Goal: Task Accomplishment & Management: Complete application form

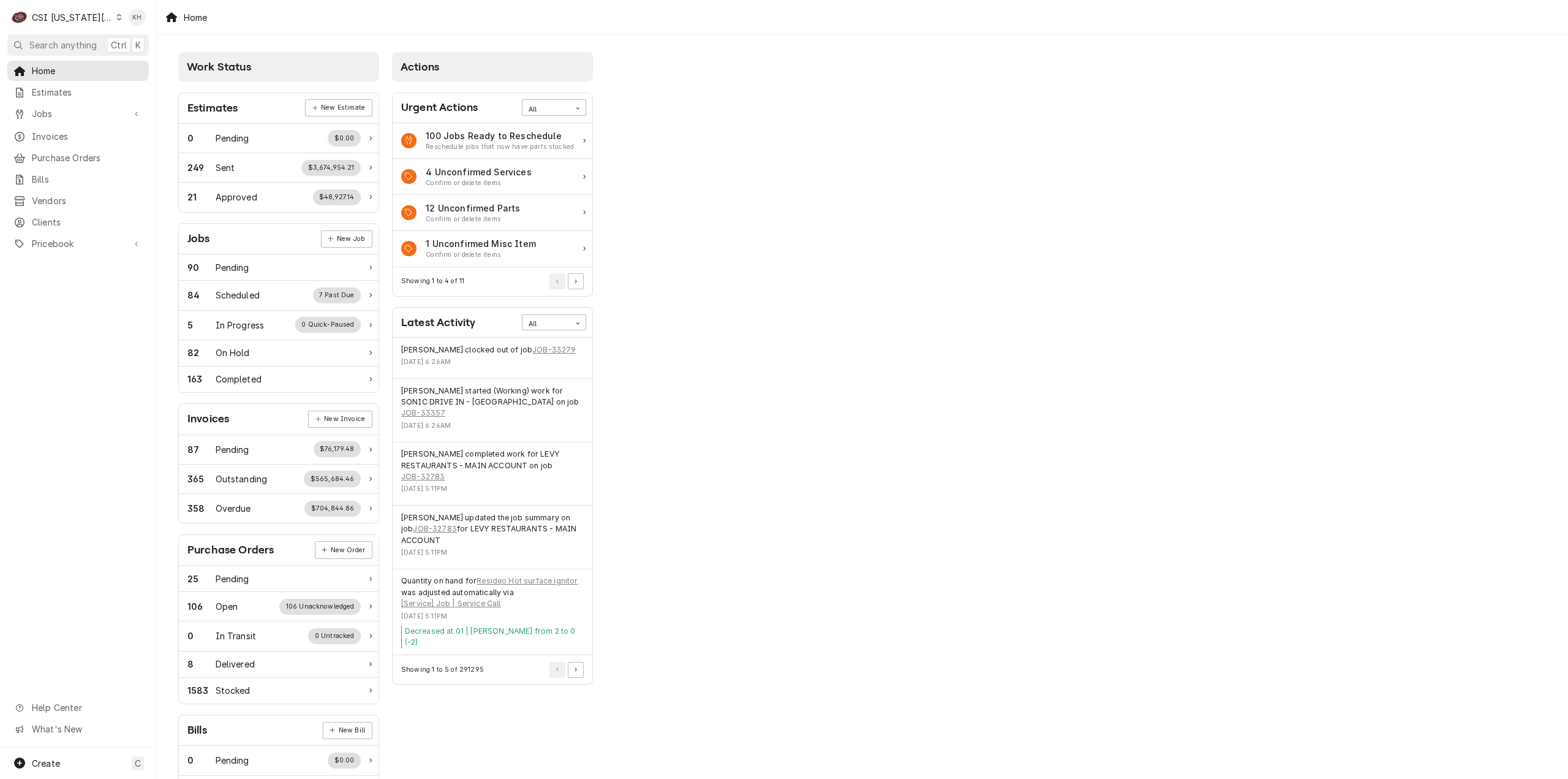
drag, startPoint x: 60, startPoint y: 15, endPoint x: 67, endPoint y: 30, distance: 16.6
click at [60, 16] on div "CSI Kansas City" at bounding box center [72, 17] width 81 height 13
click at [138, 59] on div "CSI St. [PERSON_NAME]" at bounding box center [210, 67] width 186 height 15
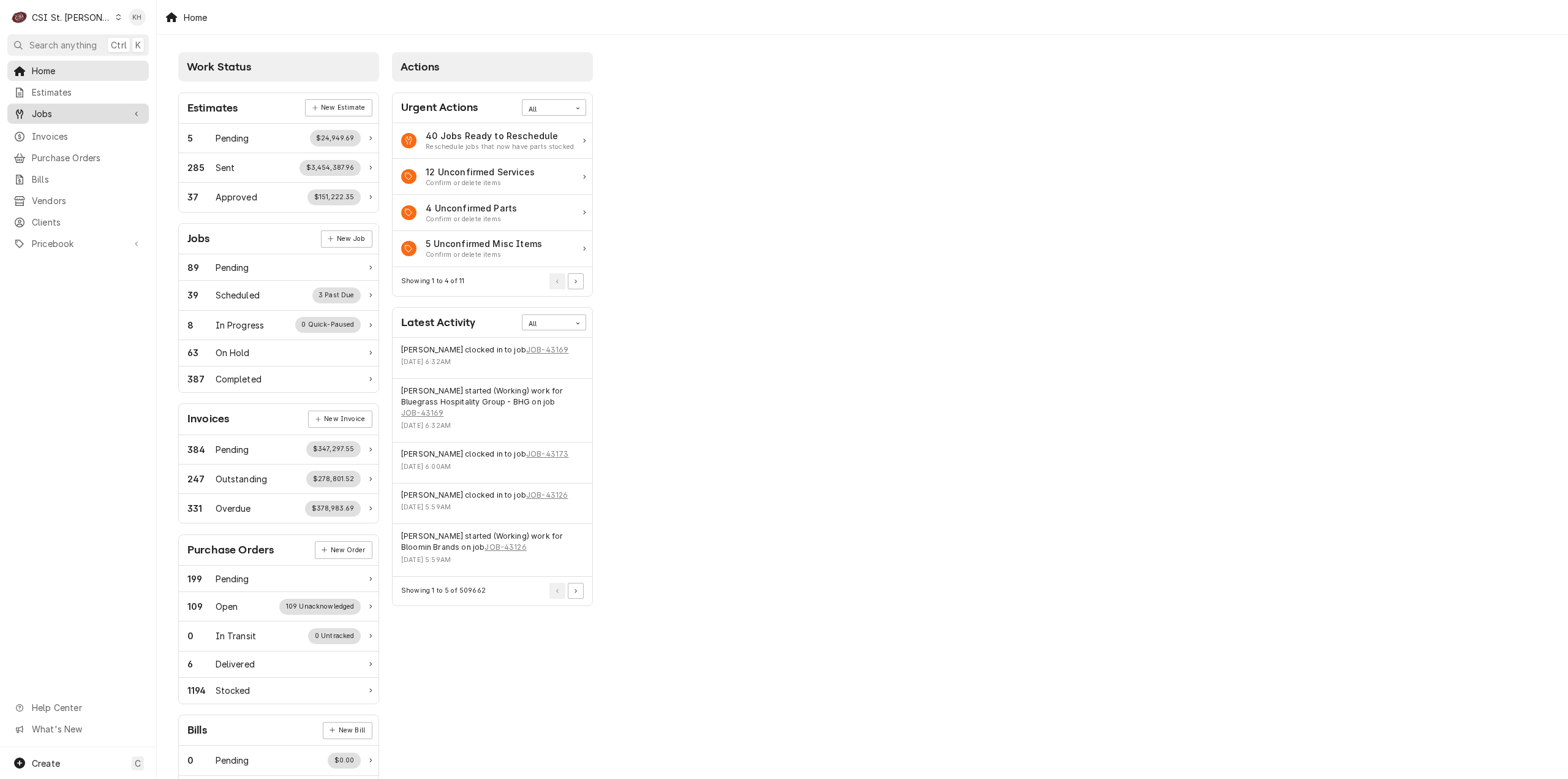
drag, startPoint x: 105, startPoint y: 110, endPoint x: 104, endPoint y: 119, distance: 9.1
click at [105, 110] on span "Jobs" at bounding box center [78, 113] width 92 height 13
click at [97, 136] on span "Jobs" at bounding box center [87, 134] width 111 height 13
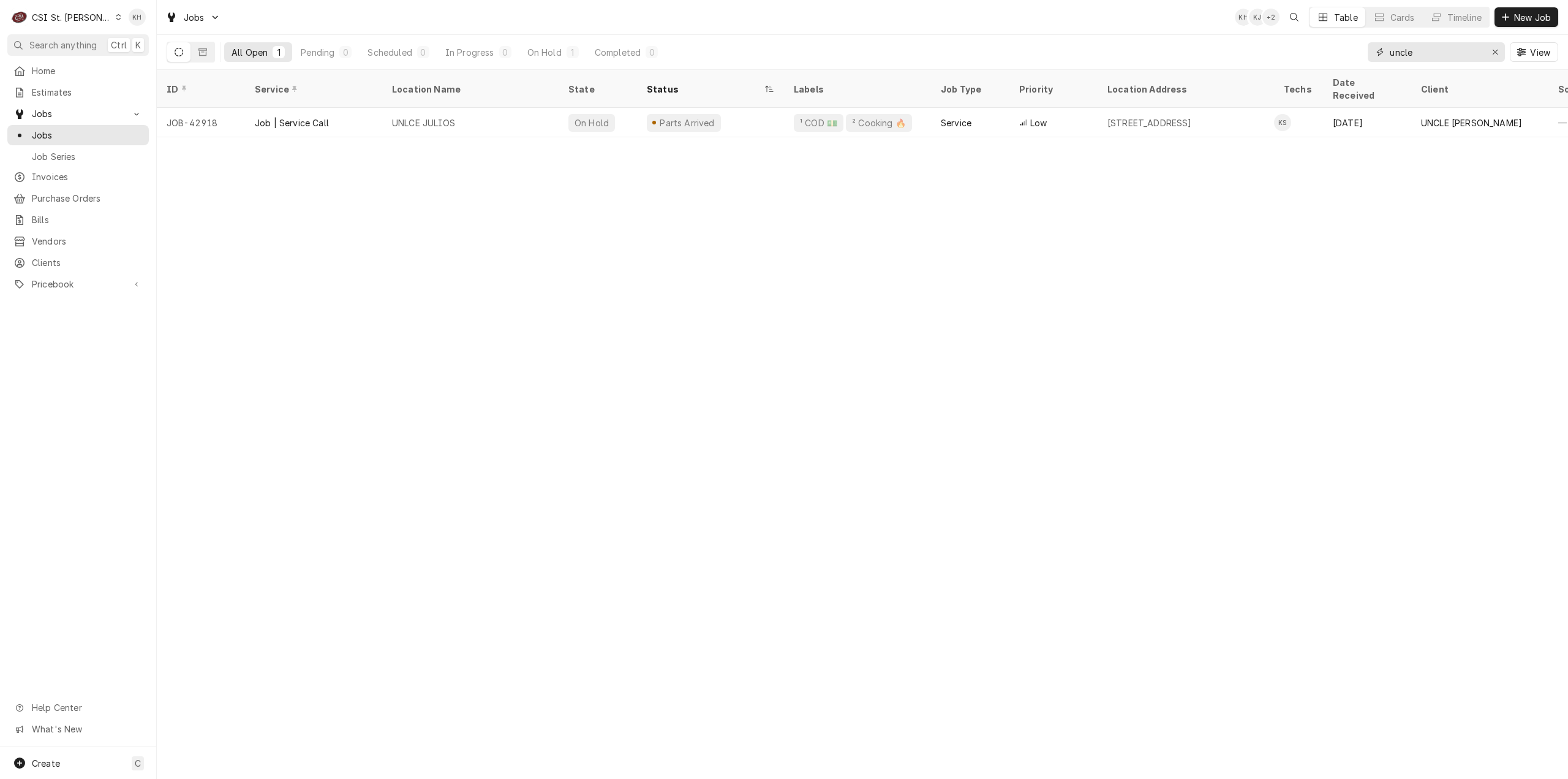
drag, startPoint x: 1428, startPoint y: 50, endPoint x: 1353, endPoint y: 52, distance: 75.0
click at [1353, 52] on div "All Open 1 Pending 0 Scheduled 0 In Progress 0 On Hold 1 Completed 0 uncle View" at bounding box center [862, 52] width 1391 height 35
paste input "328534402"
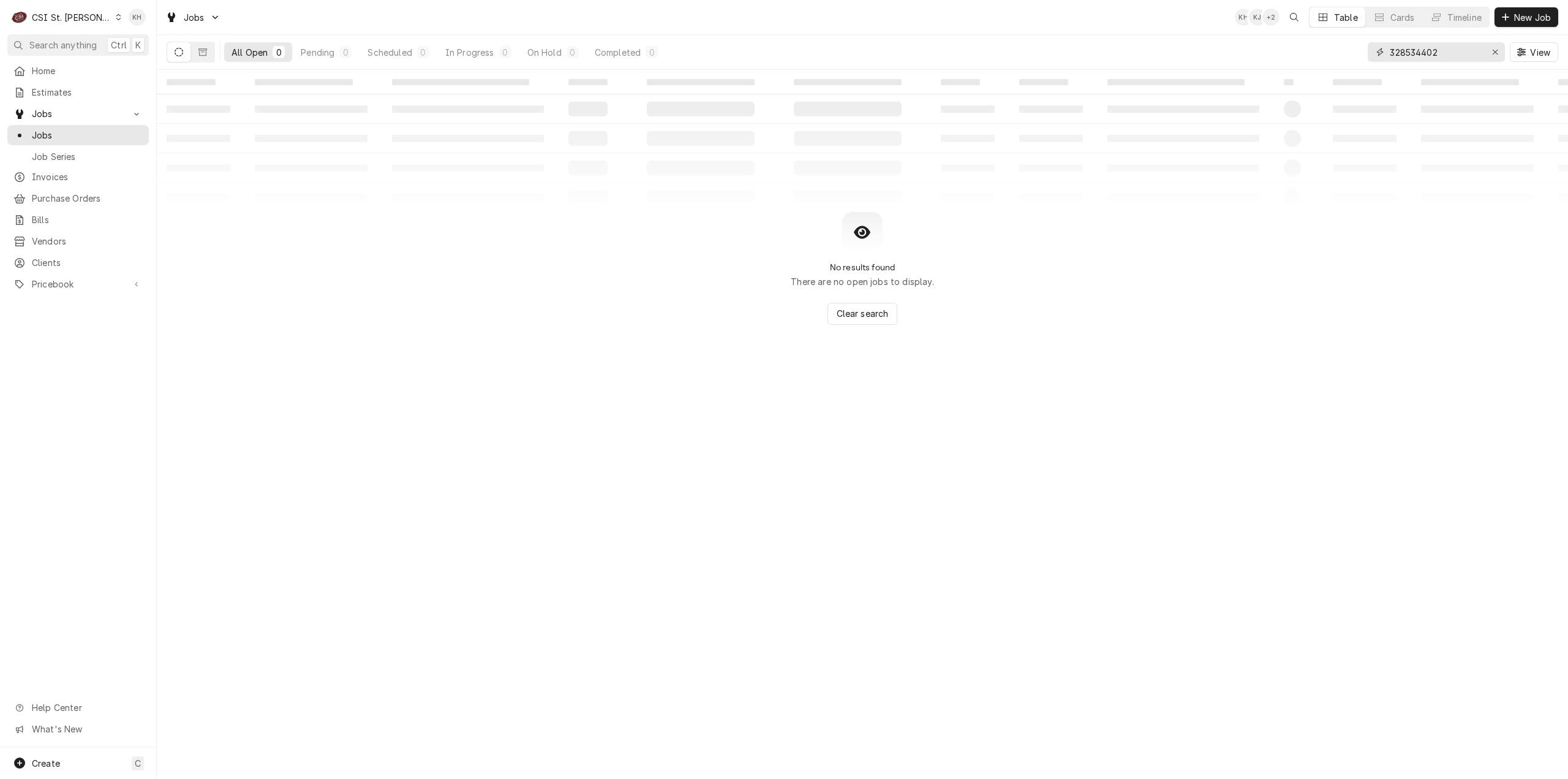
drag, startPoint x: 1448, startPoint y: 54, endPoint x: 1269, endPoint y: 51, distance: 179.0
click at [1269, 51] on div "All Open 0 Pending 0 Scheduled 0 In Progress 0 On Hold 0 Completed 0 328534402 …" at bounding box center [862, 52] width 1391 height 35
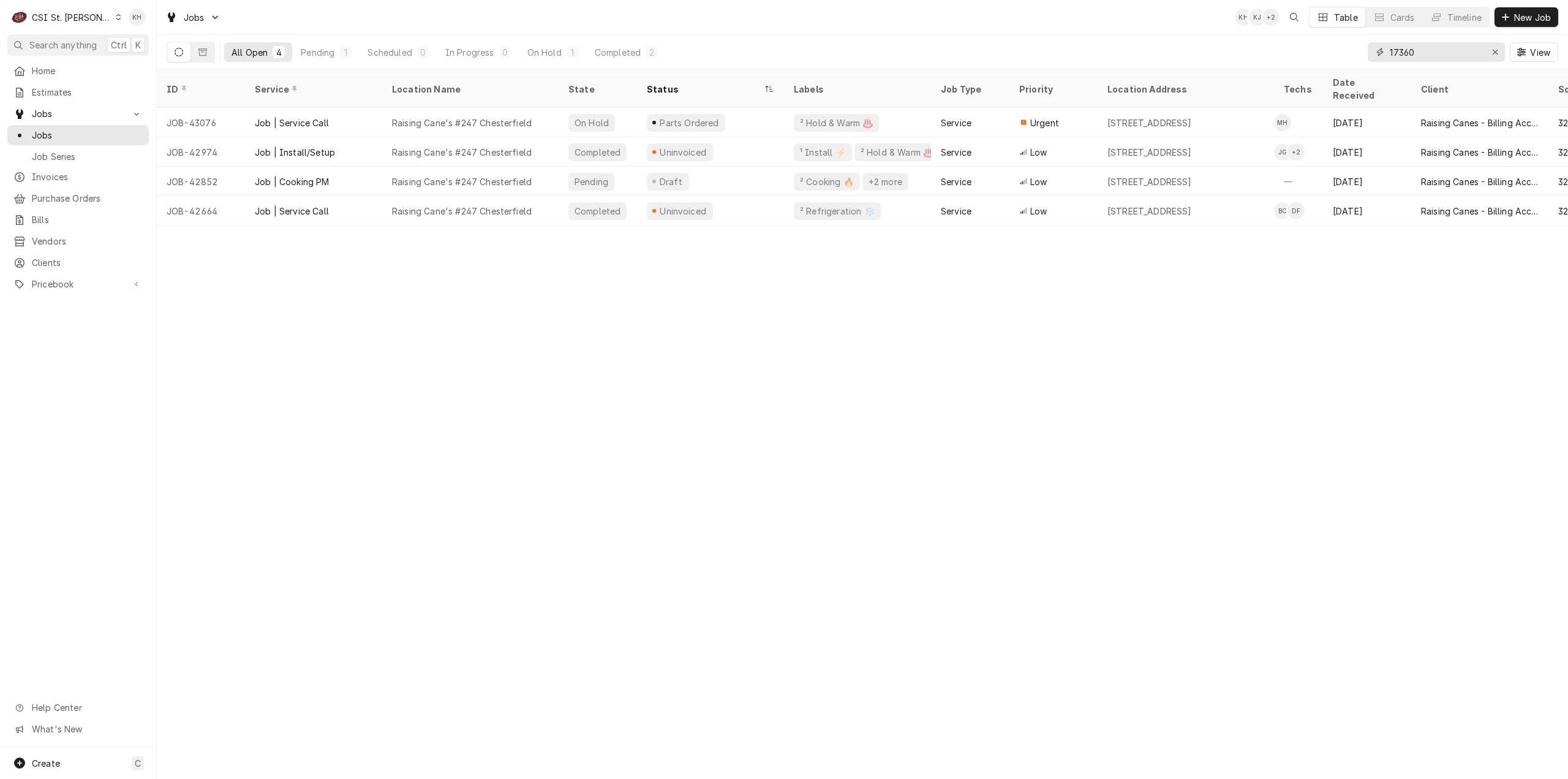
type input "17360"
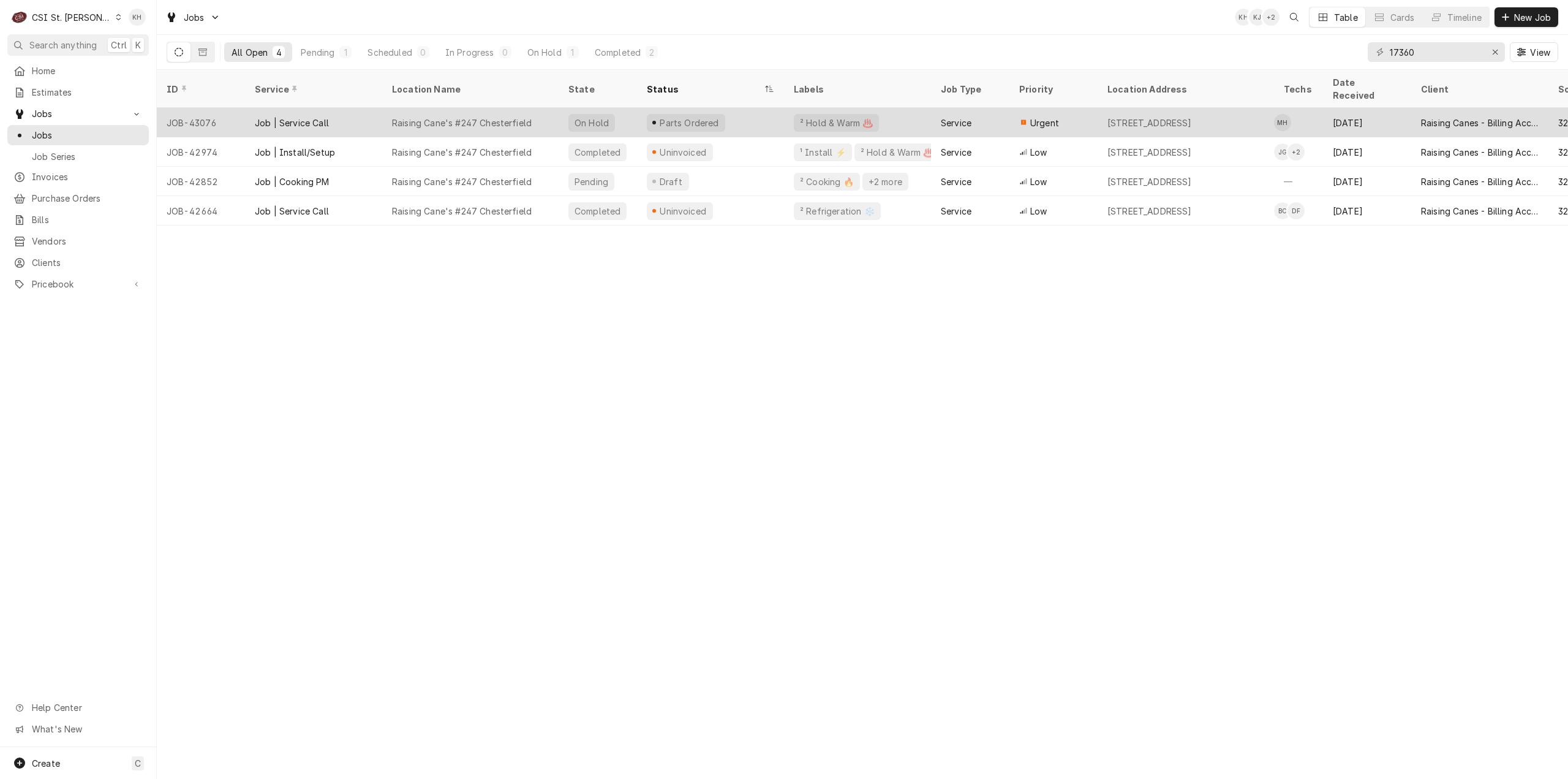
click at [548, 108] on div "Raising Cane's #247 Chesterfield" at bounding box center [470, 122] width 176 height 29
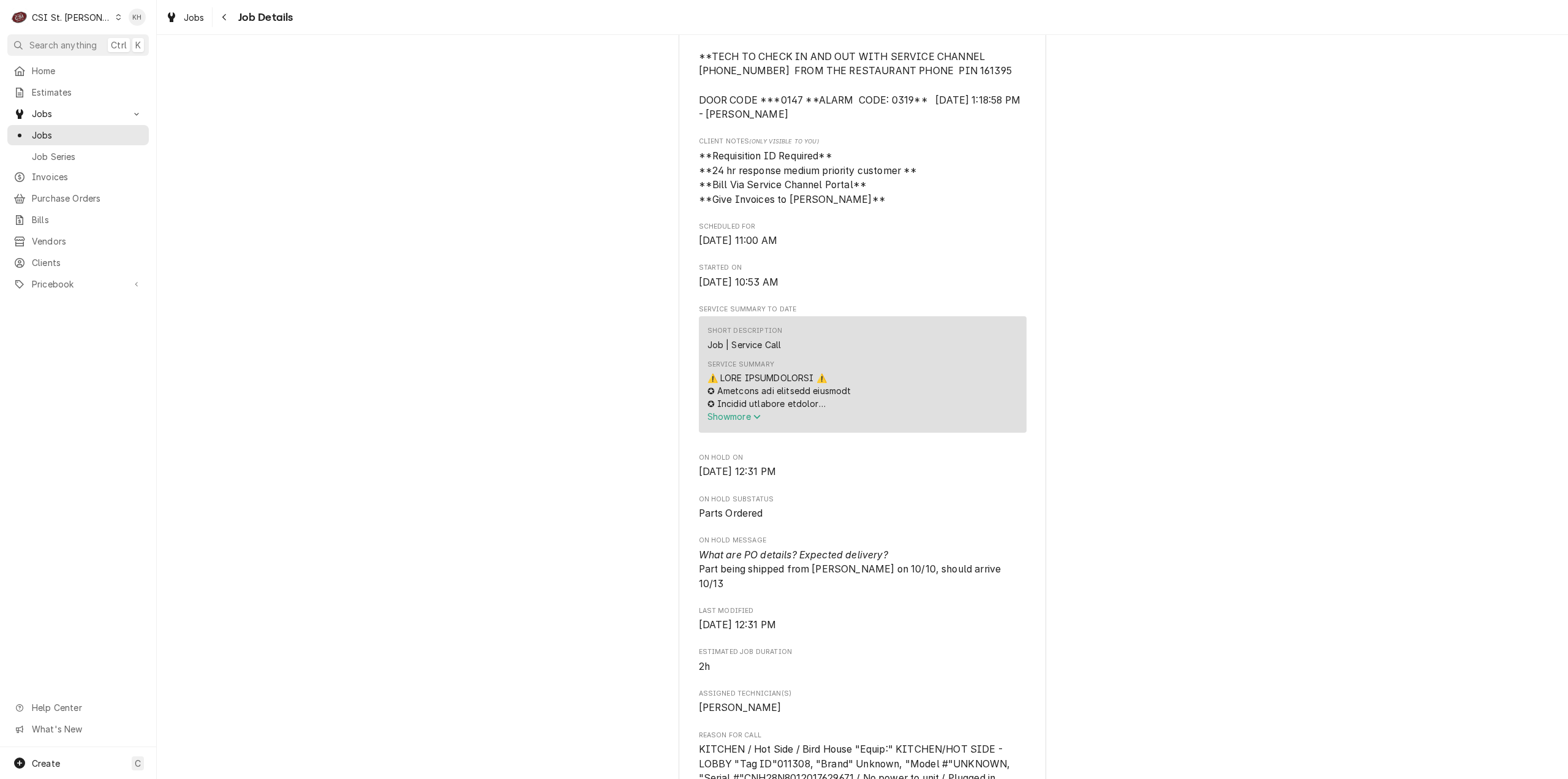
scroll to position [551, 0]
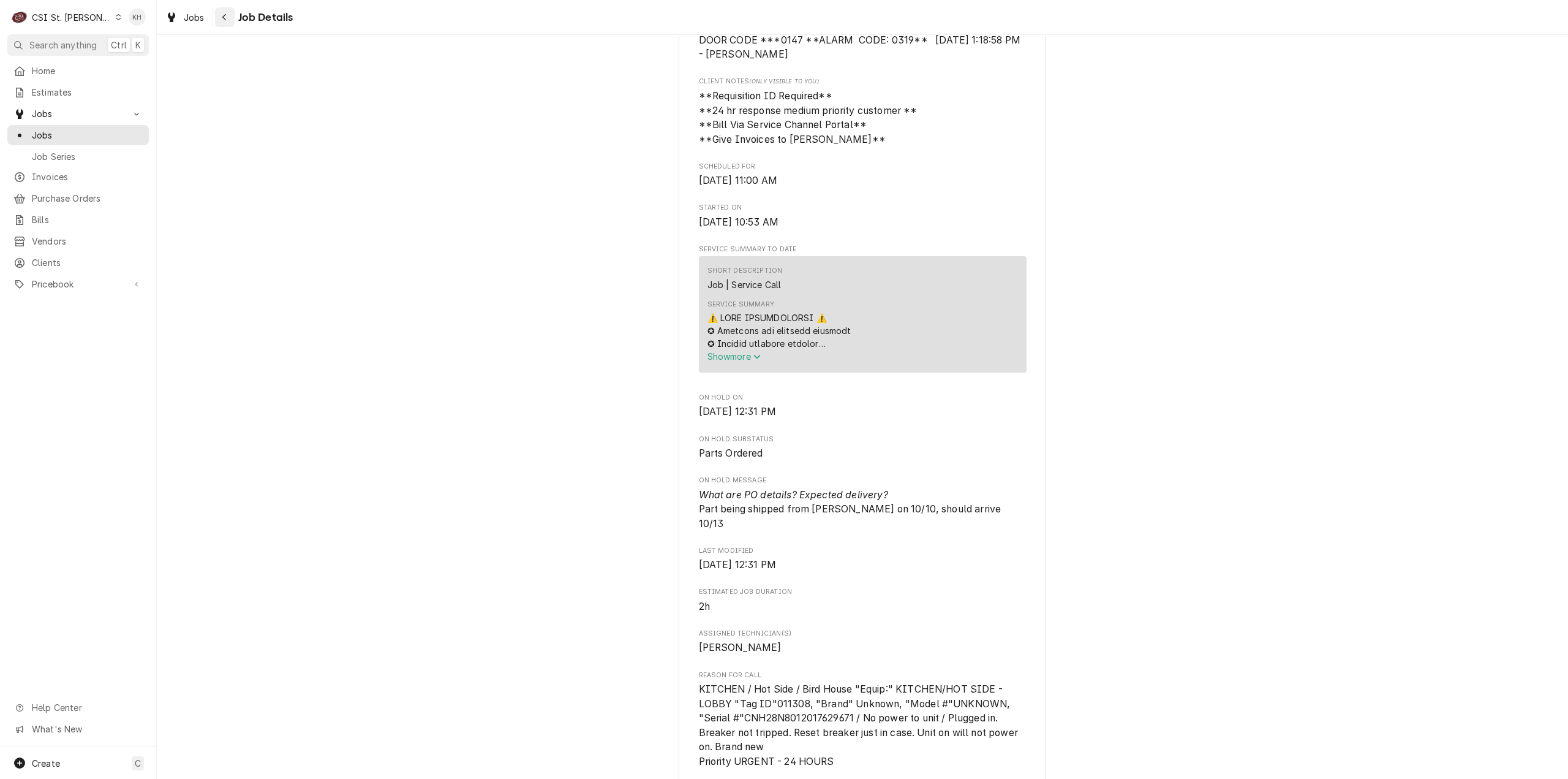
click at [227, 25] on button "Navigate back" at bounding box center [224, 17] width 19 height 19
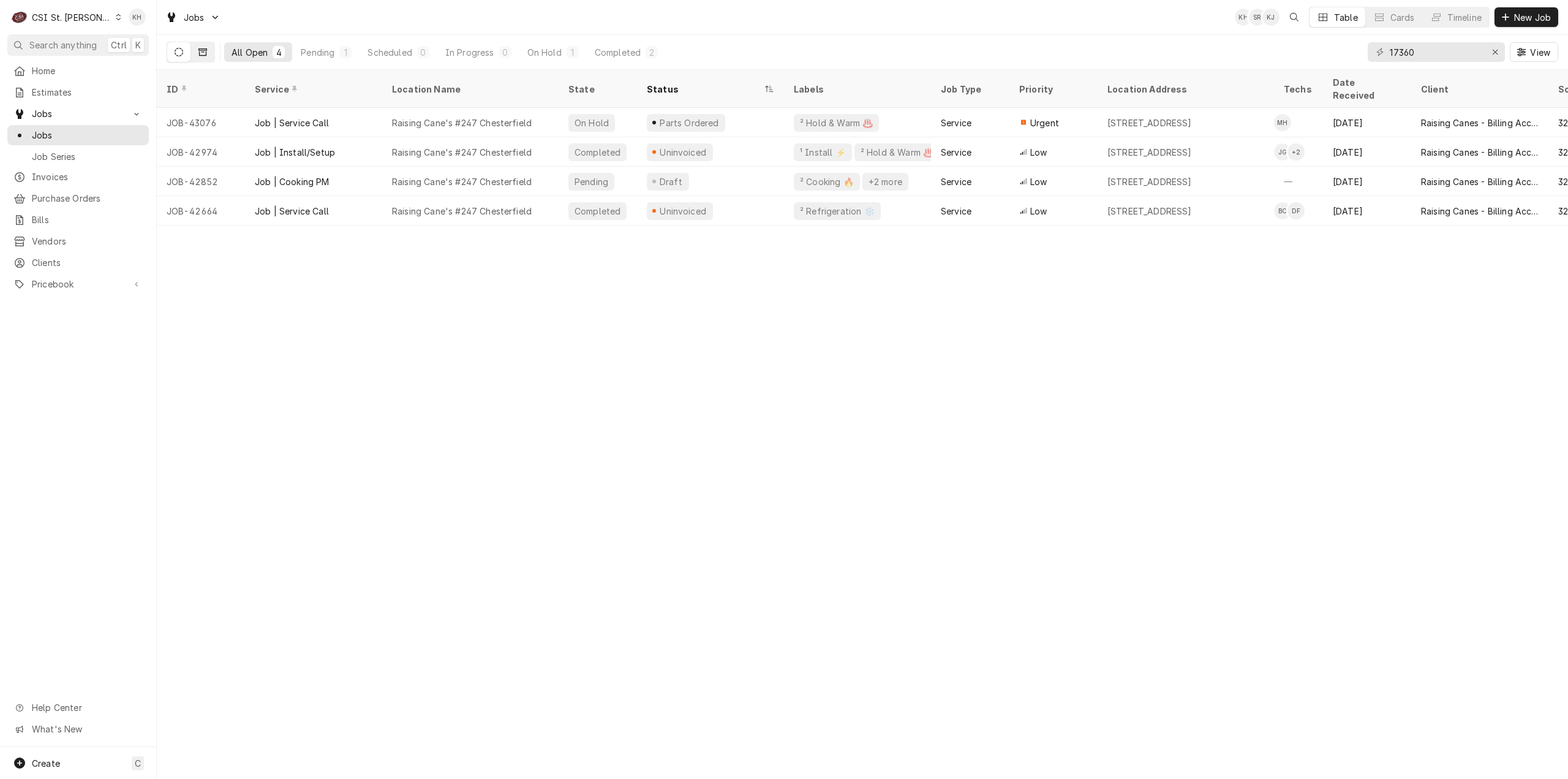
click at [205, 55] on icon "Dynamic Content Wrapper" at bounding box center [202, 52] width 9 height 7
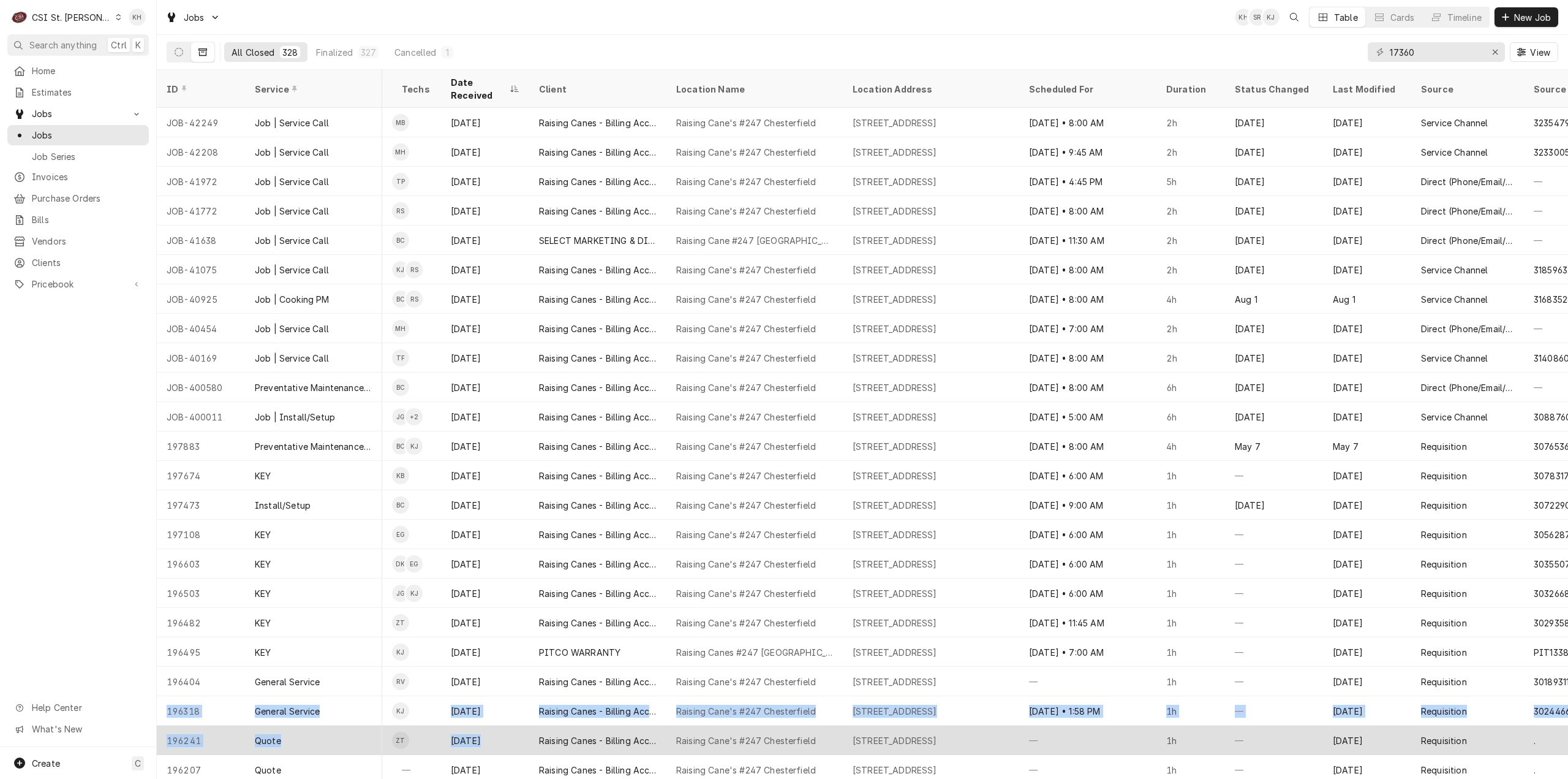
scroll to position [0, 436]
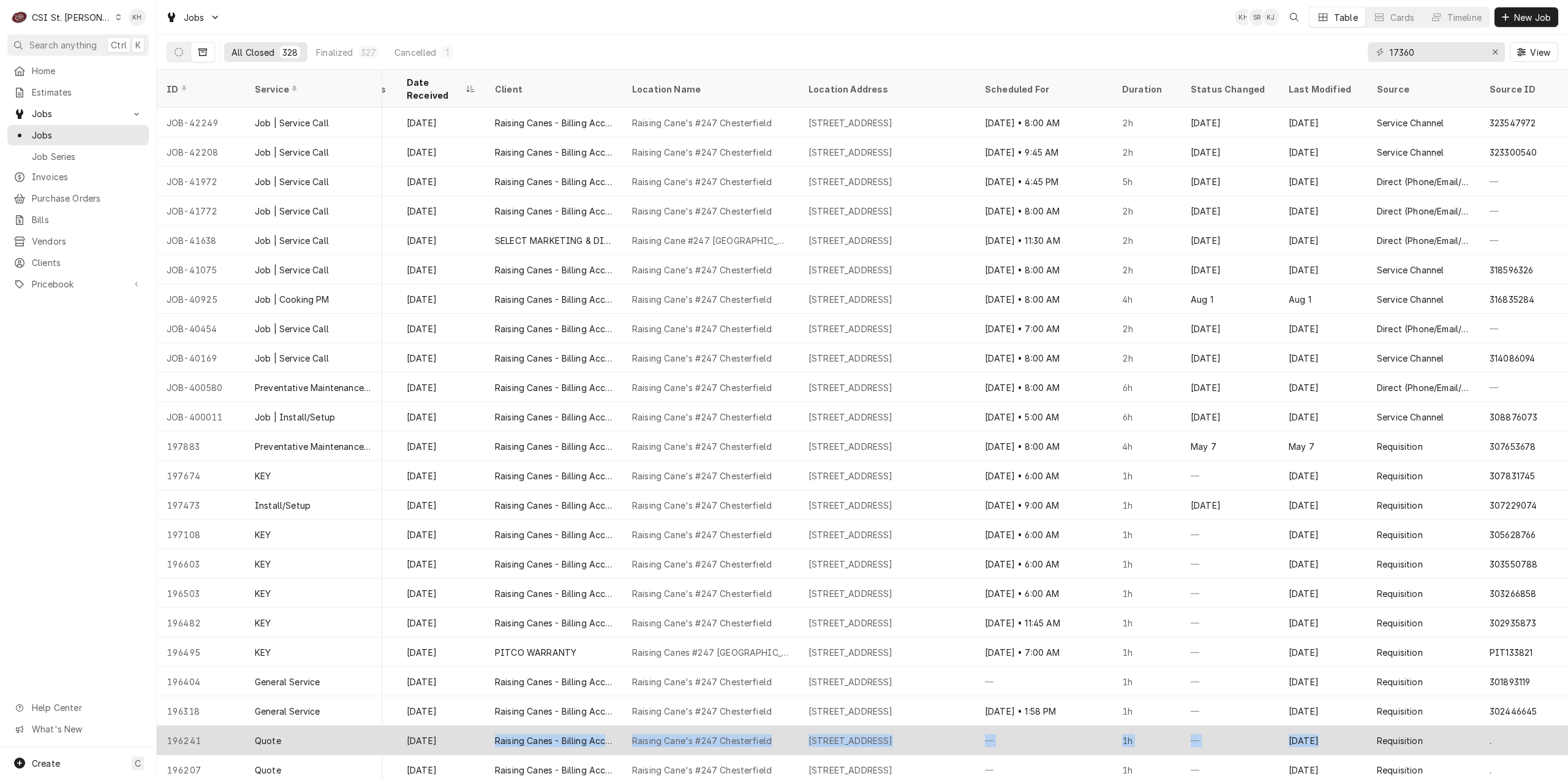
click at [1348, 725] on tr "196241 Quote Finalized — Service Medium ZT Jan 24 Raising Canes - Billing Accou…" at bounding box center [649, 740] width 1837 height 29
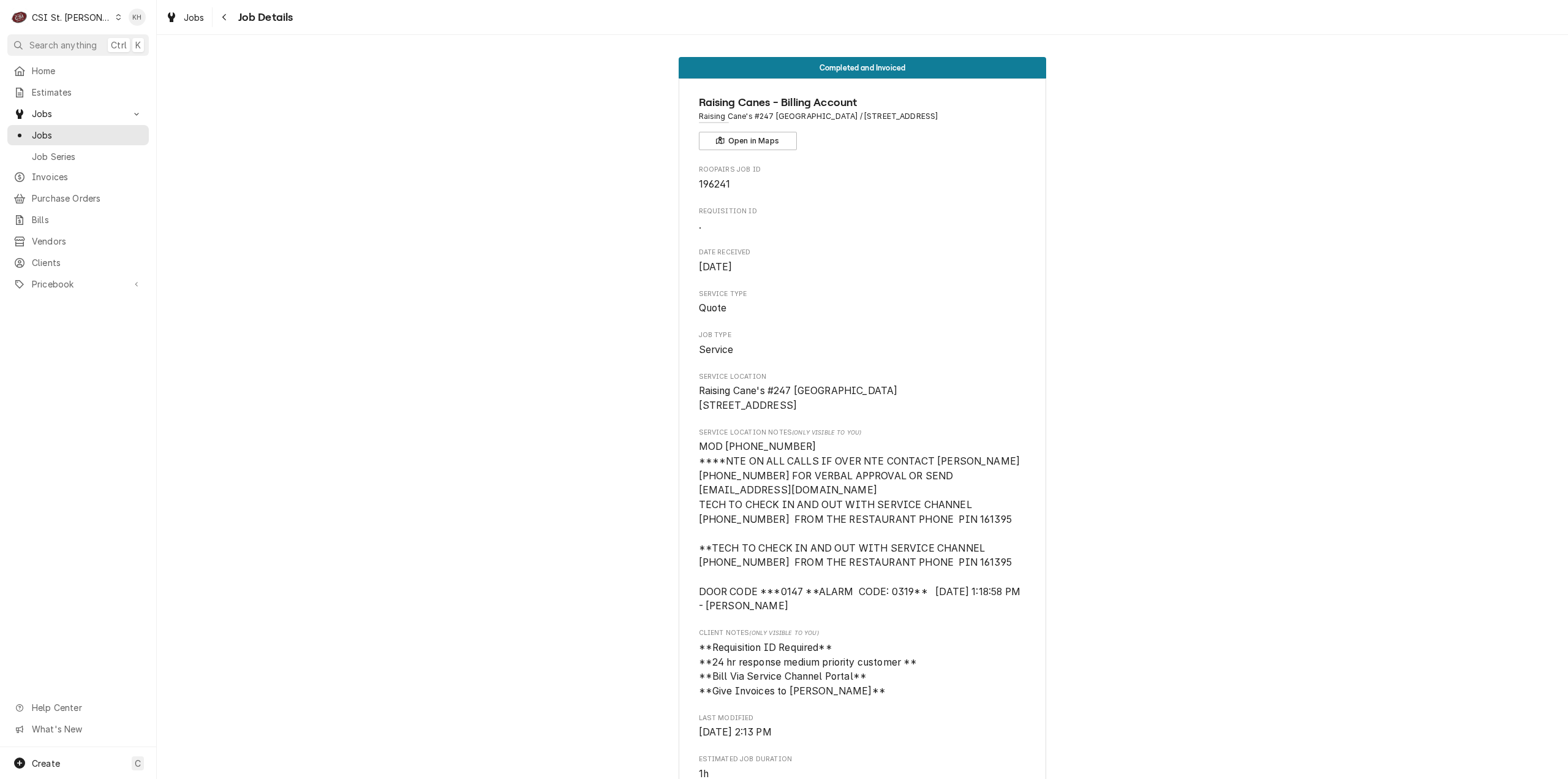
drag, startPoint x: 221, startPoint y: 15, endPoint x: 235, endPoint y: 22, distance: 15.7
click at [223, 14] on icon "Navigate back" at bounding box center [224, 17] width 5 height 9
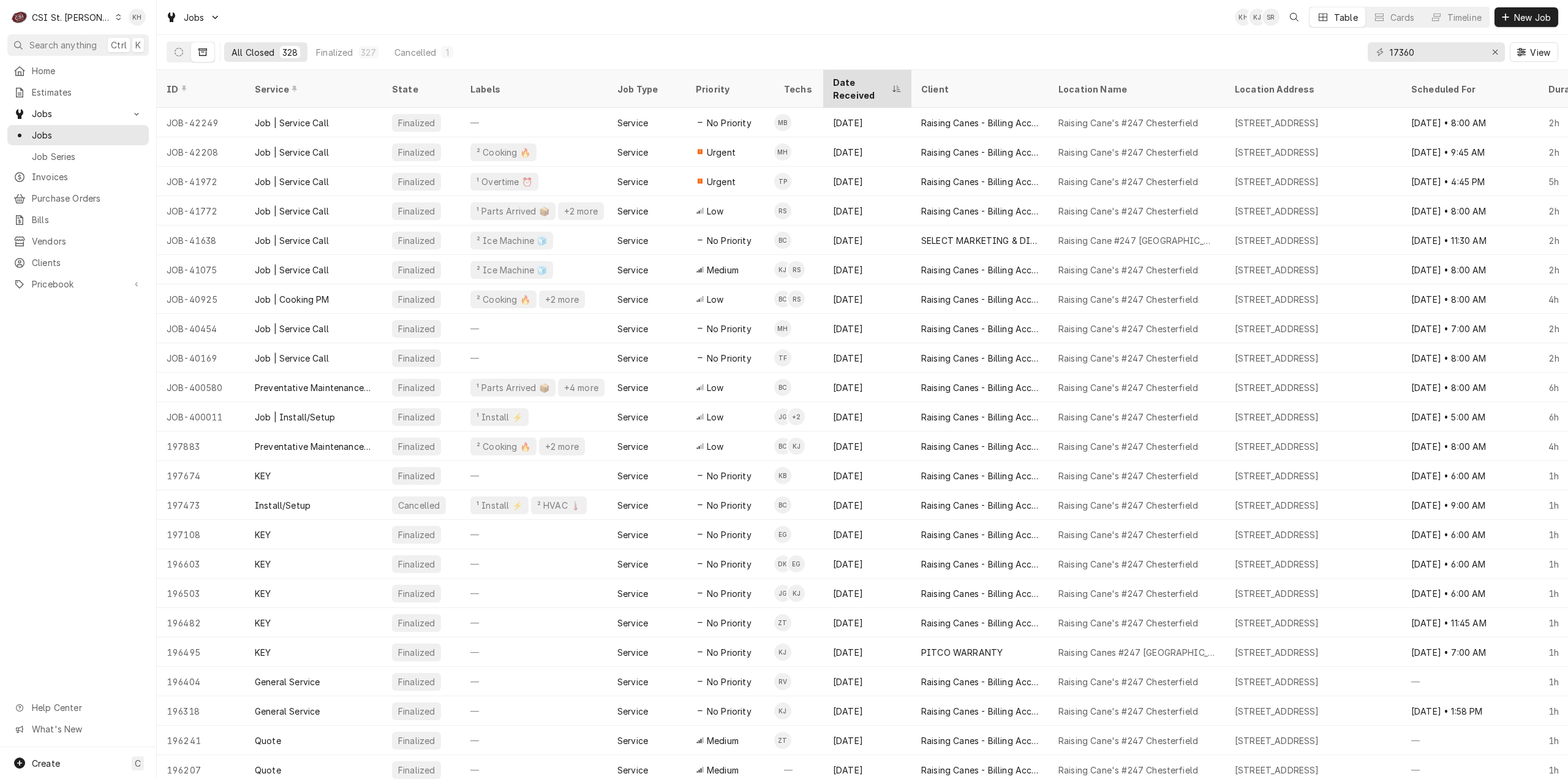
click at [833, 80] on div "Date Received" at bounding box center [860, 88] width 57 height 26
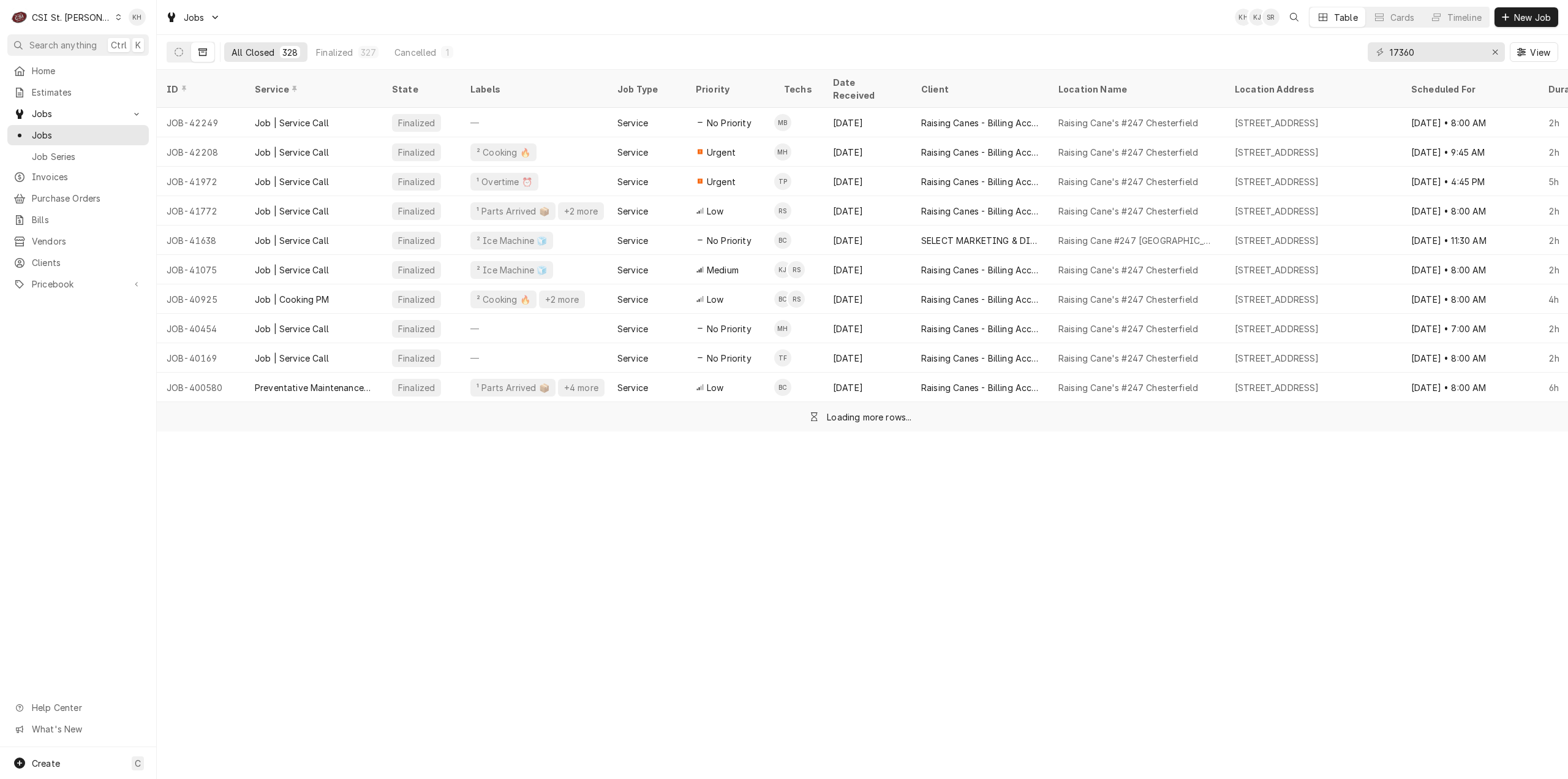
click at [833, 80] on div "Date Received" at bounding box center [865, 88] width 66 height 26
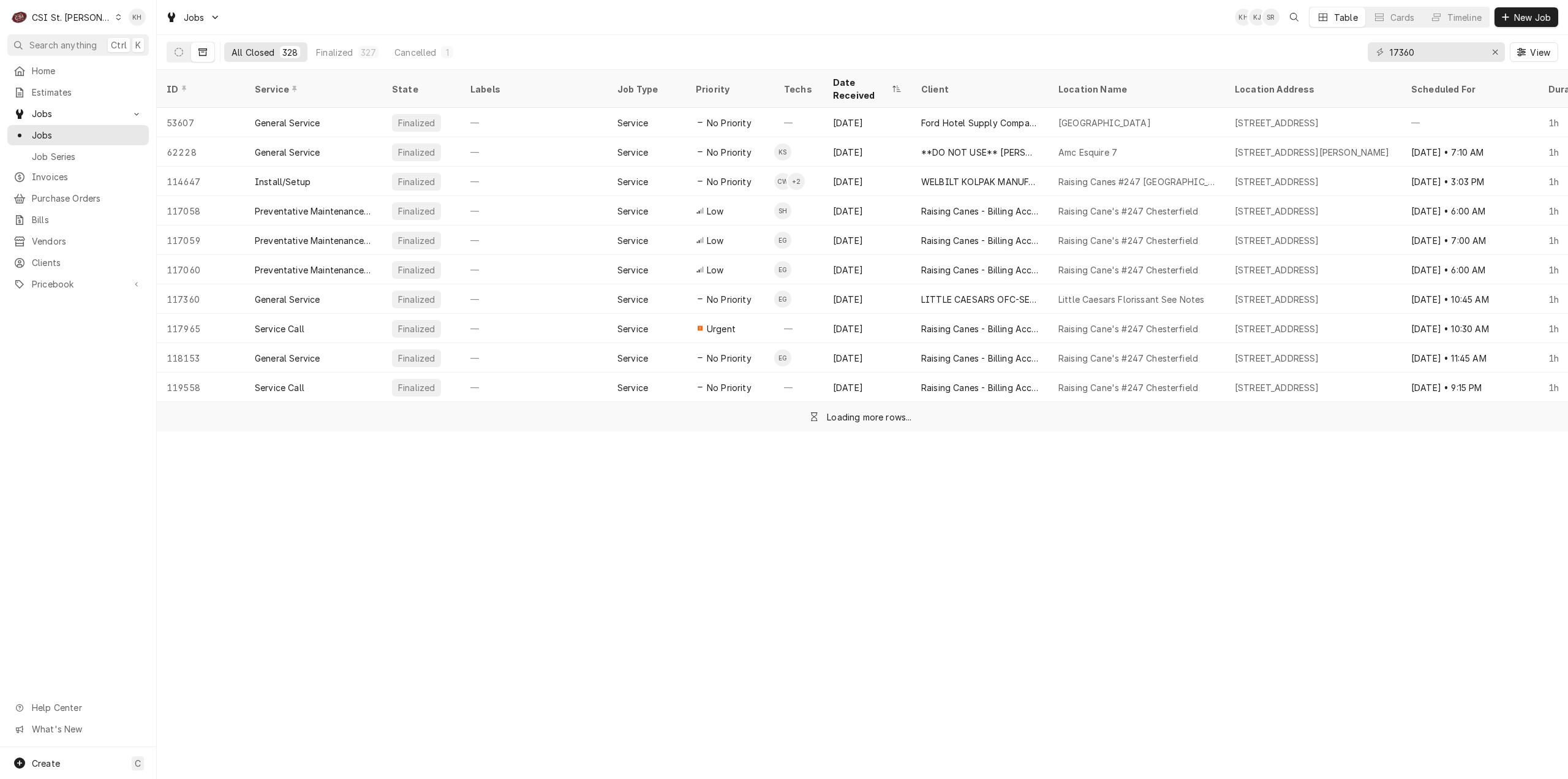
click at [833, 80] on div "Date Received" at bounding box center [860, 88] width 57 height 26
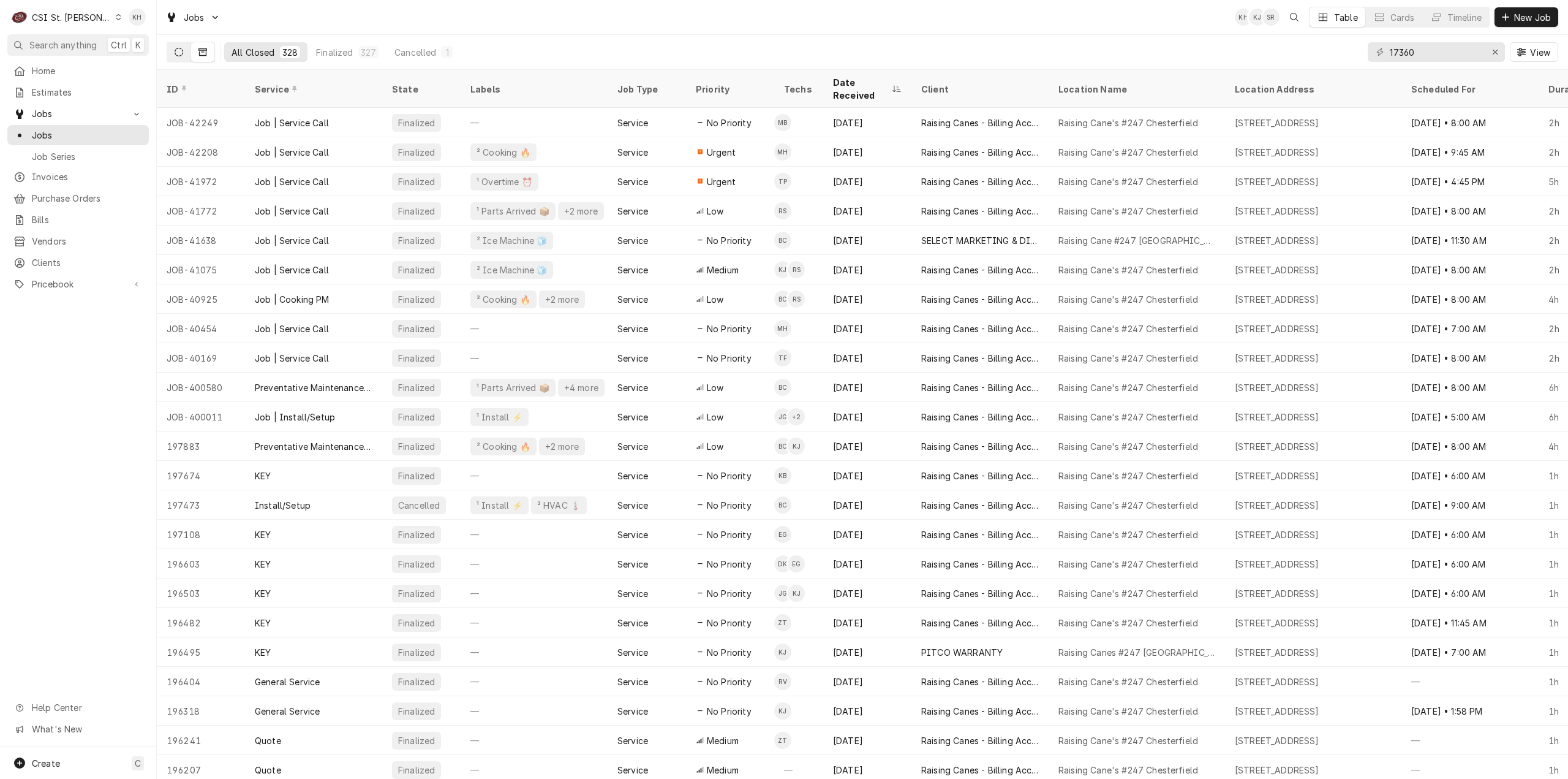
click at [185, 53] on button "Dynamic Content Wrapper" at bounding box center [178, 52] width 23 height 19
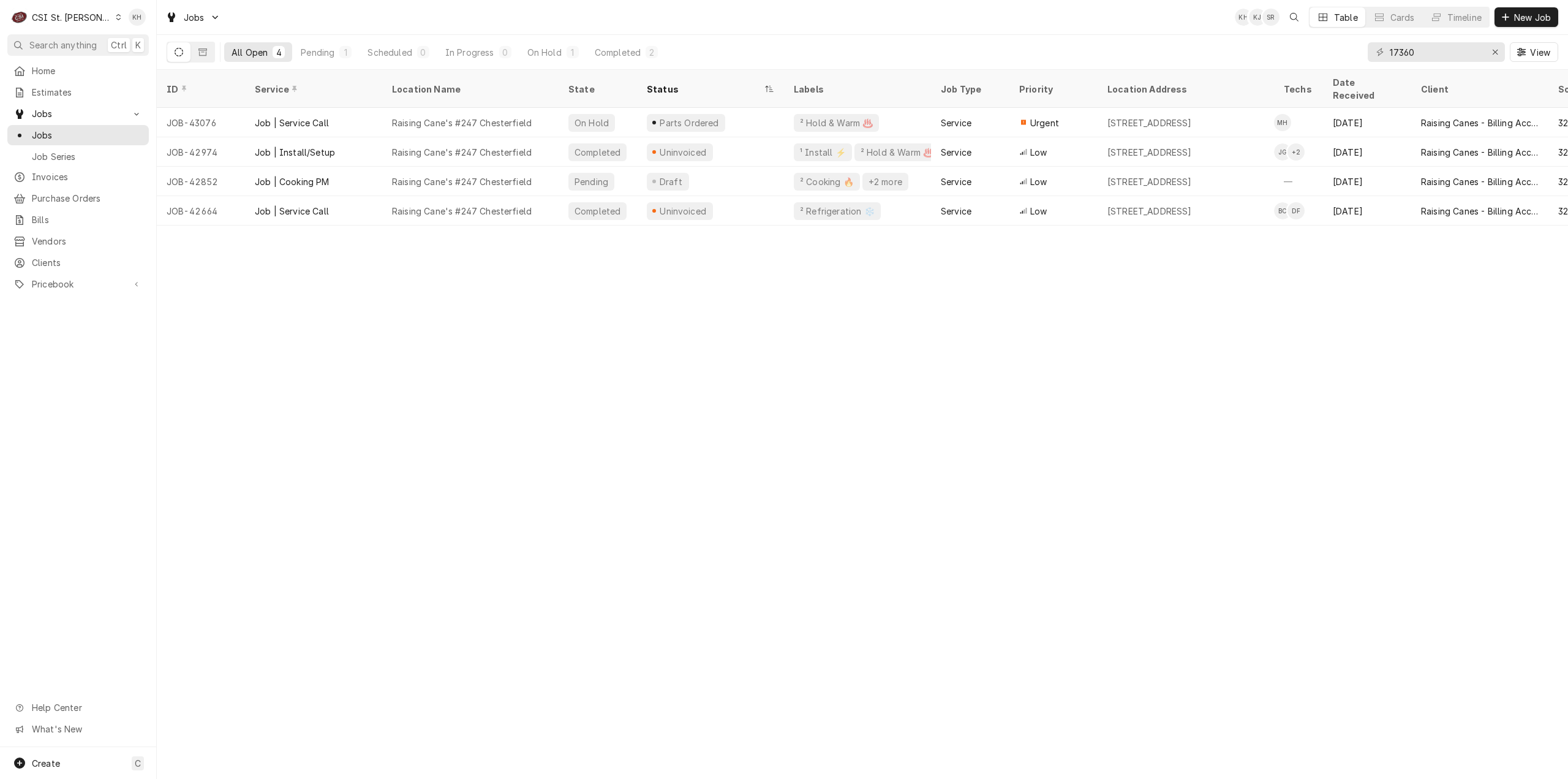
click at [616, 437] on div "ID Service Location Name State Status Labels Job Type Priority Location Address…" at bounding box center [862, 424] width 1411 height 709
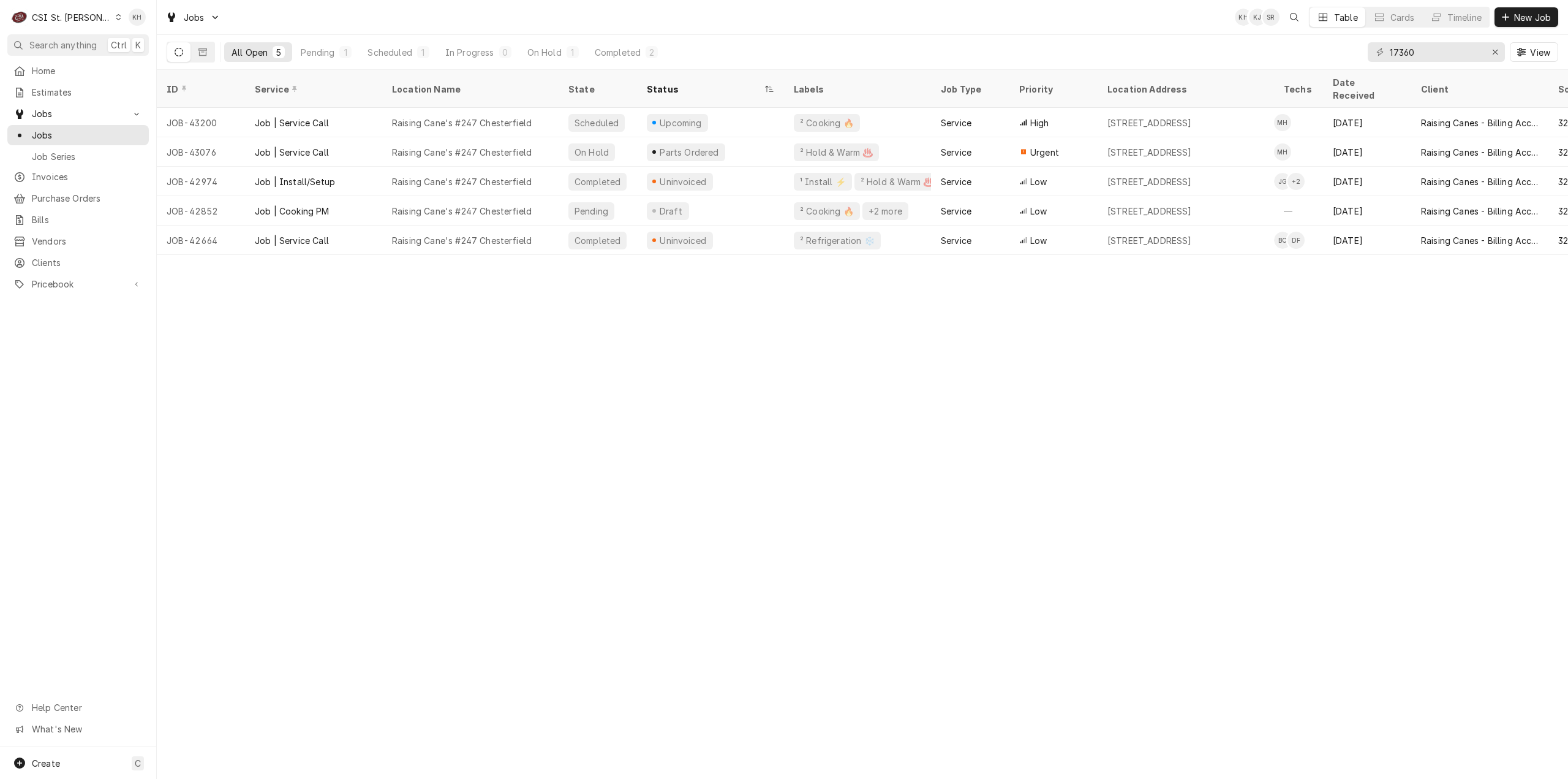
click at [77, 20] on div "CSI St. Louis" at bounding box center [72, 17] width 80 height 13
click at [112, 38] on div "CSI Kentucky" at bounding box center [188, 45] width 169 height 15
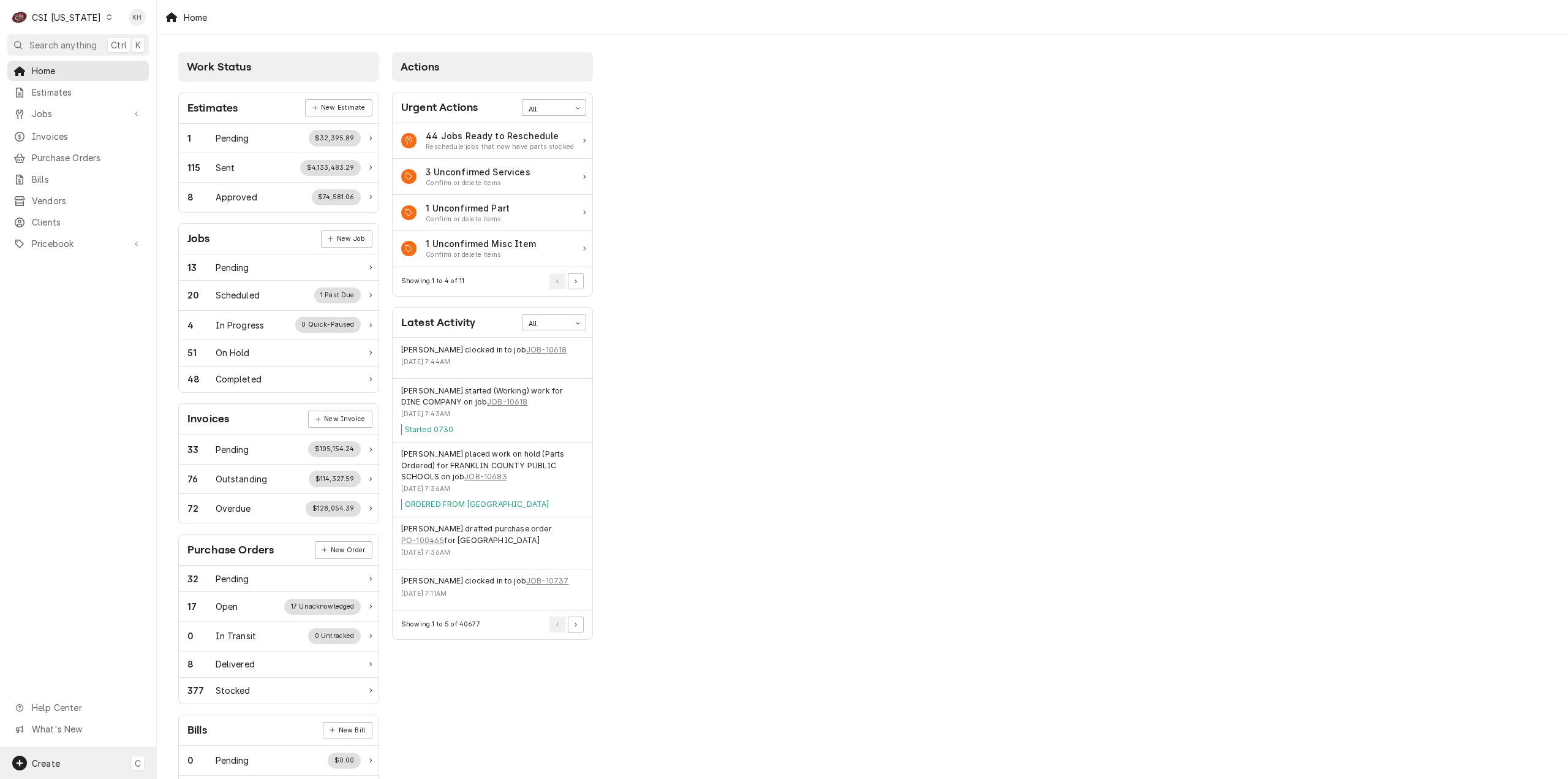
click at [78, 755] on div "Create C" at bounding box center [78, 763] width 156 height 32
click at [205, 659] on div "Job" at bounding box center [229, 657] width 82 height 13
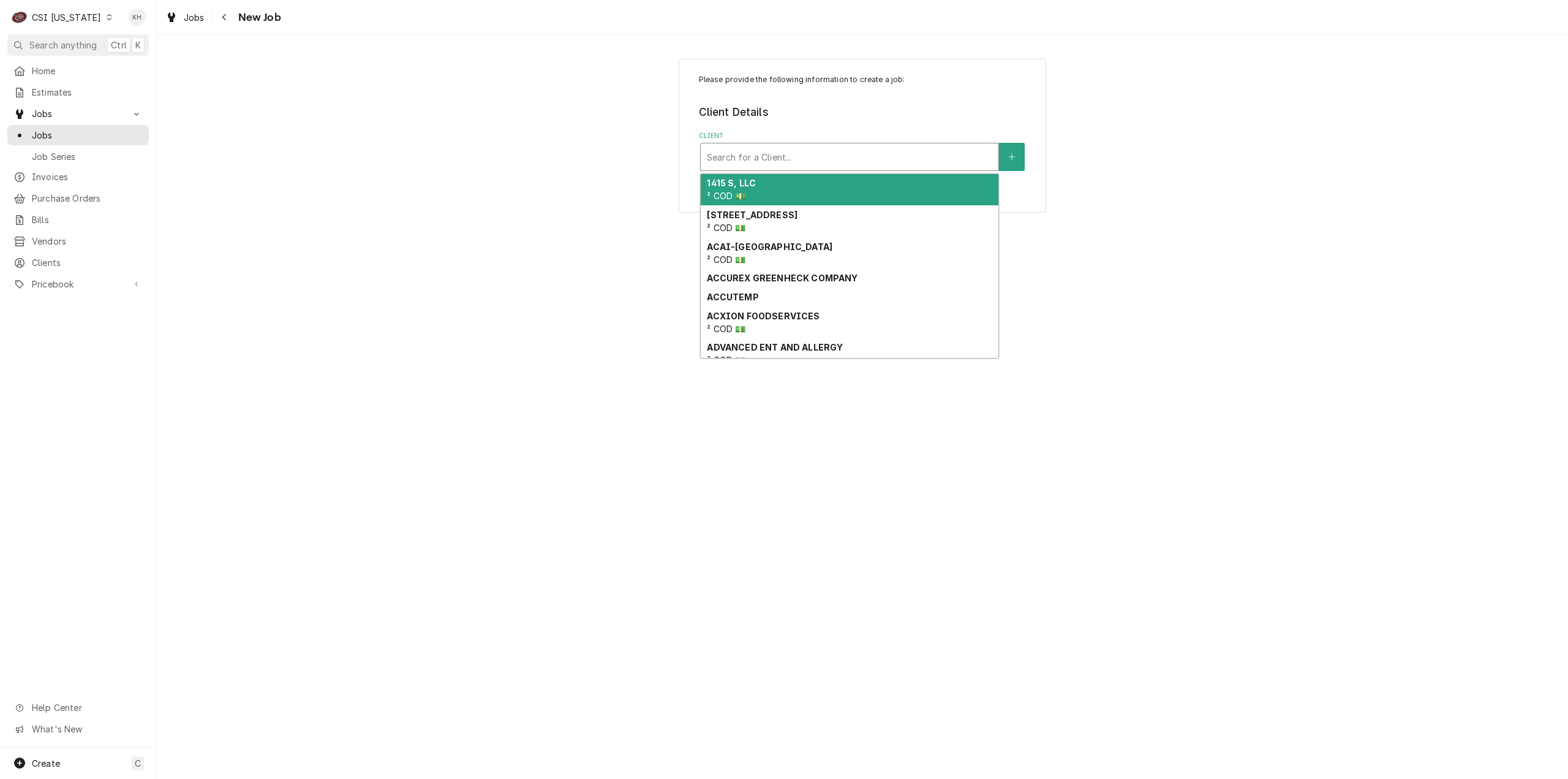
click at [745, 158] on div "Client" at bounding box center [849, 156] width 285 height 22
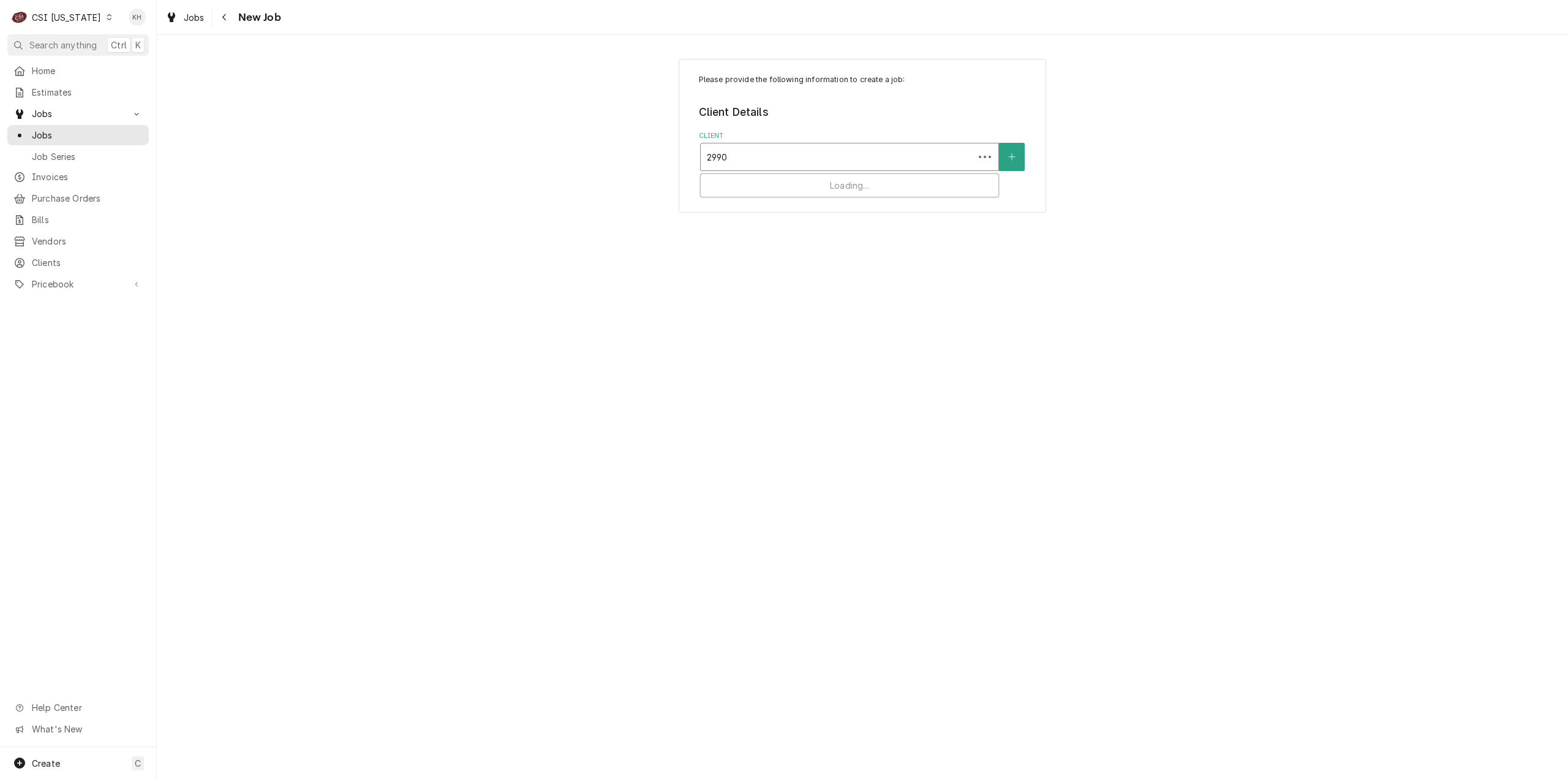
type input "2990 h"
click at [779, 209] on div "RAISING CANES - BILLING ACCOUNT" at bounding box center [850, 202] width 298 height 19
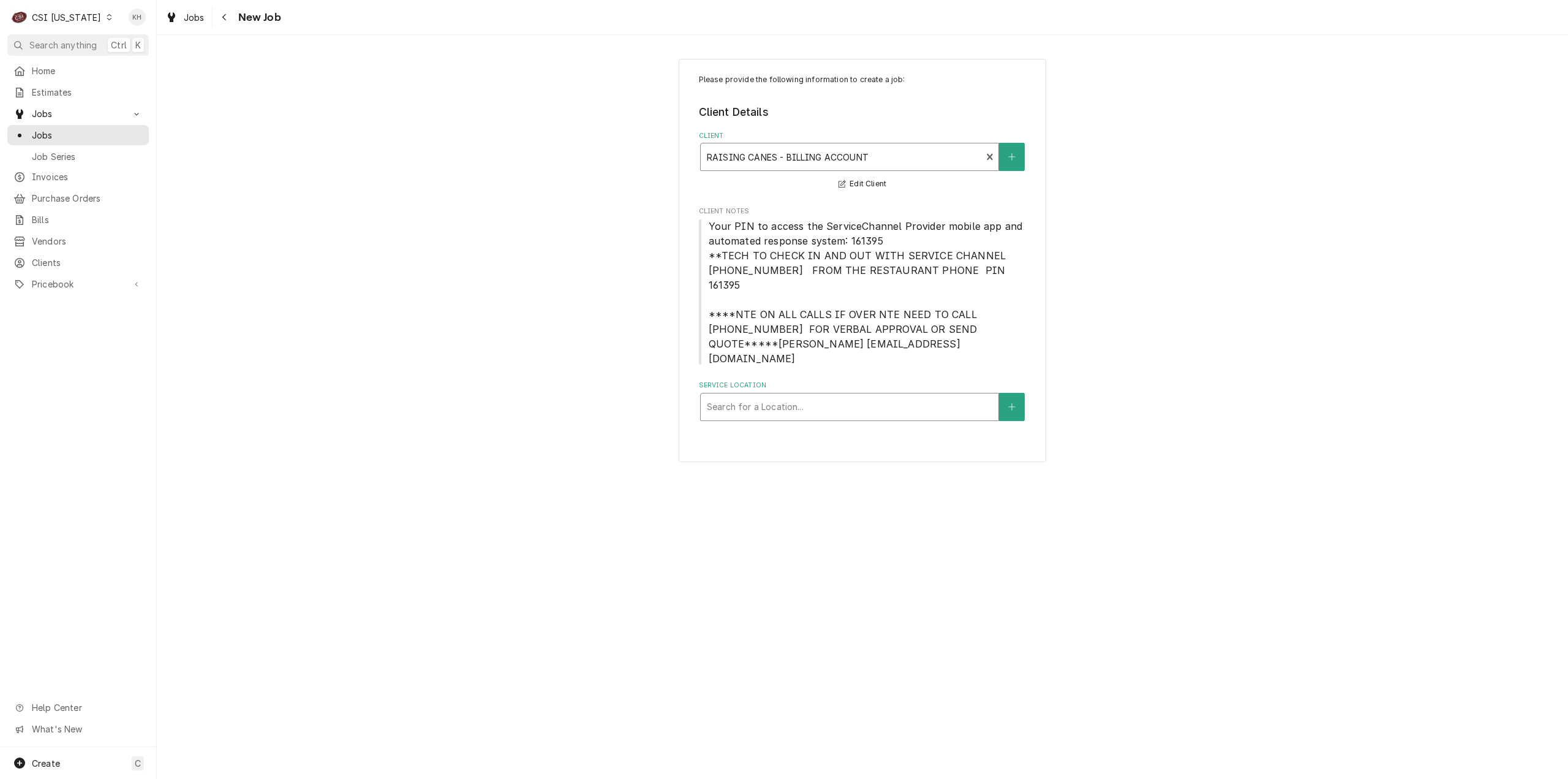
click at [808, 396] on div "Service Location" at bounding box center [849, 406] width 285 height 22
type input "2990"
click at [829, 423] on div "Raising Canes #651 [GEOGRAPHIC_DATA] / [STREET_ADDRESS]" at bounding box center [850, 432] width 298 height 19
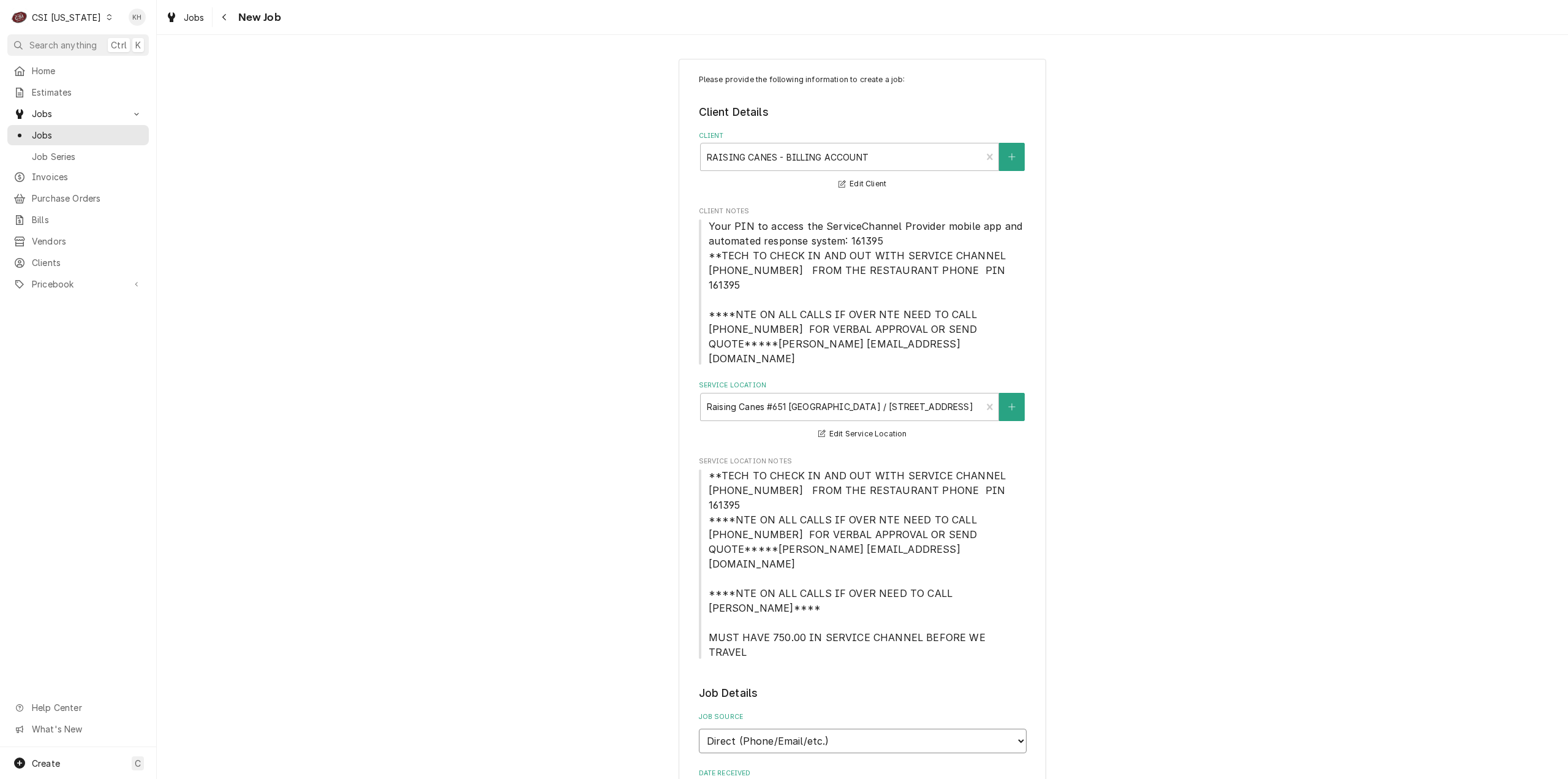
click at [819, 728] on select "Direct (Phone/Email/etc.) Service Channel Corrigo Ecotrak Other" at bounding box center [862, 740] width 328 height 25
select select "1"
paste input "328535718"
type textarea "x"
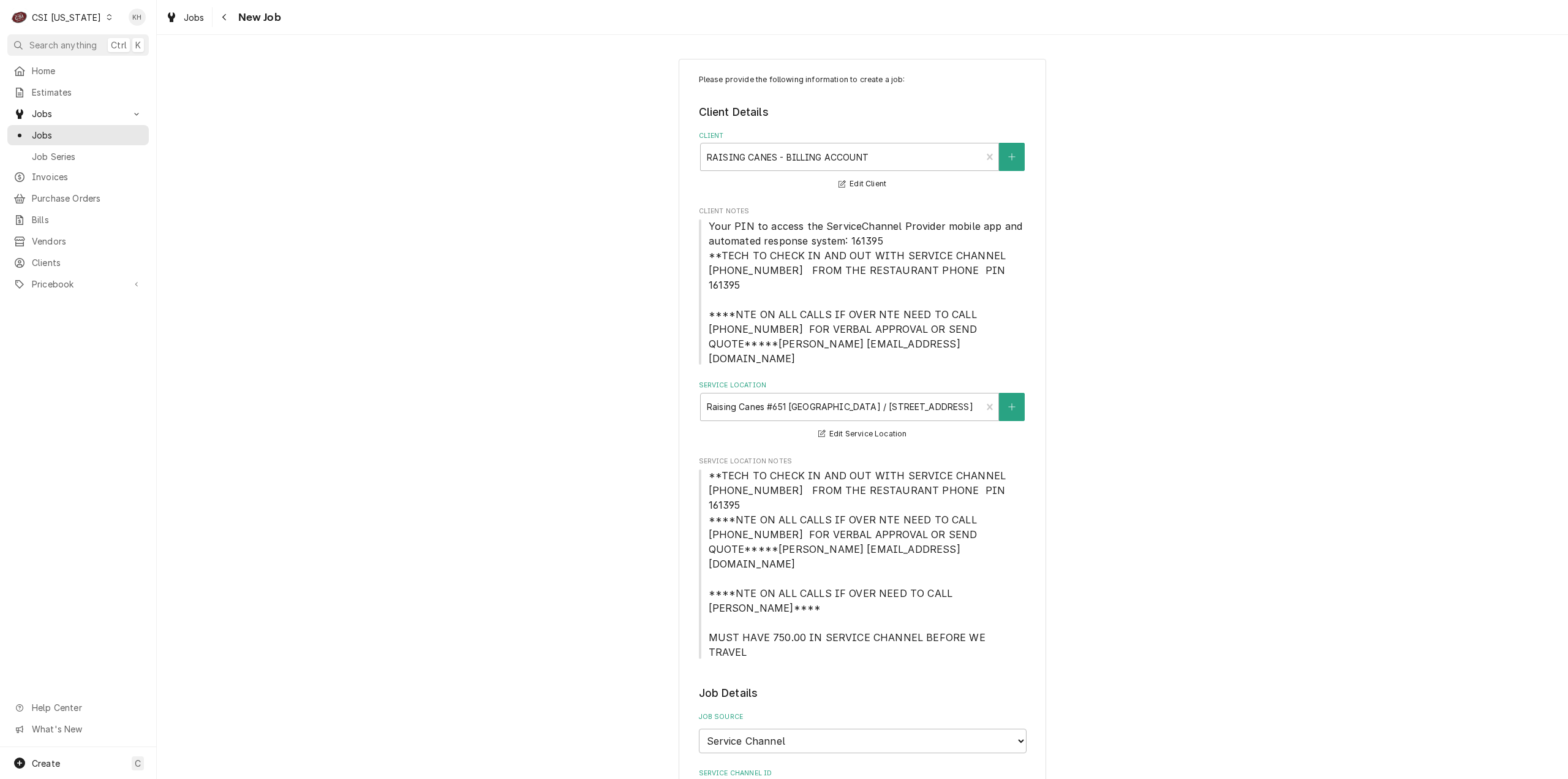
type input "328535718"
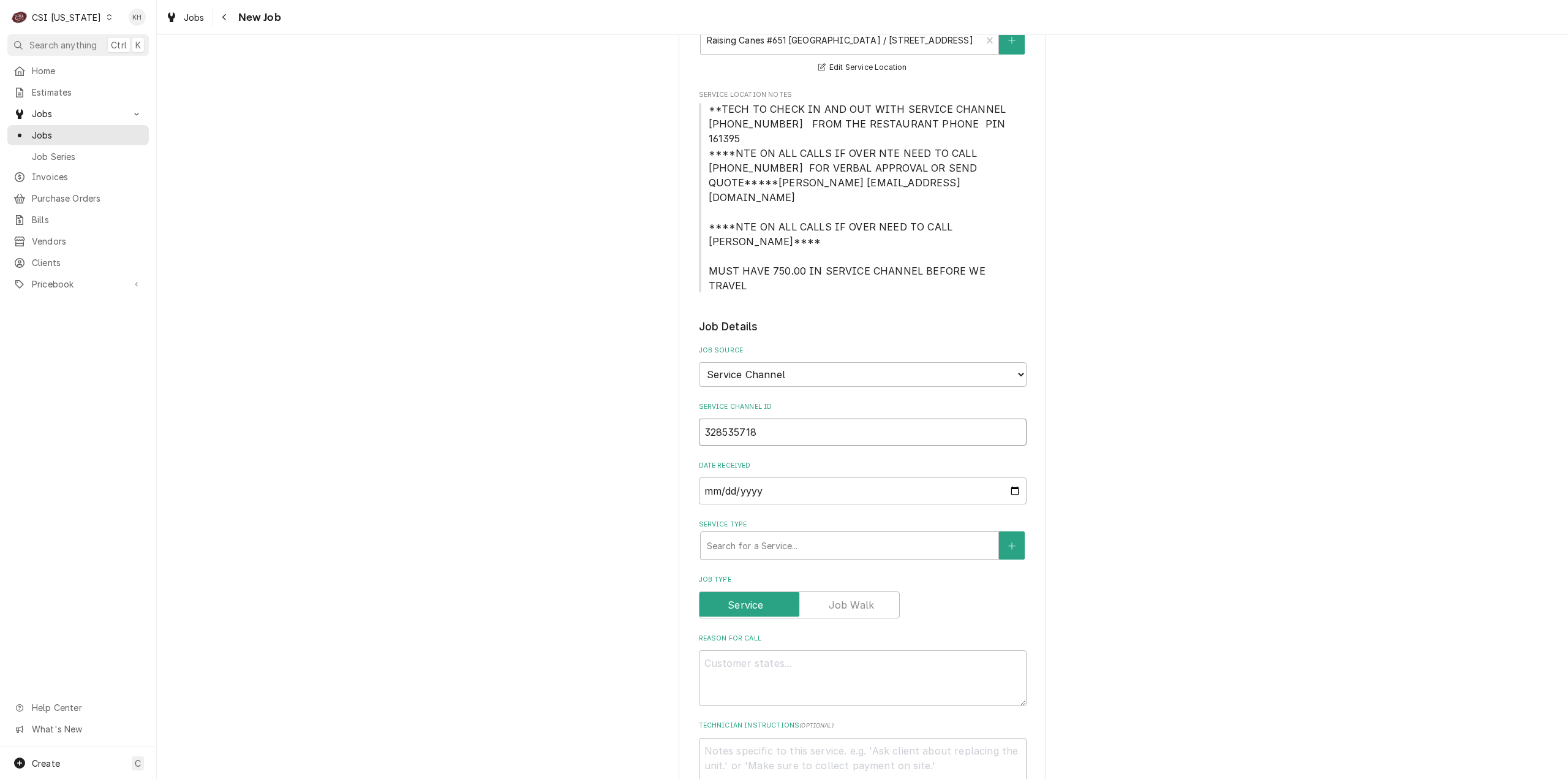
type textarea "x"
type input "328535718"
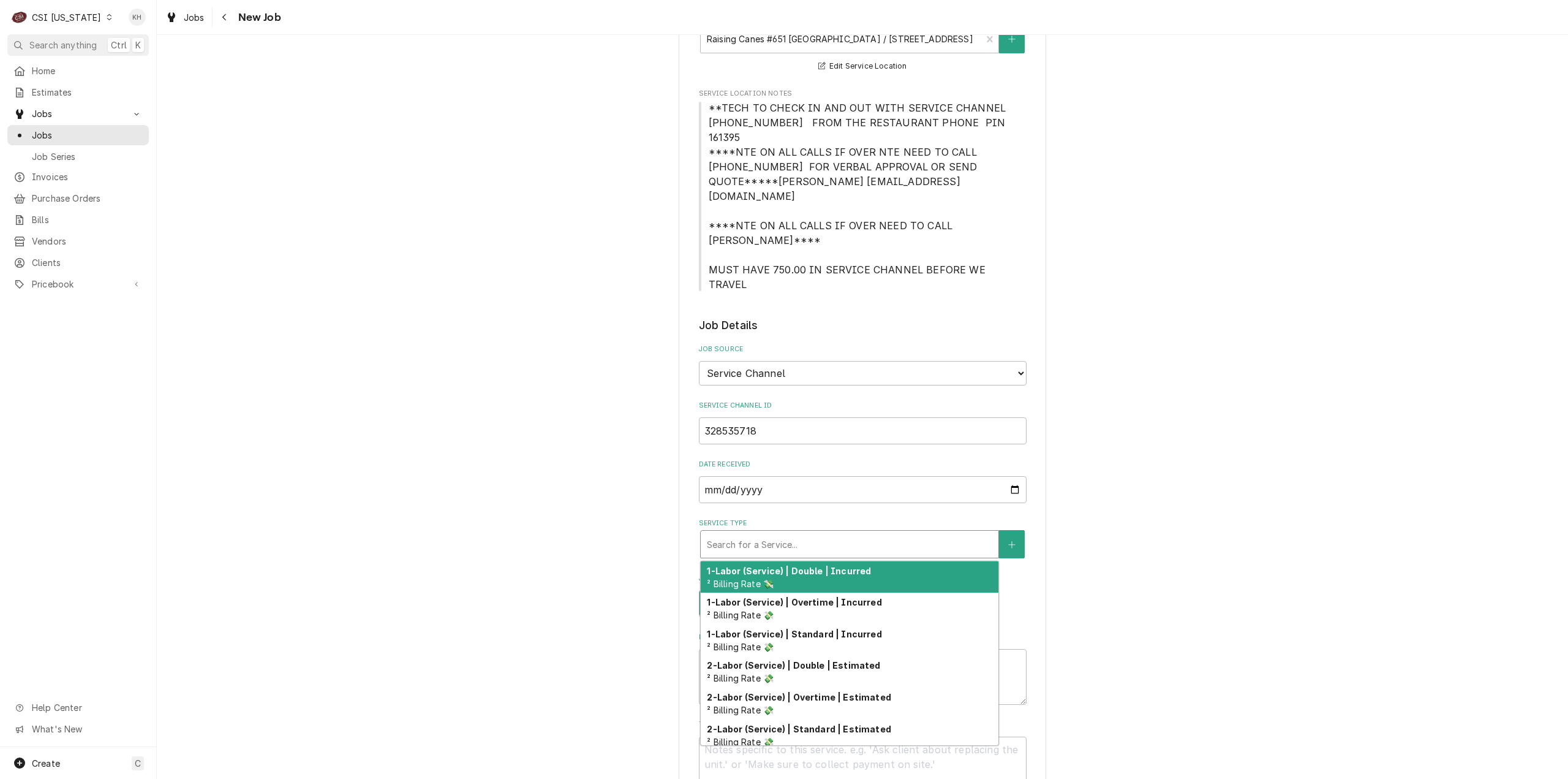
click at [777, 533] on div "Service Type" at bounding box center [849, 544] width 285 height 22
type textarea "x"
type input "s"
type textarea "x"
type input "se"
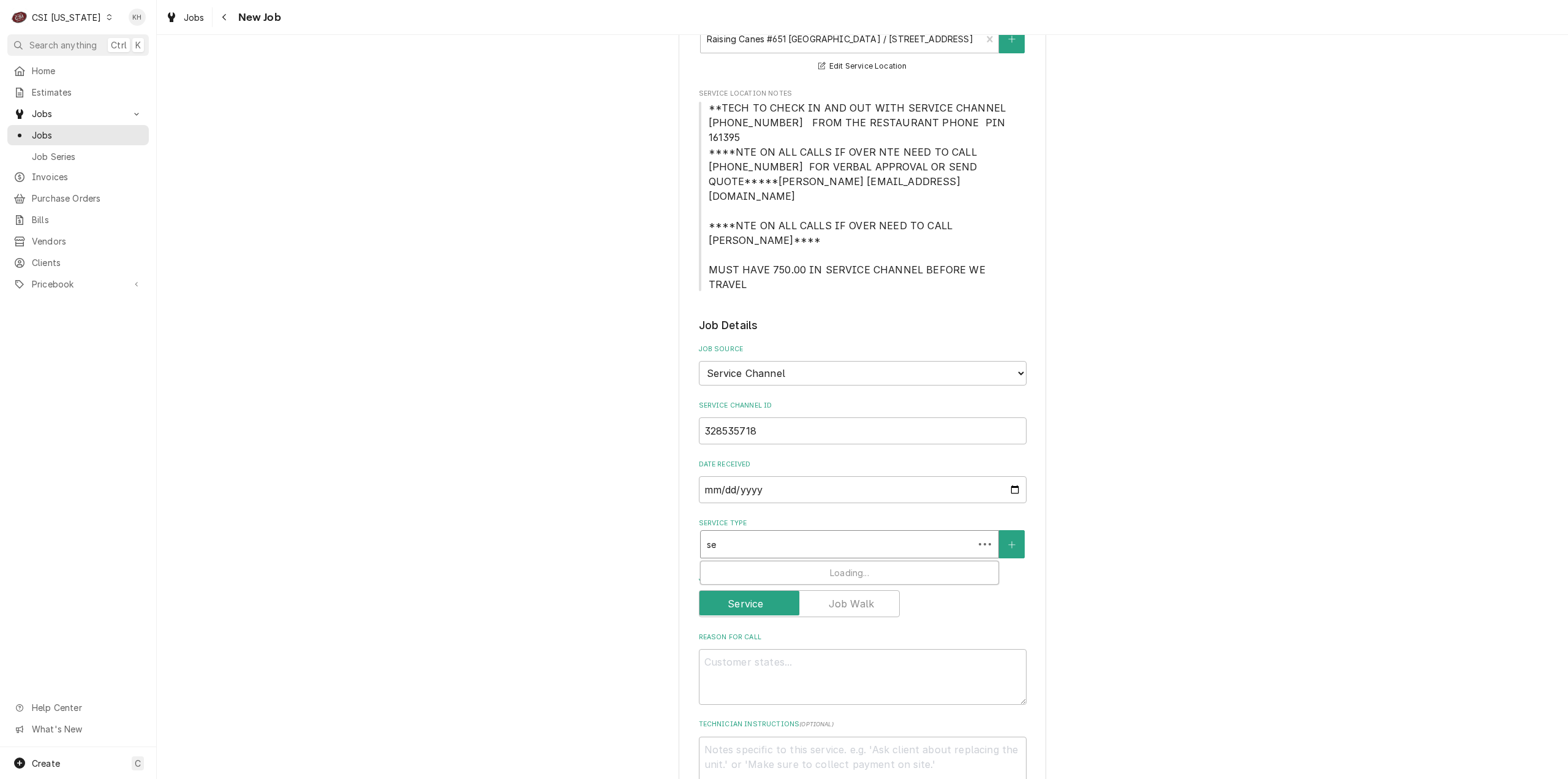
type textarea "x"
type input "ser"
type textarea "x"
type input "serv"
type textarea "x"
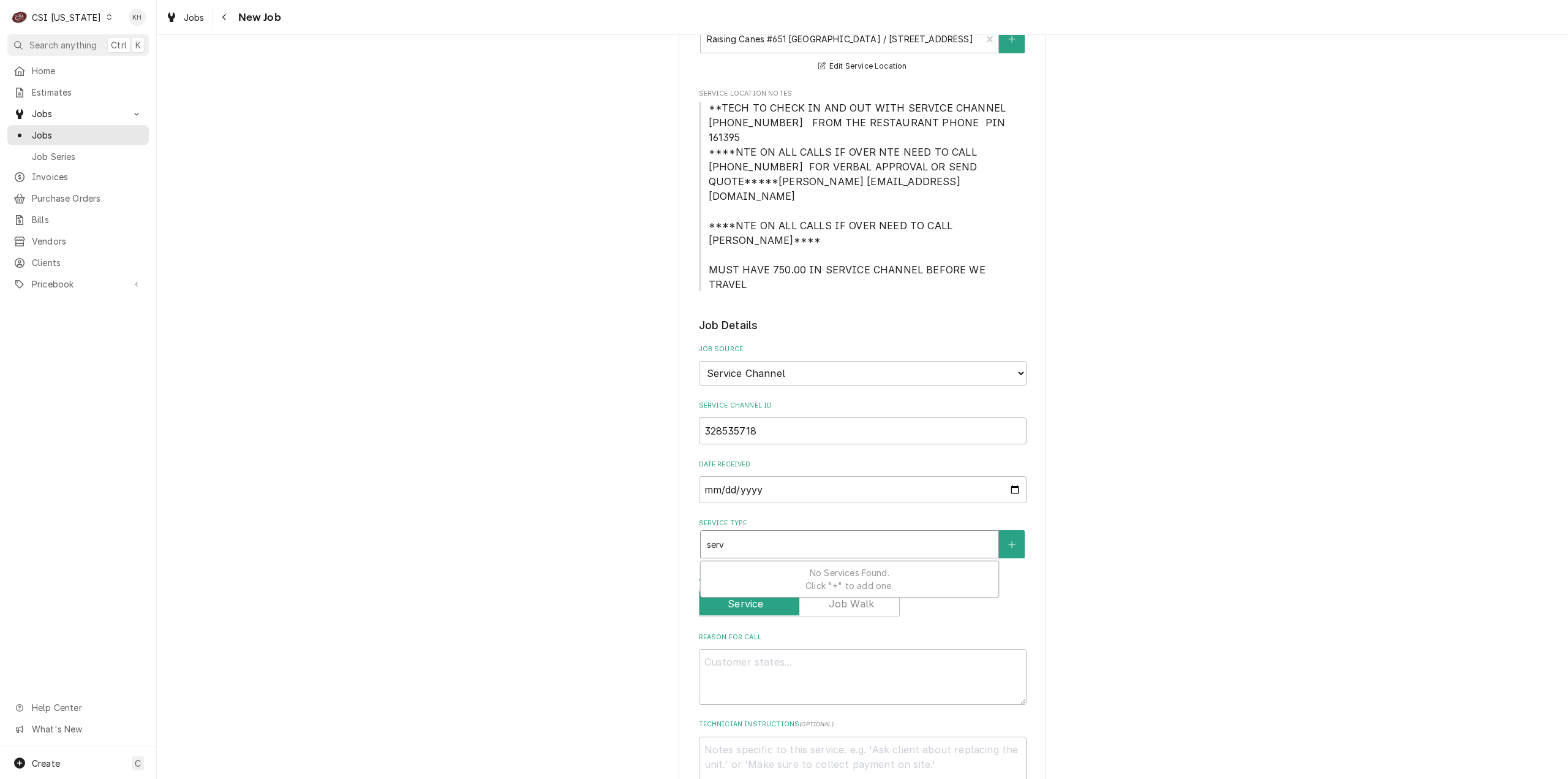
type input "servi"
type textarea "x"
type input "servic"
type textarea "x"
type input "service"
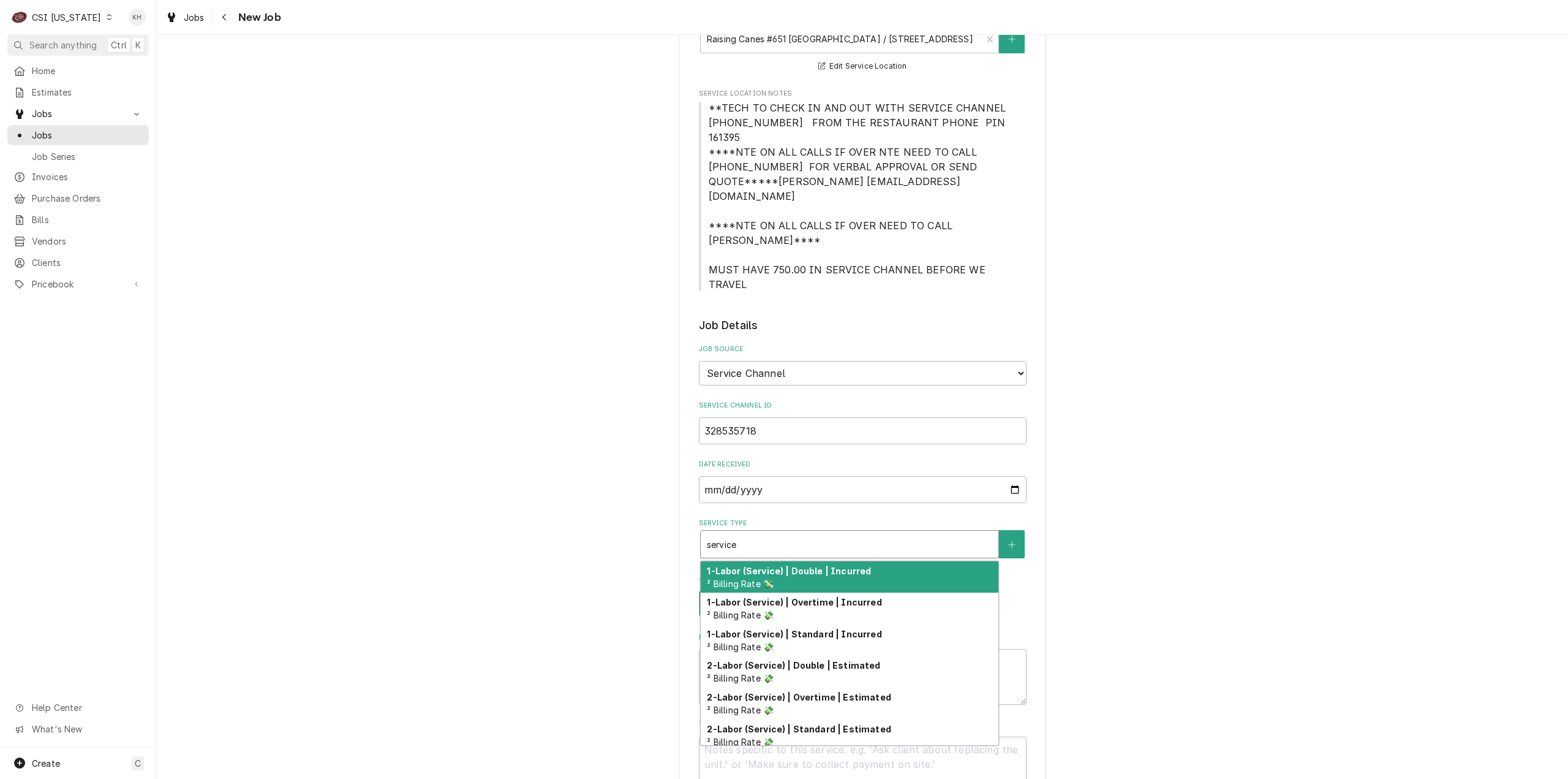
type textarea "x"
type input "service"
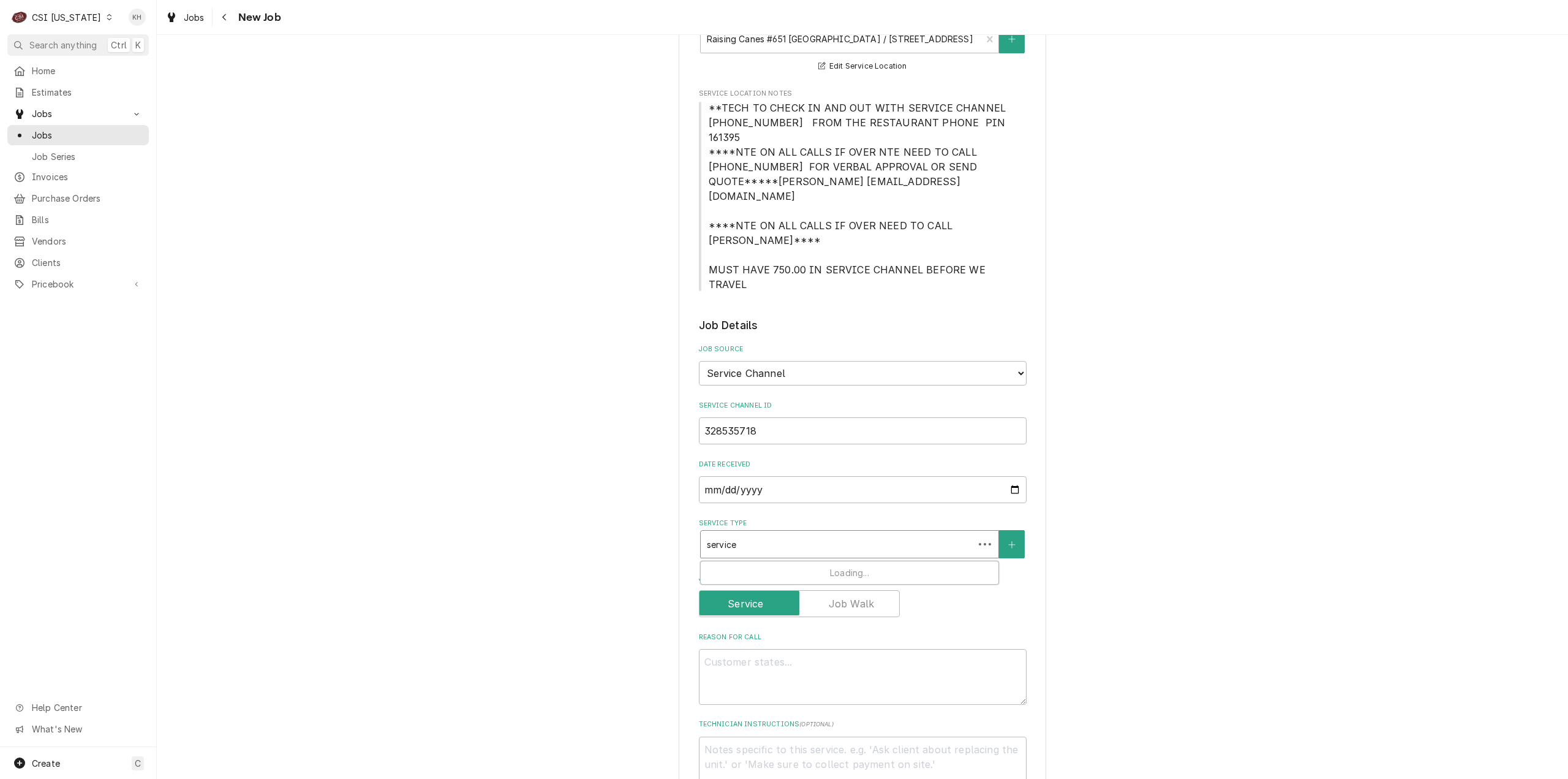
type textarea "x"
type input "service c"
type textarea "x"
type input "service ca"
type textarea "x"
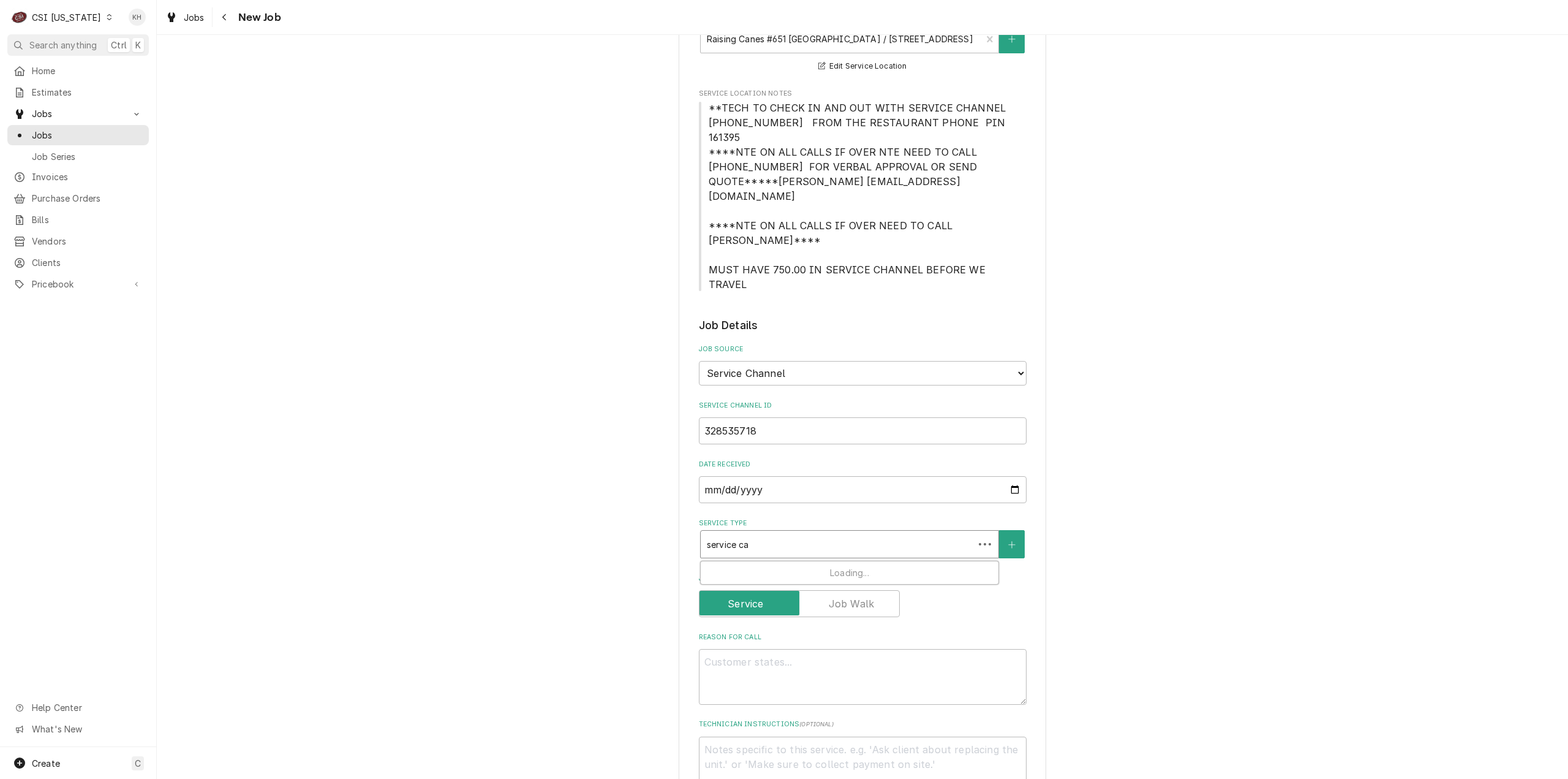
type input "service cal"
type textarea "x"
type input "service call"
click at [778, 561] on div "Job | Service Call ¹ Service Type 🛠️" at bounding box center [850, 577] width 298 height 32
click at [776, 670] on textarea "Reason For Call" at bounding box center [862, 698] width 328 height 56
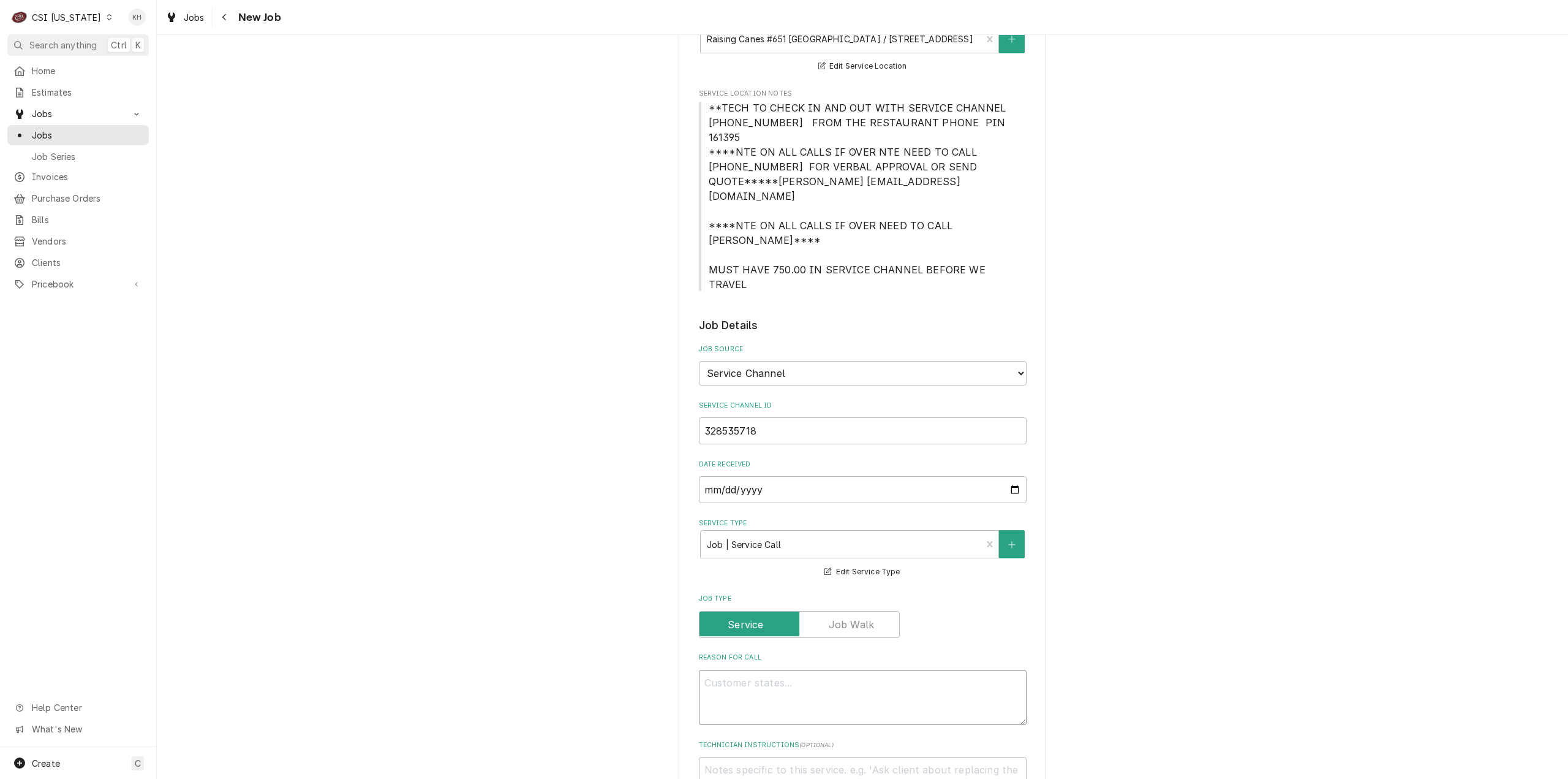
paste textarea "Description KITCHEN / Refrigeration / French Fry Freezer- Stand Up, In Kitchen …"
type textarea "x"
type textarea "Description KITCHEN / Refrigeration / French Fry Freezer- Stand Up, In Kitchen …"
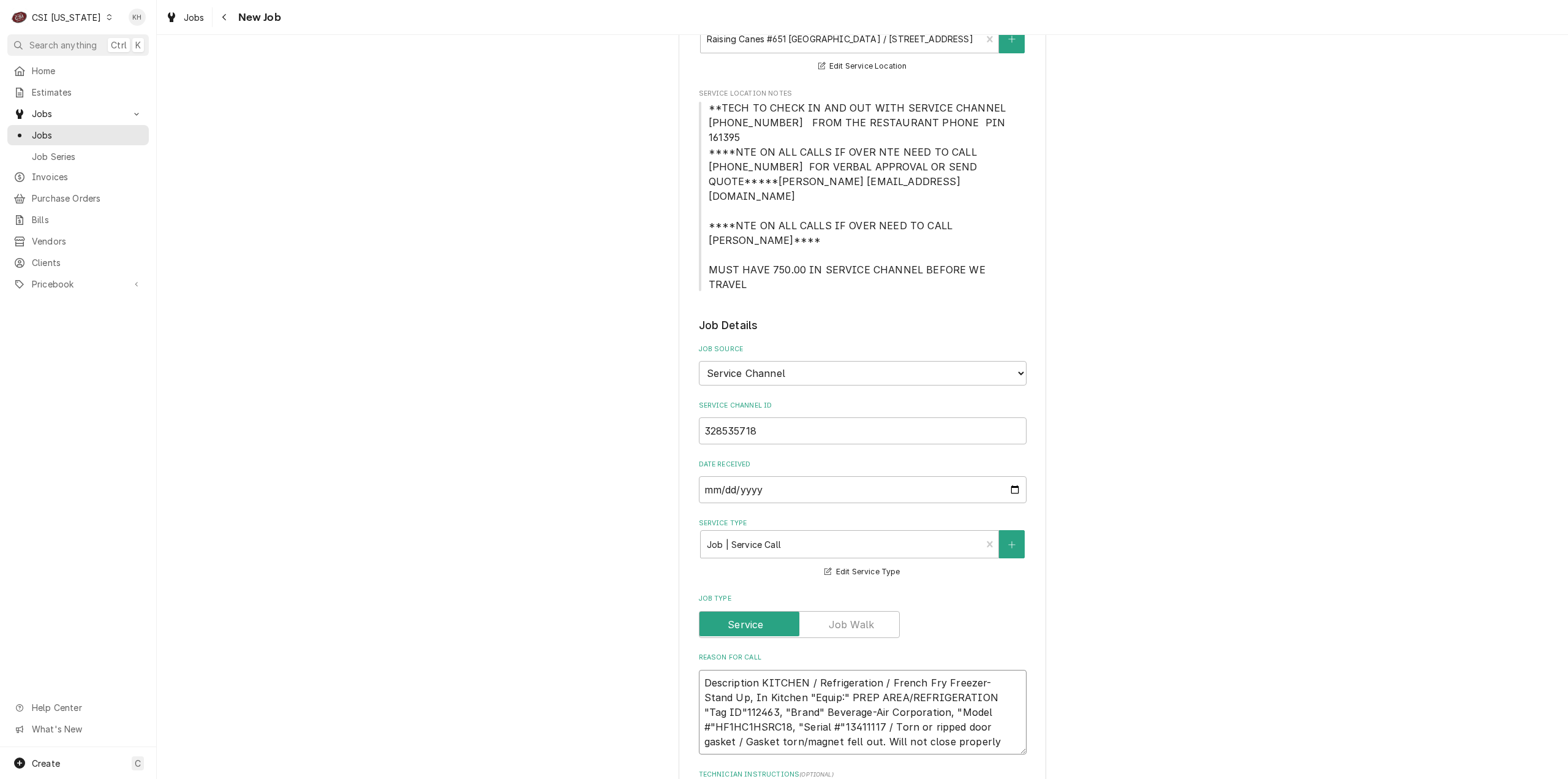
drag, startPoint x: 757, startPoint y: 609, endPoint x: 637, endPoint y: 603, distance: 120.1
click at [637, 603] on div "Please provide the following information to create a job: Client Details Client…" at bounding box center [862, 636] width 1411 height 1912
type textarea "x"
type textarea "KITCHEN / Refrigeration / French Fry Freezer- Stand Up, In Kitchen "Equip:" PRE…"
click at [940, 670] on textarea "KITCHEN / Refrigeration / French Fry Freezer- Stand Up, In Kitchen "Equip:" PRE…" at bounding box center [862, 712] width 328 height 85
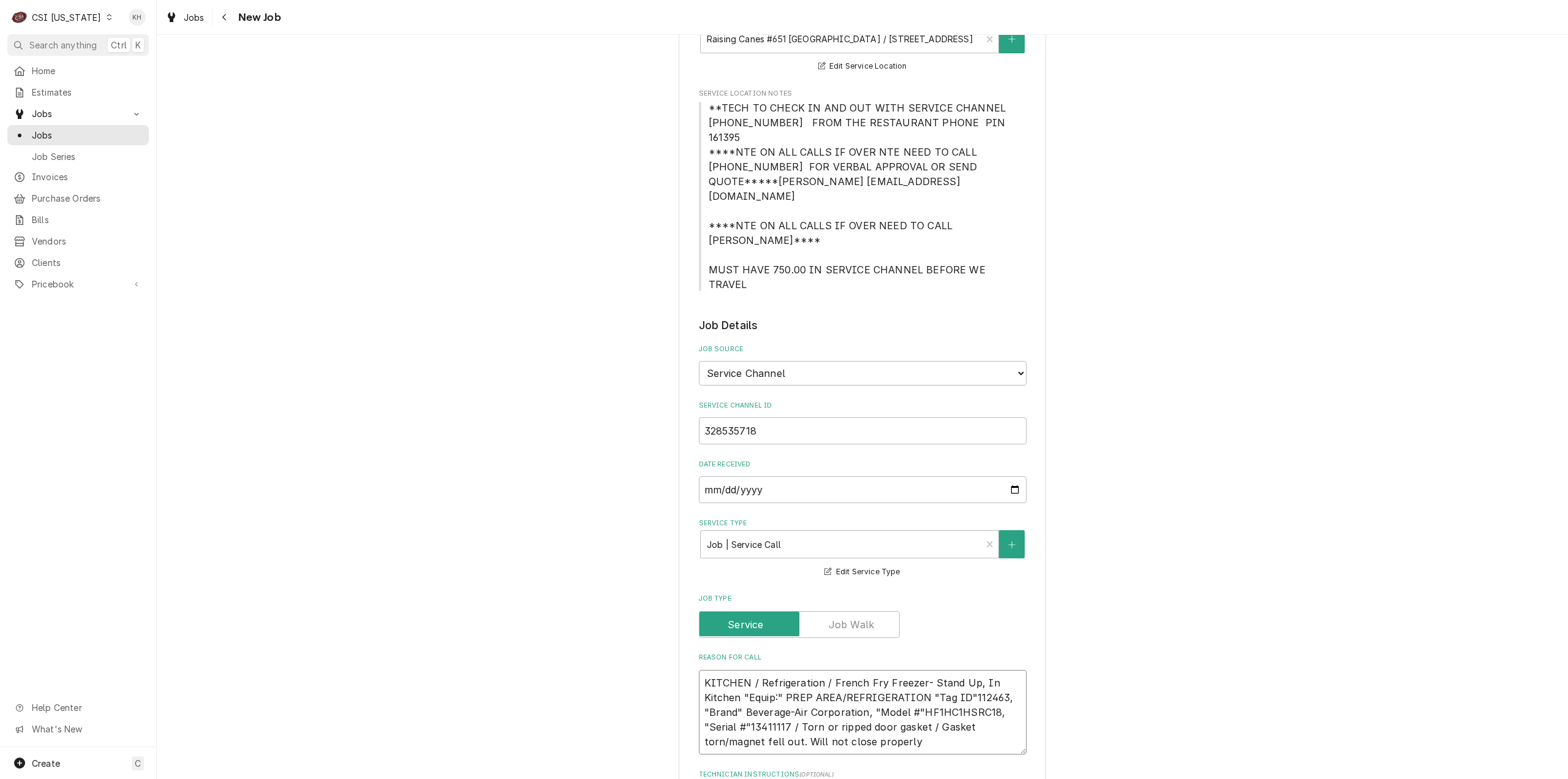
type textarea "x"
type textarea "KITCHEN / Refrigeration / French Fry Freezer- Stand Up, In Kitchen "Equip:" PRE…"
type textarea "x"
type textarea "KITCHEN / Refrigeration / French Fry Freezer- Stand Up, In Kitchen "Equip:" PRE…"
type textarea "x"
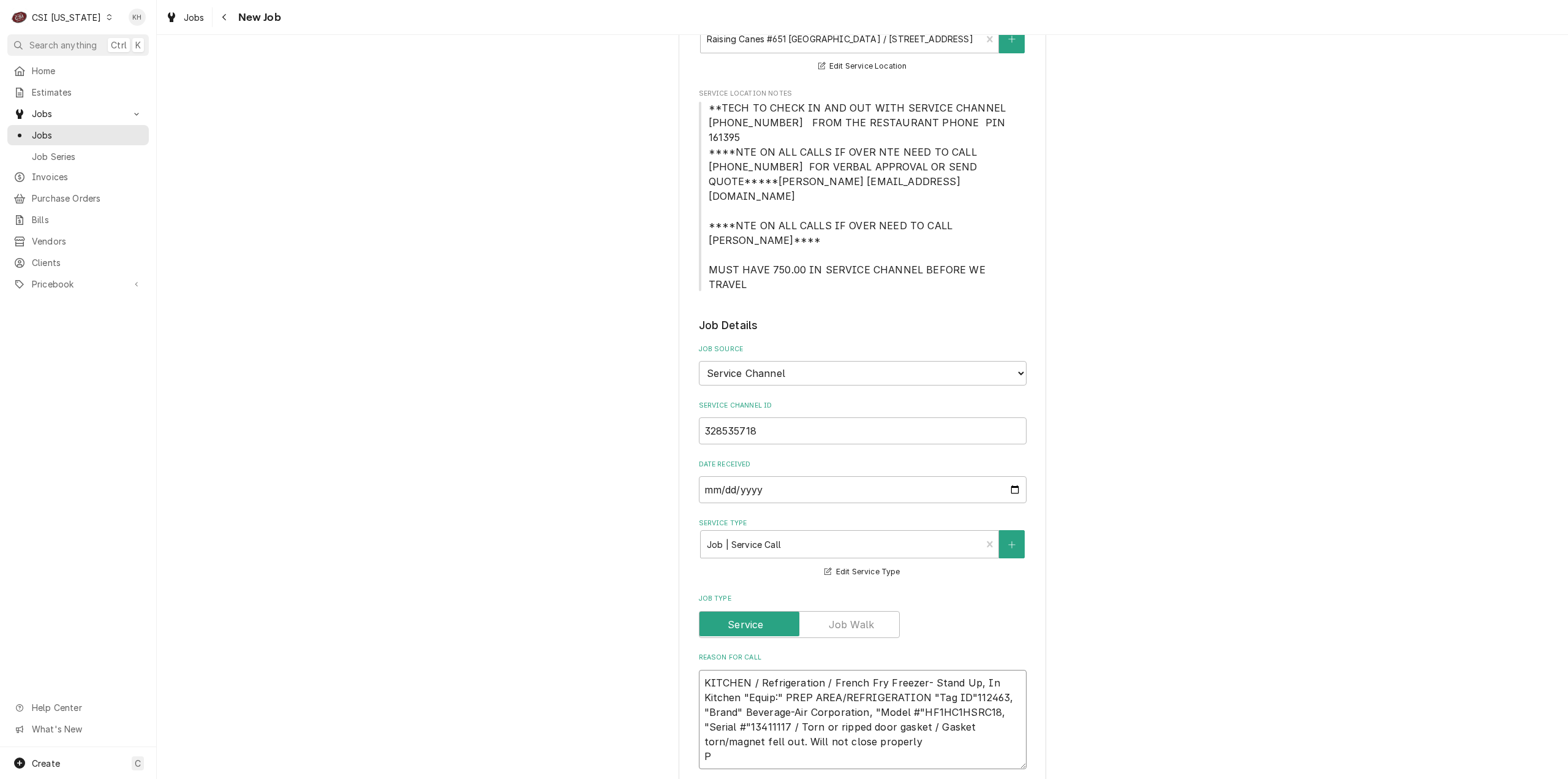
type textarea "KITCHEN / Refrigeration / French Fry Freezer- Stand Up, In Kitchen "Equip:" PRE…"
type textarea "x"
type textarea "KITCHEN / Refrigeration / French Fry Freezer- Stand Up, In Kitchen "Equip:" PRE…"
type textarea "x"
type textarea "KITCHEN / Refrigeration / French Fry Freezer- Stand Up, In Kitchen "Equip:" PRE…"
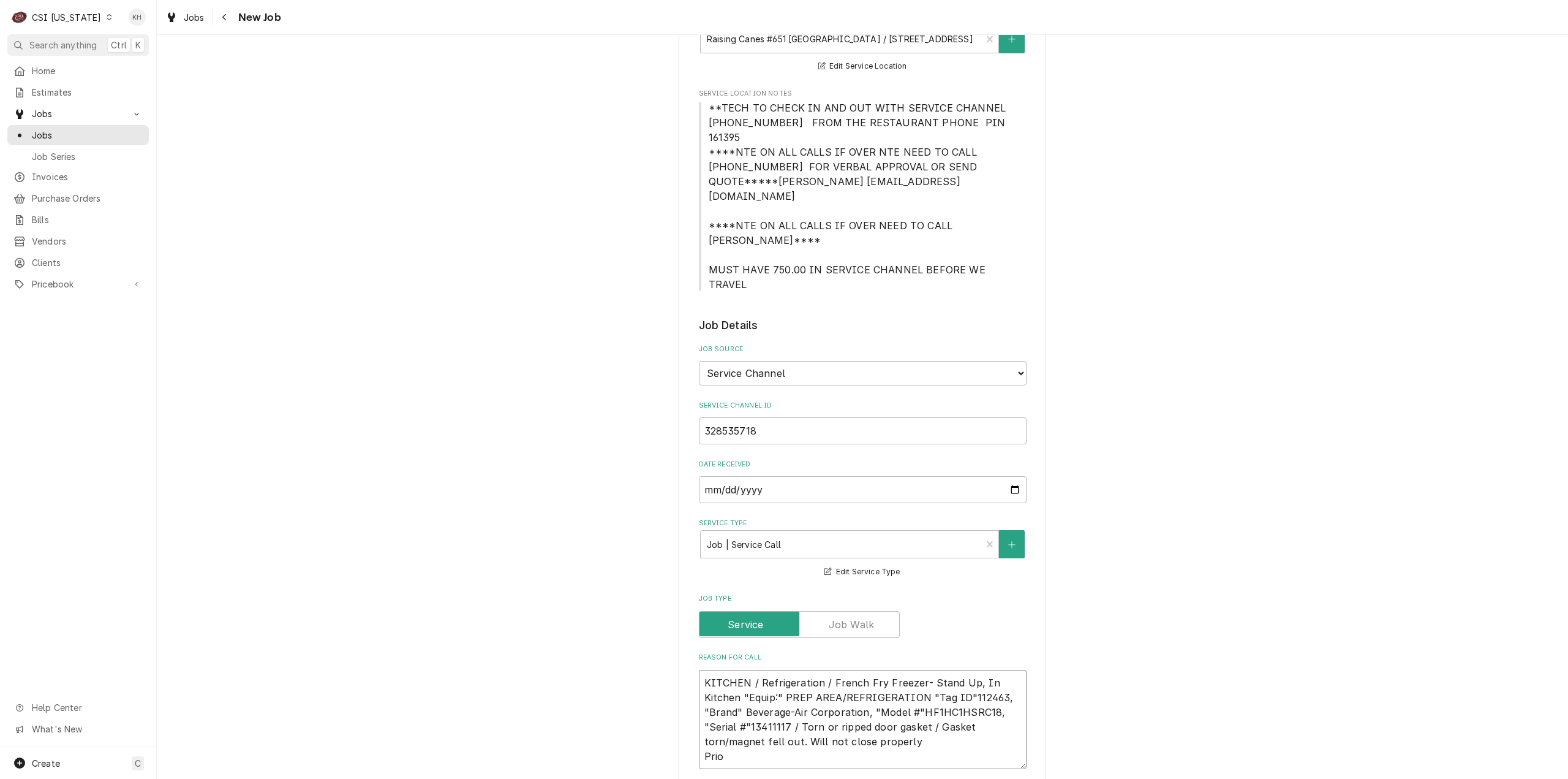
type textarea "x"
type textarea "KITCHEN / Refrigeration / French Fry Freezer- Stand Up, In Kitchen "Equip:" PRE…"
type textarea "x"
type textarea "KITCHEN / Refrigeration / French Fry Freezer- Stand Up, In Kitchen "Equip:" PRE…"
type textarea "x"
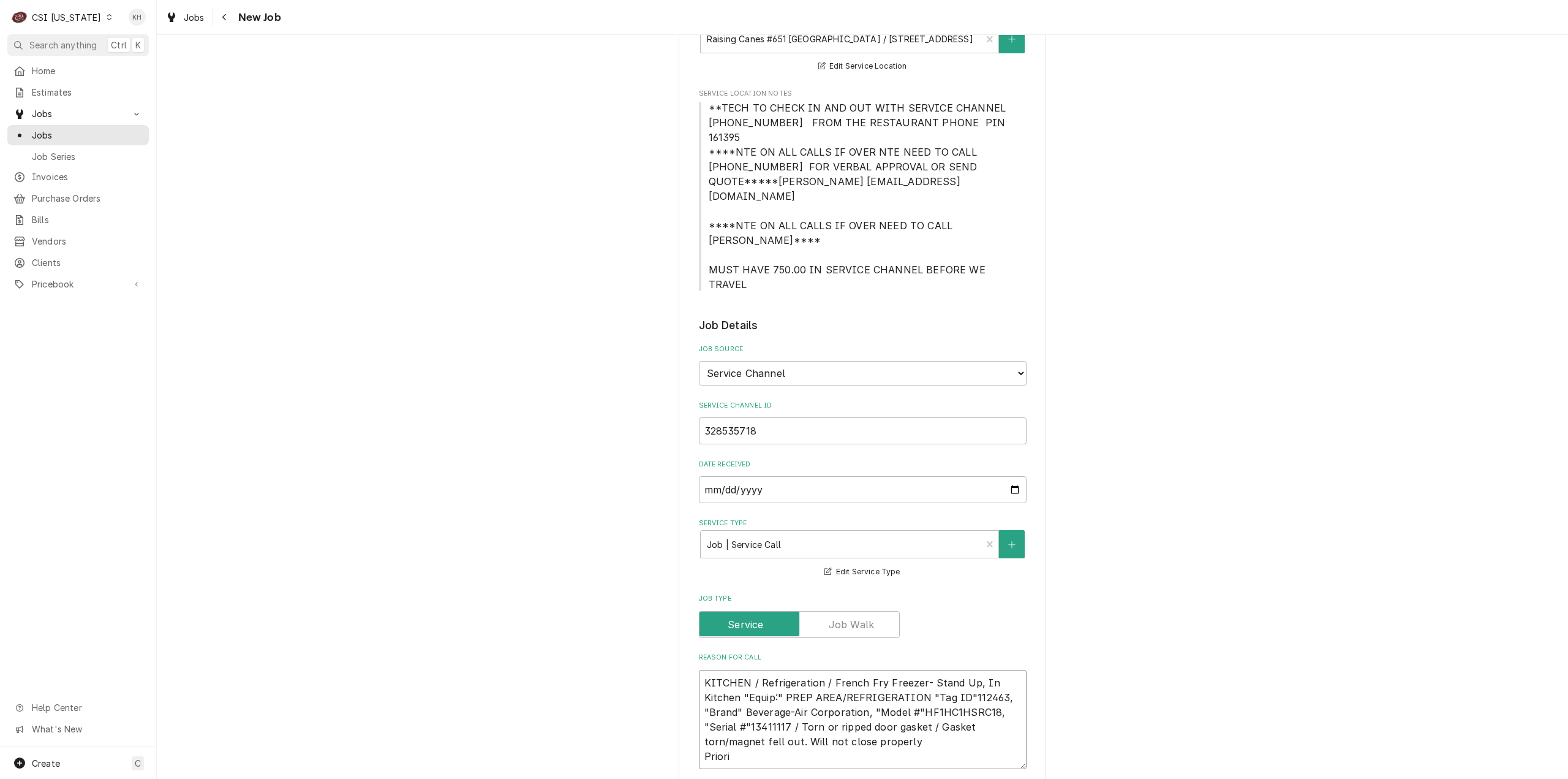
type textarea "KITCHEN / Refrigeration / French Fry Freezer- Stand Up, In Kitchen "Equip:" PRE…"
type textarea "x"
type textarea "KITCHEN / Refrigeration / French Fry Freezer- Stand Up, In Kitchen "Equip:" PRE…"
type textarea "x"
type textarea "KITCHEN / Refrigeration / French Fry Freezer- Stand Up, In Kitchen "Equip:" PRE…"
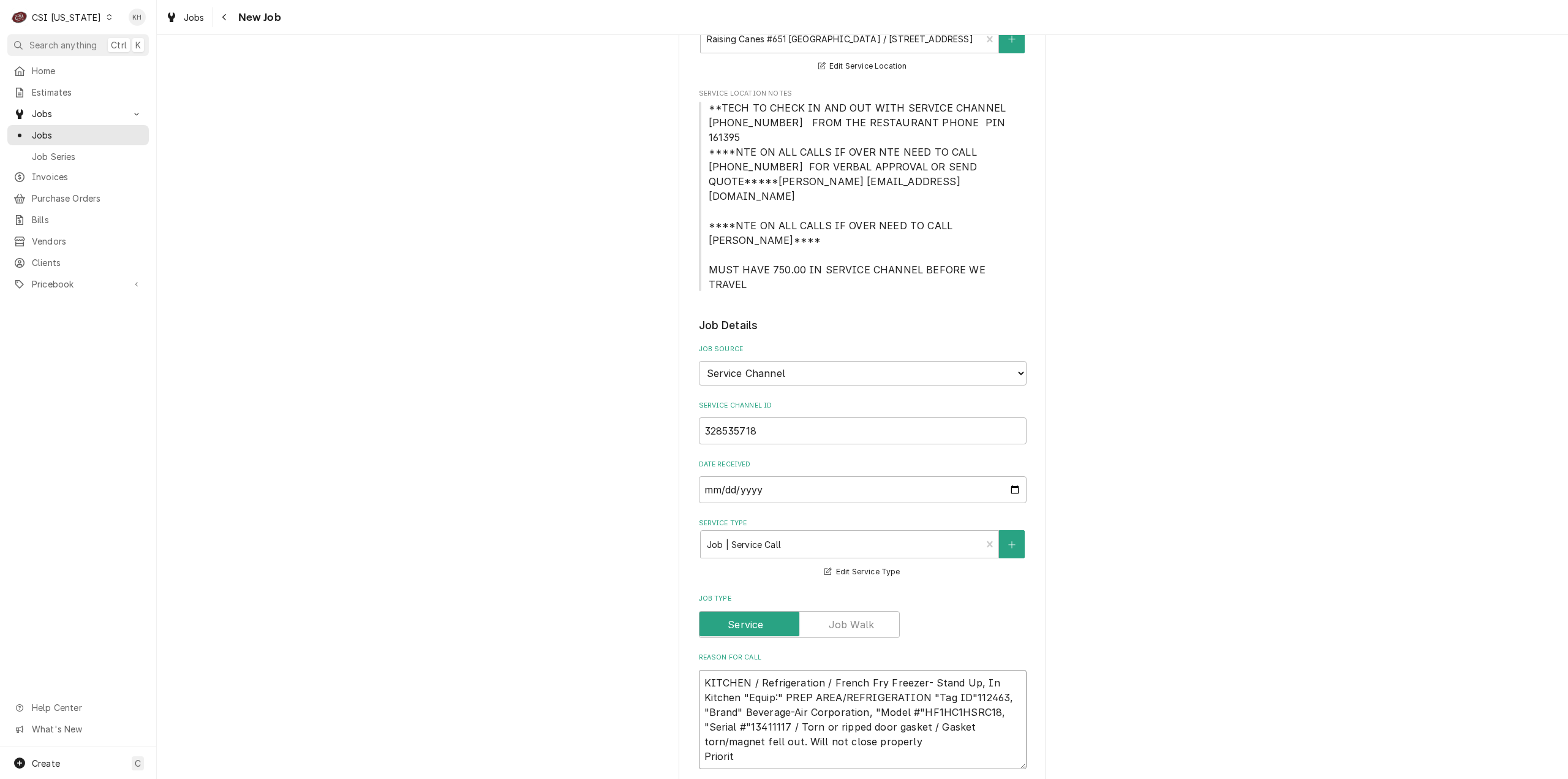
type textarea "x"
type textarea "KITCHEN / Refrigeration / French Fry Freezer- Stand Up, In Kitchen "Equip:" PRE…"
type textarea "x"
type textarea "KITCHEN / Refrigeration / French Fry Freezer- Stand Up, In Kitchen "Equip:" PRE…"
type textarea "x"
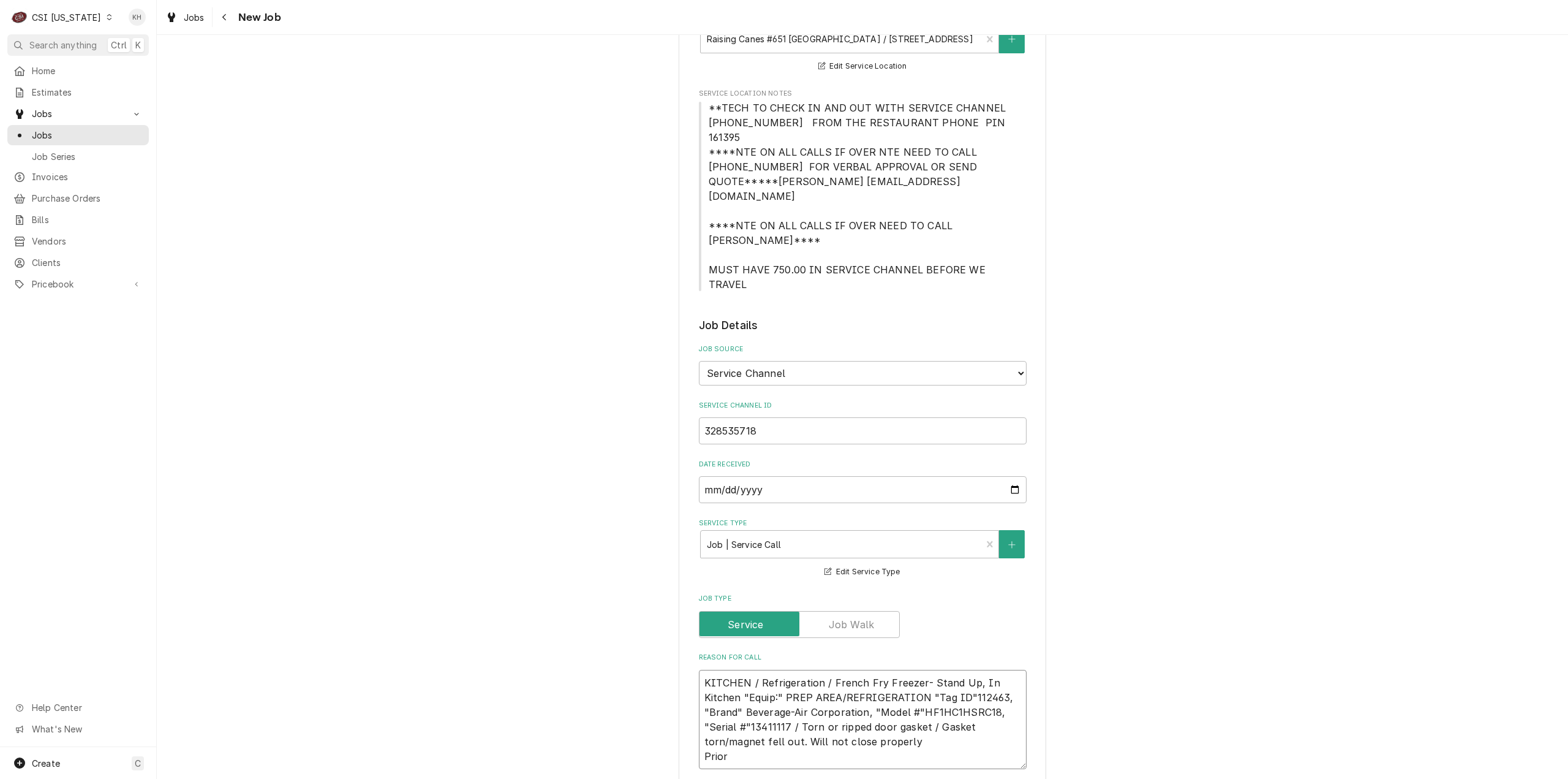
type textarea "KITCHEN / Refrigeration / French Fry Freezer- Stand Up, In Kitchen "Equip:" PRE…"
type textarea "x"
type textarea "KITCHEN / Refrigeration / French Fry Freezer- Stand Up, In Kitchen "Equip:" PRE…"
type textarea "x"
type textarea "KITCHEN / Refrigeration / French Fry Freezer- Stand Up, In Kitchen "Equip:" PRE…"
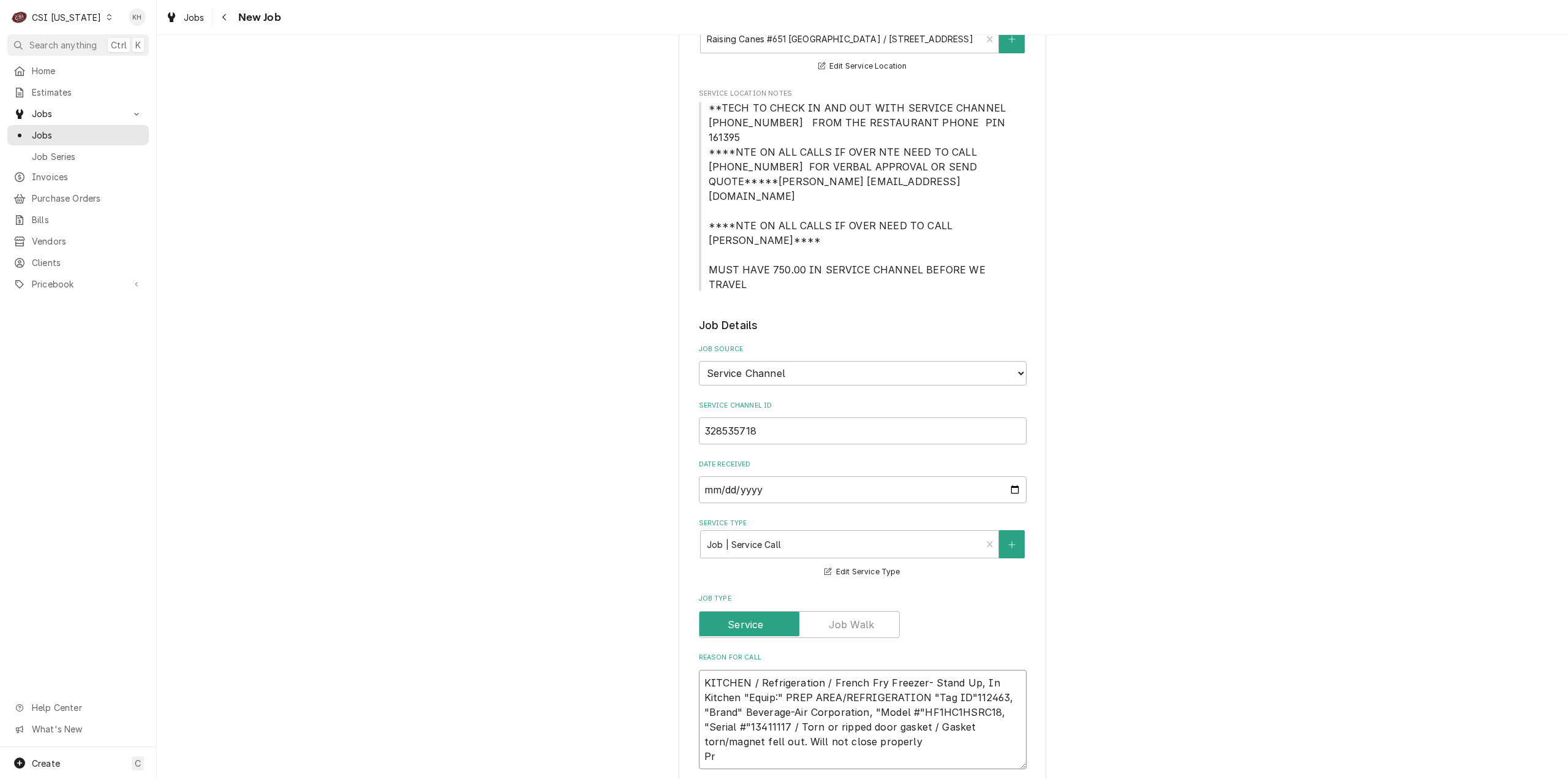
type textarea "x"
type textarea "KITCHEN / Refrigeration / French Fry Freezer- Stand Up, In Kitchen "Equip:" PRE…"
type textarea "x"
type textarea "KITCHEN / Refrigeration / French Fry Freezer- Stand Up, In Kitchen "Equip:" PRE…"
type textarea "x"
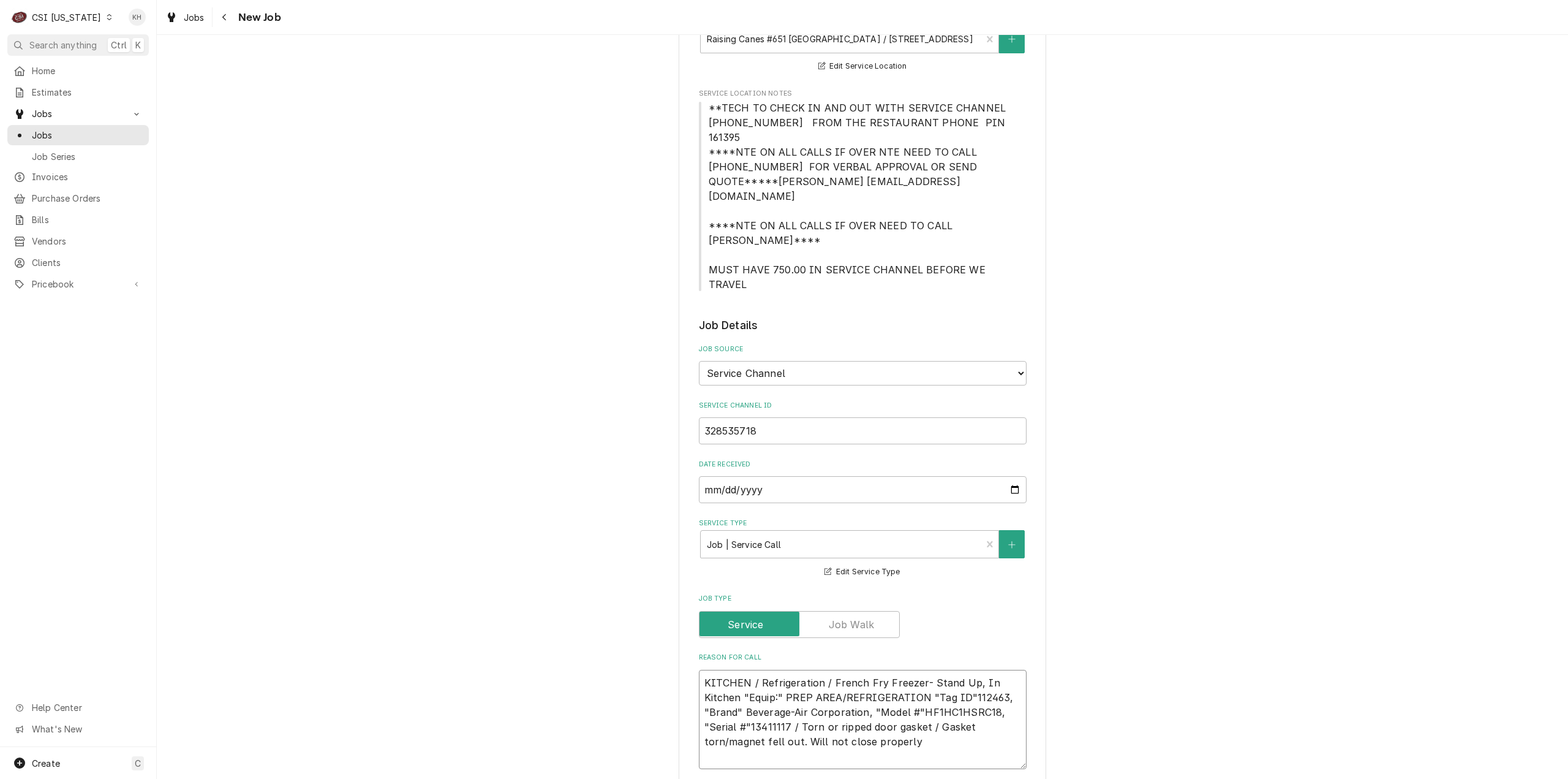
type textarea "KITCHEN / Refrigeration / French Fry Freezer- Stand Up, In Kitchen "Equip:" PRE…"
type textarea "x"
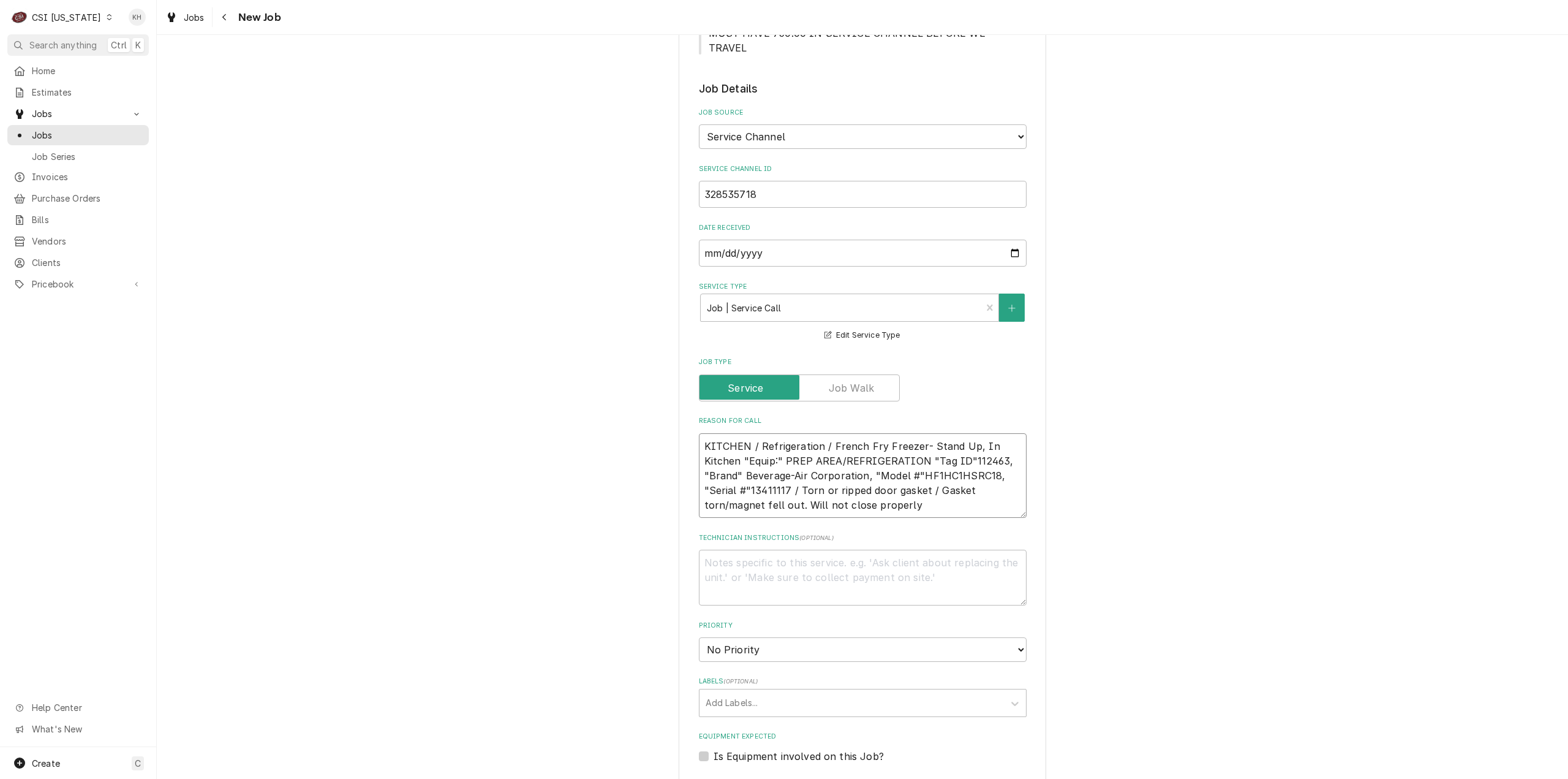
scroll to position [613, 0]
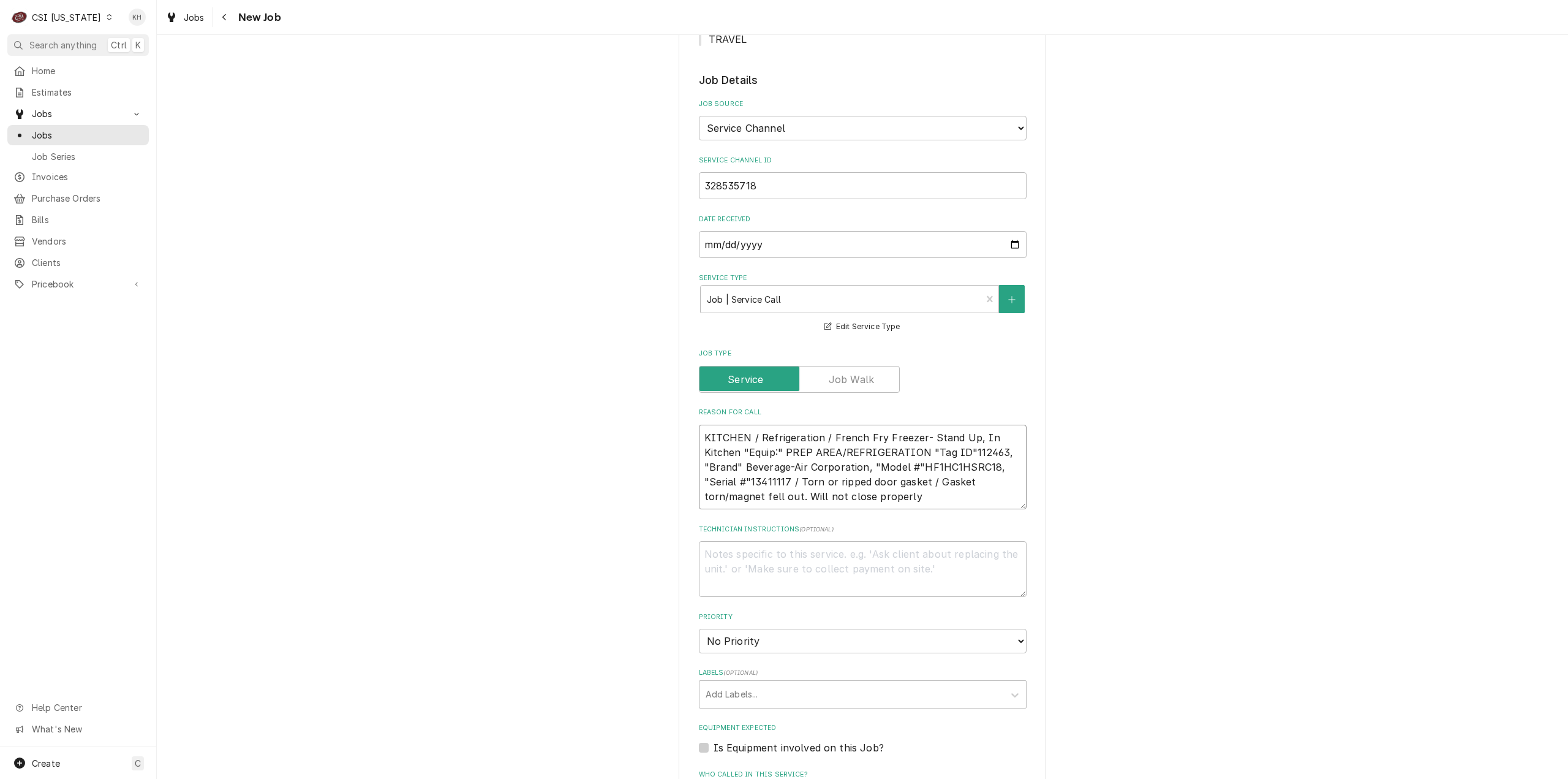
type textarea "KITCHEN / Refrigeration / French Fry Freezer- Stand Up, In Kitchen "Equip:" PRE…"
click at [886, 541] on textarea "Technician Instructions ( optional )" at bounding box center [862, 569] width 328 height 56
type textarea "x"
type textarea "N"
type textarea "x"
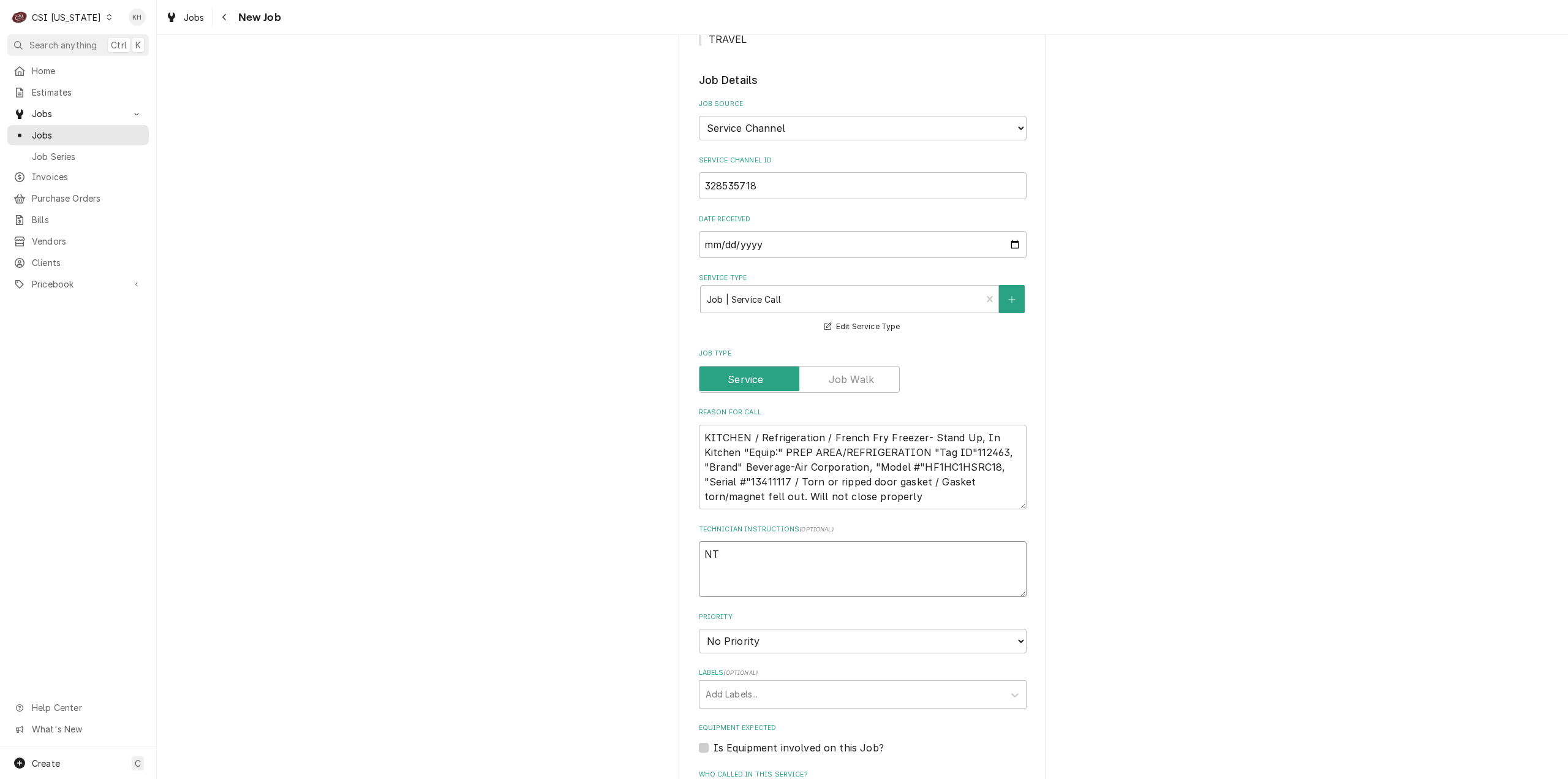
type textarea "NTE"
type textarea "x"
type textarea "NTE"
type textarea "x"
type textarea "NTE $"
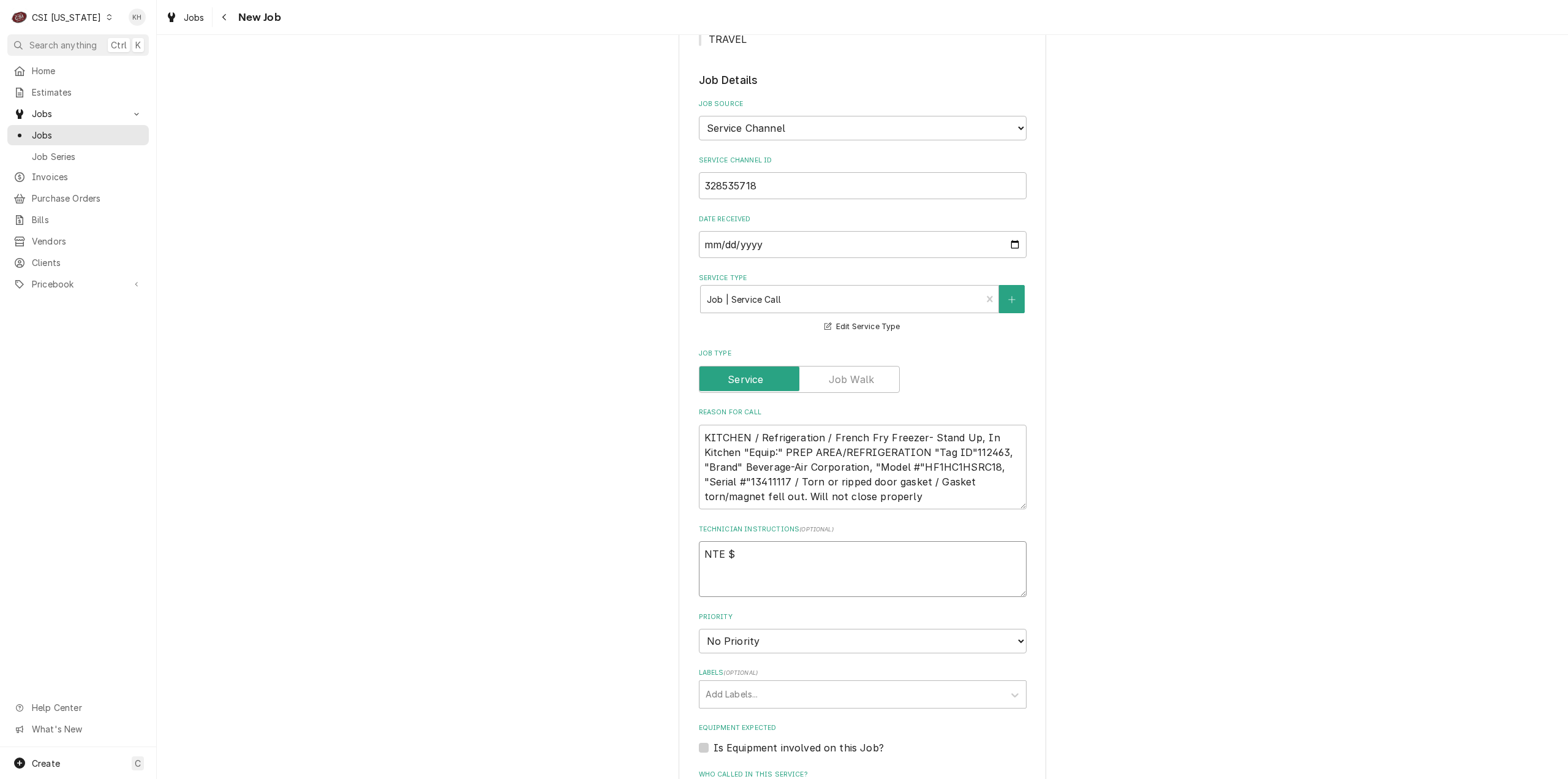
type textarea "x"
type textarea "NTE $4"
type textarea "x"
type textarea "NTE $40"
type textarea "x"
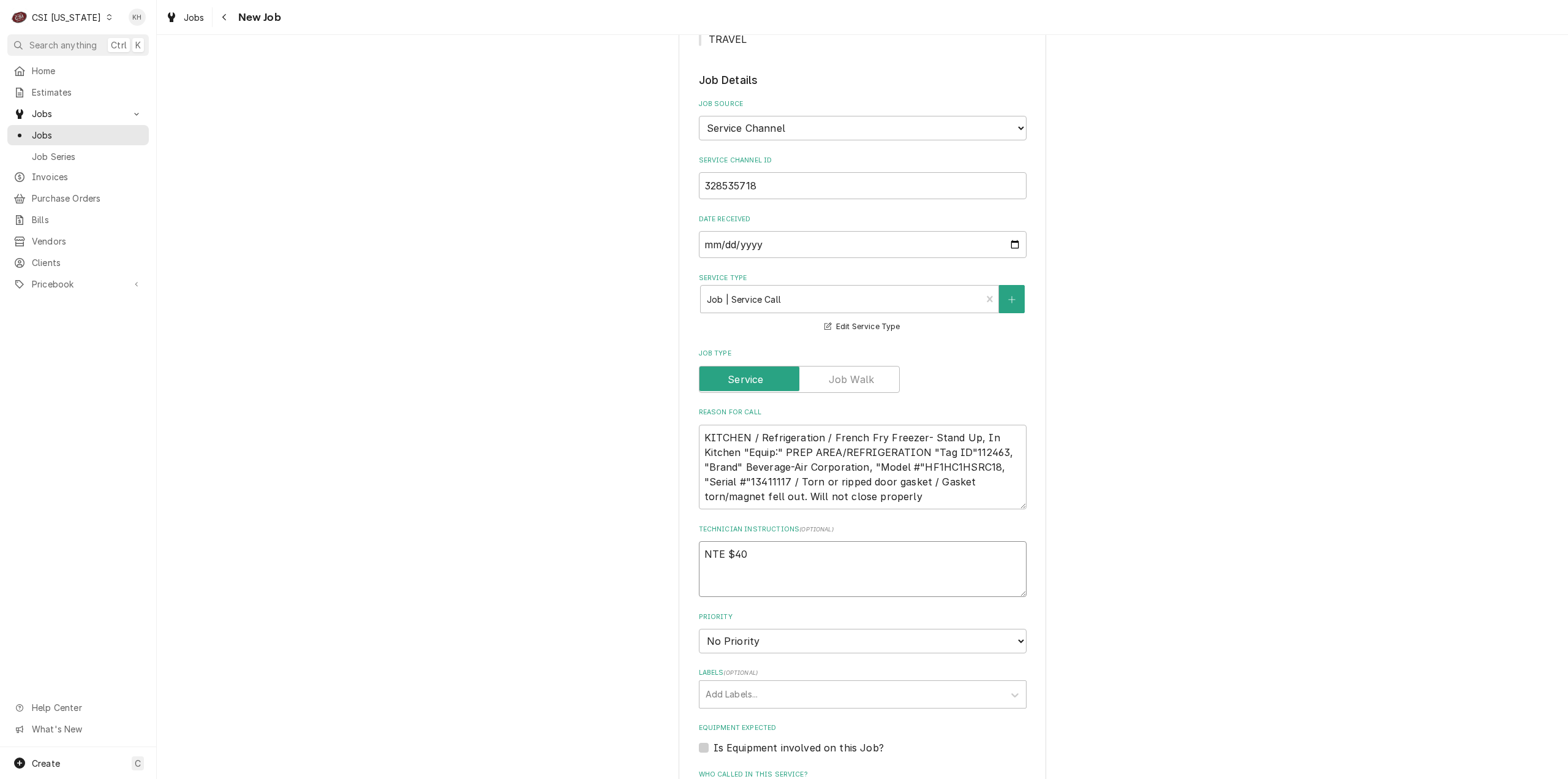
type textarea "NTE $400"
type textarea "x"
type textarea "NTE $400."
type textarea "x"
type textarea "NTE $400.0"
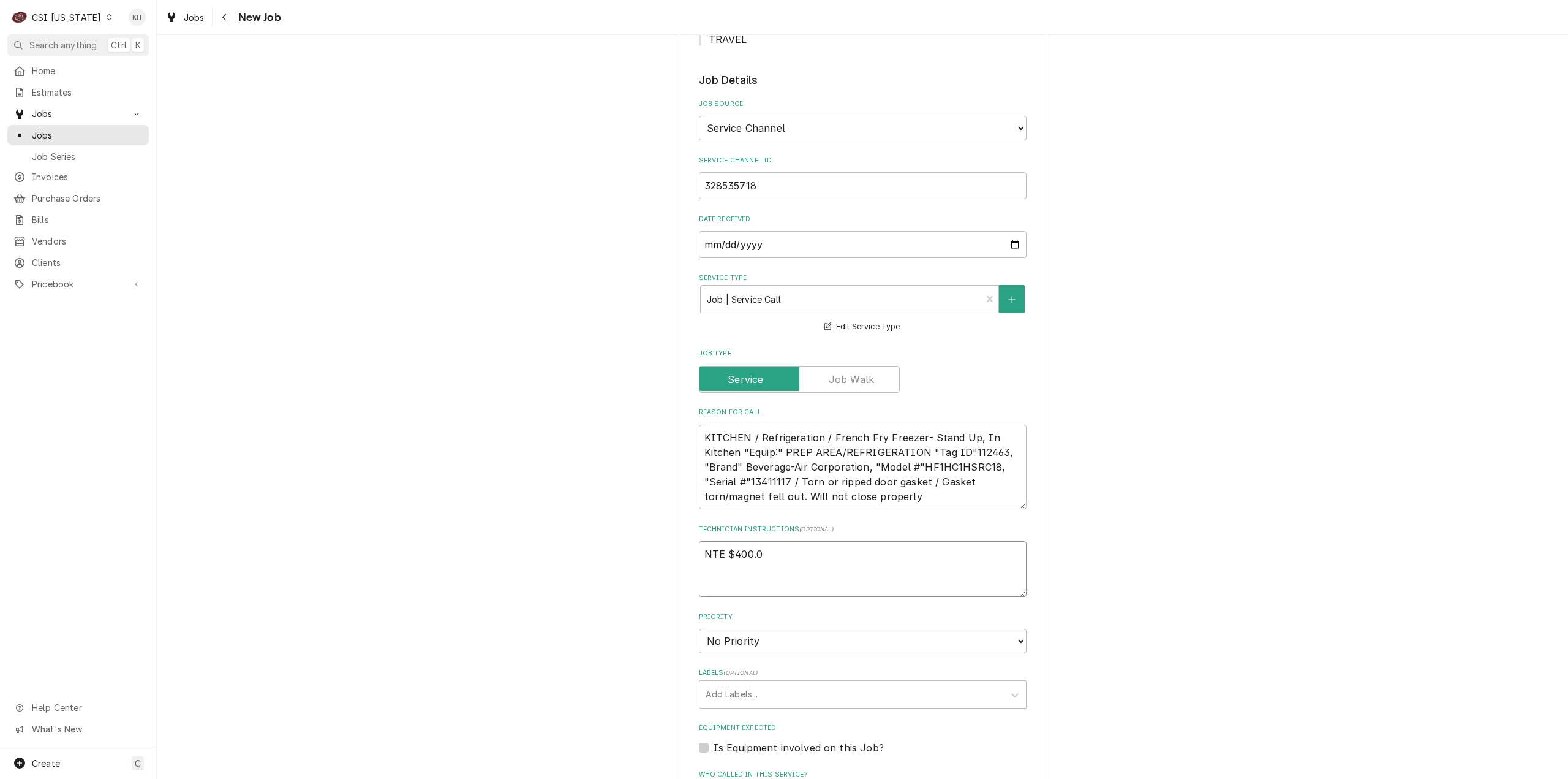
type textarea "x"
type textarea "NTE $400.00"
type textarea "x"
type textarea "NTE $400.00"
type textarea "x"
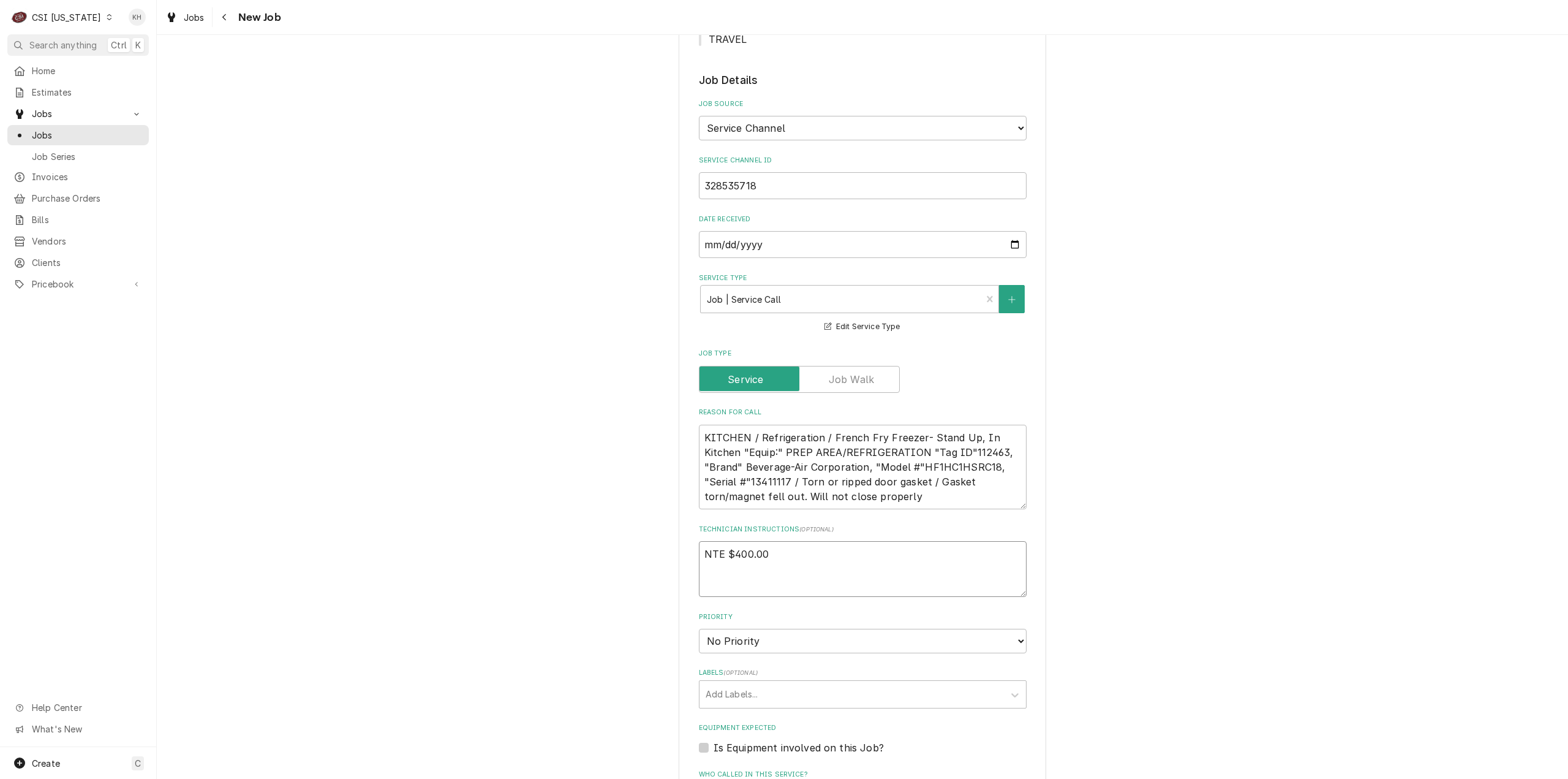
type textarea "NTE $400.00"
type textarea "x"
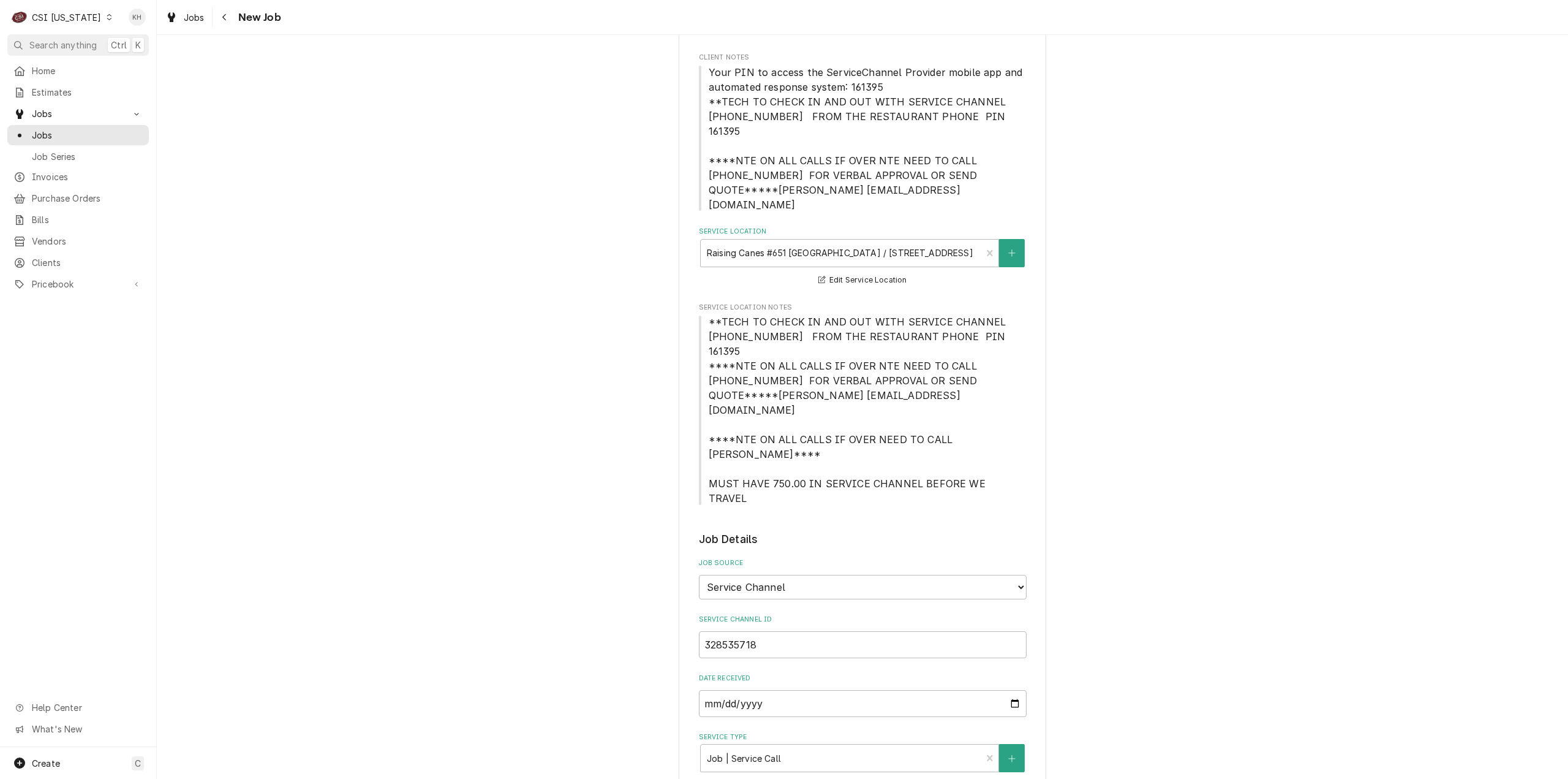
scroll to position [122, 0]
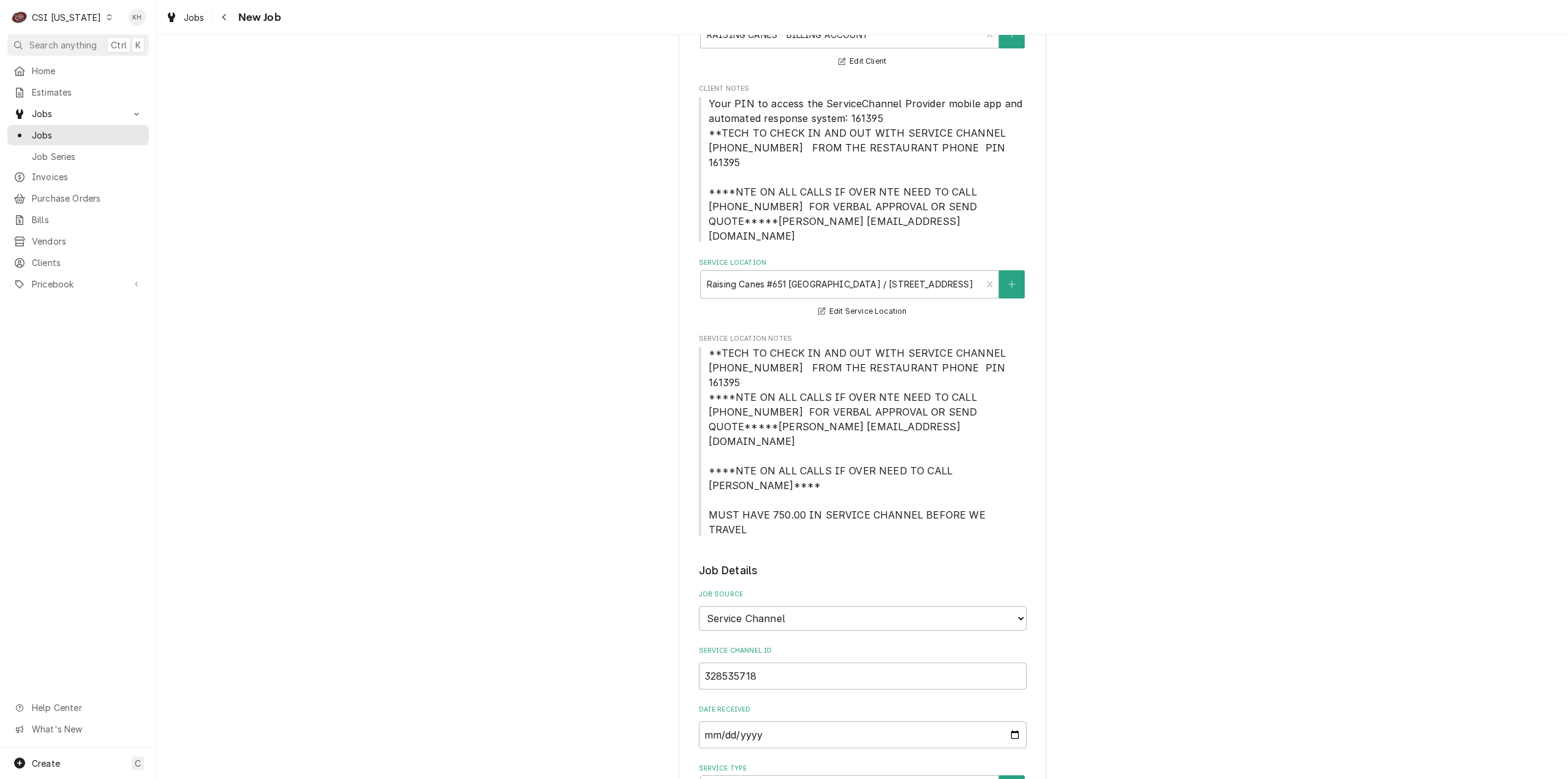
type textarea "NTE $400.00"
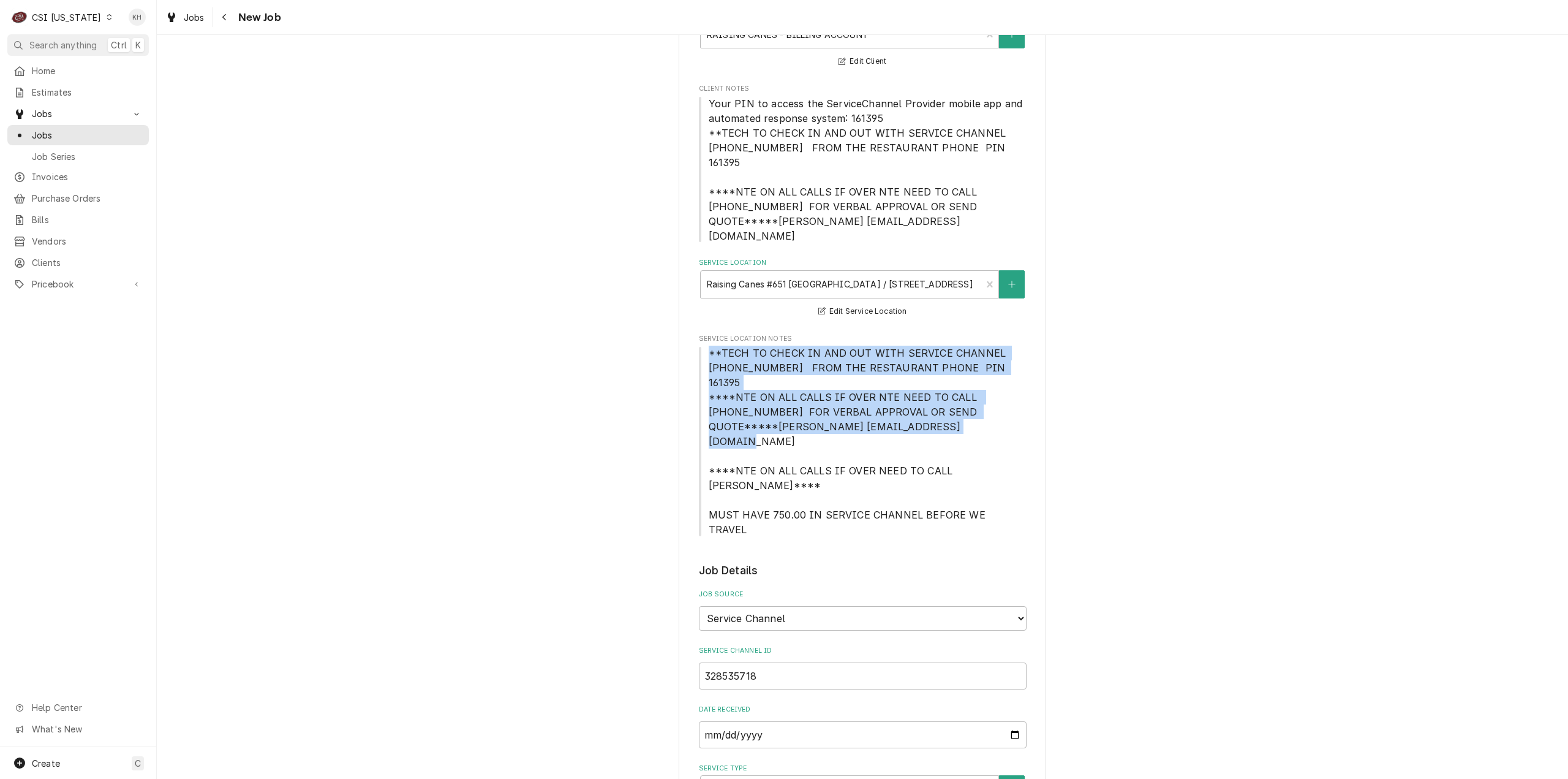
drag, startPoint x: 700, startPoint y: 321, endPoint x: 910, endPoint y: 379, distance: 217.9
click at [910, 379] on span "**TECH TO CHECK IN AND OUT WITH SERVICE CHANNEL 516-500-7776 FROM THE RESTAURAN…" at bounding box center [862, 440] width 328 height 191
copy span "**TECH TO CHECK IN AND OUT WITH SERVICE CHANNEL 516-500-7776 FROM THE RESTAURAN…"
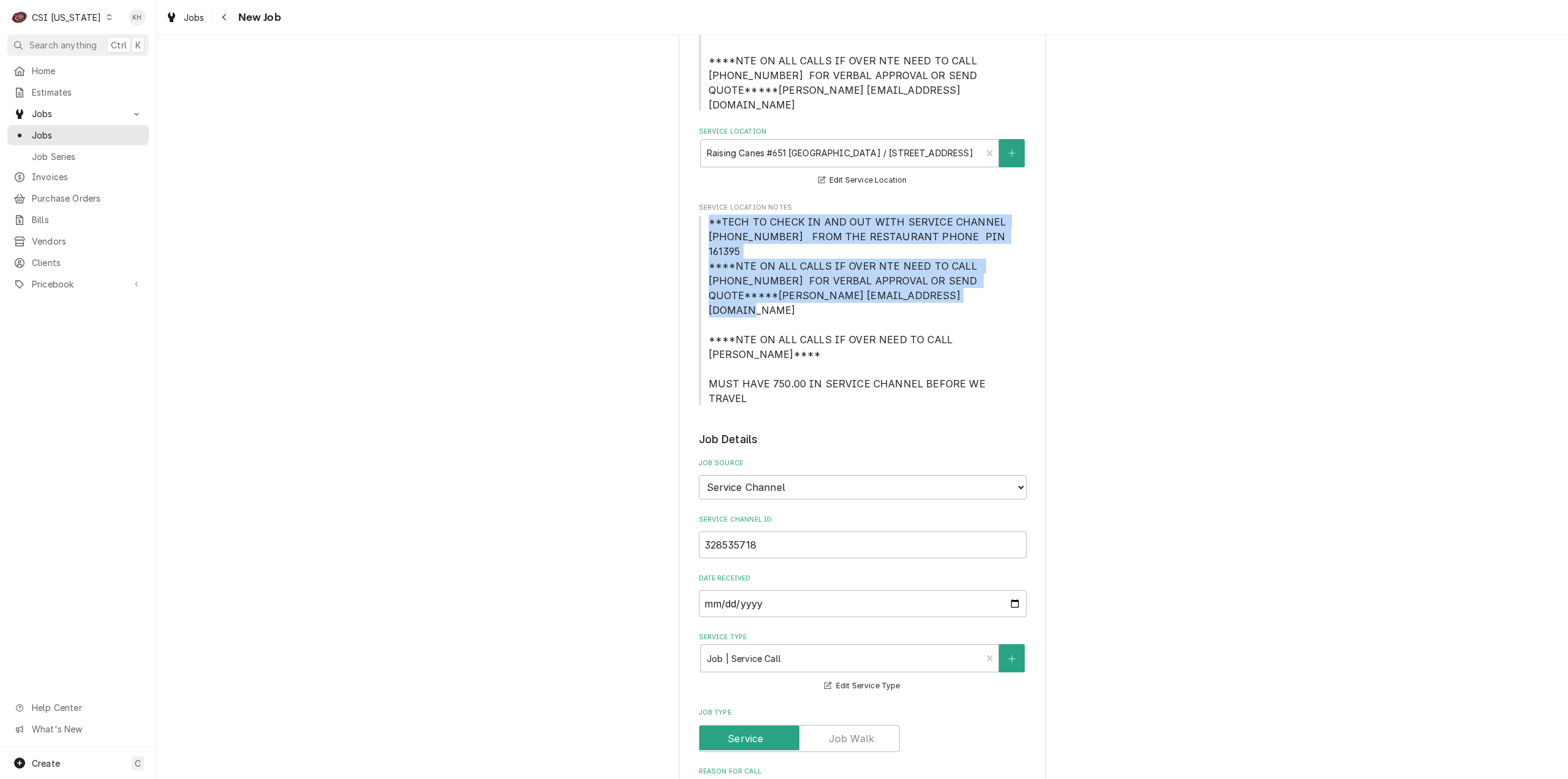
scroll to position [551, 0]
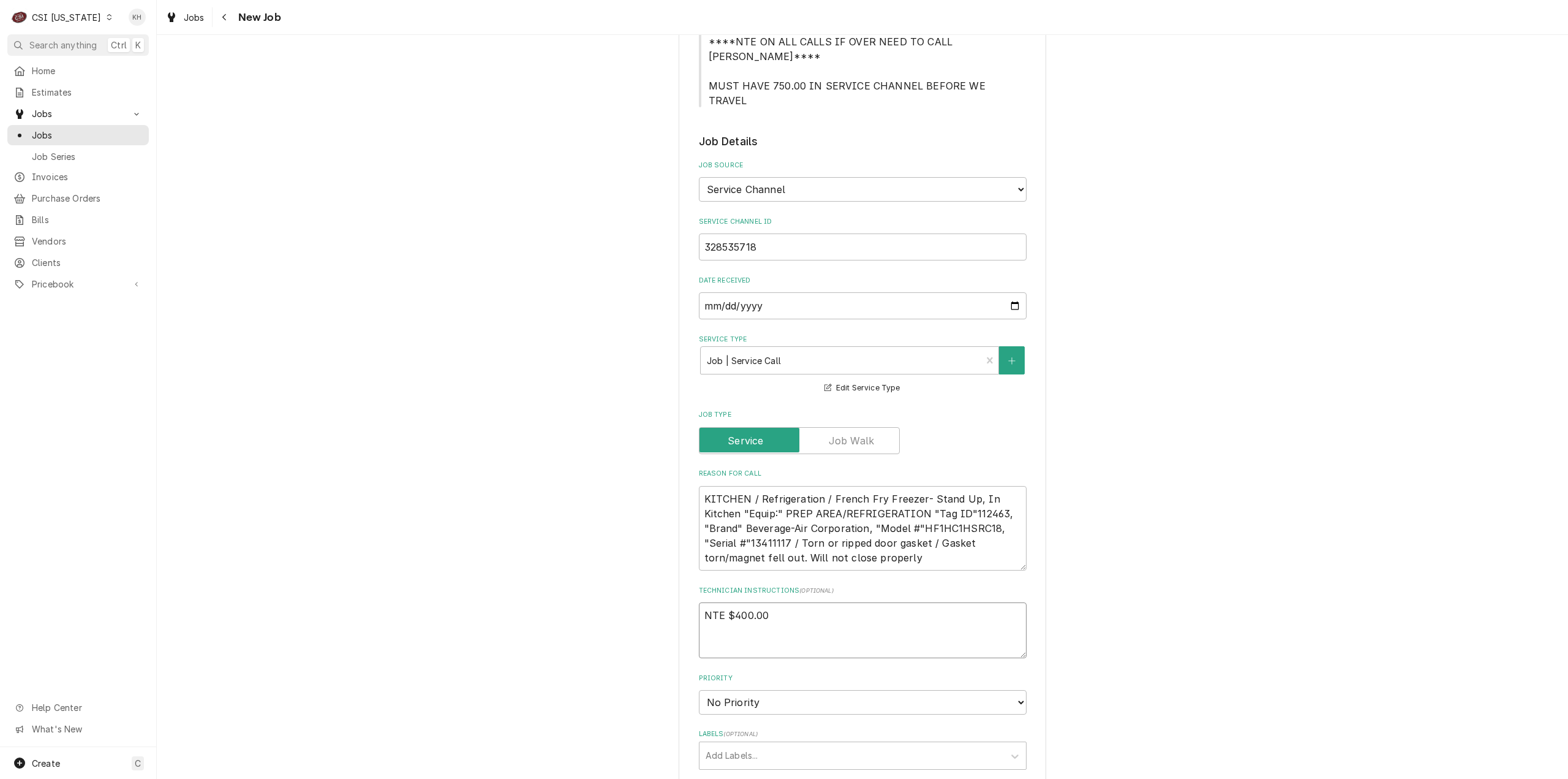
click at [733, 602] on textarea "NTE $400.00" at bounding box center [862, 630] width 328 height 56
paste textarea "**TECH TO CHECK IN AND OUT WITH SERVICE CHANNEL 516-500-7776 FROM THE RESTAURAN…"
type textarea "x"
type textarea "NTE $400.00 **TECH TO CHECK IN AND OUT WITH SERVICE CHANNEL 516-500-7776 FROM T…"
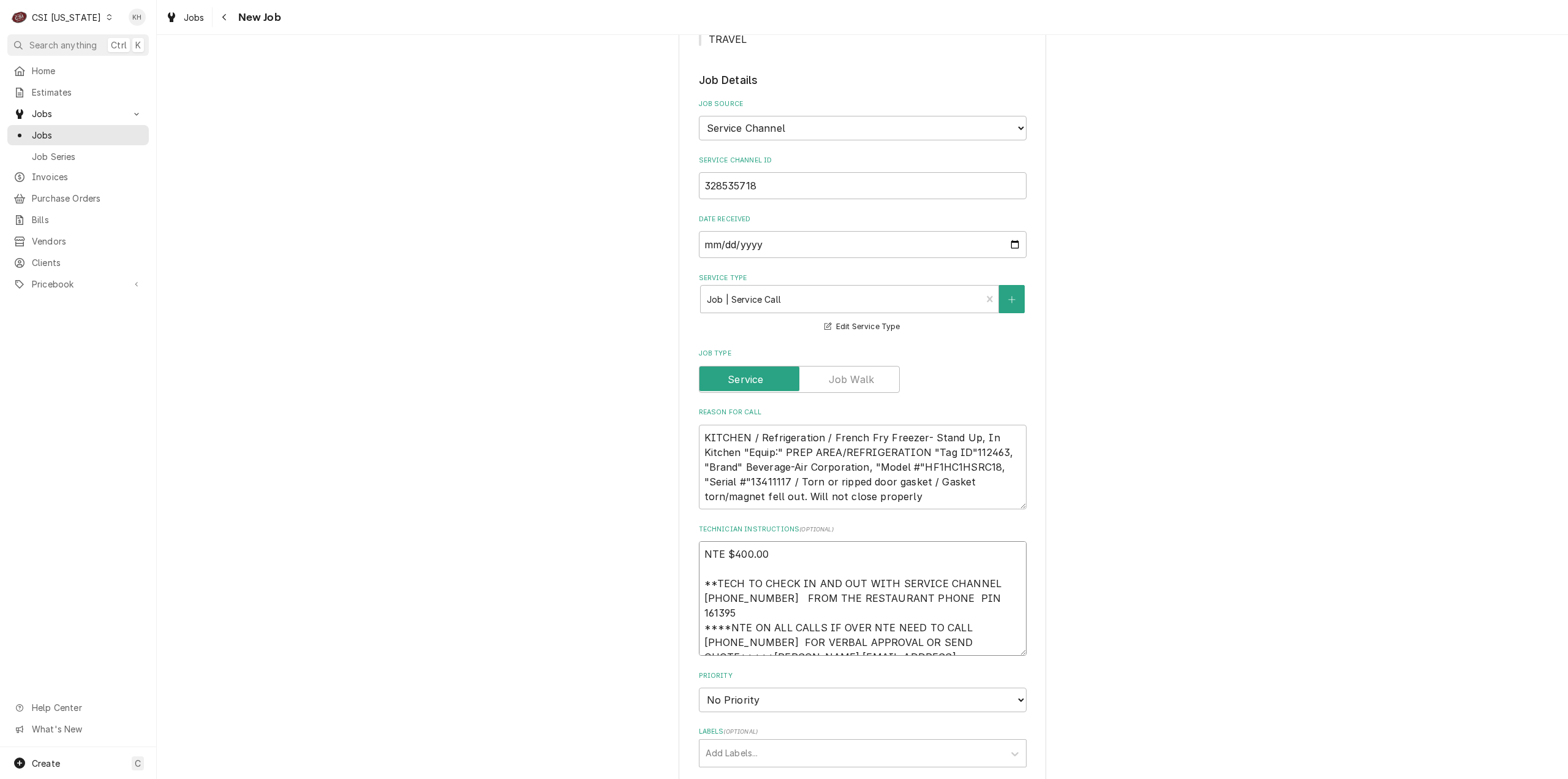
scroll to position [674, 0]
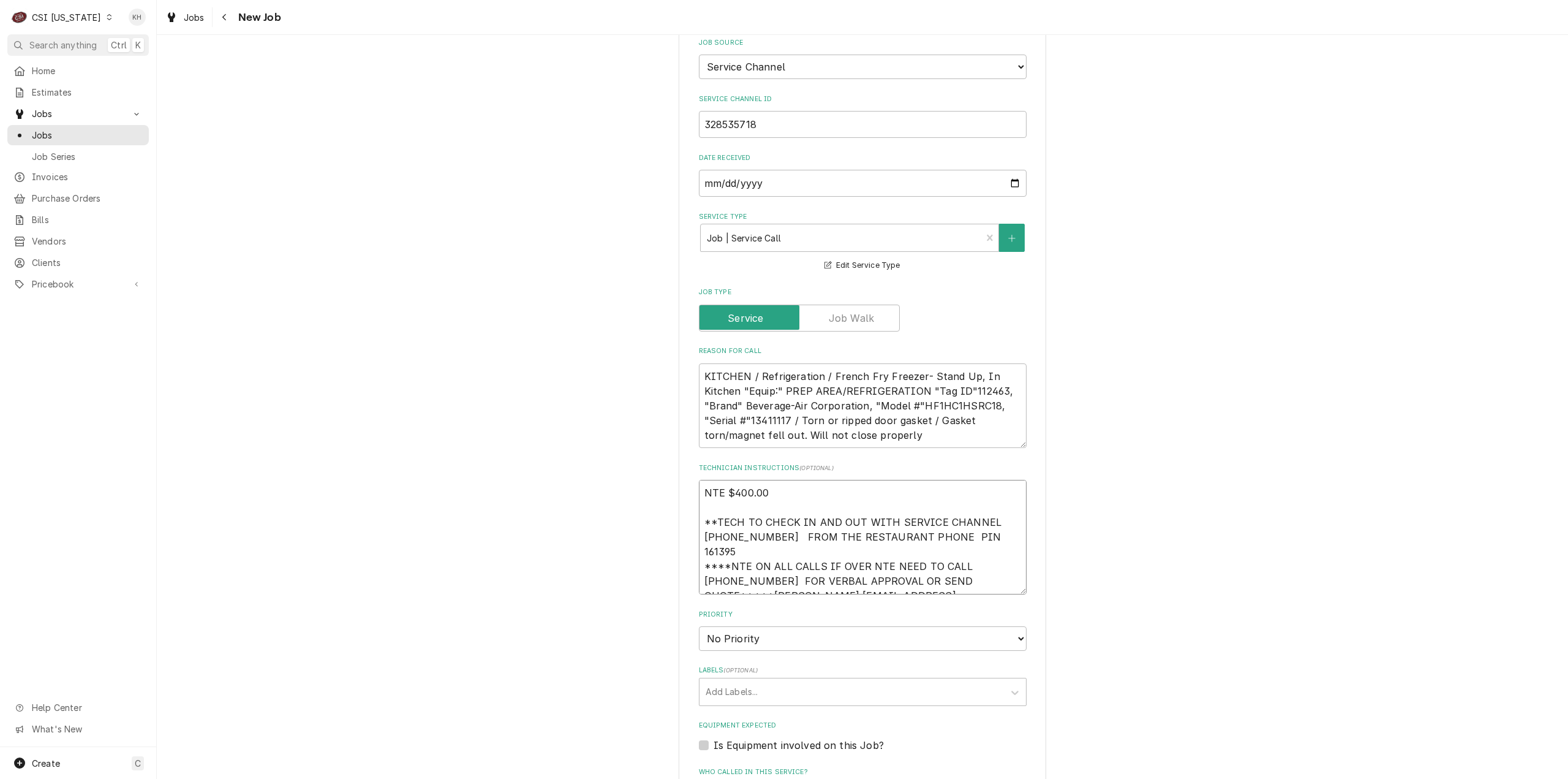
type textarea "x"
type textarea "NTE $400.00 **TECH TO CHECK IN AND OUT WITH SERVICE CHANNEL 516-500-7776 FROM T…"
type textarea "x"
type textarea "NTE $400.00 **TECH TO CHECK IN AND OUT WITH SERVICE CHANNEL 516-500-7776 FROM T…"
type textarea "x"
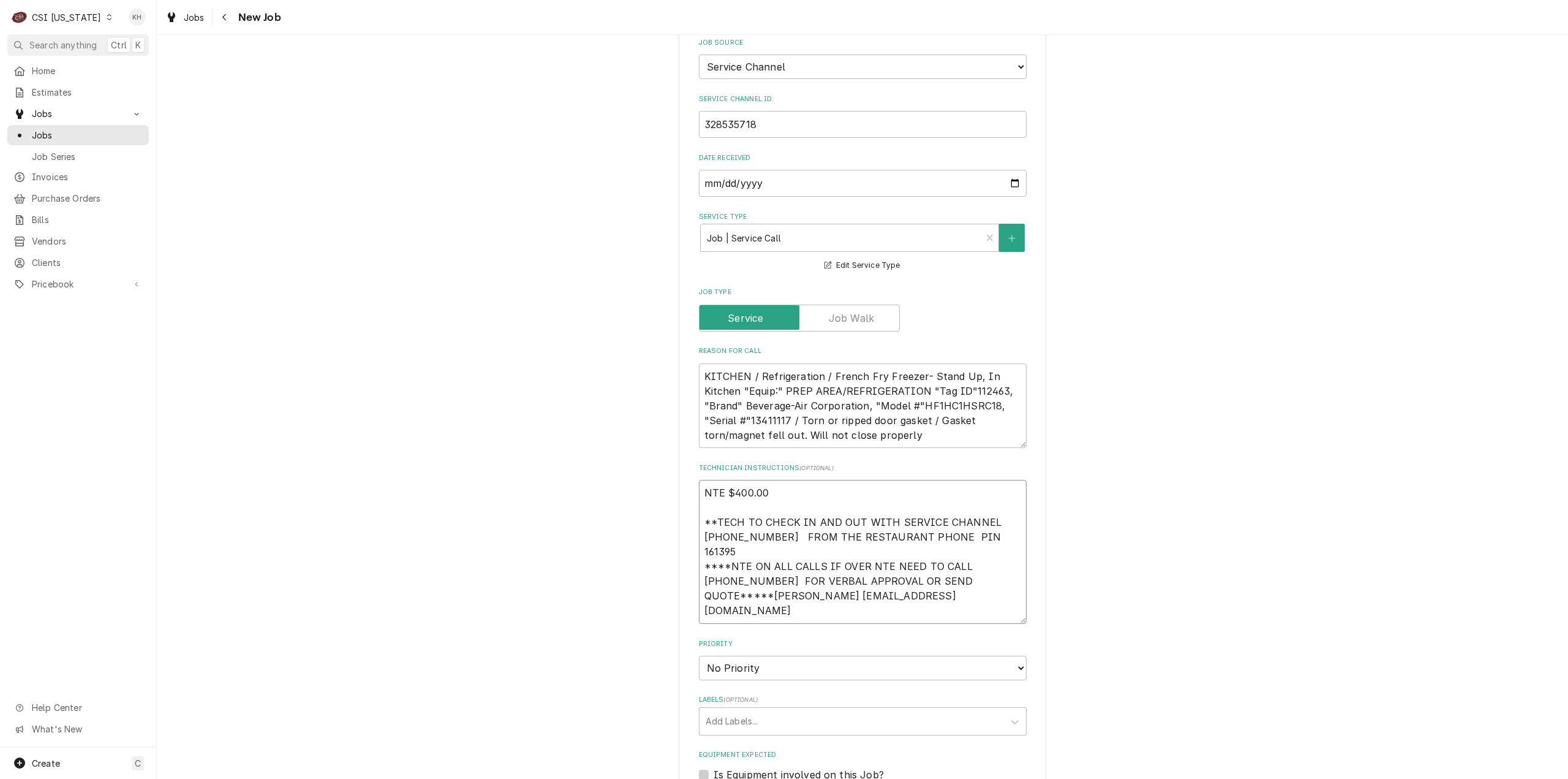
type textarea "NTE $400.00 **TECH TO CHECK IN AND OUT WITH SERVICE CHANNEL 516-500-7776 FROM T…"
type textarea "x"
type textarea "NTE $400.00 **TECH TO CHECK IN AND OUT WITH SERVICE CHANNEL 516-500-7776 FROM T…"
type textarea "x"
type textarea "NTE $400.00 **TECH TO CHECK IN AND OUT WITH SERVICE CHANNEL 516-500-7776 FROM T…"
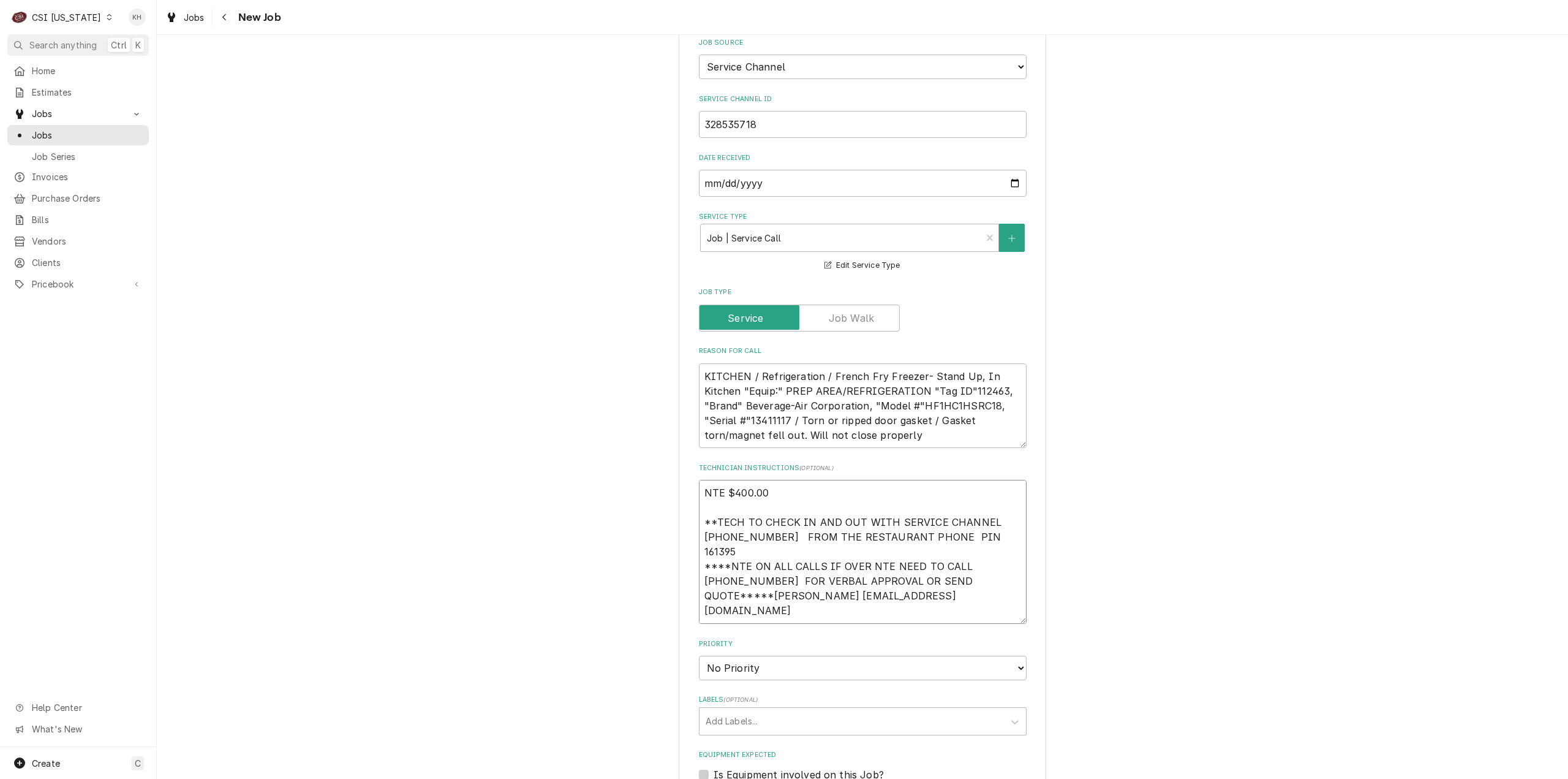
type textarea "x"
type textarea "NTE $400.00 **TECH TO CHECK IN AND OUT WITH SERVICE CHANNEL 516-500-7776 FROM T…"
type textarea "x"
type textarea "NTE $400.00 **TECH TO CHECK IN AND OUT WITH SERVICE CHANNEL 516-500-7776 FROM T…"
type textarea "x"
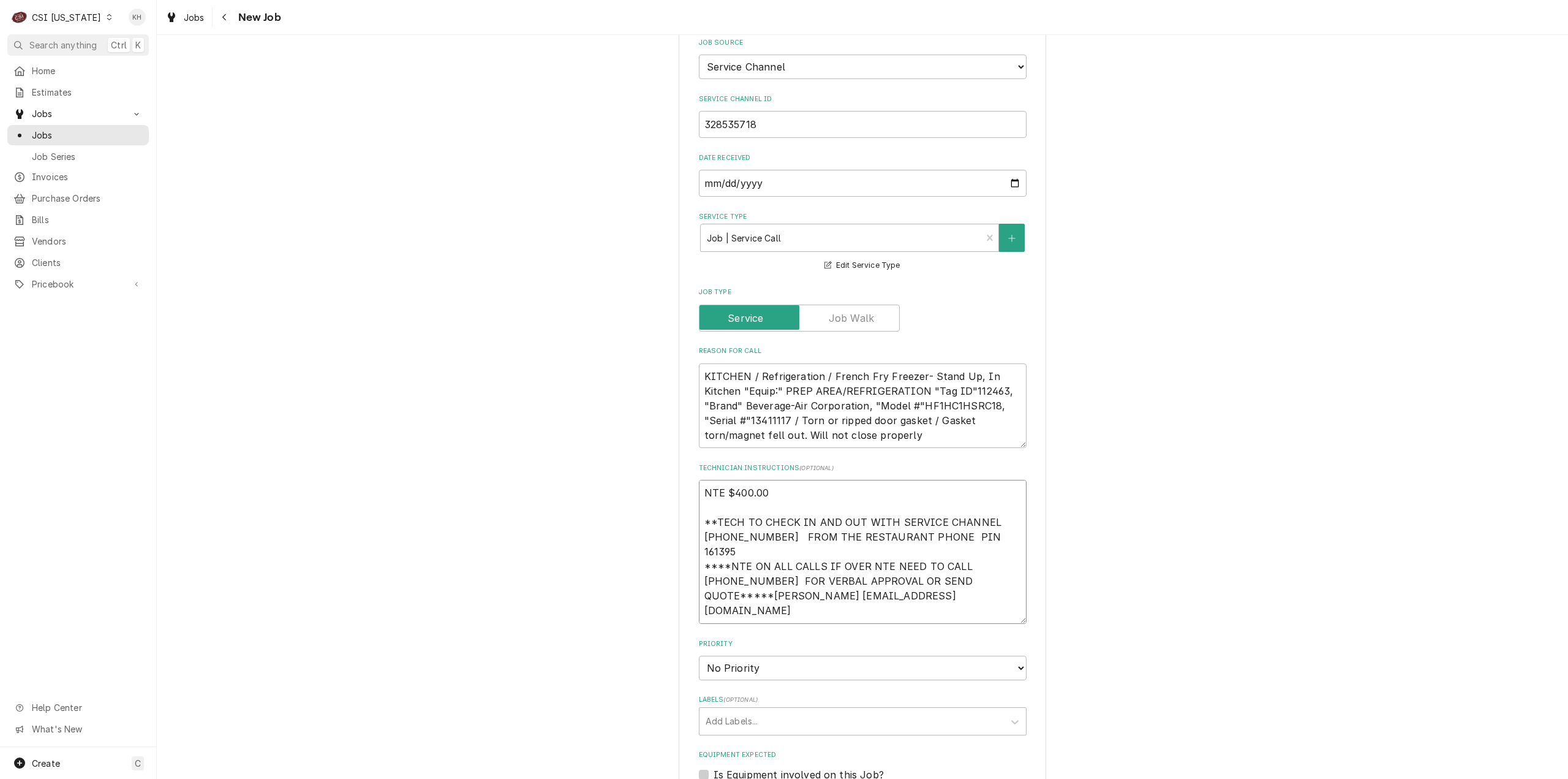
type textarea "NTE $400.00 **TECH TO CHECK IN AND OUT WITH SERVICE CHANNEL 516-500-7776 FROM T…"
type textarea "x"
type textarea "NTE $400.00 **TECH TO CHECK IN AND OUT WITH SERVICE CHANNEL 516-500-7776 FROM T…"
type textarea "x"
type textarea "NTE $400.00 **TECH TO CHECK IN AND OUT WITH SERVICE CHANNEL 516-500-7776 FROM T…"
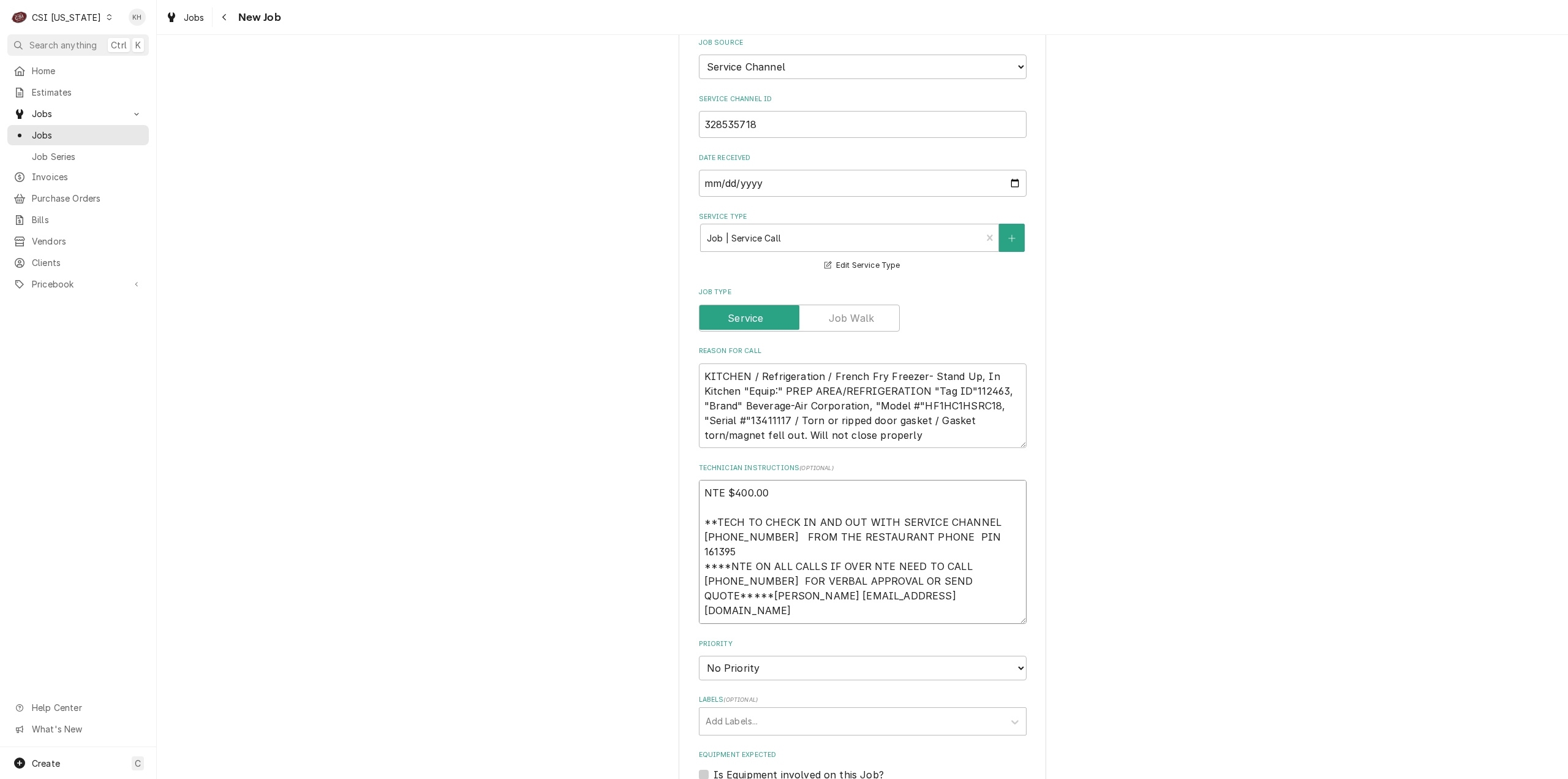
type textarea "x"
type textarea "NTE $400.00 **TECH TO CHECK IN AND OUT WITH SERVICE CHANNEL 516-500-7776 FROM T…"
type textarea "x"
type textarea "NTE $400.00 **TECH TO CHECK IN AND OUT WITH SERVICE CHANNEL 516-500-7776 FROM T…"
type textarea "x"
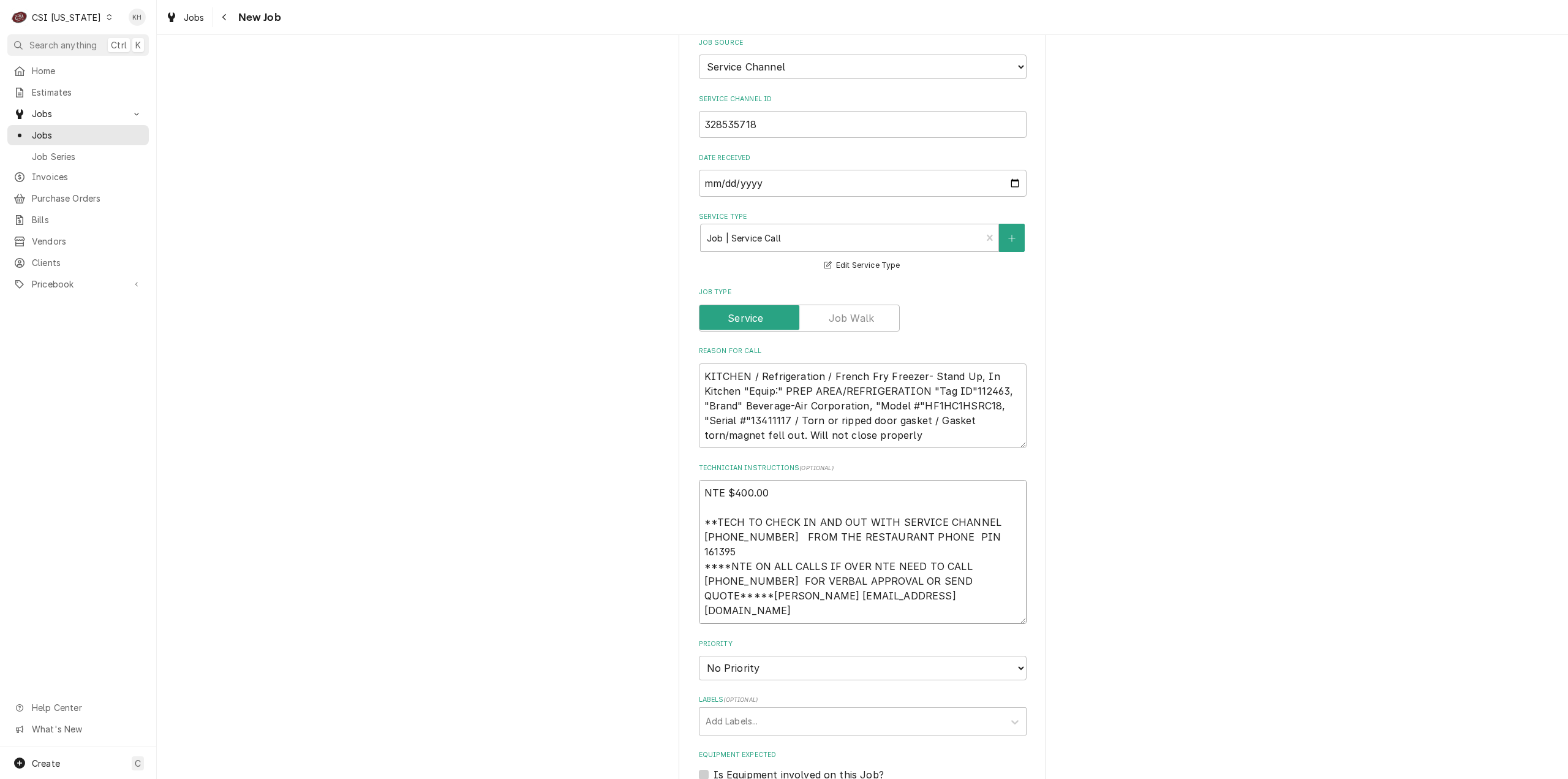
type textarea "NTE $400.00 **TECH TO CHECK IN AND OUT WITH SERVICE CHANNEL 516-500-7776 FROM T…"
type textarea "x"
type textarea "NTE $400.00 **TECH TO CHECK IN AND OUT WITH SERVICE CHANNEL 516-500-7776 FROM T…"
type textarea "x"
type textarea "NTE $400.00 **TECH TO CHECK IN AND OUT WITH SERVICE CHANNEL 516-500-7776 FROM T…"
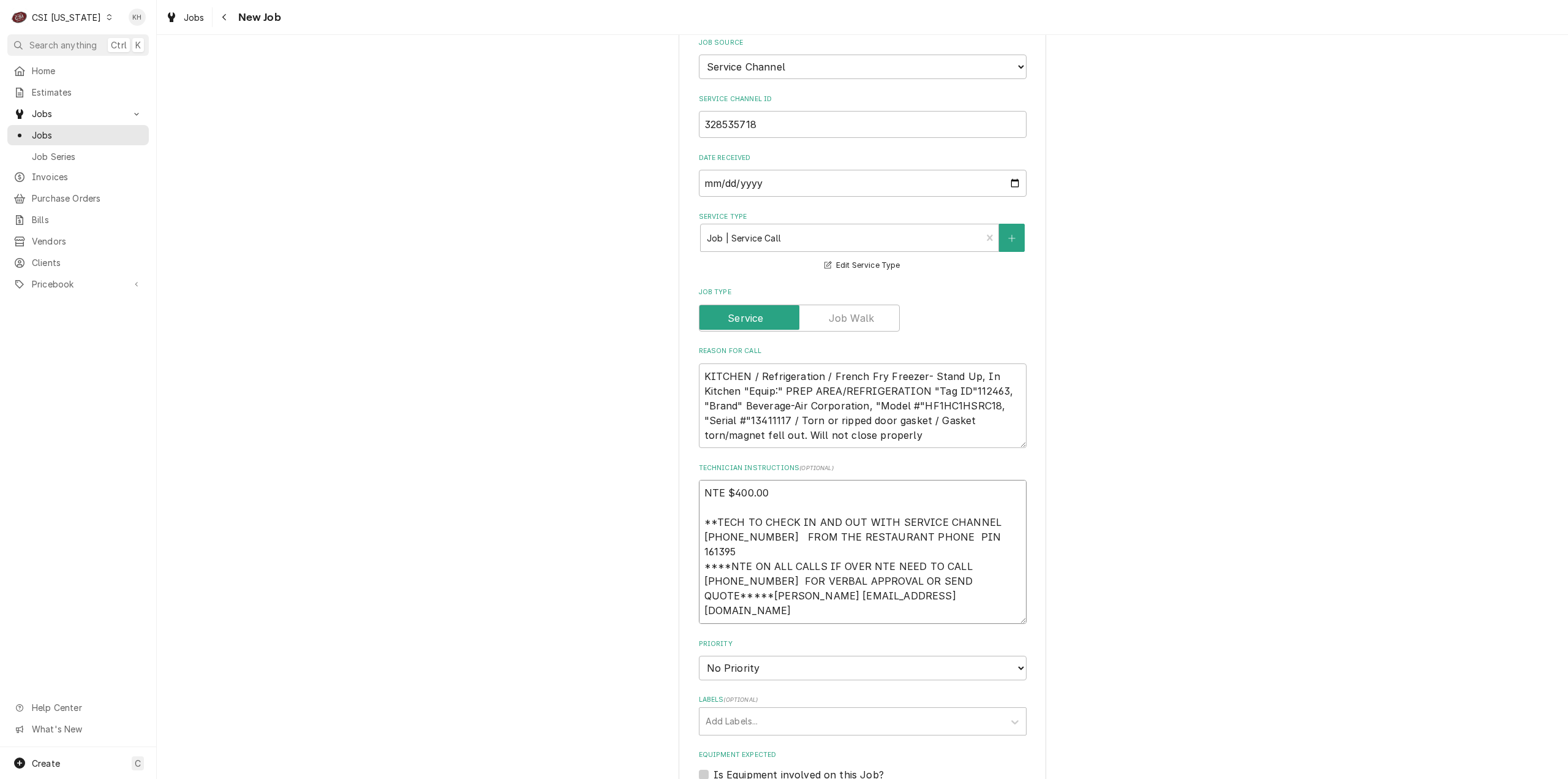
type textarea "x"
type textarea "NTE $400.00 **TECH TO CHECK IN AND OUT WITH SERVICE CHANNEL 516-500-7776 FROM T…"
type textarea "x"
type textarea "NTE $400.00 **TECH TO CHECK IN AND OUT WITH SERVICE CHANNEL 516-500-7776 FROM T…"
type textarea "x"
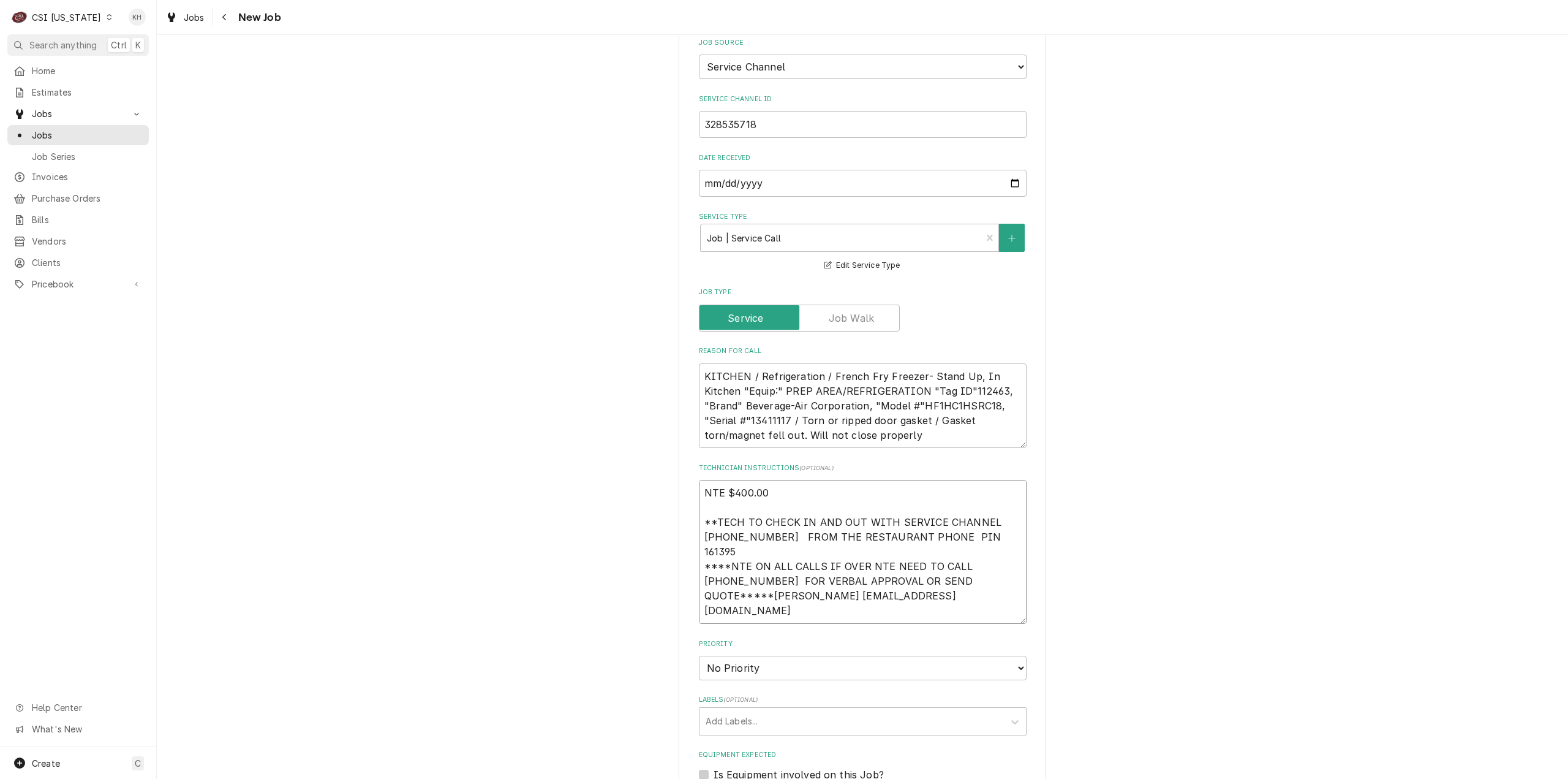
type textarea "NTE $400.00 **TECH TO CHECK IN AND OUT WITH SERVICE CHANNEL 516-500-7776 FROM T…"
type textarea "x"
type textarea "NTE $400.00 **TECH TO CHECK IN AND OUT WITH SERVICE CHANNEL 516-500-7776 FROM T…"
drag, startPoint x: 794, startPoint y: 588, endPoint x: 779, endPoint y: 603, distance: 21.2
click at [791, 655] on select "No Priority Urgent High Medium Low" at bounding box center [862, 667] width 328 height 25
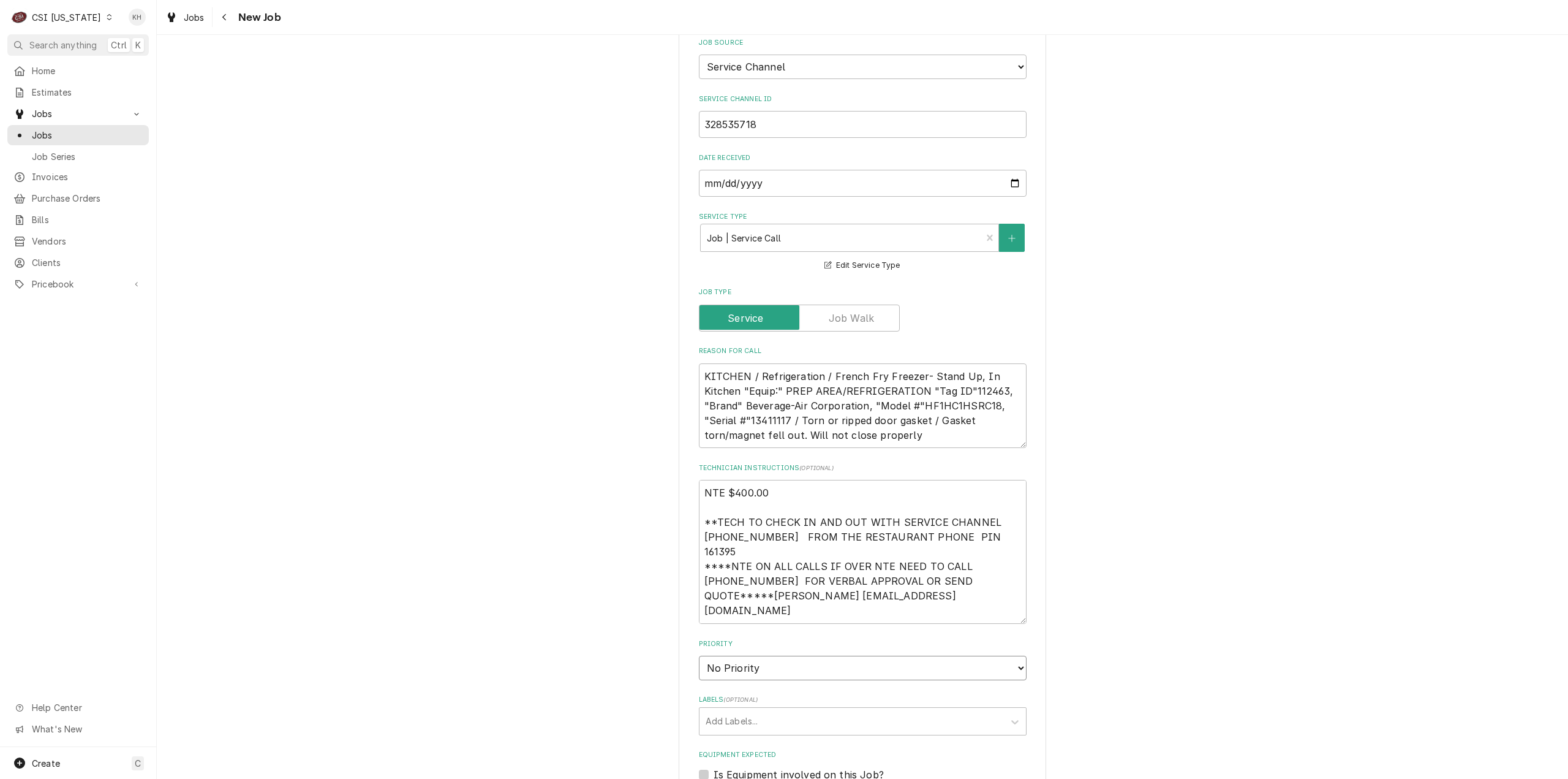
select select "4"
click at [699, 655] on select "No Priority Urgent High Medium Low" at bounding box center [862, 667] width 328 height 25
type textarea "x"
click at [738, 710] on div "Labels" at bounding box center [851, 720] width 292 height 22
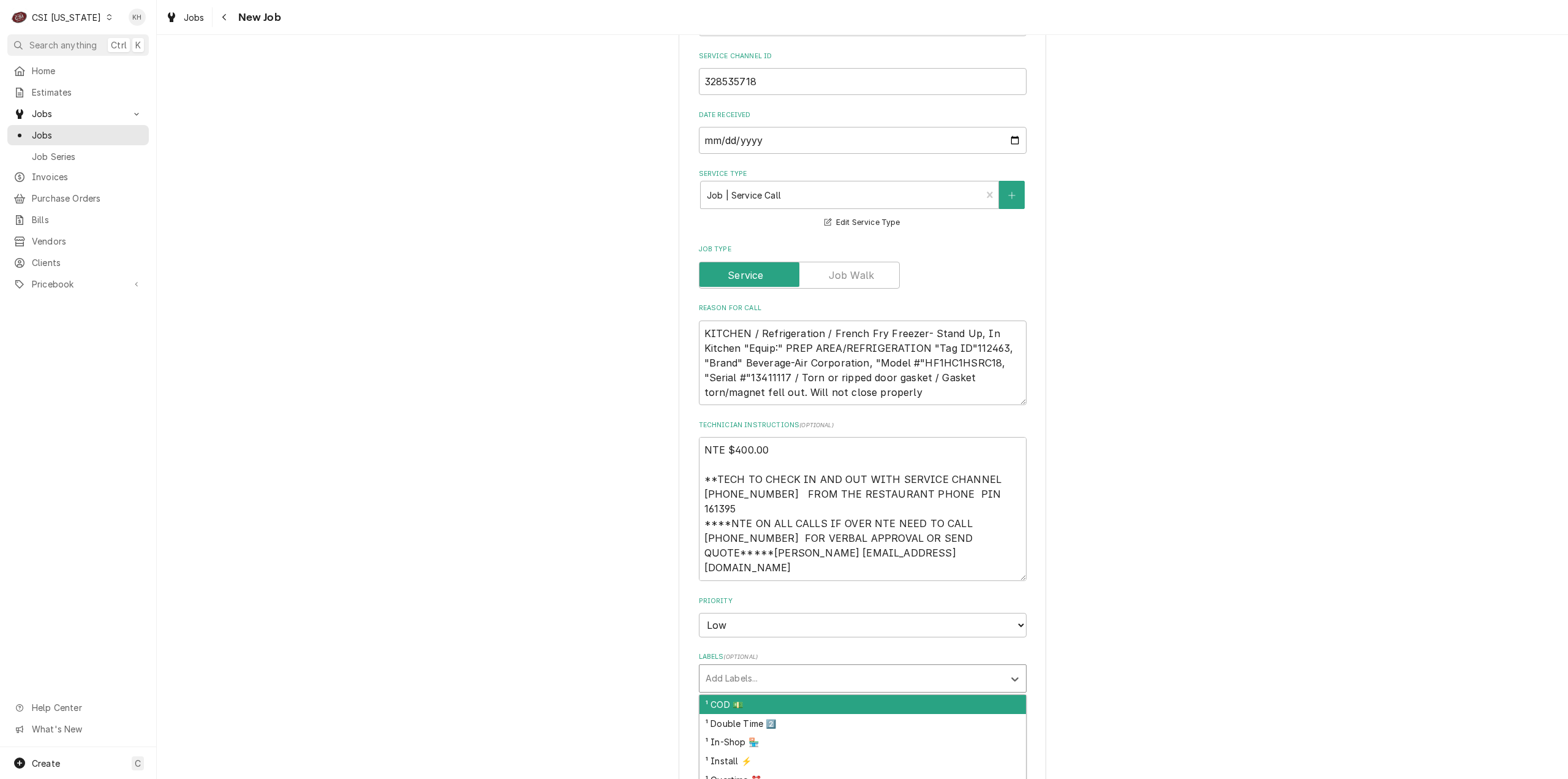
scroll to position [735, 0]
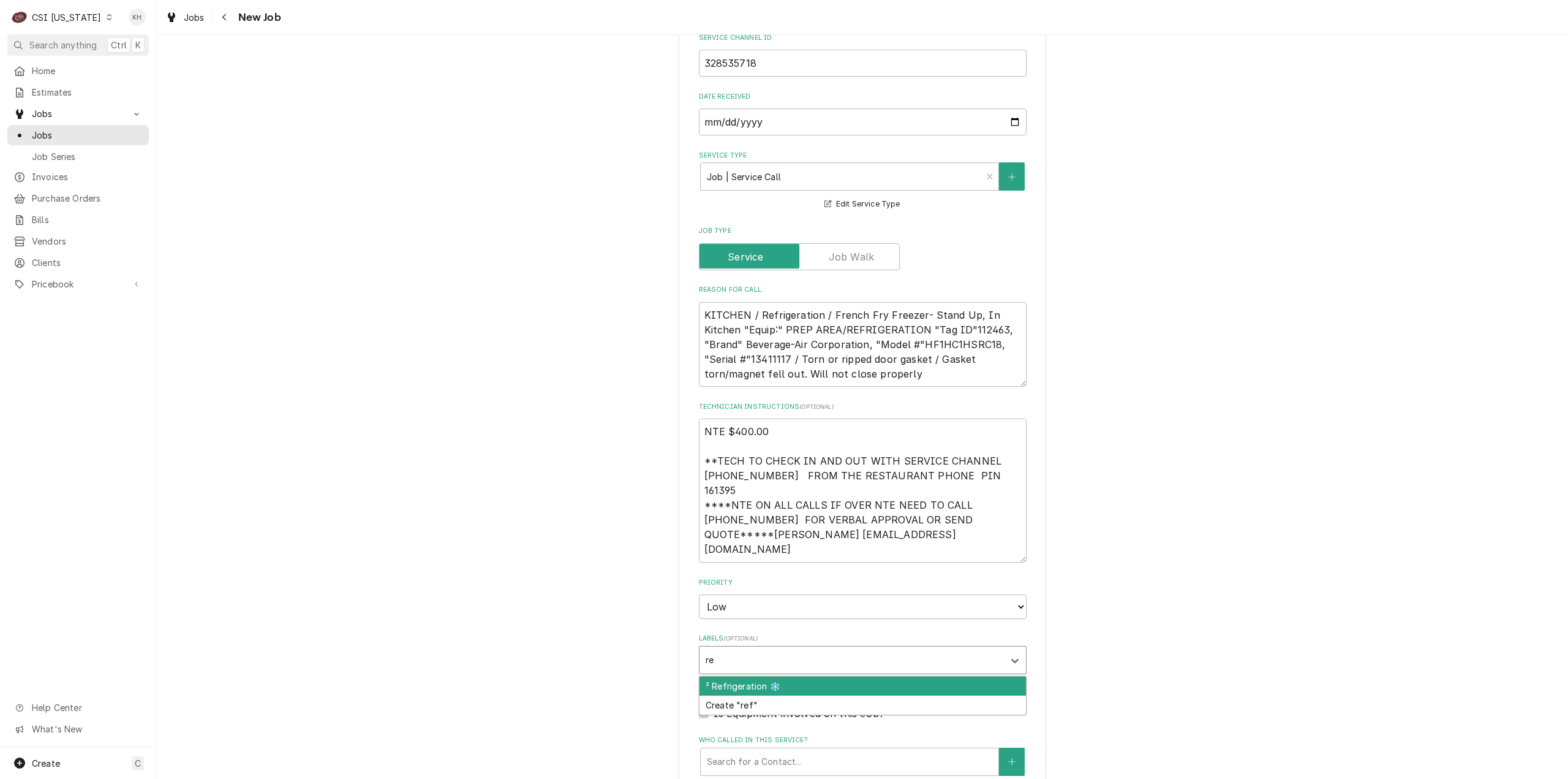
type input "ref"
click at [731, 677] on div "² Refrigeration ❄️" at bounding box center [862, 686] width 327 height 19
type textarea "x"
click at [704, 706] on div "Is Equipment involved on this Job?" at bounding box center [862, 713] width 328 height 15
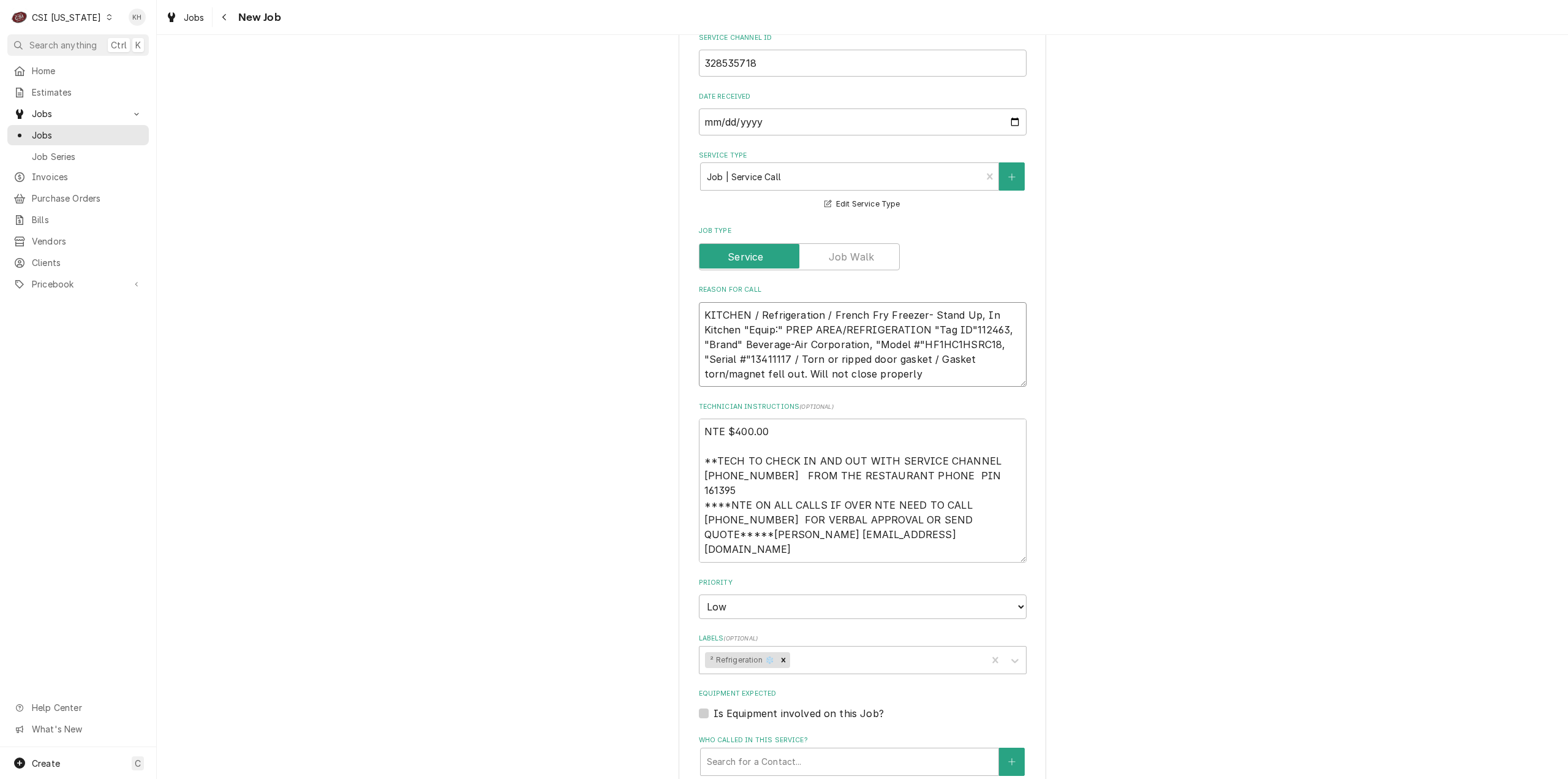
click at [771, 302] on textarea "KITCHEN / Refrigeration / French Fry Freezer- Stand Up, In Kitchen "Equip:" PRE…" at bounding box center [862, 345] width 328 height 85
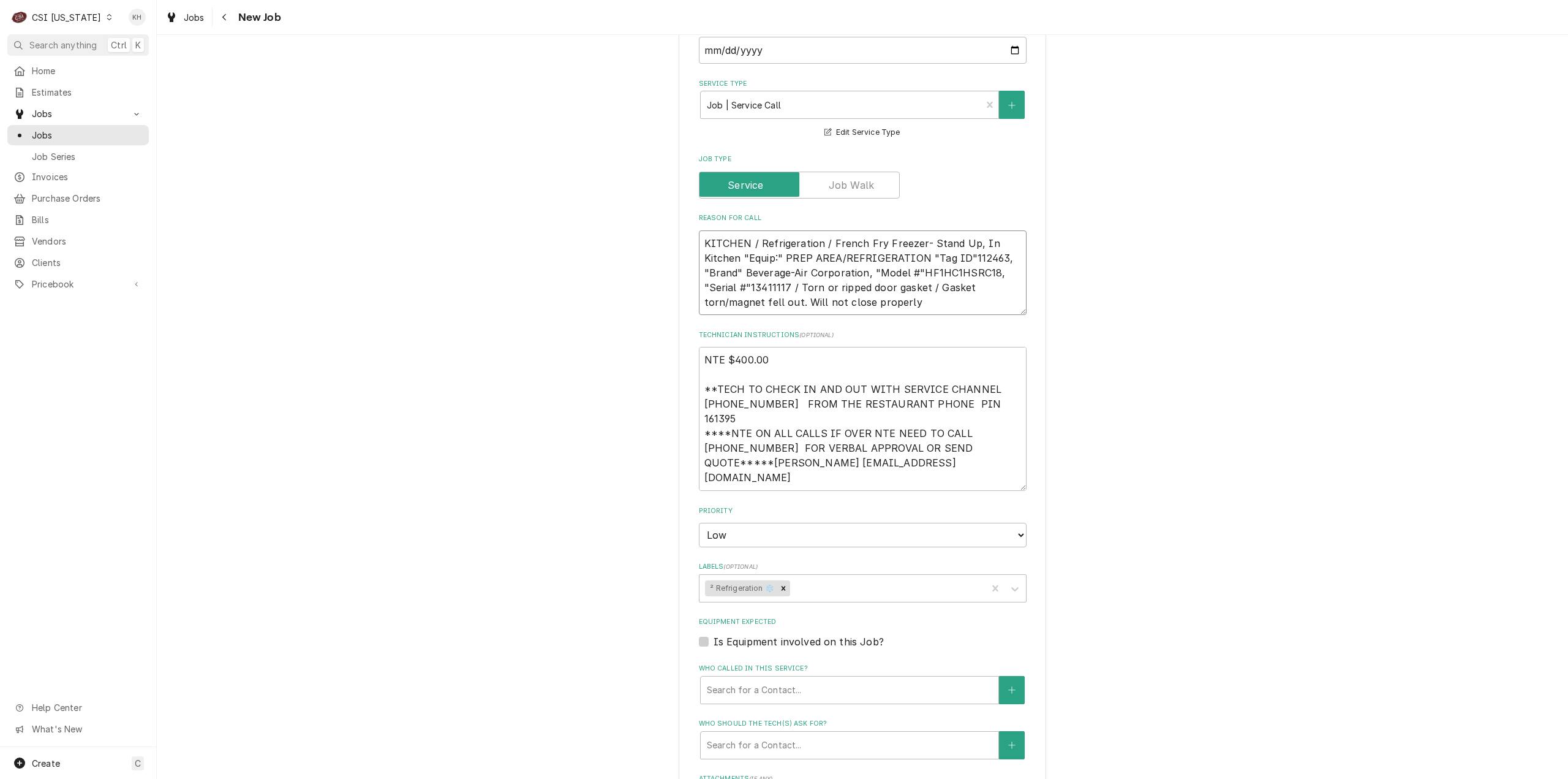
scroll to position [919, 0]
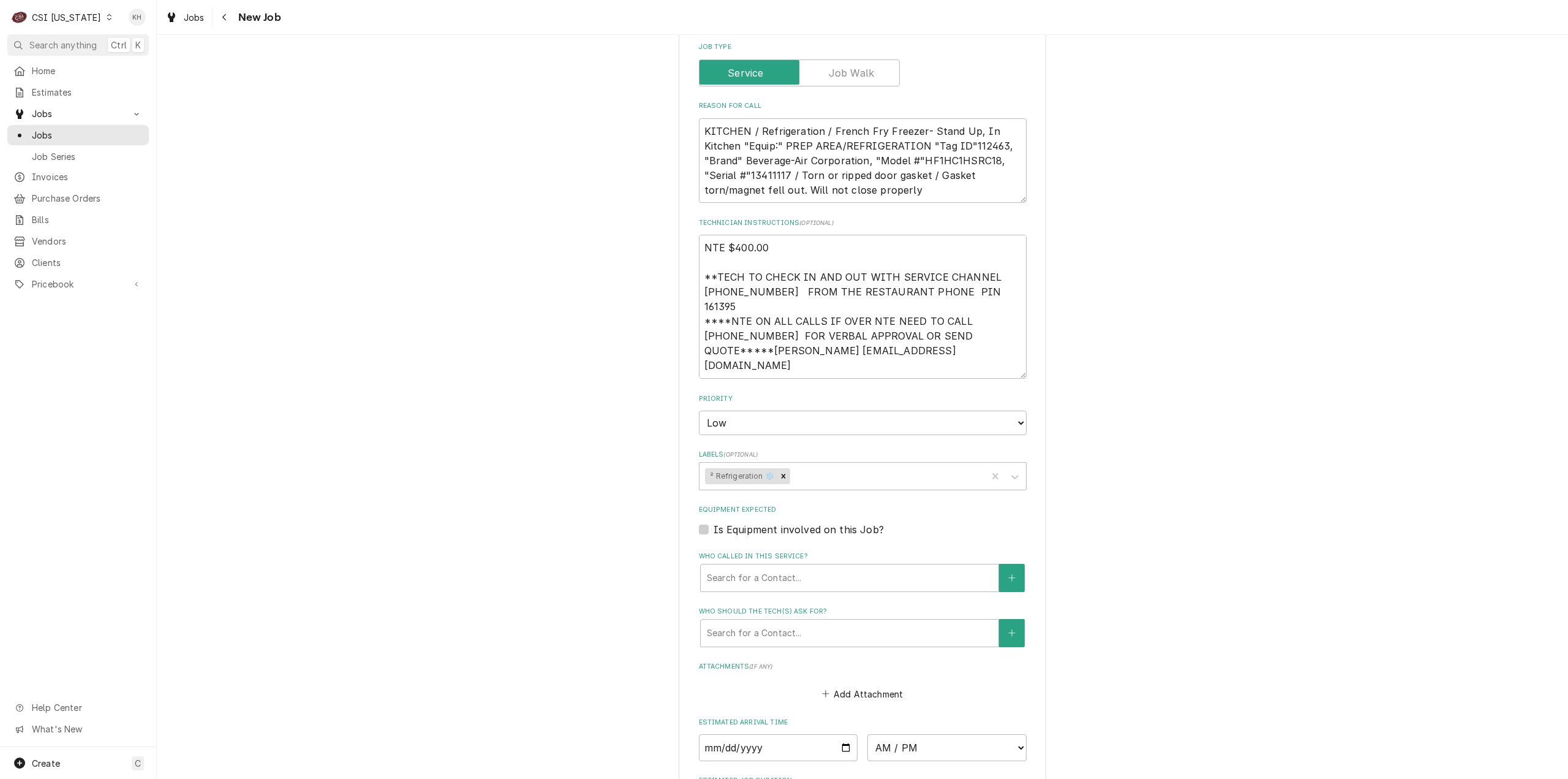
click at [699, 522] on div "Is Equipment involved on this Job?" at bounding box center [862, 530] width 328 height 15
click at [693, 456] on div "Please provide the following information to create a job: Client Details Client…" at bounding box center [862, 129] width 368 height 1979
click at [714, 522] on label "Is Equipment involved on this Job?" at bounding box center [799, 530] width 170 height 15
click at [714, 522] on input "Equipment Expected" at bounding box center [877, 536] width 328 height 27
checkbox input "true"
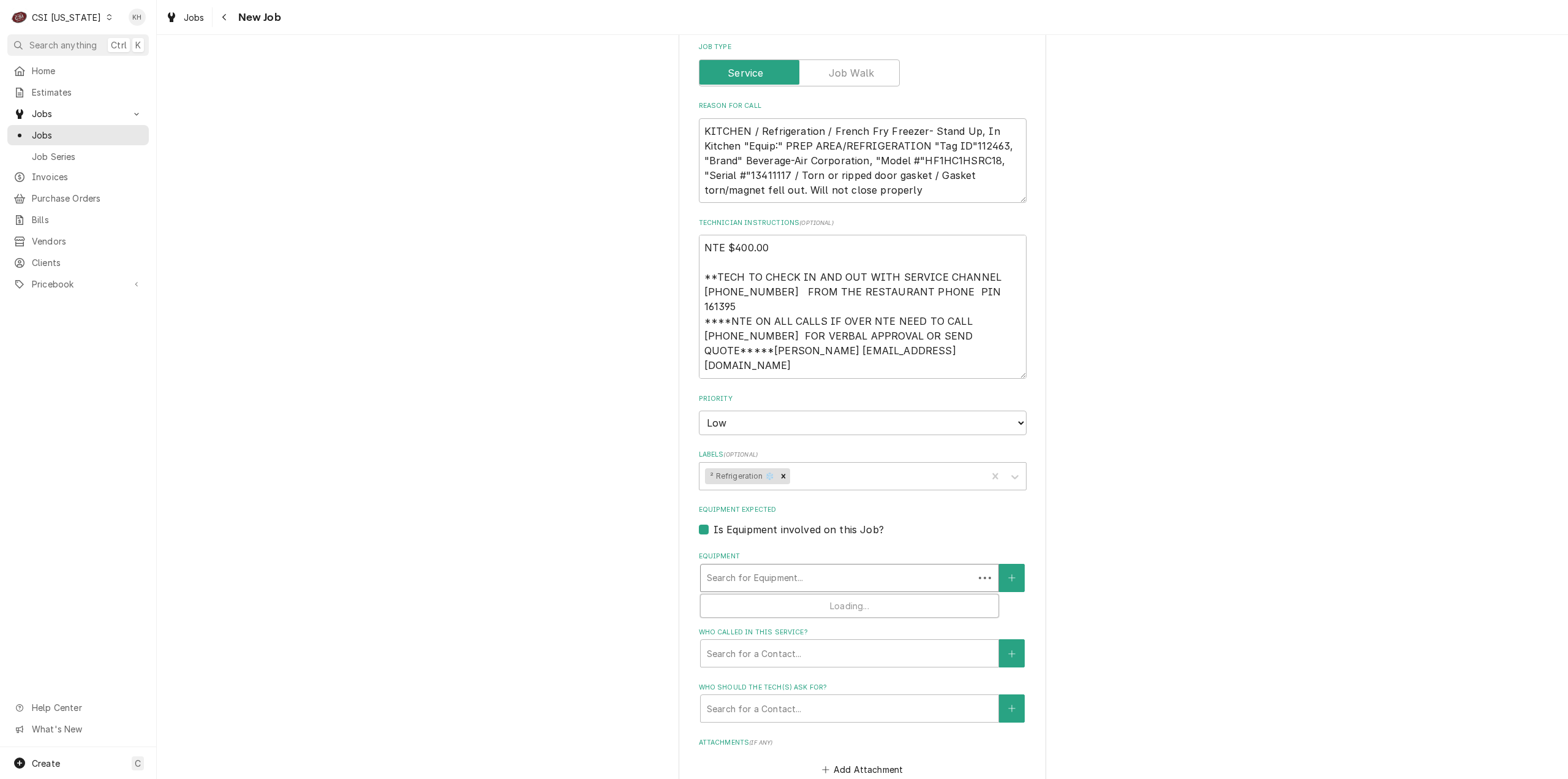
click at [749, 567] on div "Equipment" at bounding box center [837, 577] width 261 height 22
paste input "13411117"
type textarea "x"
type input "13411117"
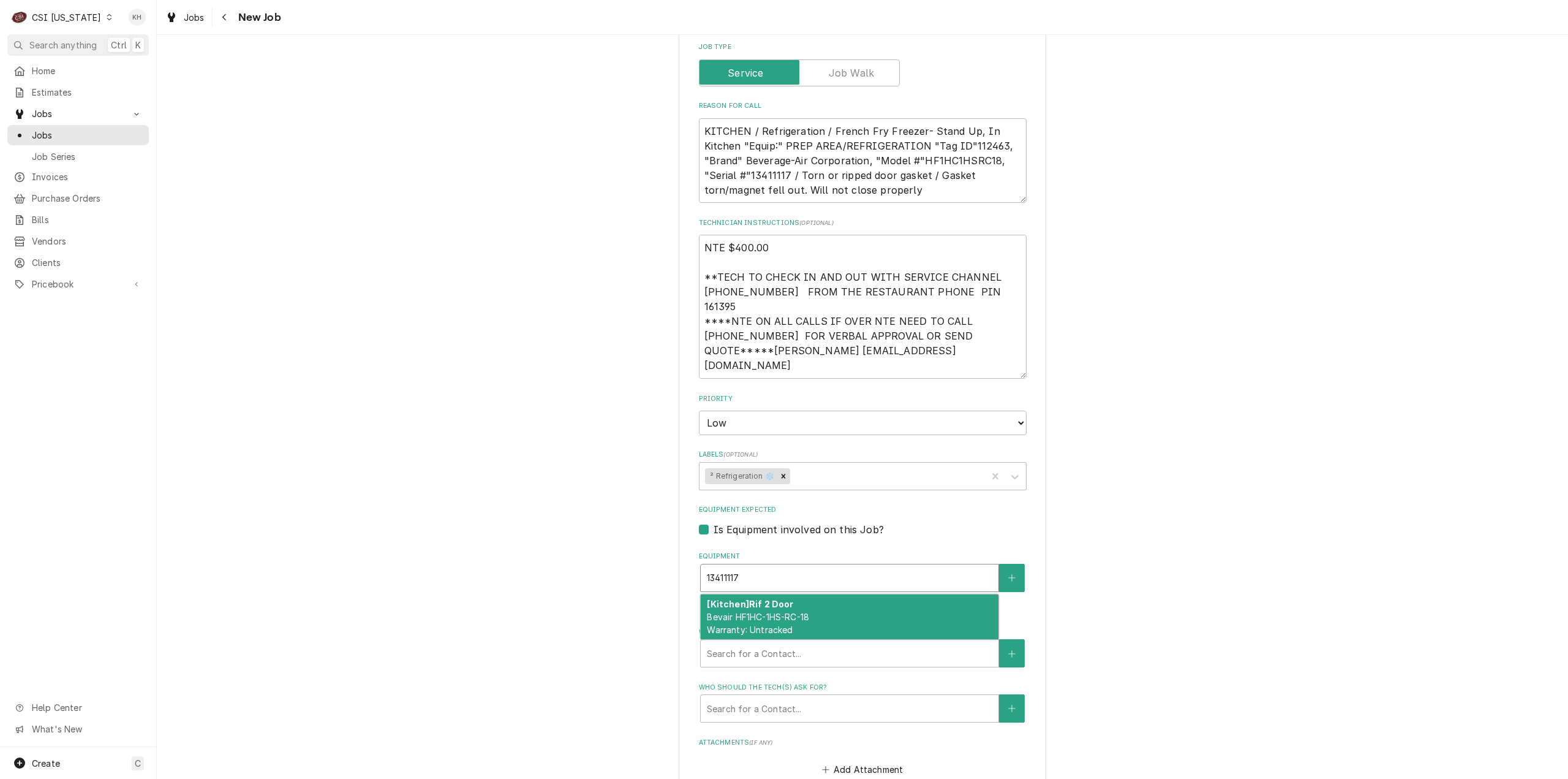
click at [767, 611] on span "Bevair HF1HC-1HS-RC-18 Warranty: Untracked" at bounding box center [758, 623] width 102 height 23
type textarea "x"
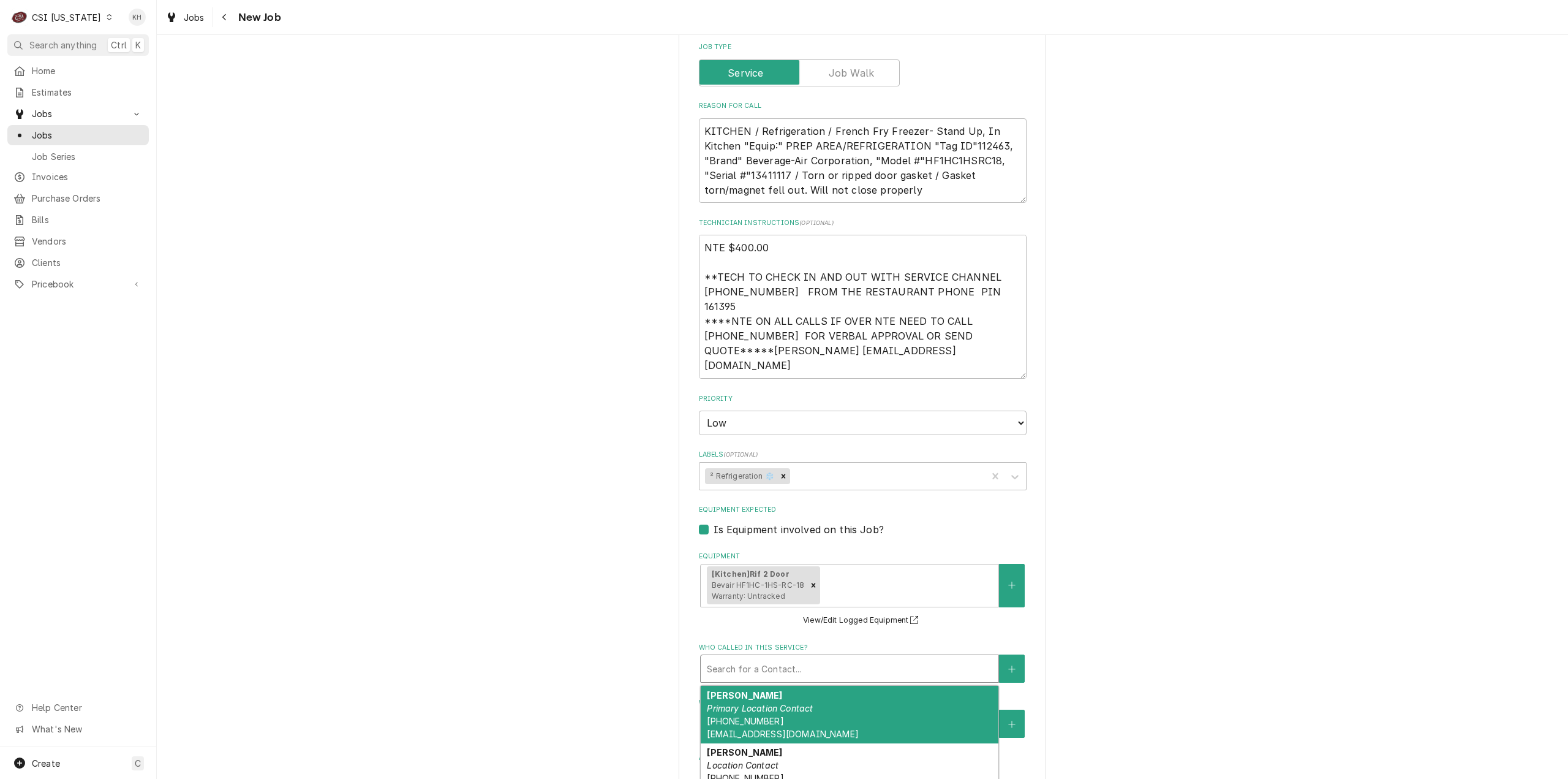
click at [771, 657] on div "Who called in this service?" at bounding box center [849, 668] width 285 height 22
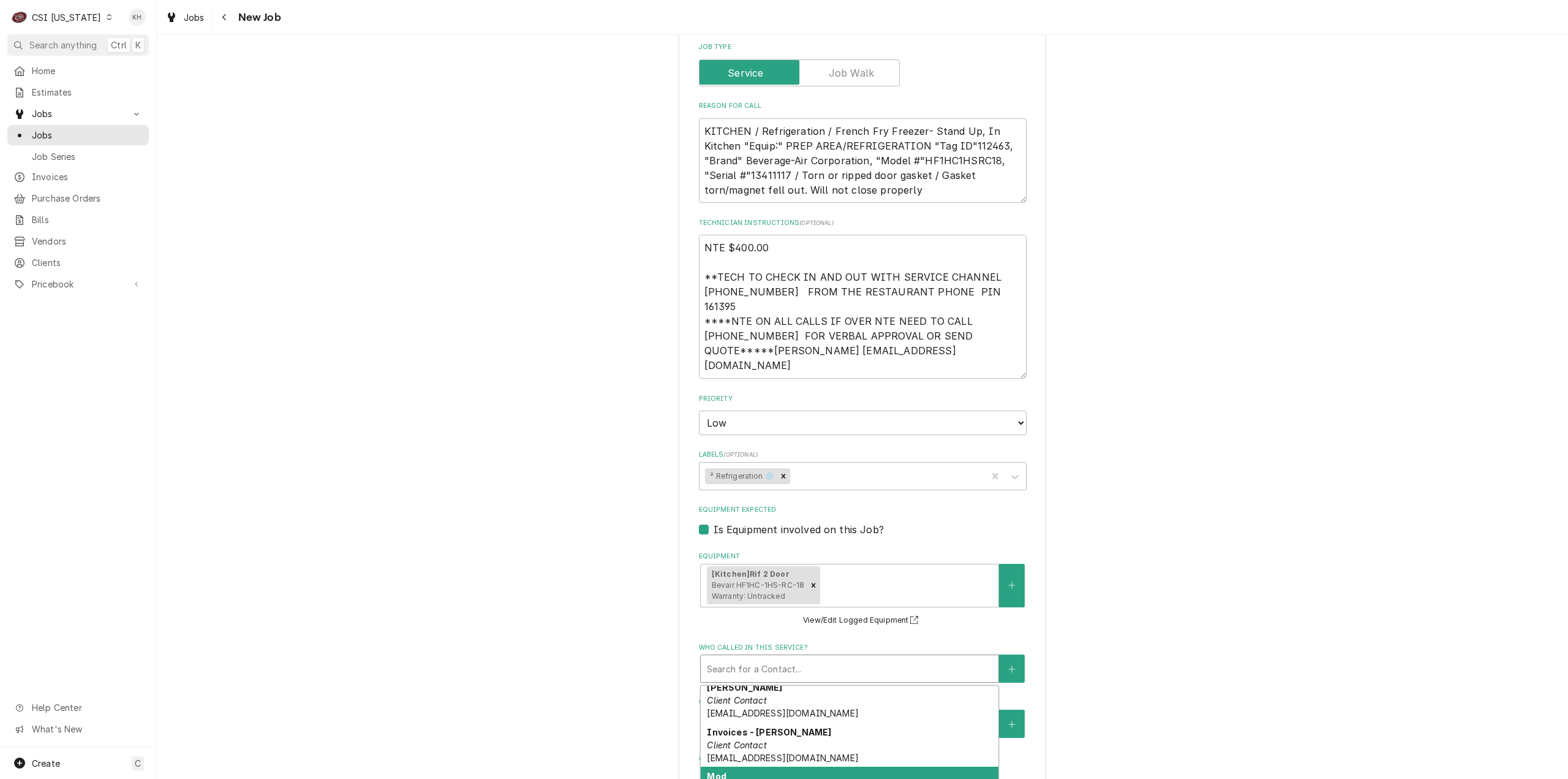
scroll to position [128, 0]
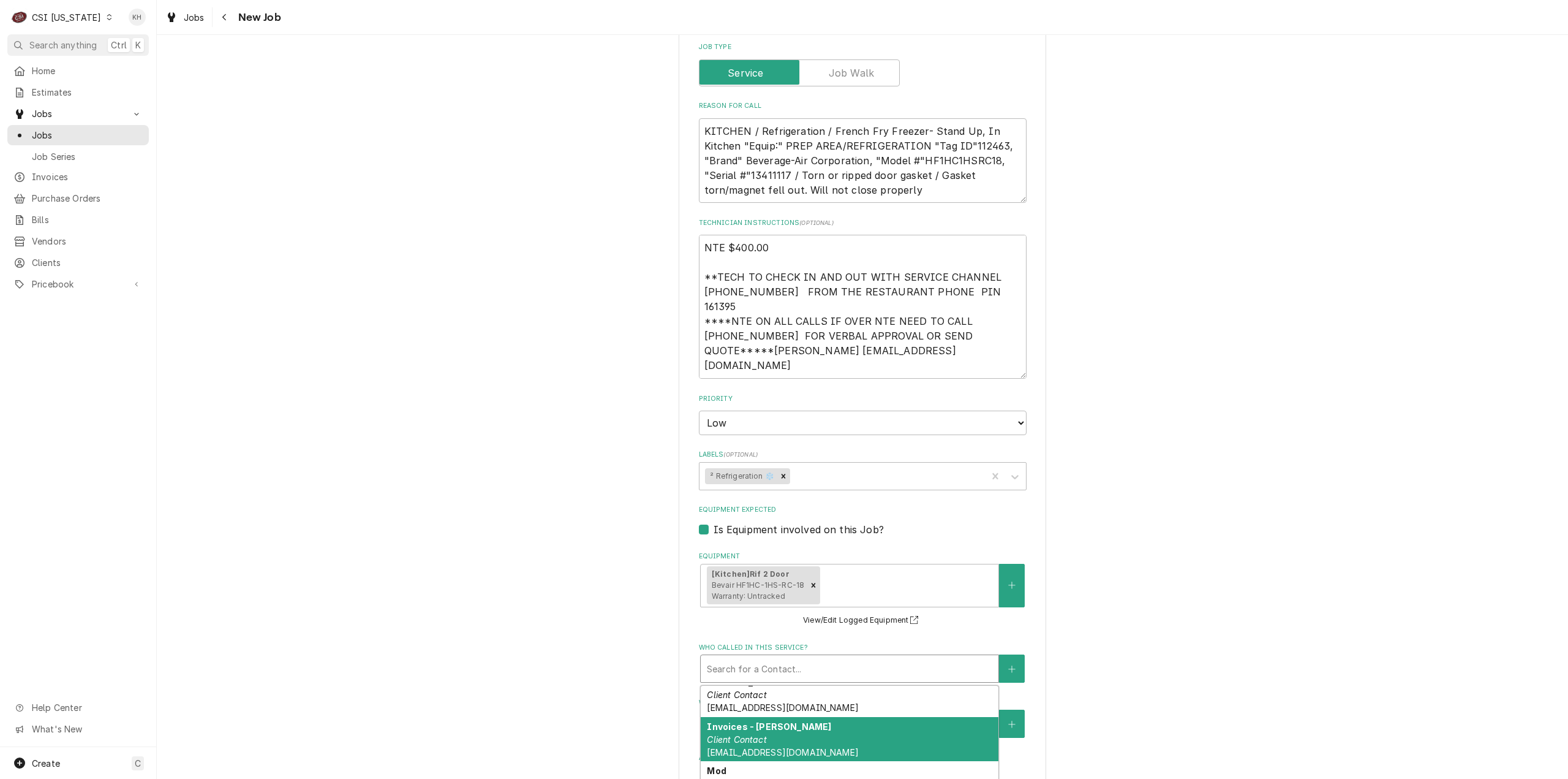
click at [616, 626] on div "Please provide the following information to create a job: Client Details Client…" at bounding box center [862, 174] width 1411 height 2092
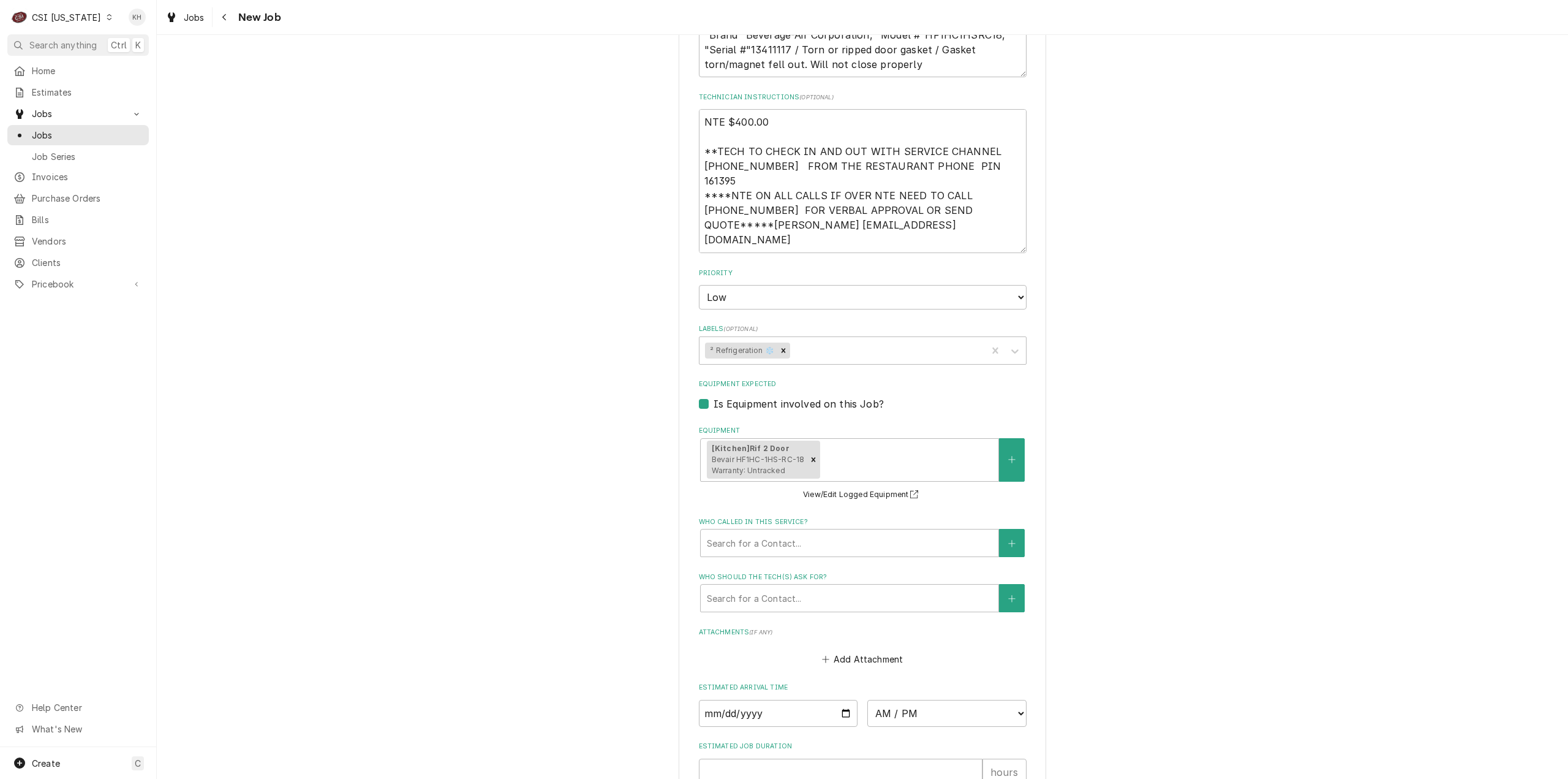
scroll to position [1164, 0]
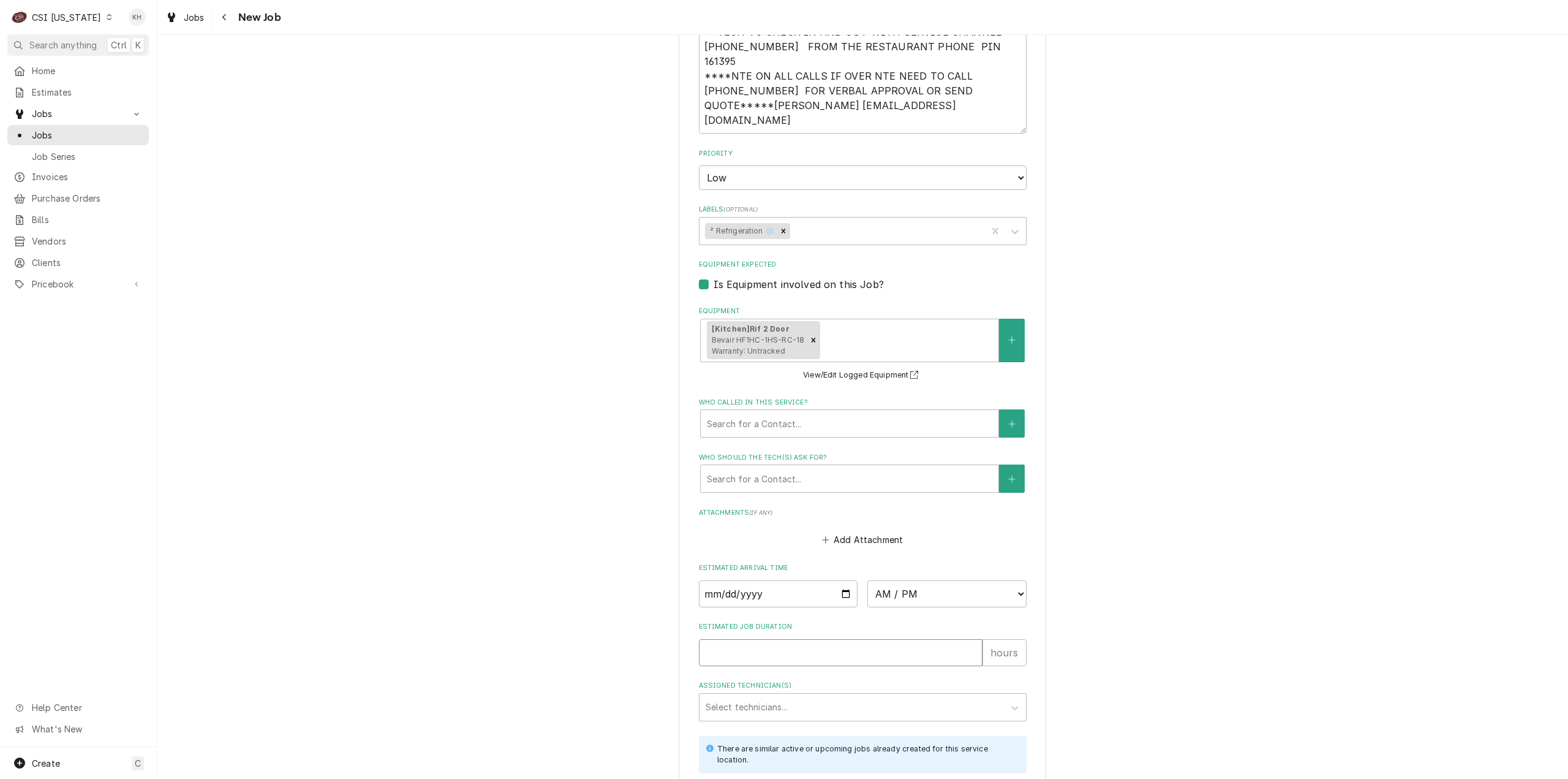
click at [743, 639] on input "Estimated Job Duration" at bounding box center [841, 653] width 283 height 27
type textarea "x"
type input "2"
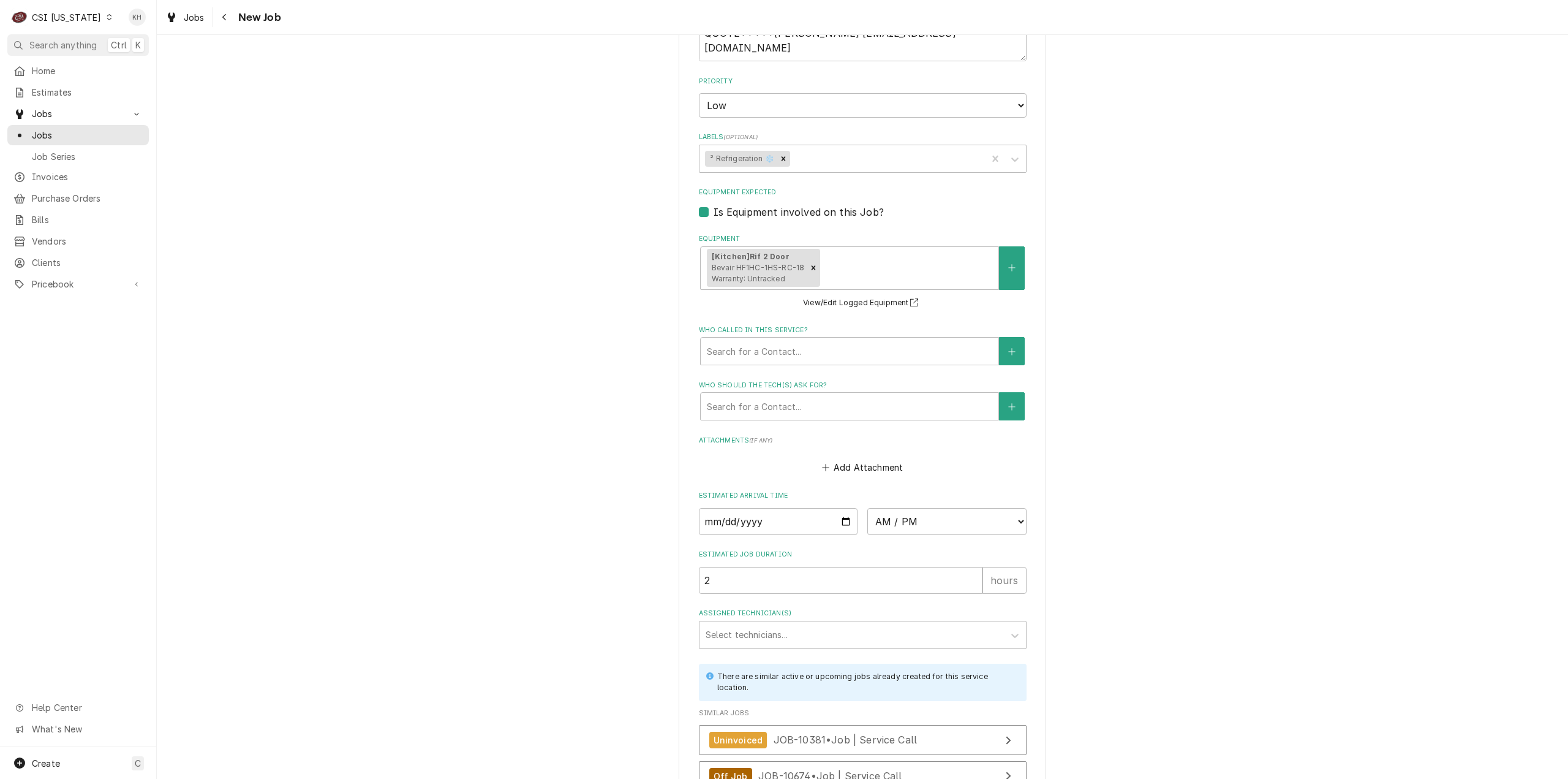
scroll to position [1290, 0]
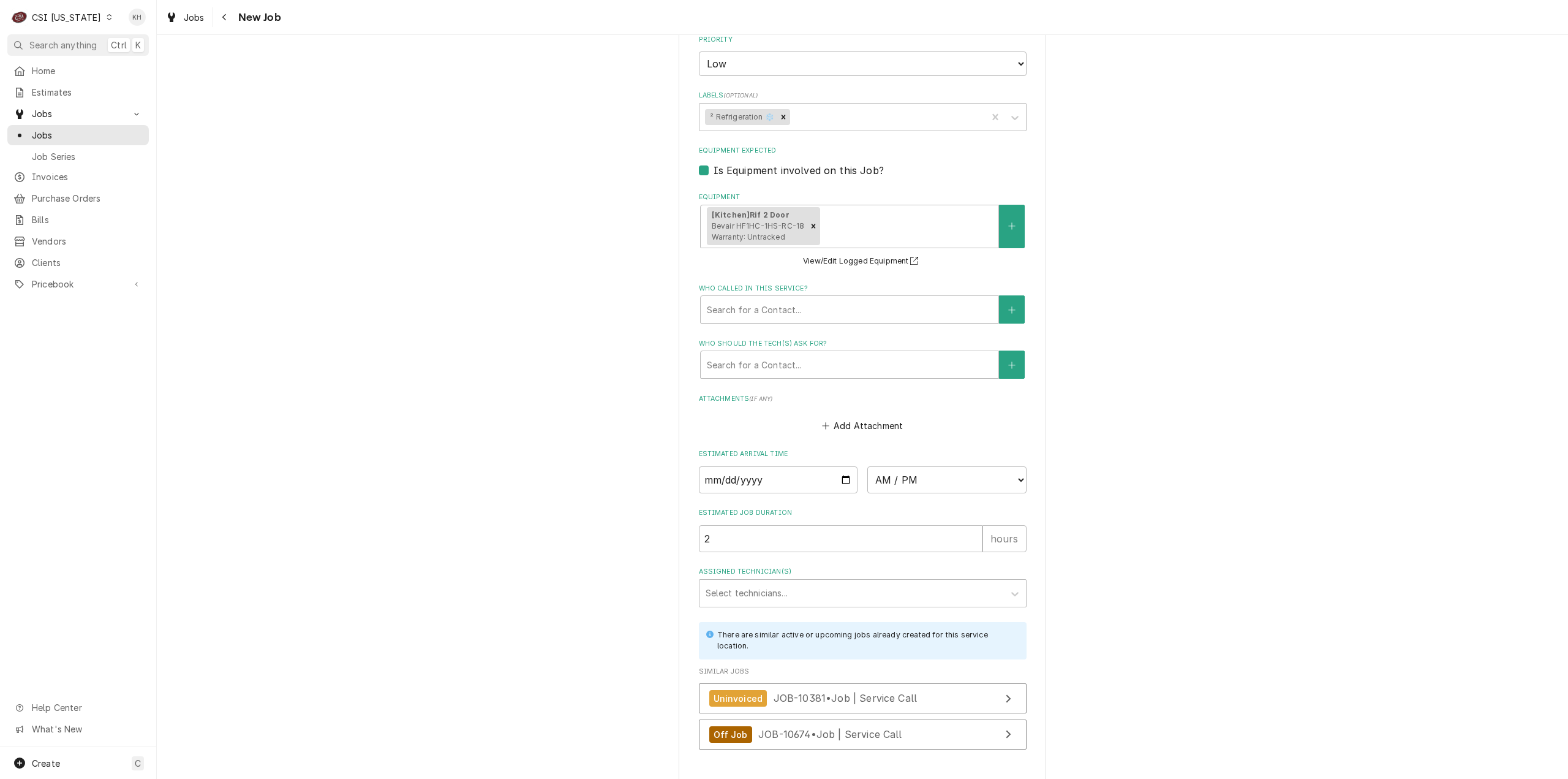
type textarea "x"
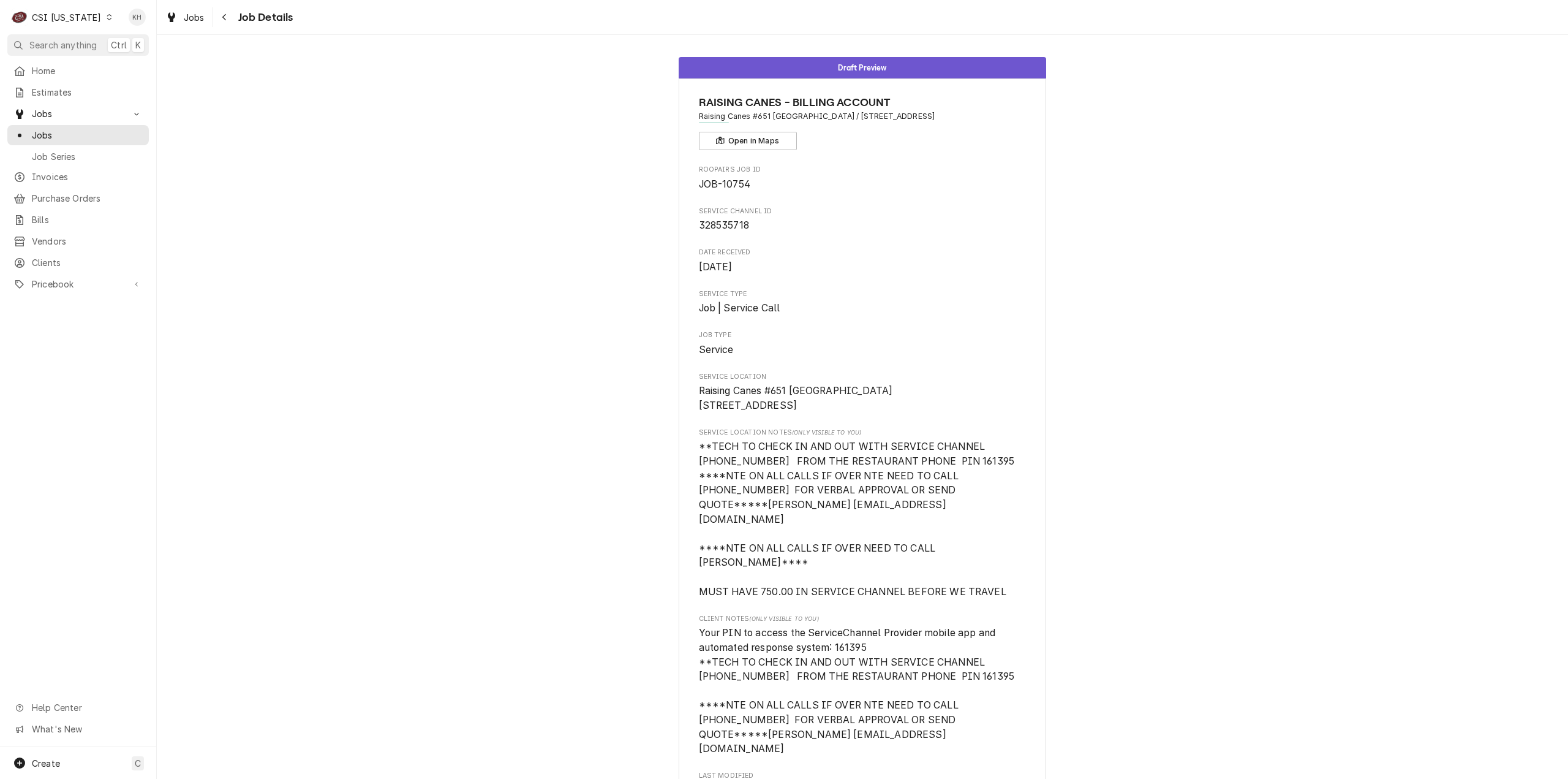
click at [104, 13] on div "Dynamic Content Wrapper" at bounding box center [108, 17] width 9 height 9
click at [128, 29] on div "CSI [US_STATE][GEOGRAPHIC_DATA]" at bounding box center [191, 24] width 162 height 13
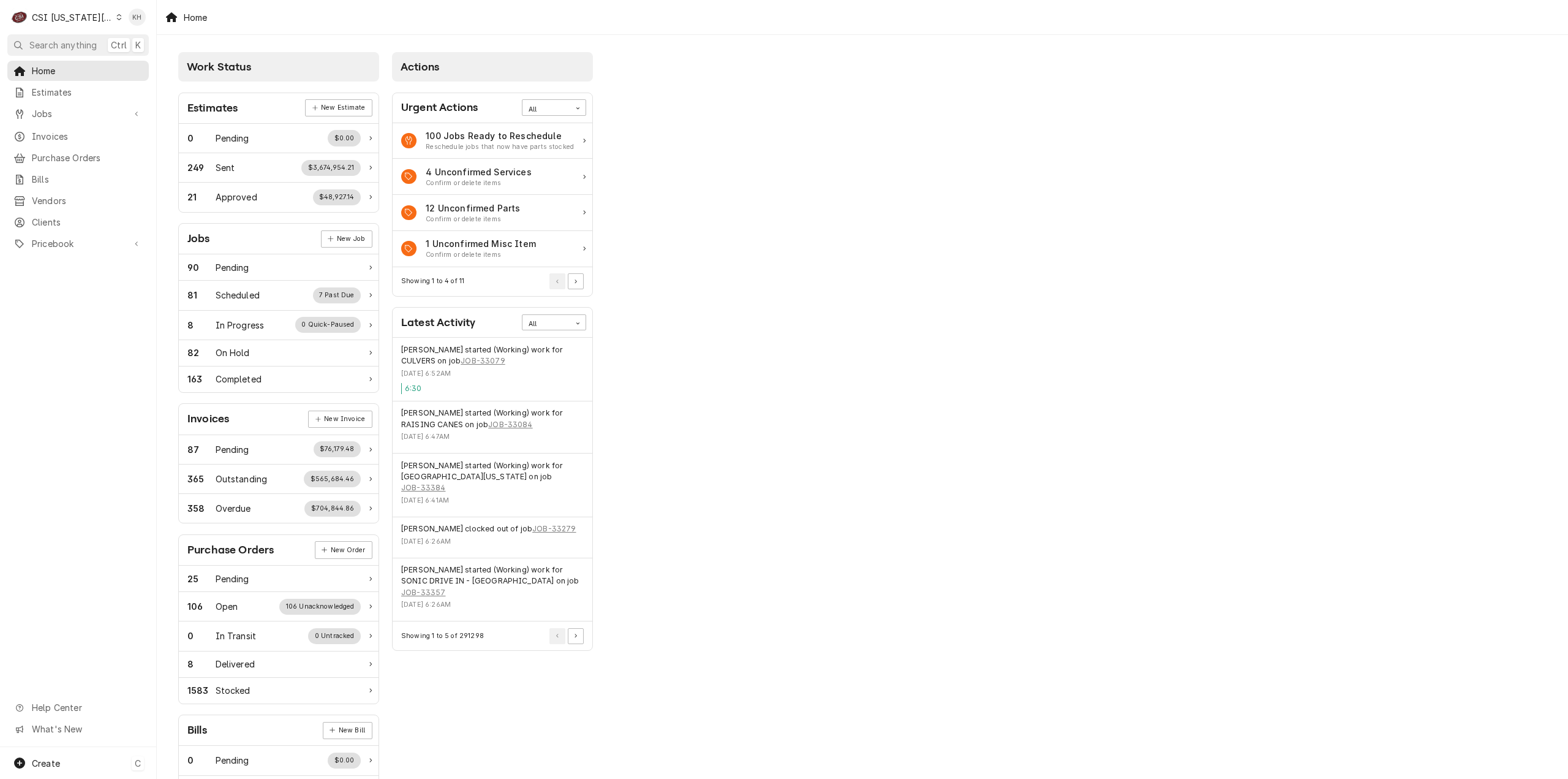
click at [63, 764] on div "Create C" at bounding box center [78, 763] width 156 height 32
click at [190, 661] on div "Job" at bounding box center [229, 657] width 82 height 13
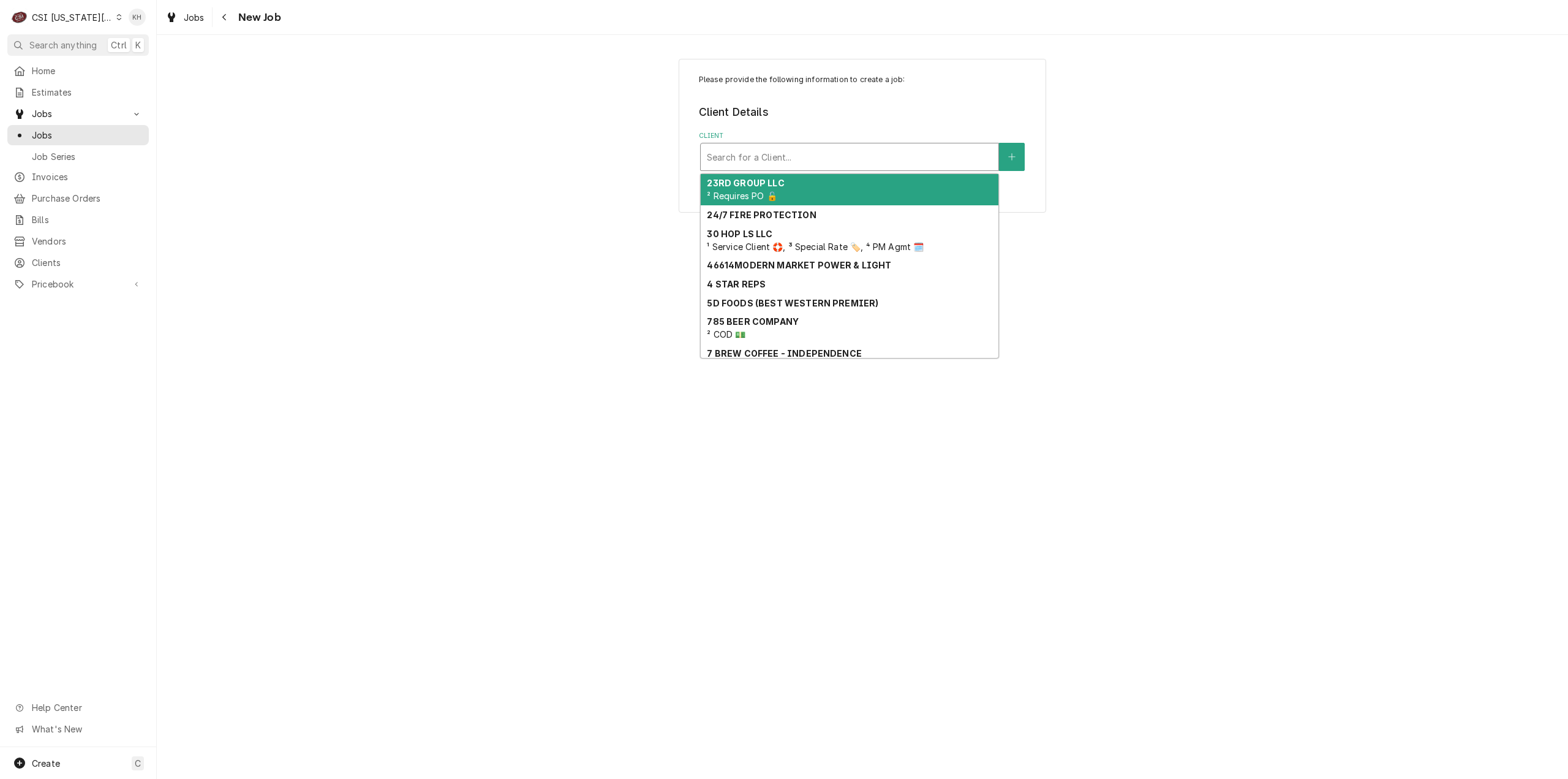
click at [952, 149] on div "Client" at bounding box center [849, 156] width 285 height 22
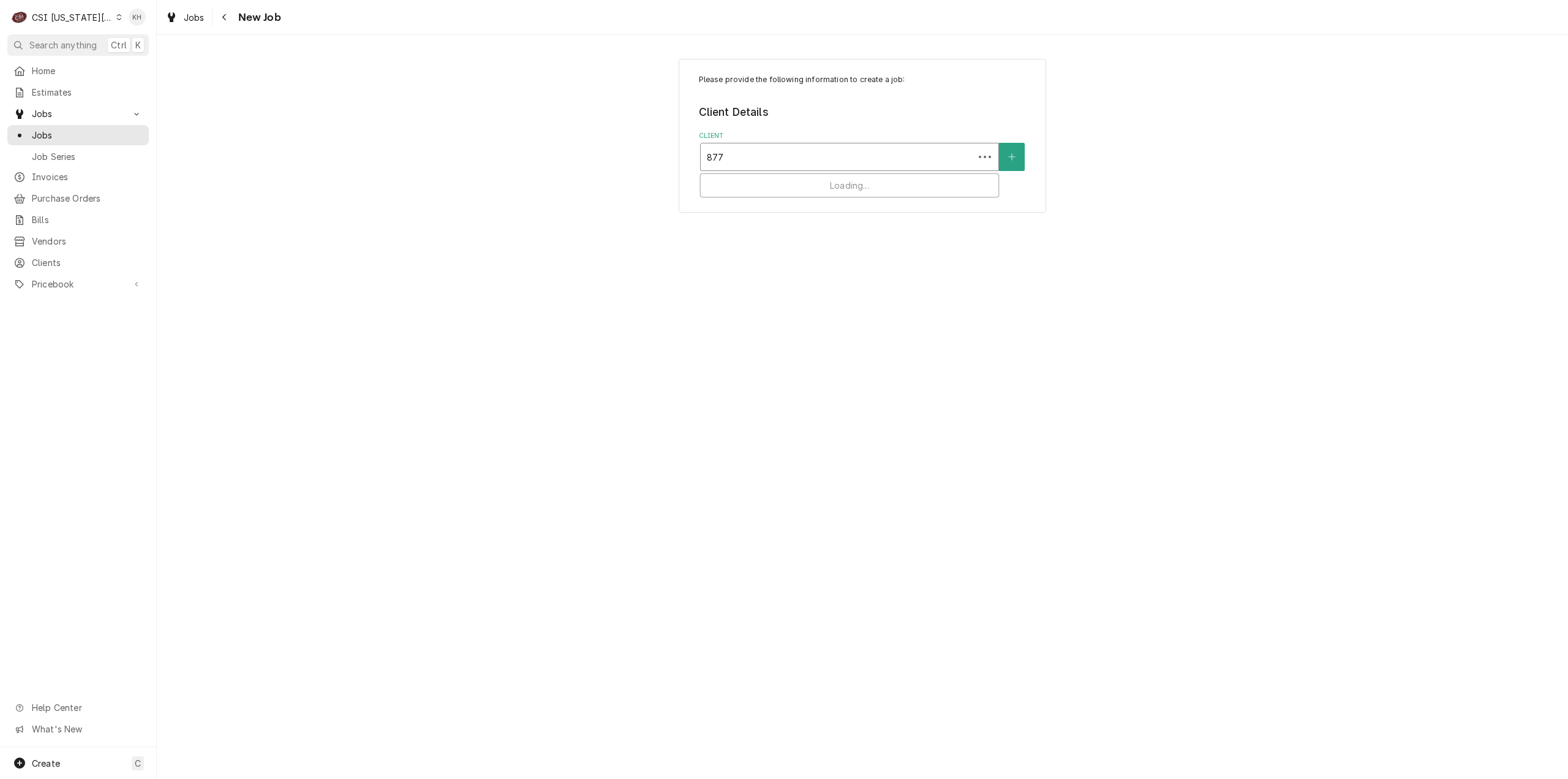
type input "8771"
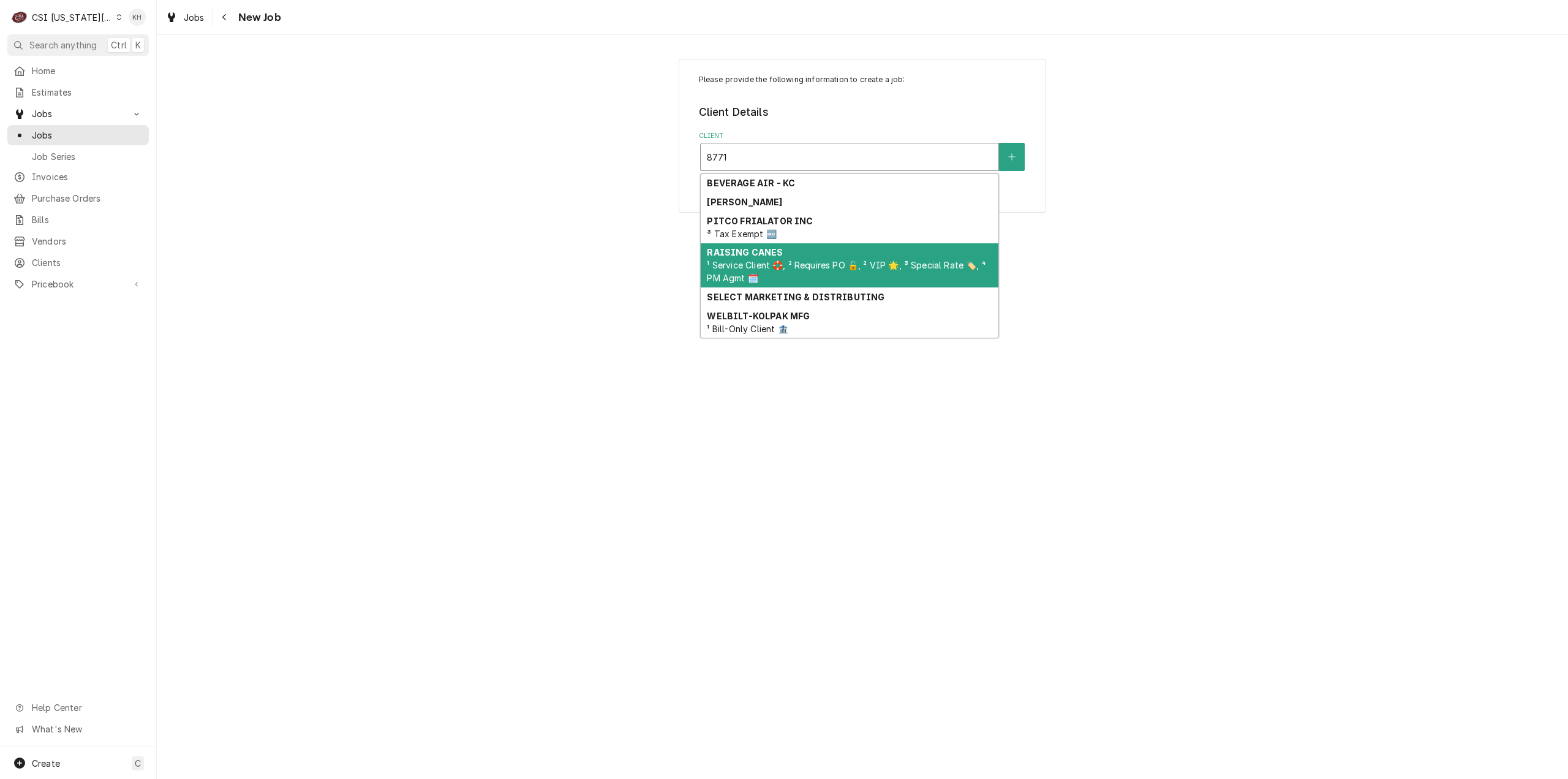
click at [902, 264] on span "¹ Service Client 🛟, ² Requires PO 🔓, ² VIP 🌟, ³ Special Rate 🏷️, ⁴ PM Agmt 🗓️" at bounding box center [846, 271] width 279 height 23
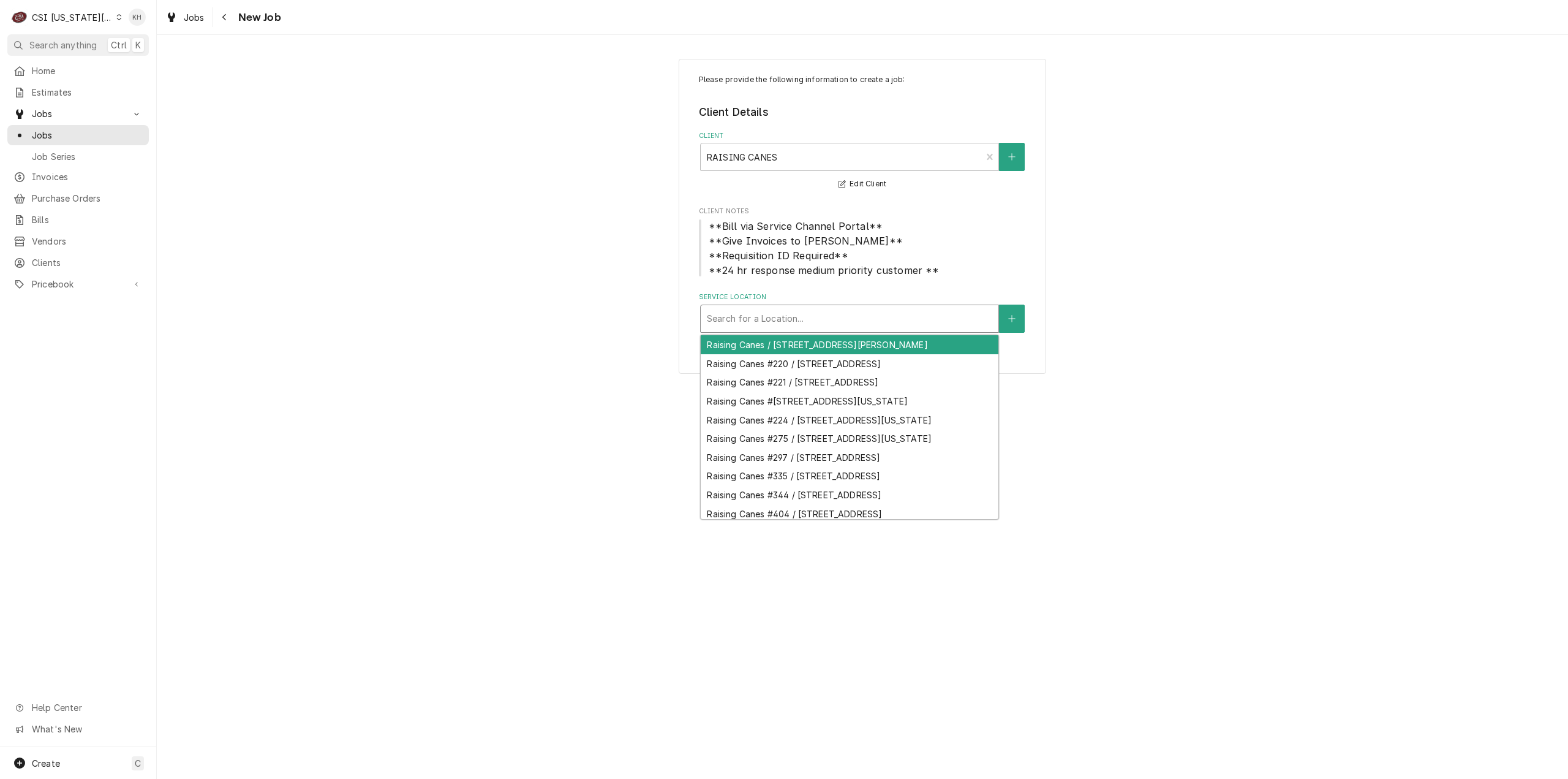
click at [872, 330] on div "Search for a Location..." at bounding box center [850, 319] width 298 height 27
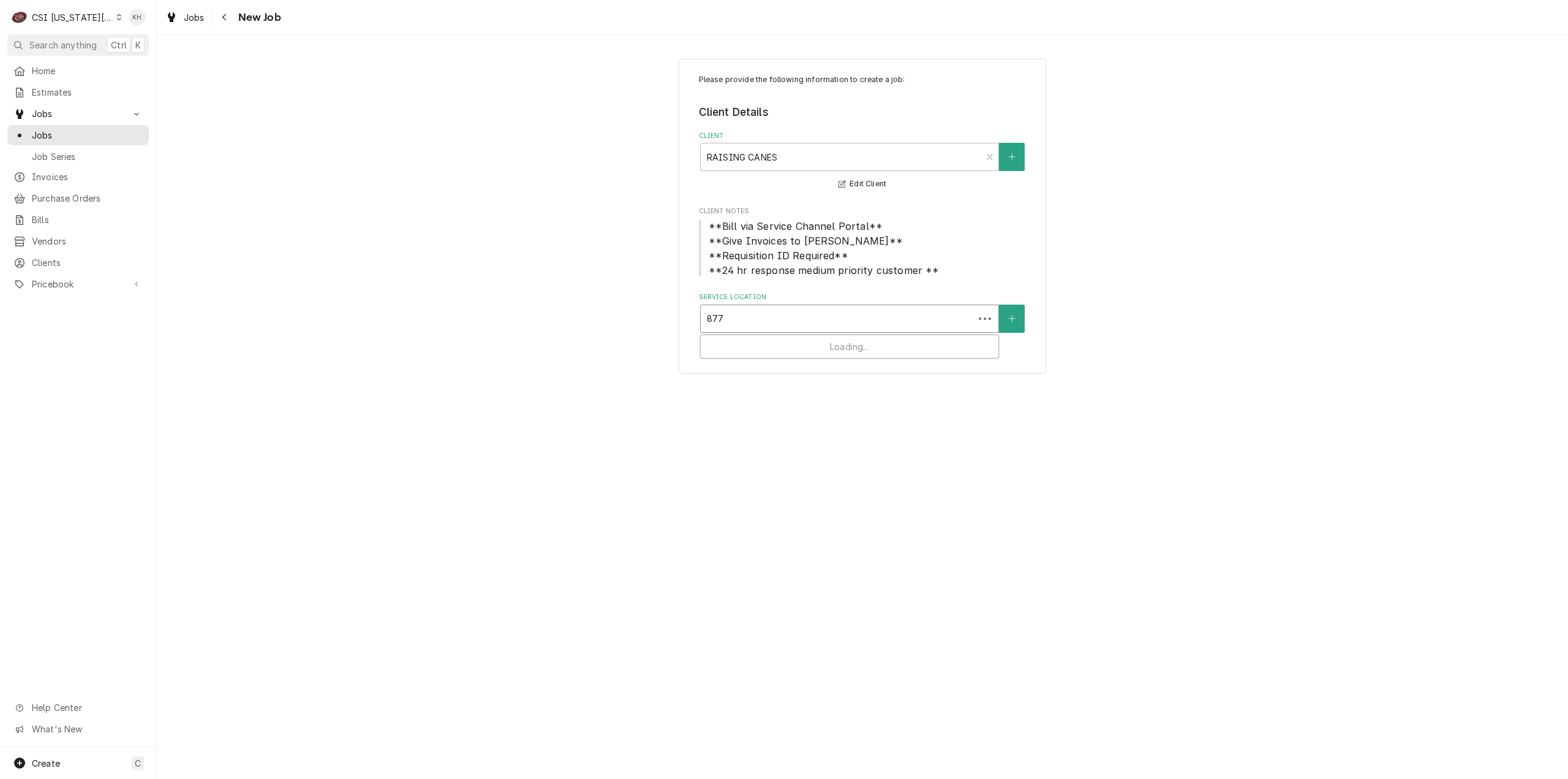
type input "8771"
click at [789, 345] on div "Raising Canes #275 / [STREET_ADDRESS][US_STATE]" at bounding box center [850, 345] width 298 height 19
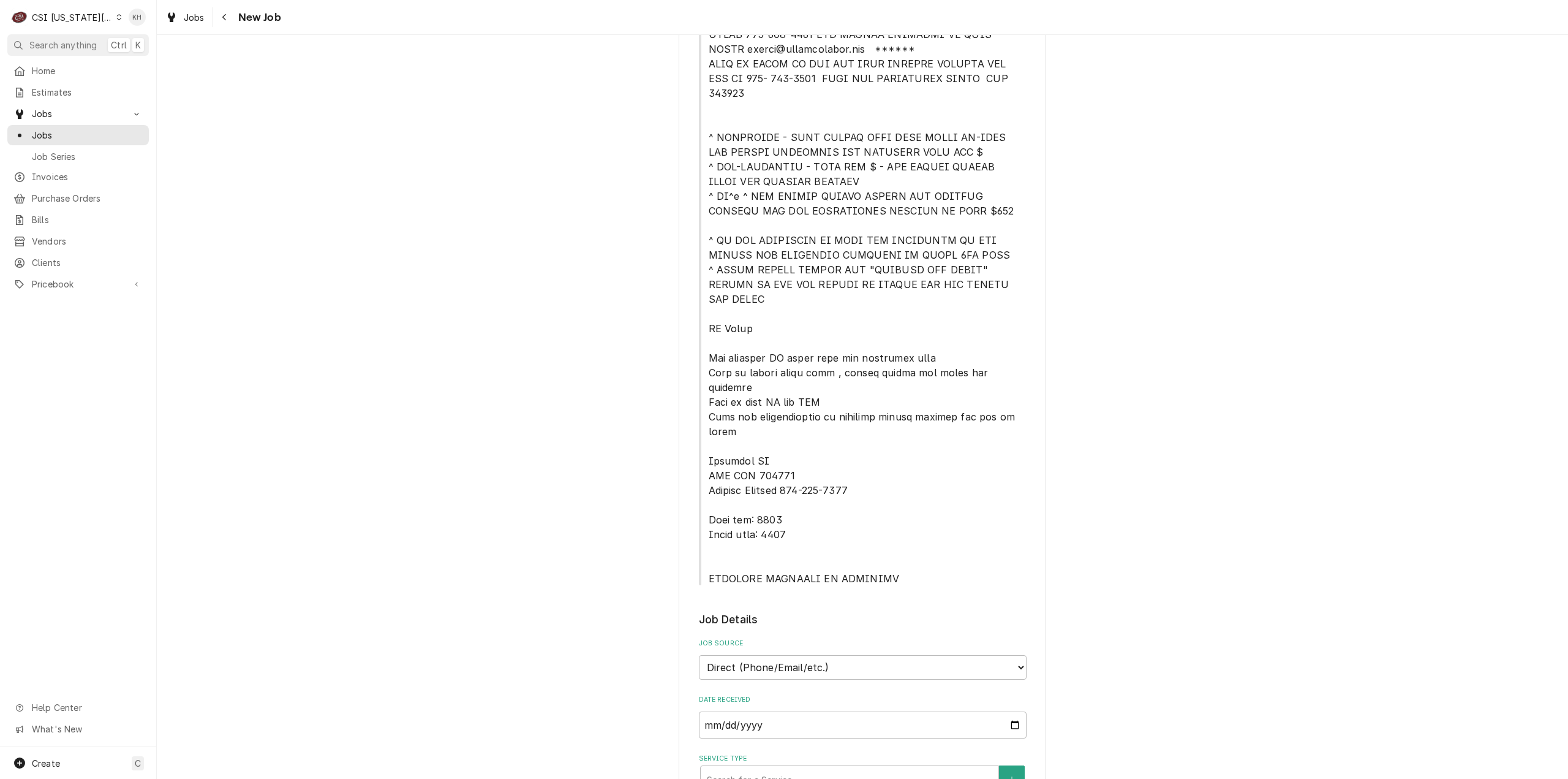
scroll to position [735, 0]
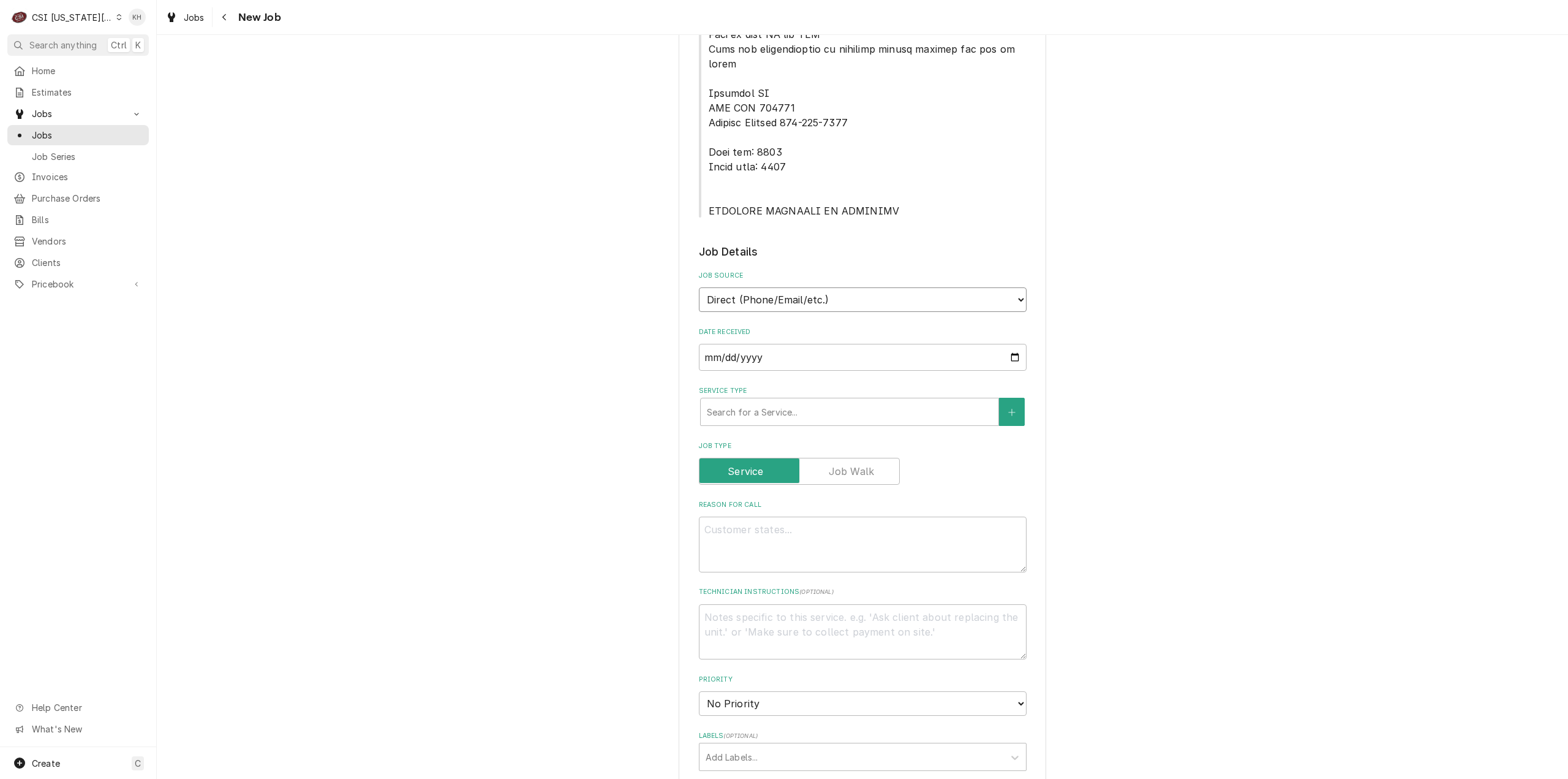
drag, startPoint x: 812, startPoint y: 239, endPoint x: 809, endPoint y: 252, distance: 13.3
click at [812, 287] on select "Direct (Phone/Email/etc.) Service Channel Corrigo Ecotrak Other" at bounding box center [862, 299] width 328 height 25
select select "1"
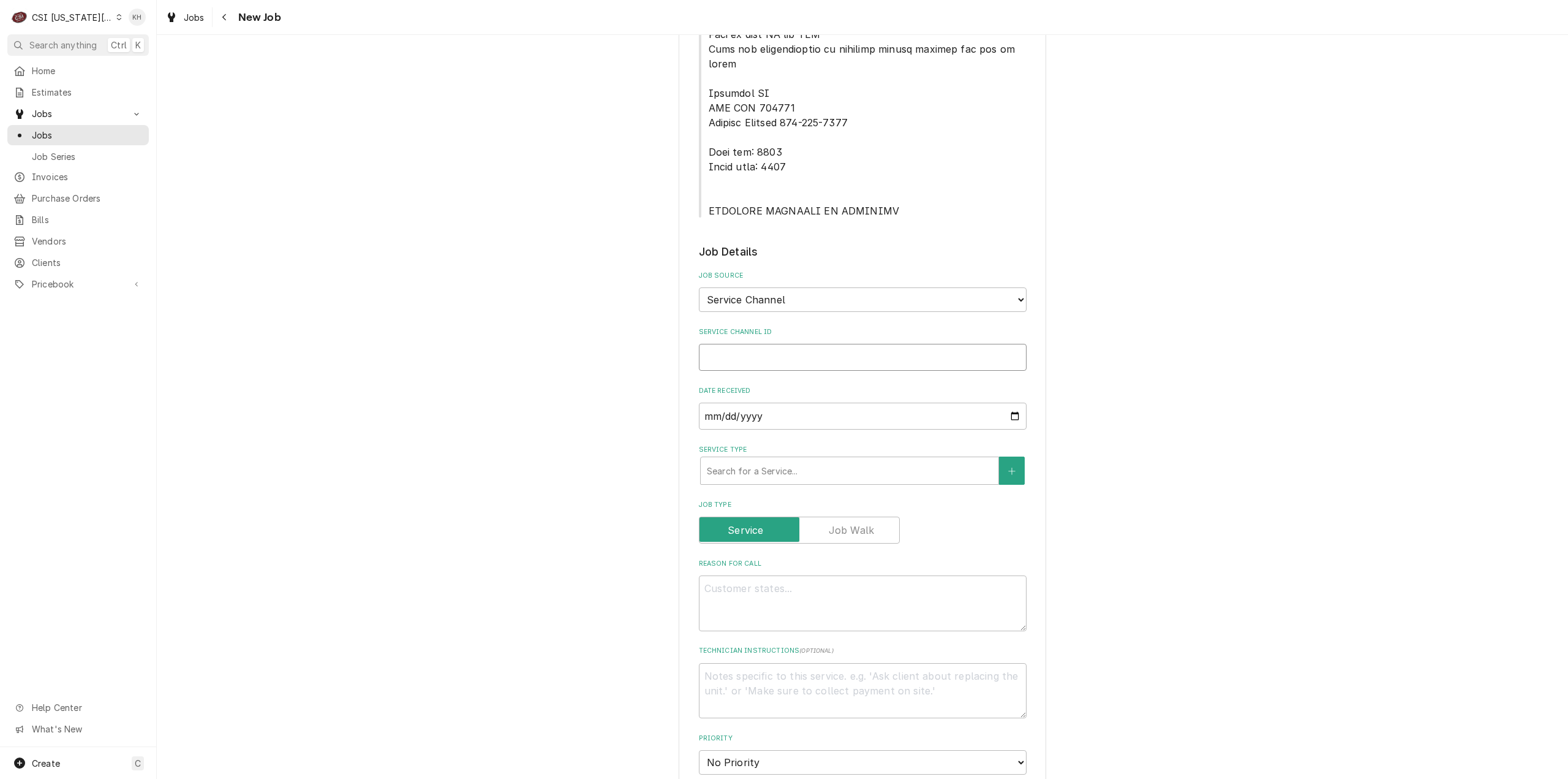
click at [813, 344] on input "Service Channel ID" at bounding box center [862, 357] width 328 height 27
paste input "328560469"
type textarea "x"
type input "328560469"
type textarea "x"
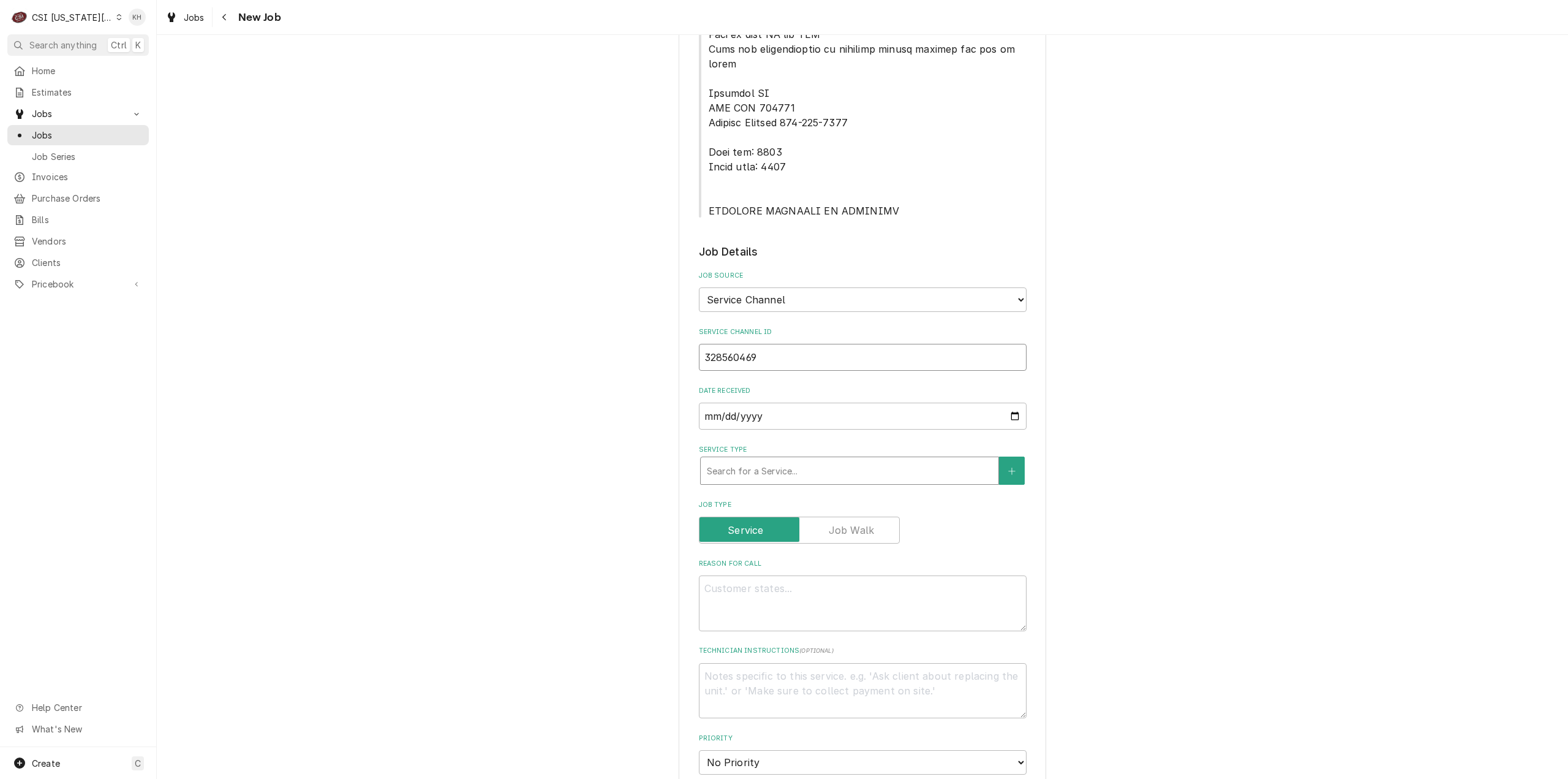
type input "328560469"
click at [829, 460] on div "Service Type" at bounding box center [849, 470] width 285 height 22
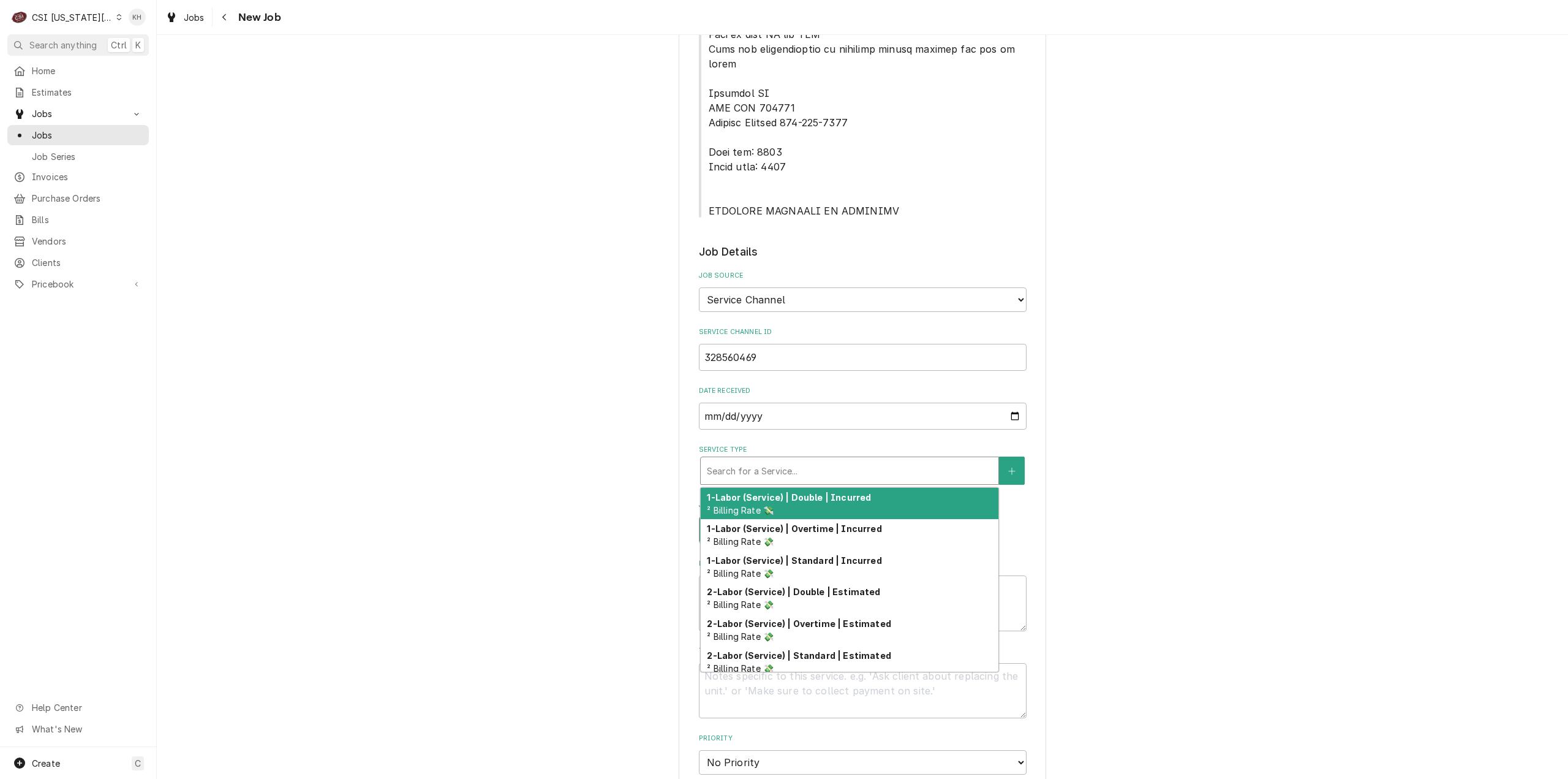
type textarea "x"
type input "s"
type textarea "x"
type input "se"
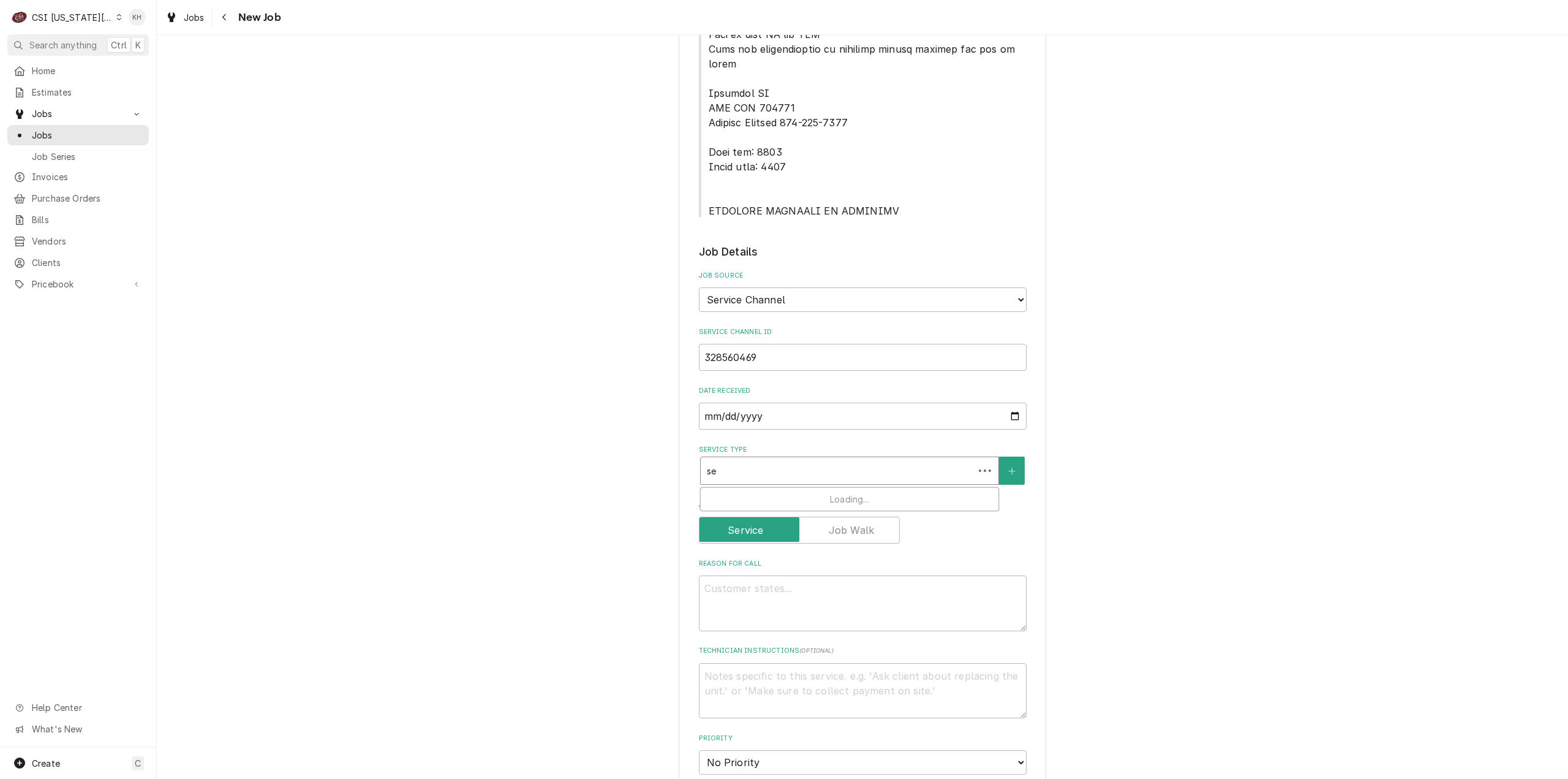
type textarea "x"
type input "ser"
type textarea "x"
type input "seri"
type textarea "x"
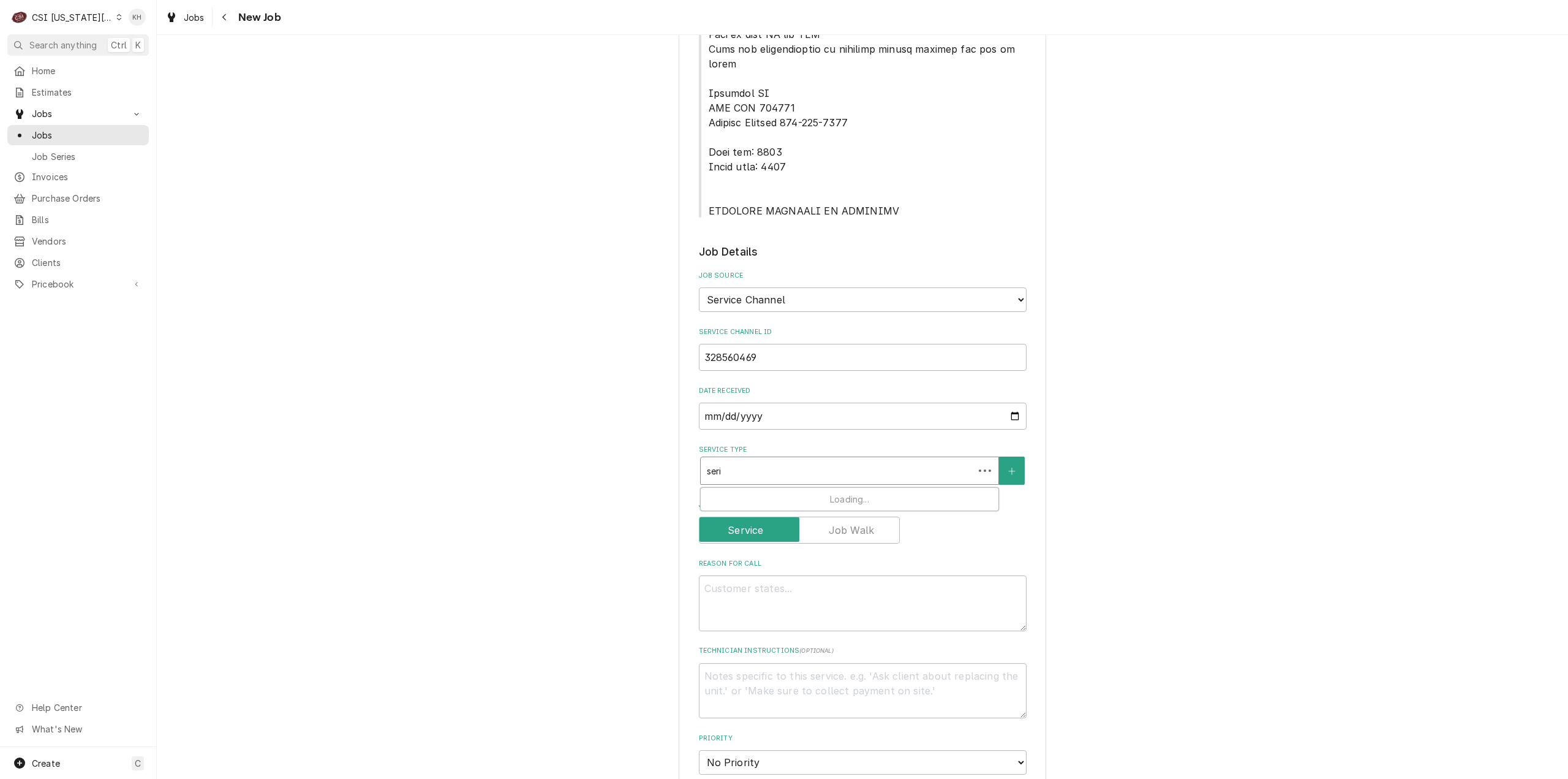
type input "ser"
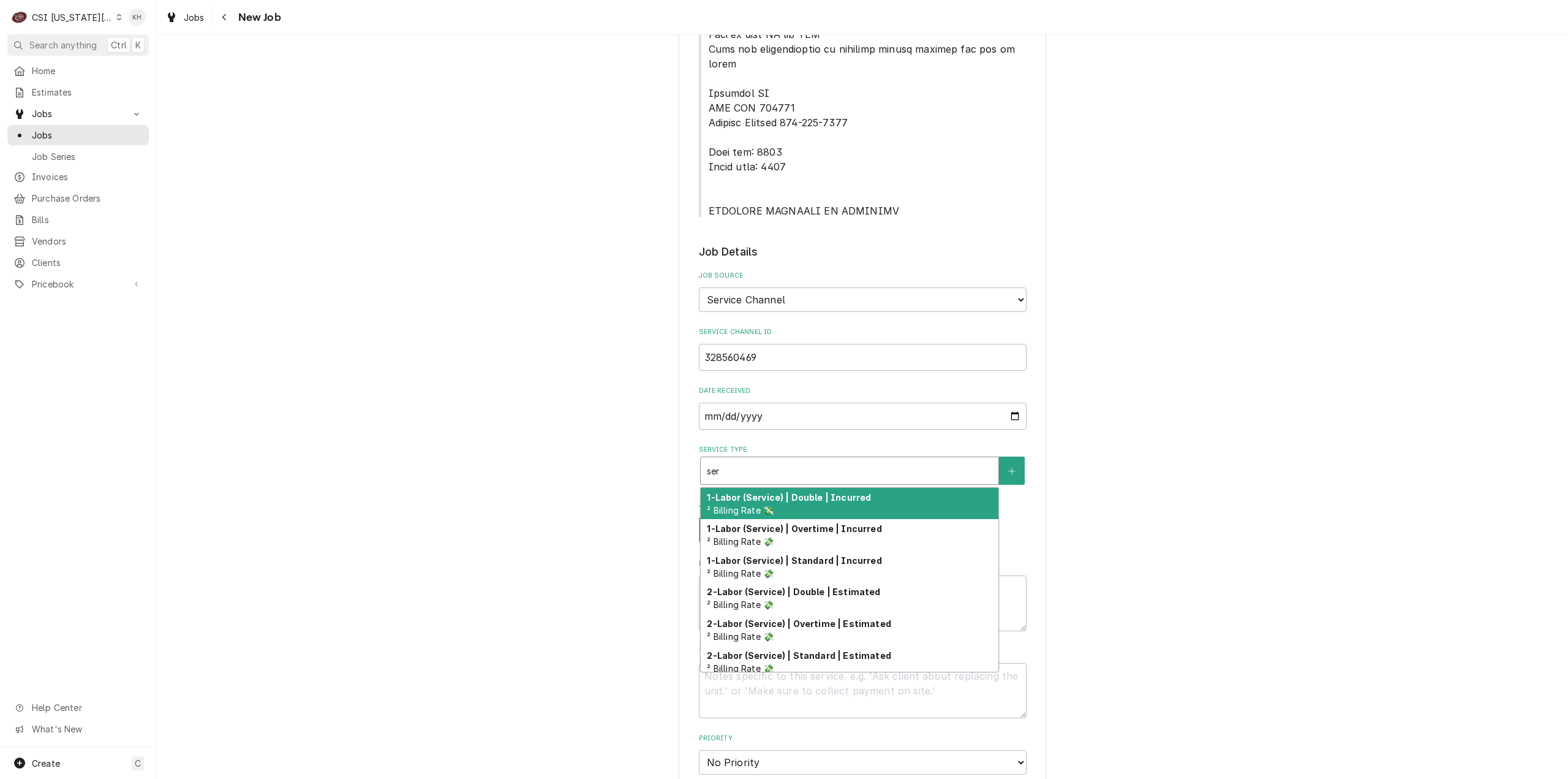
type textarea "x"
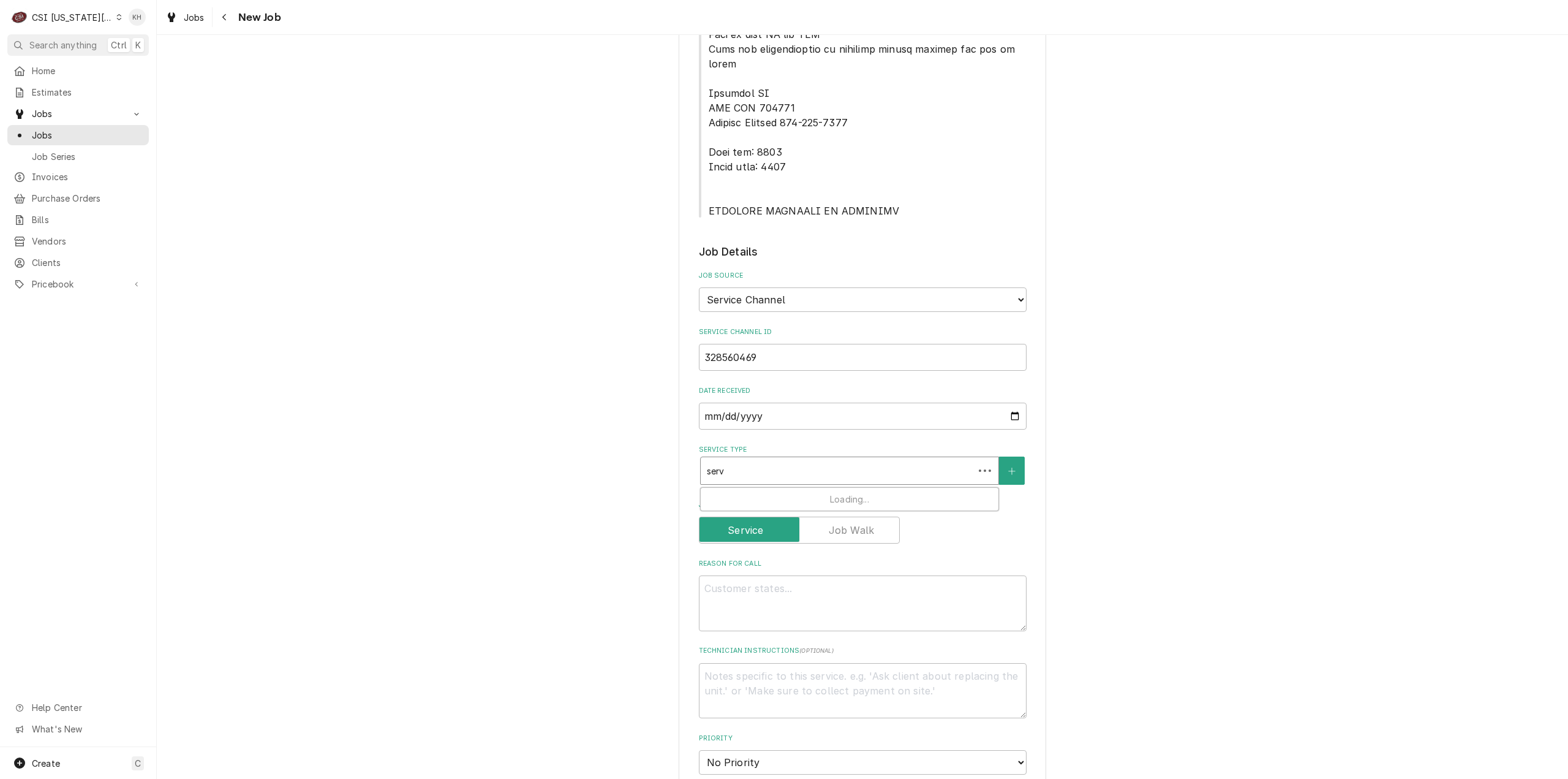
type input "servi"
type textarea "x"
type input "servic"
type textarea "x"
type input "service"
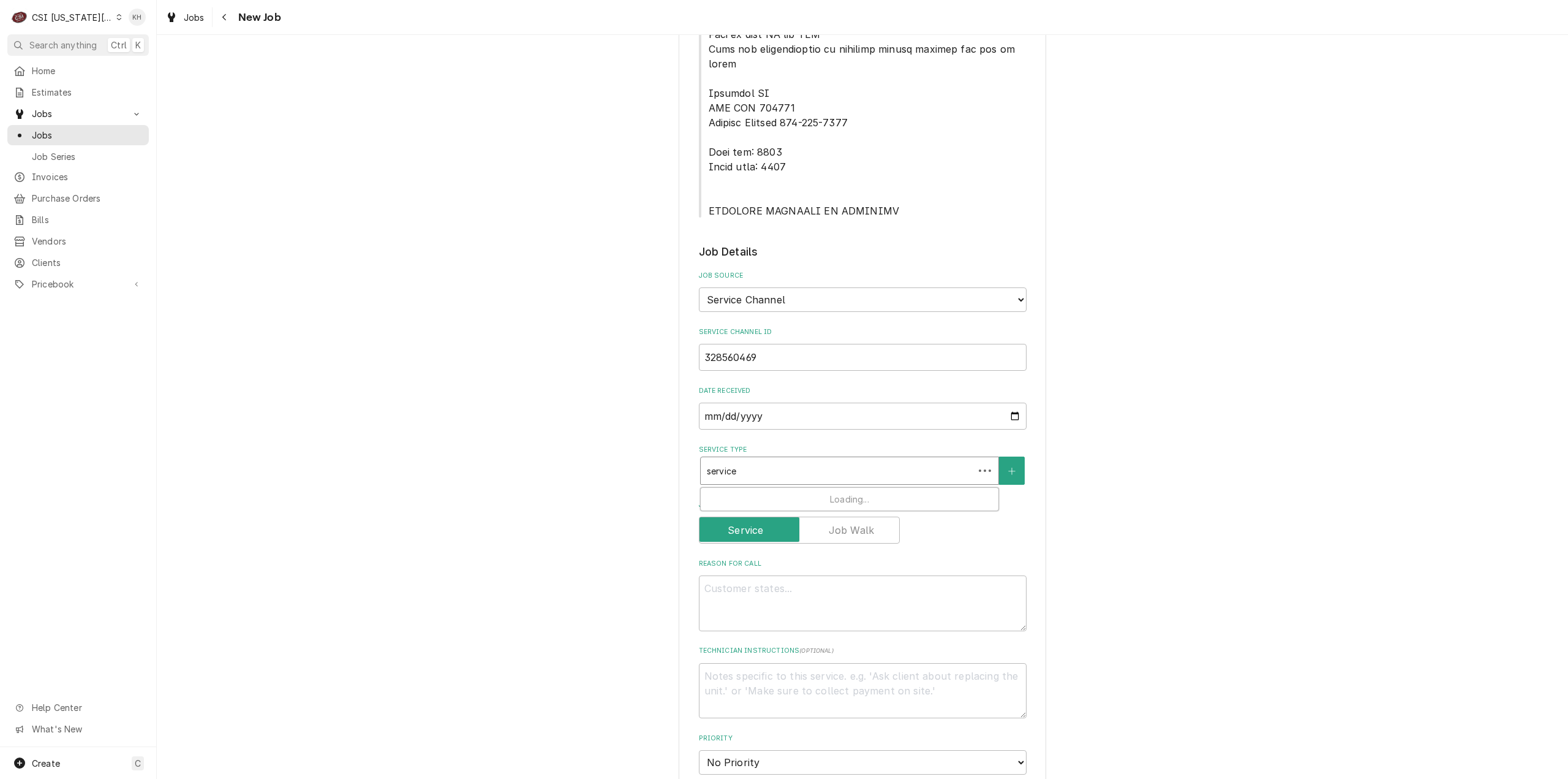
type textarea "x"
type input "service"
type textarea "x"
type input "service c"
type textarea "x"
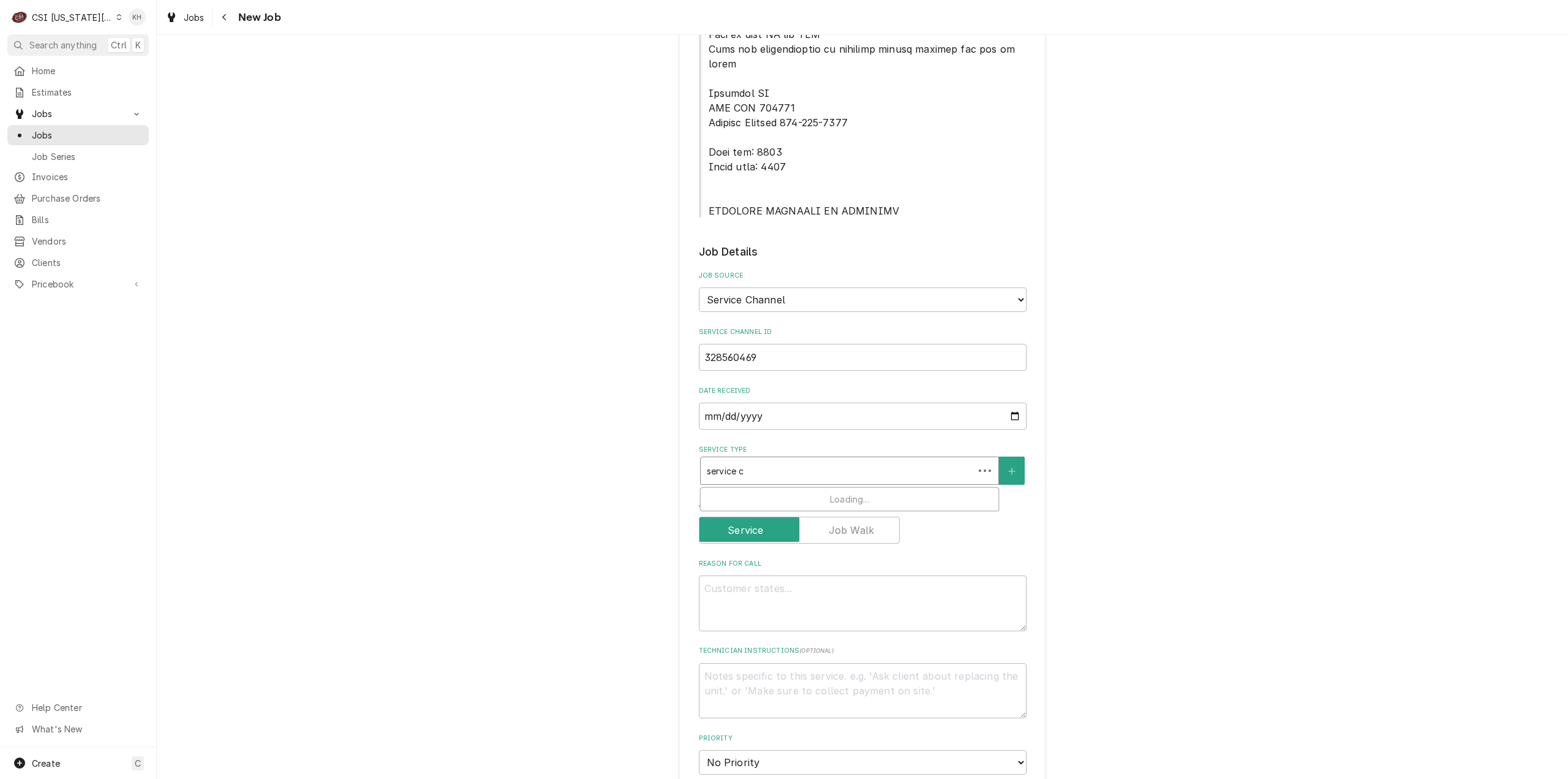
type input "service ca"
type textarea "x"
type input "service cal"
type textarea "x"
type input "service call"
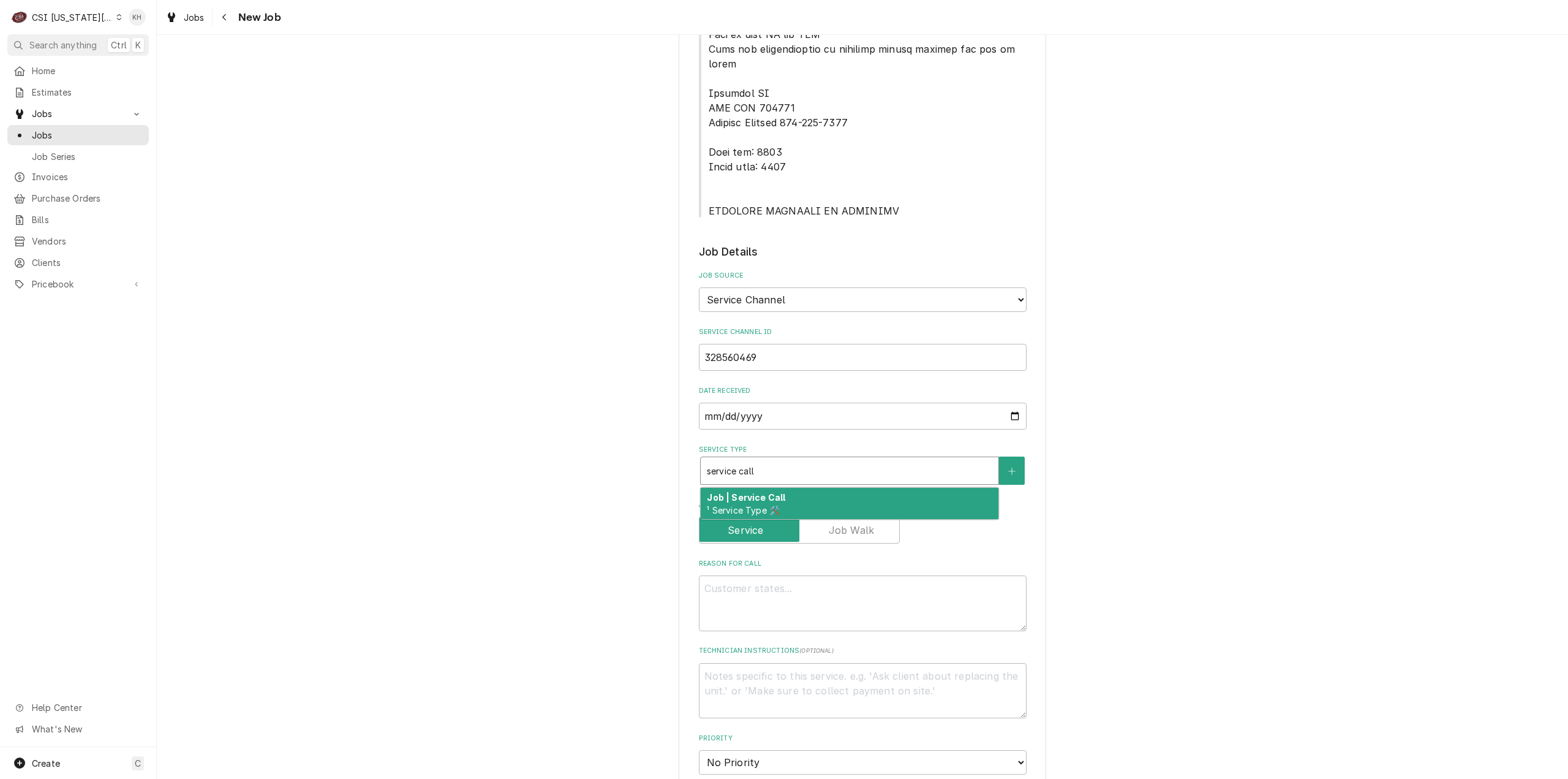
click at [819, 488] on div "Job | Service Call ¹ Service Type 🛠️" at bounding box center [850, 504] width 298 height 32
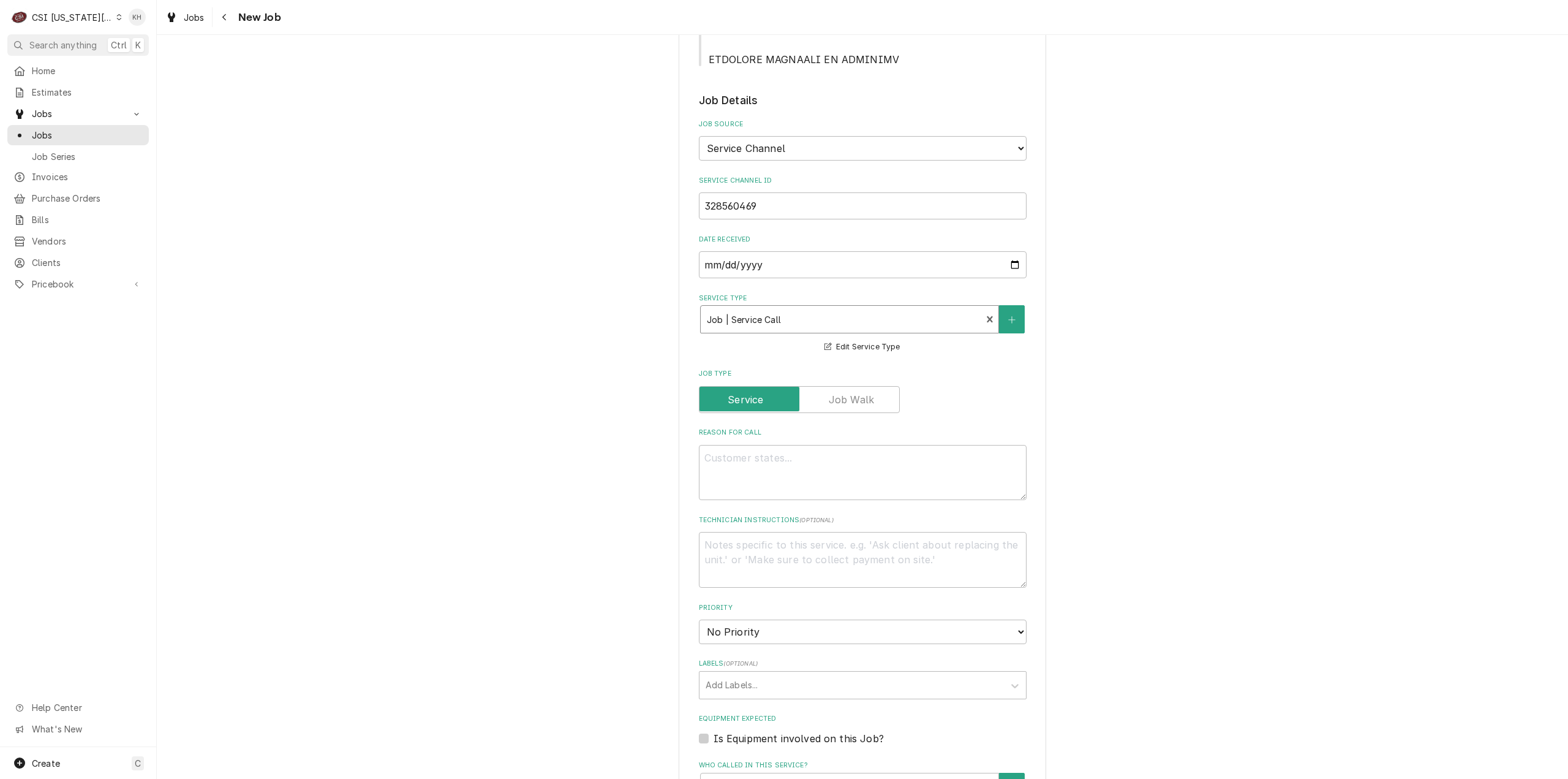
scroll to position [919, 0]
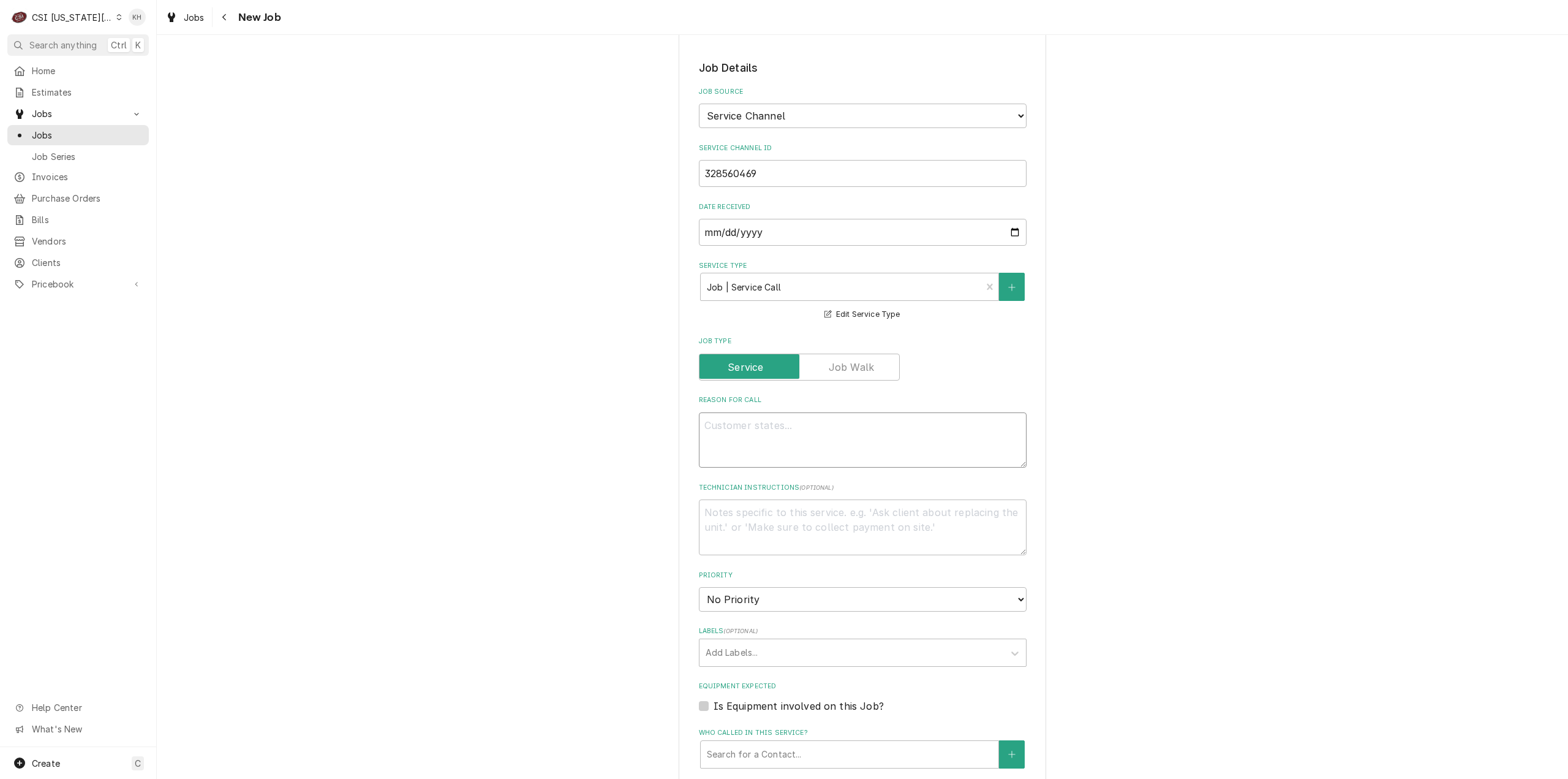
click at [805, 412] on textarea "Reason For Call" at bounding box center [862, 440] width 328 height 56
paste textarea "Description KITCHEN / Hot Side / Bird House "Equip:" KITCHEN/HOT SIDE - LOBBY "…"
type textarea "x"
type textarea "Description KITCHEN / Hot Side / Bird House "Equip:" KITCHEN/HOT SIDE - LOBBY "…"
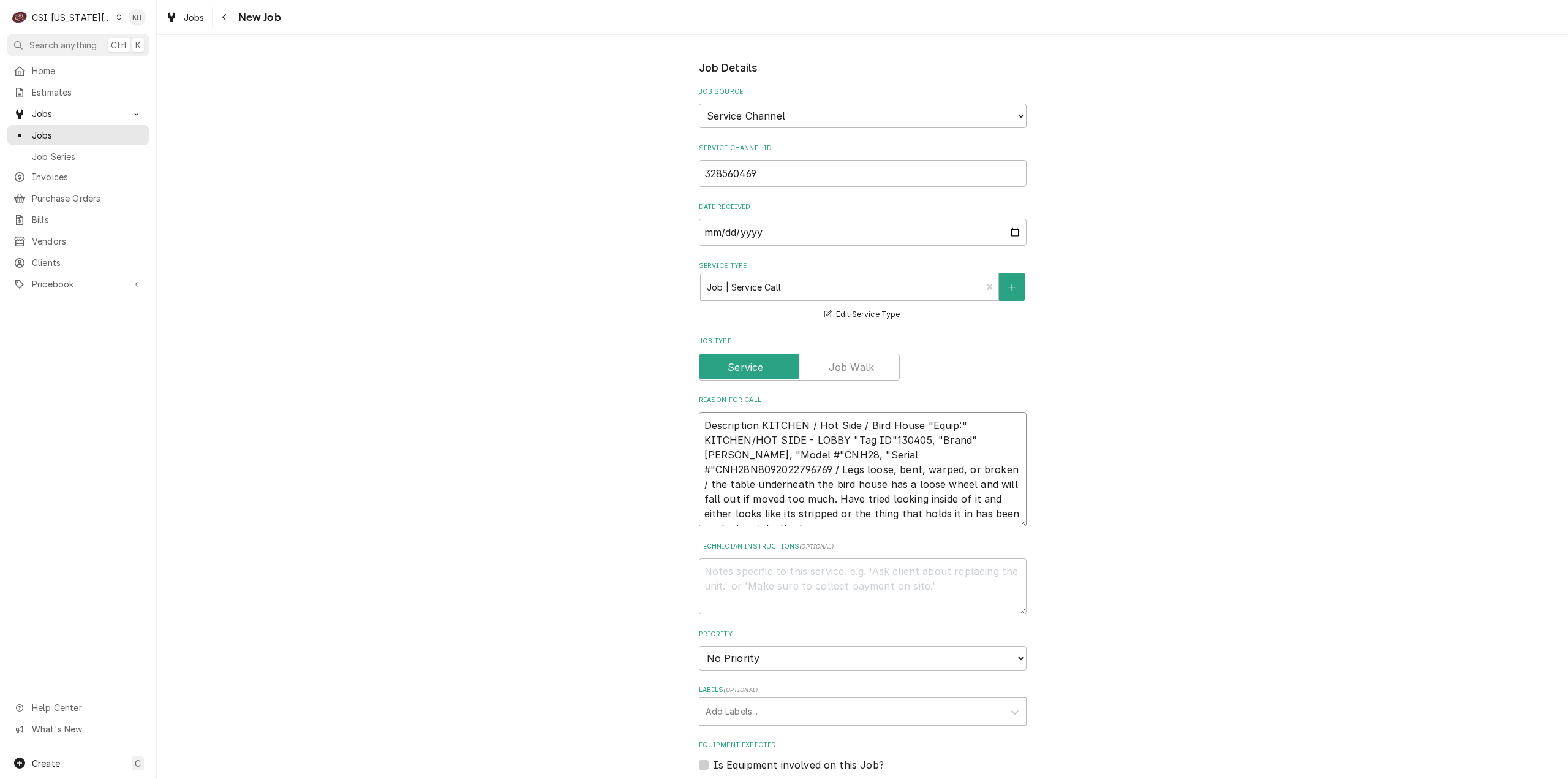
drag, startPoint x: 755, startPoint y: 368, endPoint x: 670, endPoint y: 365, distance: 85.1
click at [670, 365] on div "Please provide the following information to create a job: Client Details Client…" at bounding box center [862, 228] width 1411 height 2199
type textarea "x"
type textarea "KITCHEN / Hot Side / Bird House "Equip:" KITCHEN/HOT SIDE - LOBBY "Tag ID"13040…"
type textarea "x"
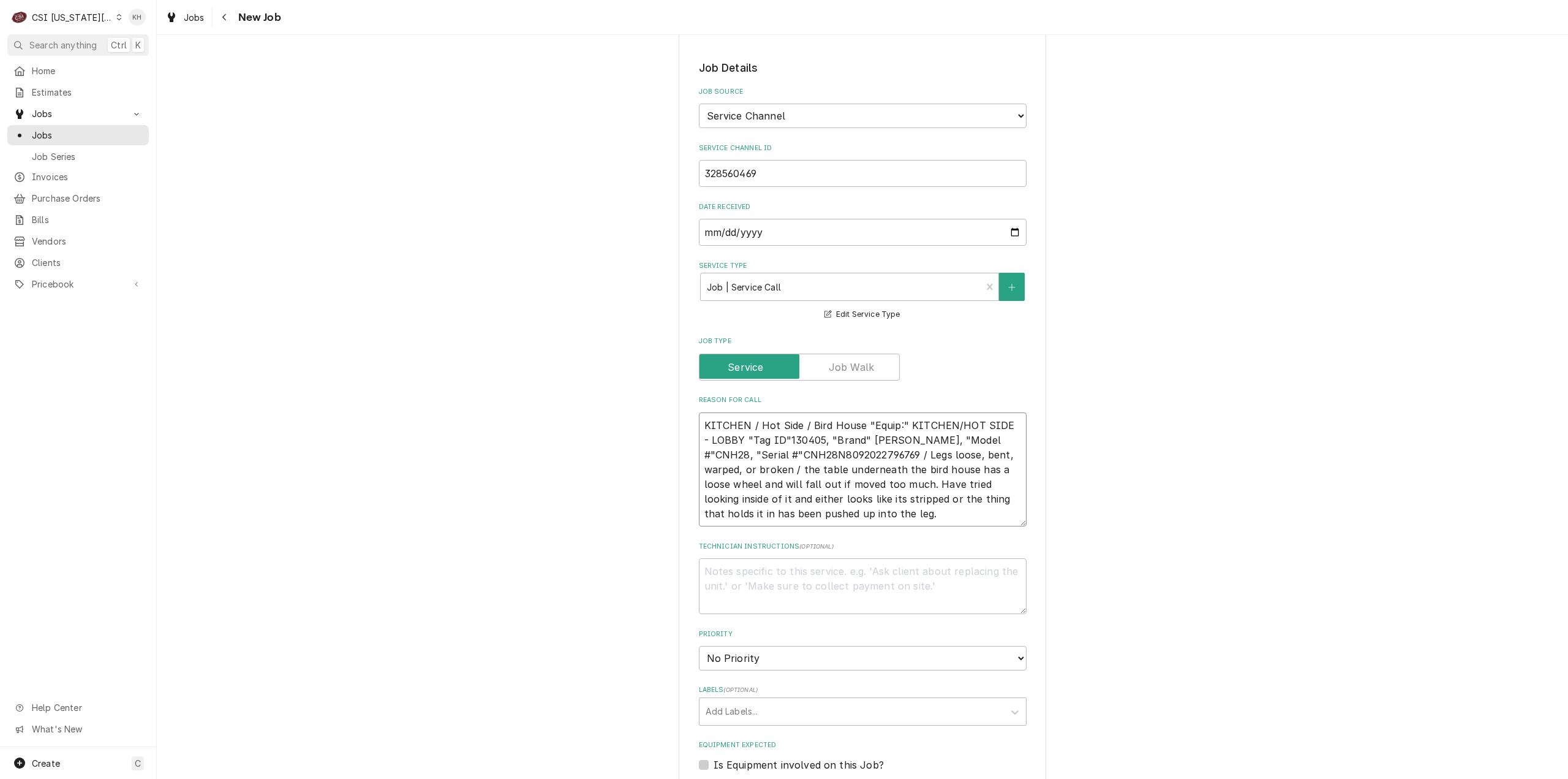
type textarea "KITCHEN / Hot Side / Bird House "Equip:" KITCHEN/HOT SIDE - LOBBY "Tag ID"13040…"
click at [778, 558] on textarea "Technician Instructions ( optional )" at bounding box center [862, 586] width 328 height 56
type textarea "x"
type textarea "NT"
type textarea "x"
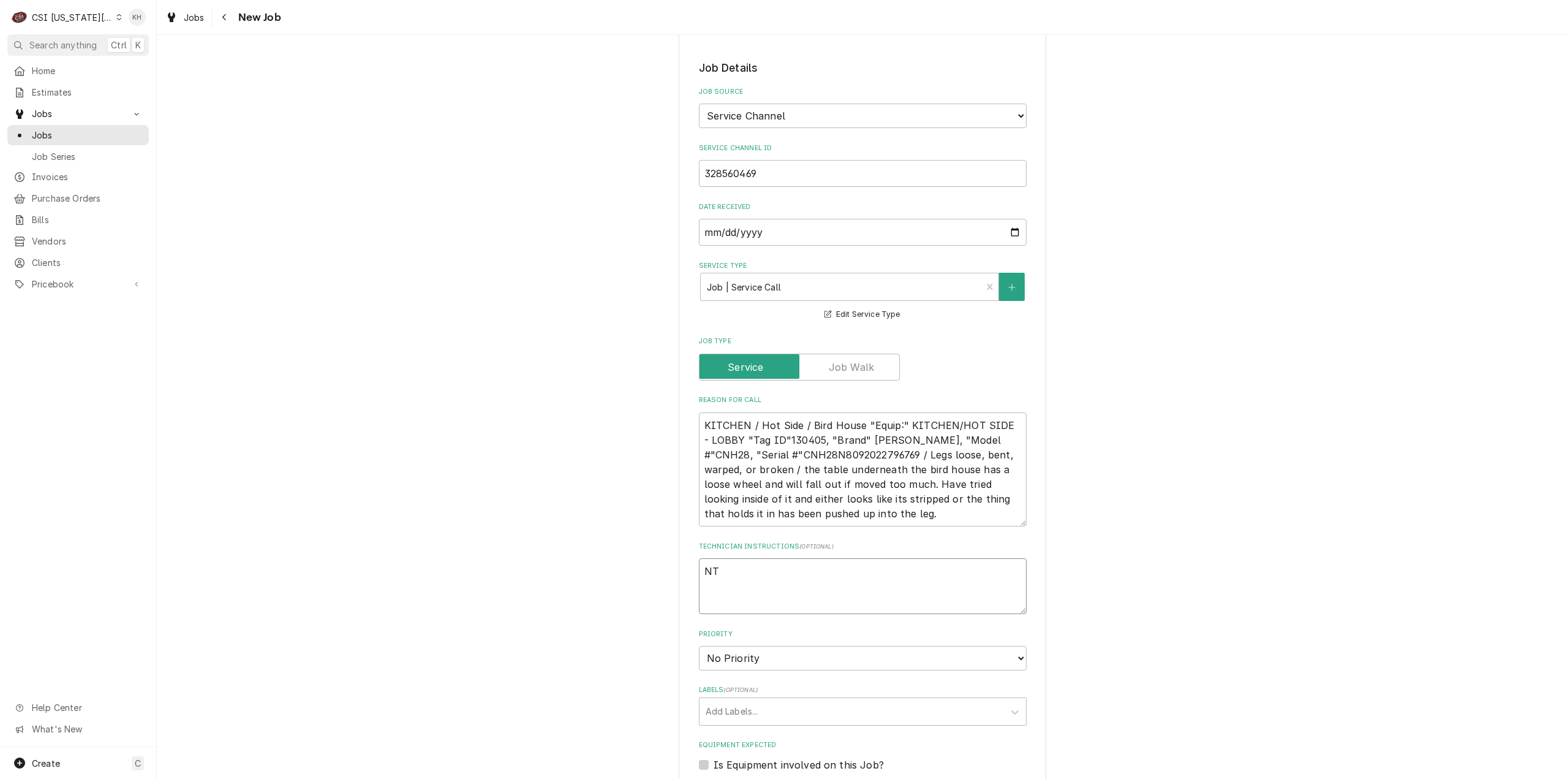
type textarea "NTE"
type textarea "x"
type textarea "NTE"
type textarea "x"
type textarea "NTE $"
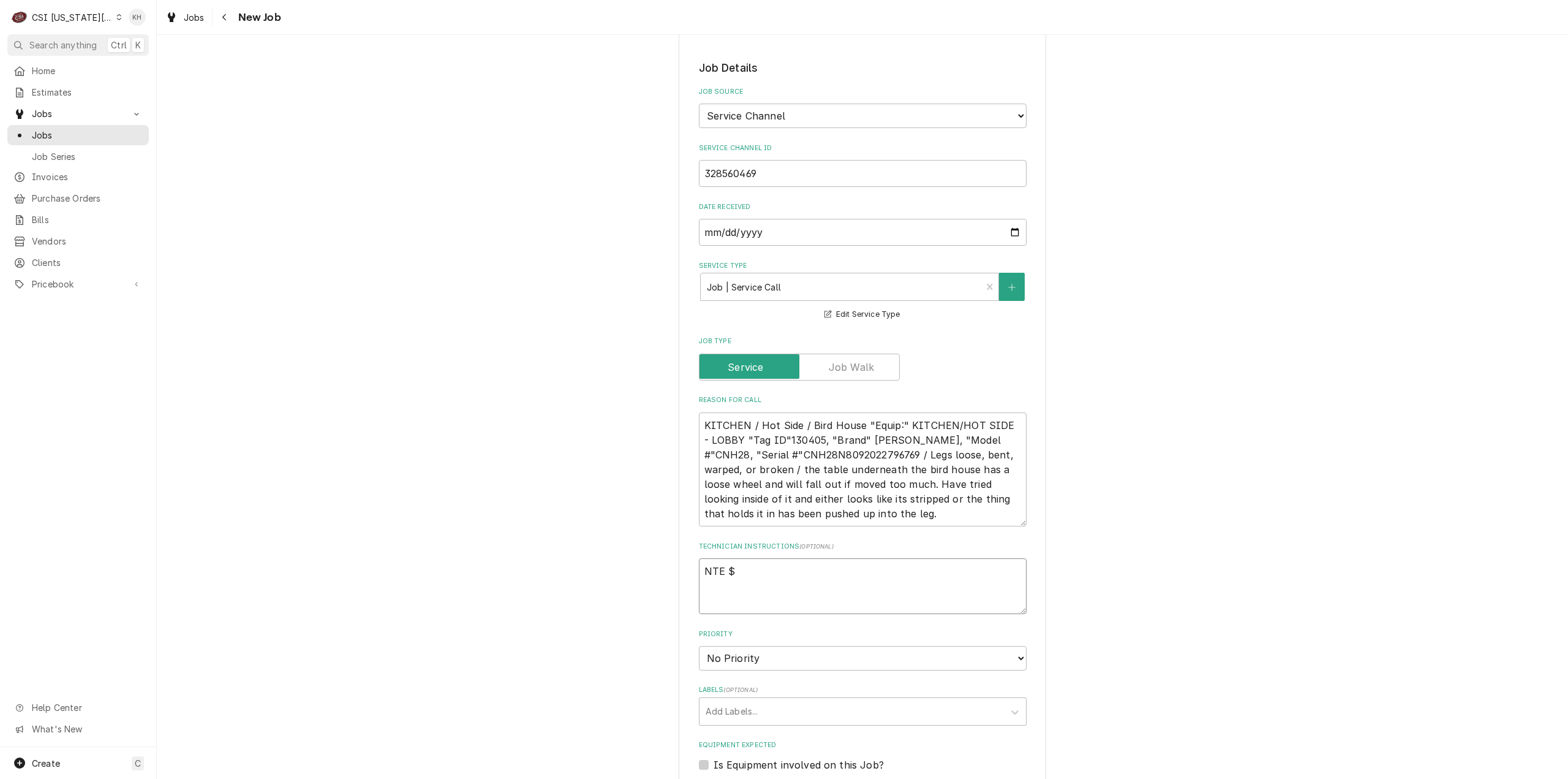
type textarea "x"
type textarea "NTE $3"
type textarea "x"
type textarea "NTE $35"
type textarea "x"
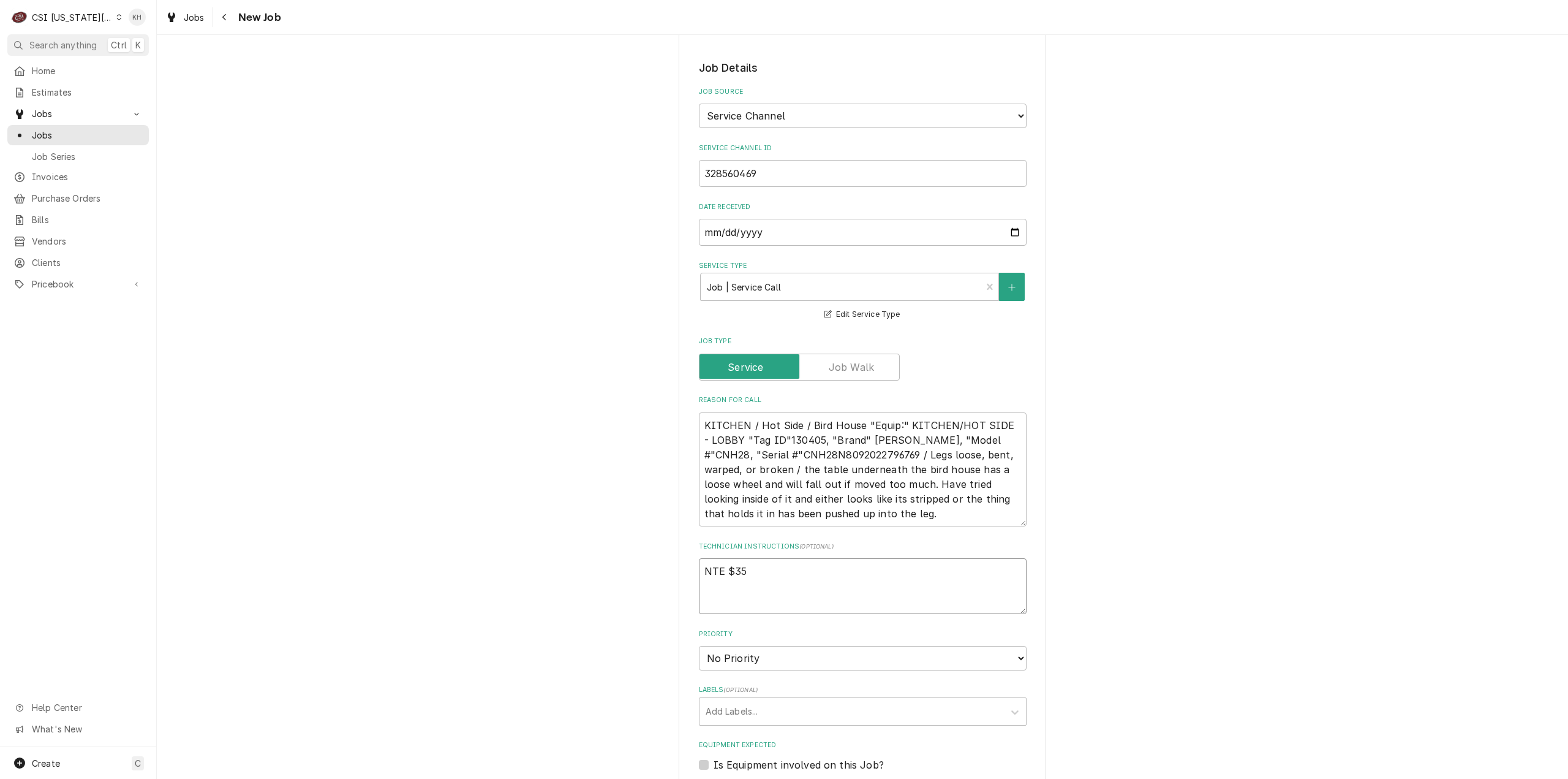
type textarea "NTE $350"
type textarea "x"
type textarea "NTE $350."
type textarea "x"
type textarea "NTE $350.0"
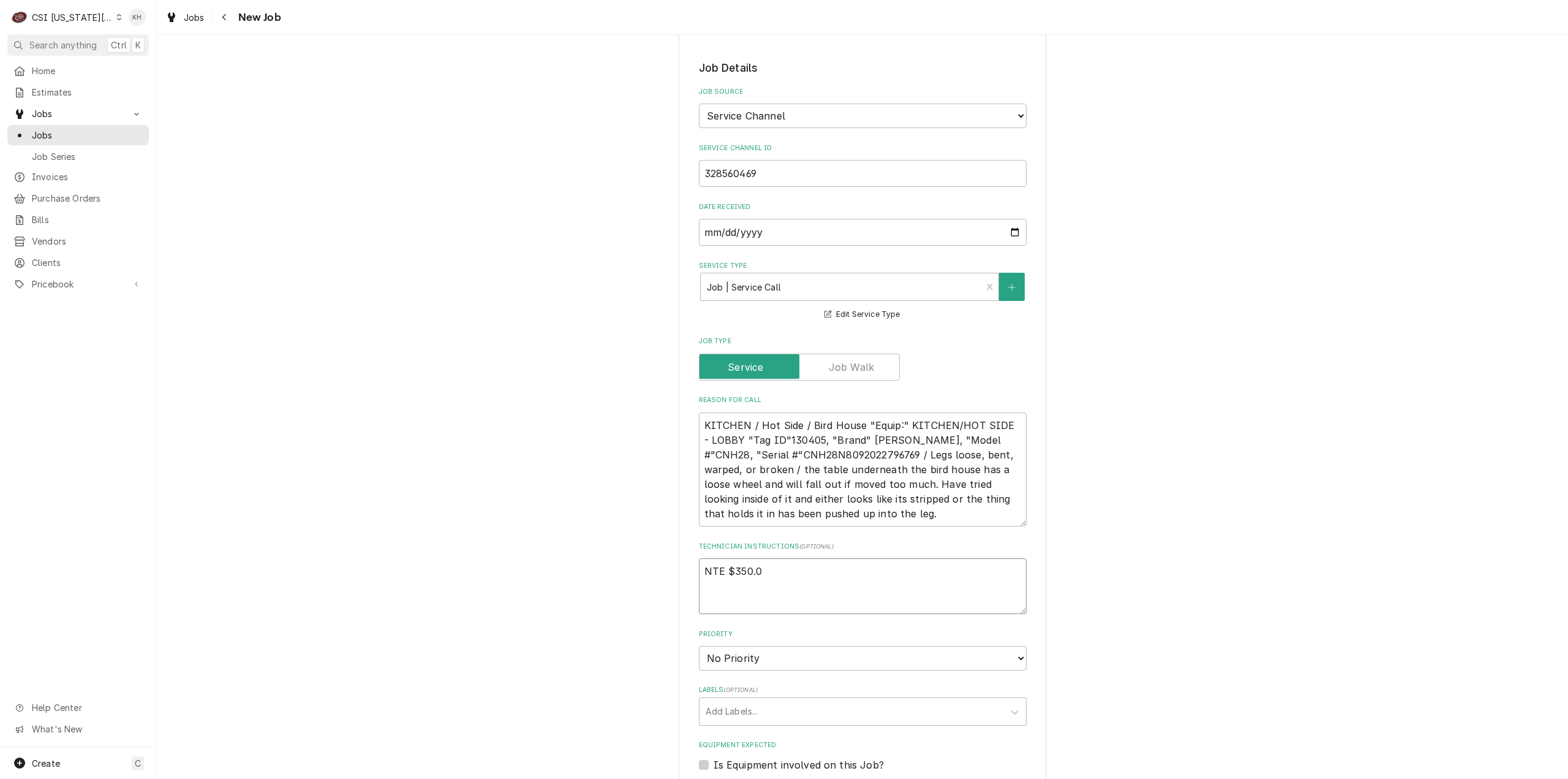
type textarea "x"
type textarea "NTE $350.00"
type textarea "x"
type textarea "NTE $350.00"
type textarea "x"
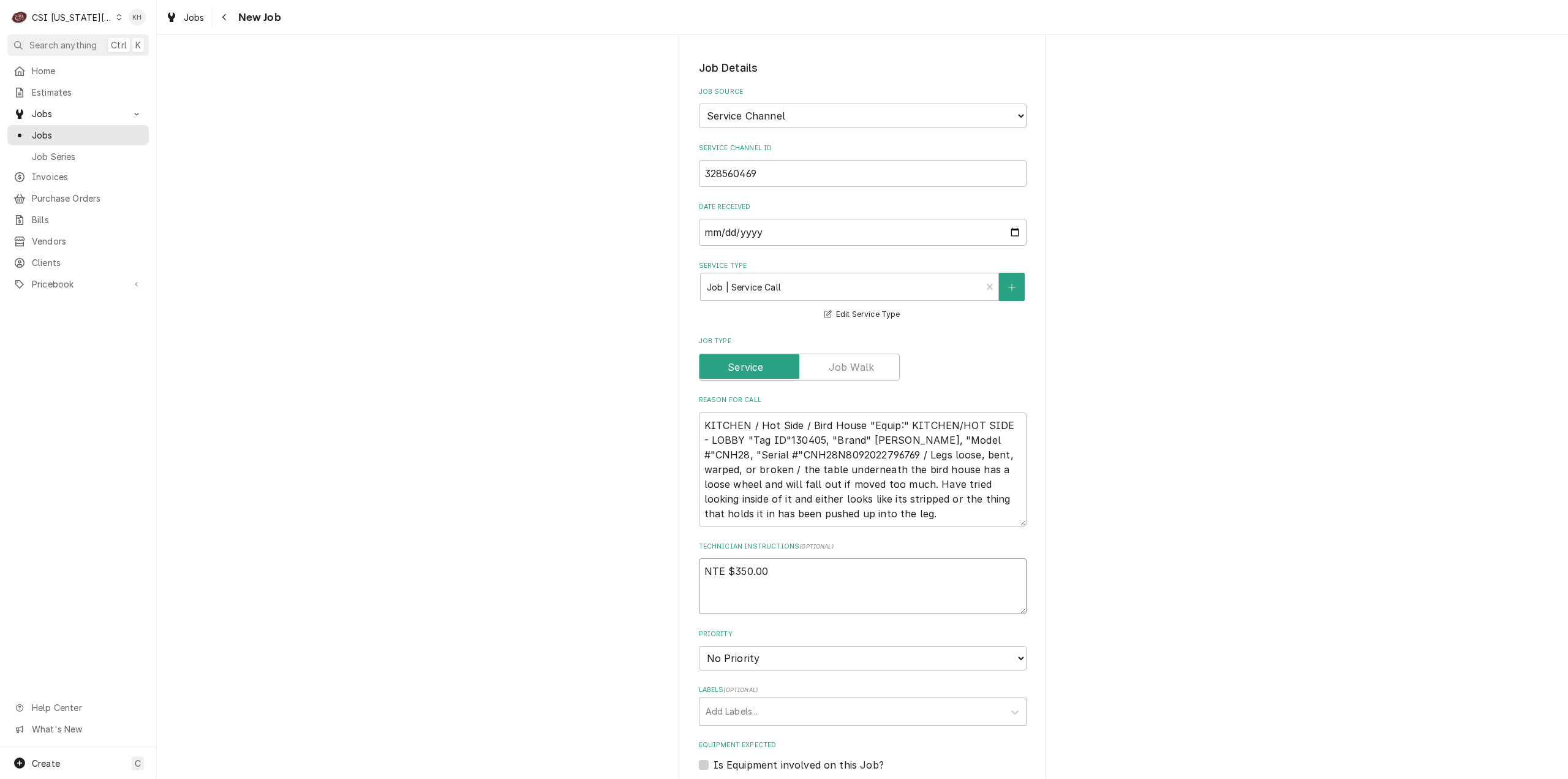
type textarea "NTE $350.00"
type textarea "x"
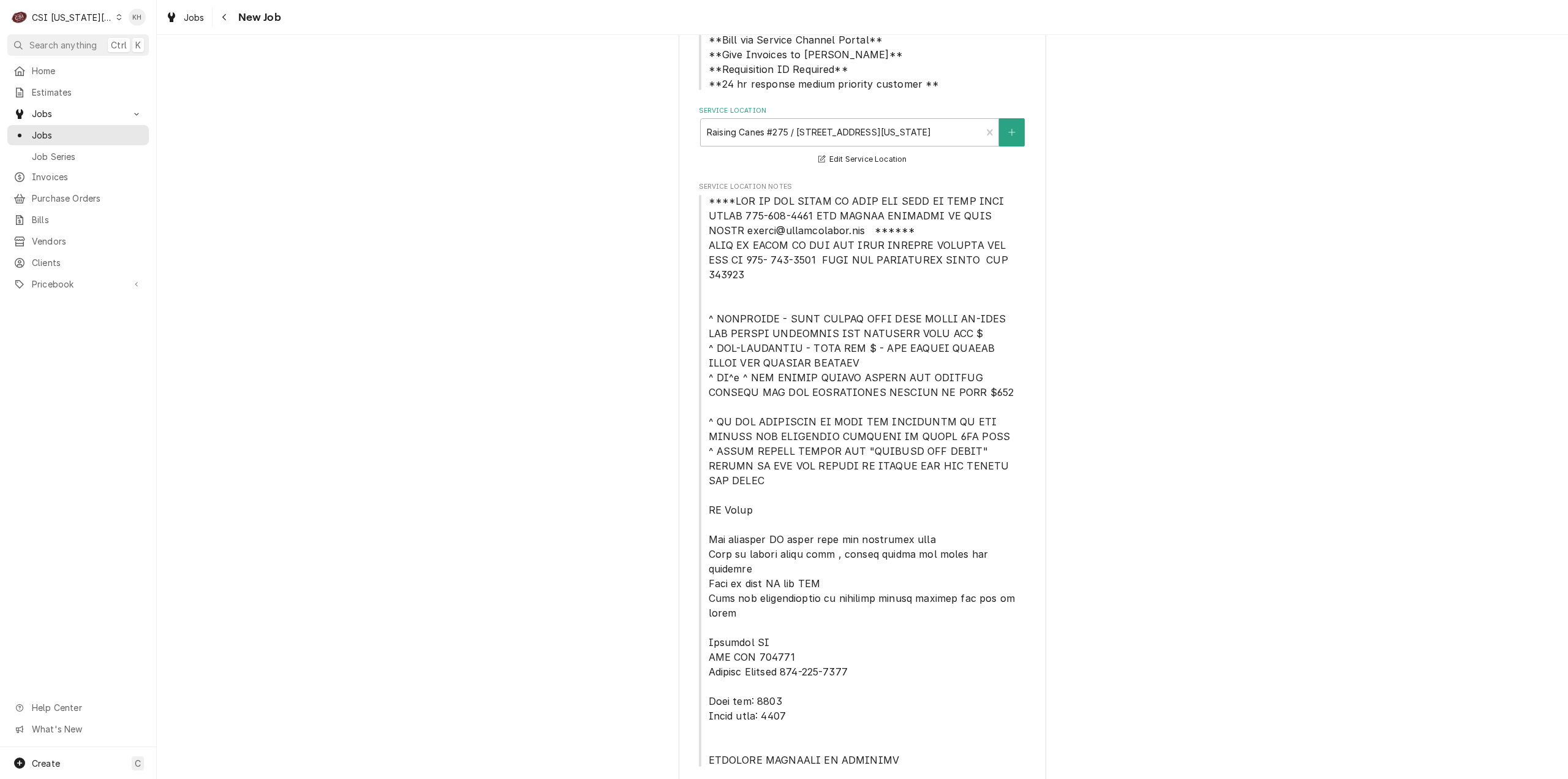
scroll to position [184, 0]
type textarea "NTE $350.00"
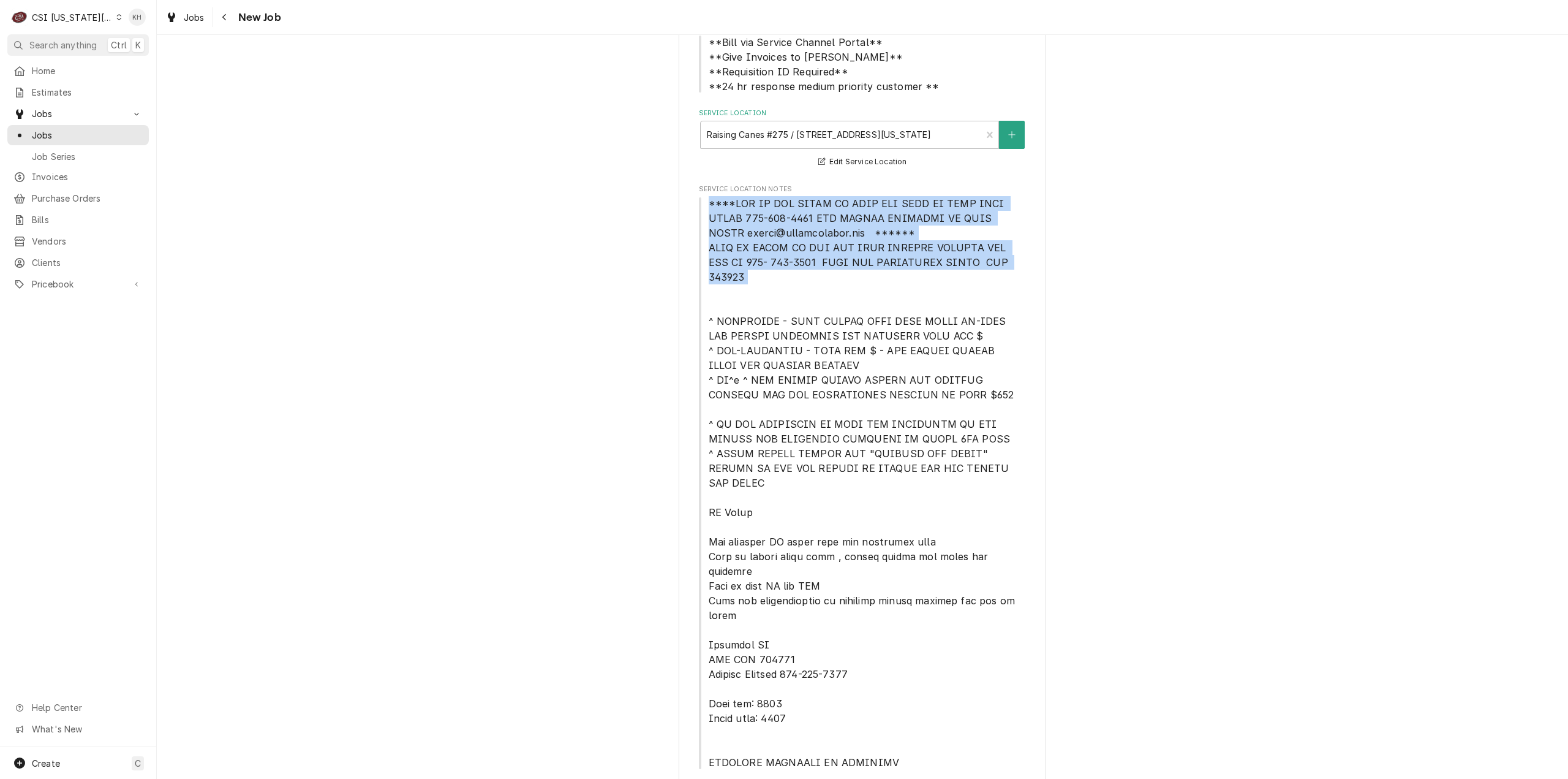
drag, startPoint x: 703, startPoint y: 200, endPoint x: 1015, endPoint y: 275, distance: 320.9
click at [1015, 275] on span "Service Location Notes" at bounding box center [862, 483] width 328 height 573
copy span "****NTE ON ALL CALLS IF OVER NTE NEED TO CALL JEFF COSTA 636-399-1299 FOR VERBA…"
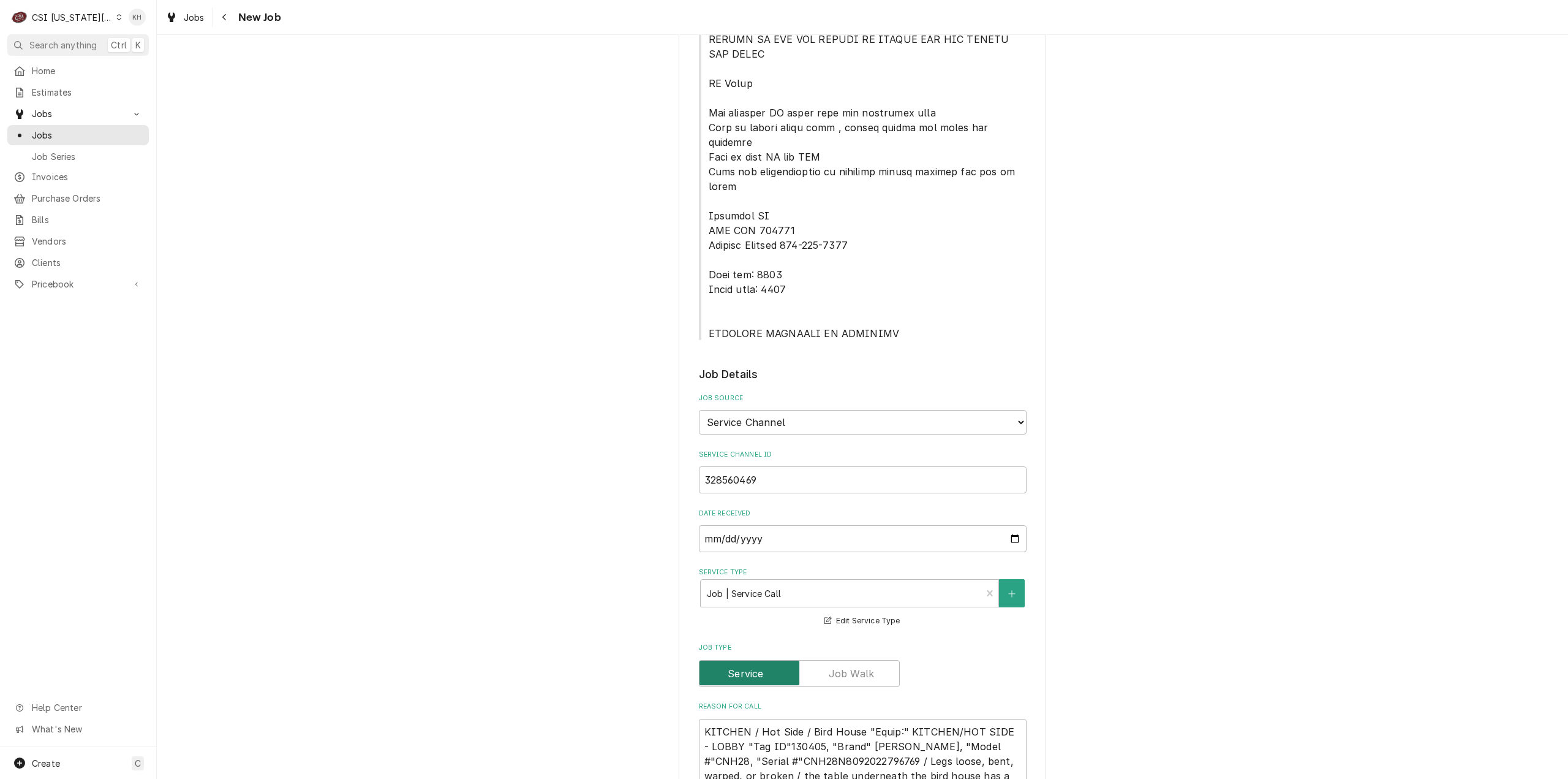
scroll to position [919, 0]
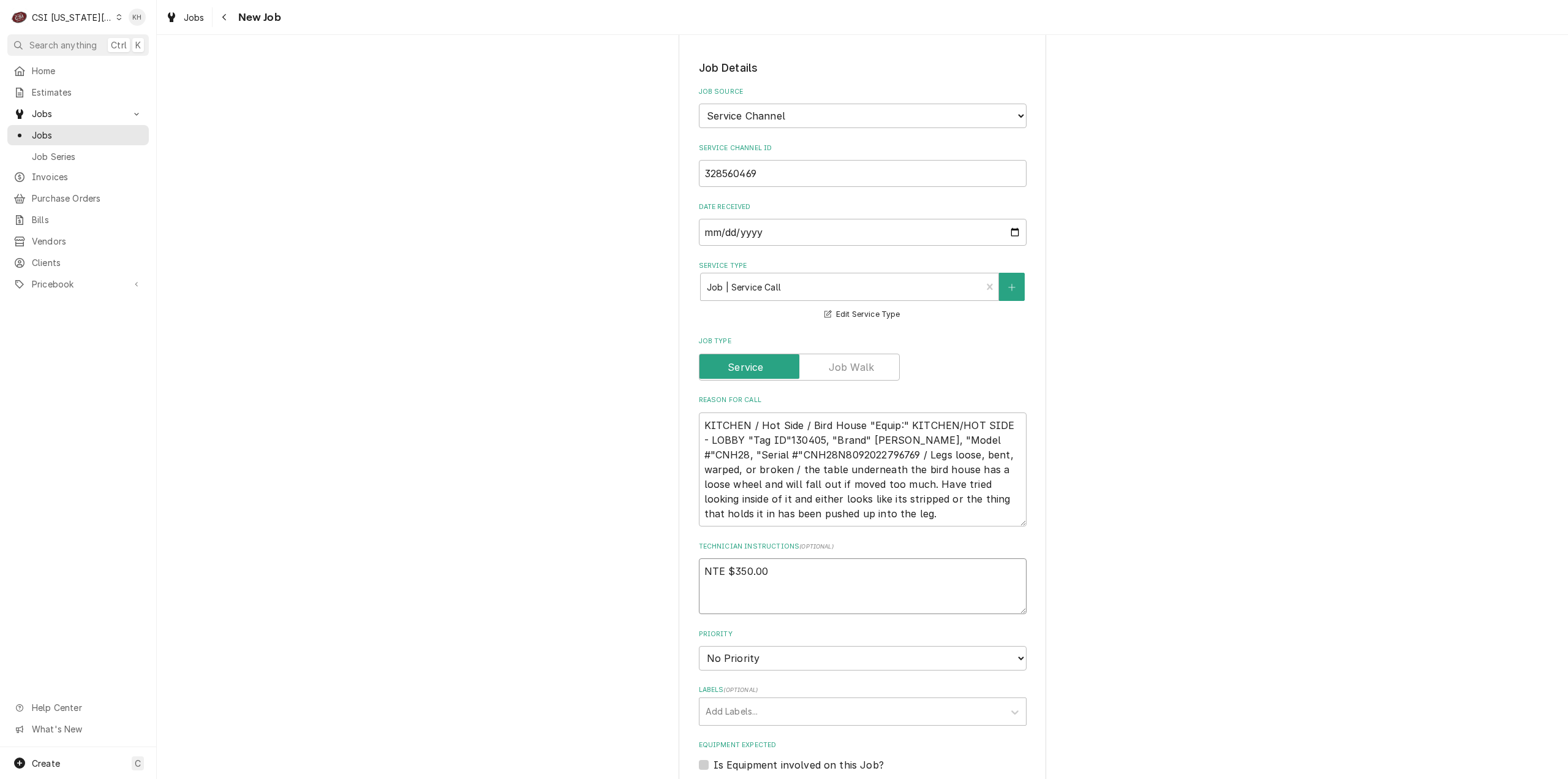
click at [723, 558] on textarea "NTE $350.00" at bounding box center [862, 586] width 328 height 56
paste textarea "****NTE ON ALL CALLS IF OVER NTE NEED TO CALL JEFF COSTA 636-399-1299 FOR VERBA…"
type textarea "x"
type textarea "NTE $350.00 ****NTE ON ALL CALLS IF OVER NTE NEED TO CALL JEFF COSTA 636-399-12…"
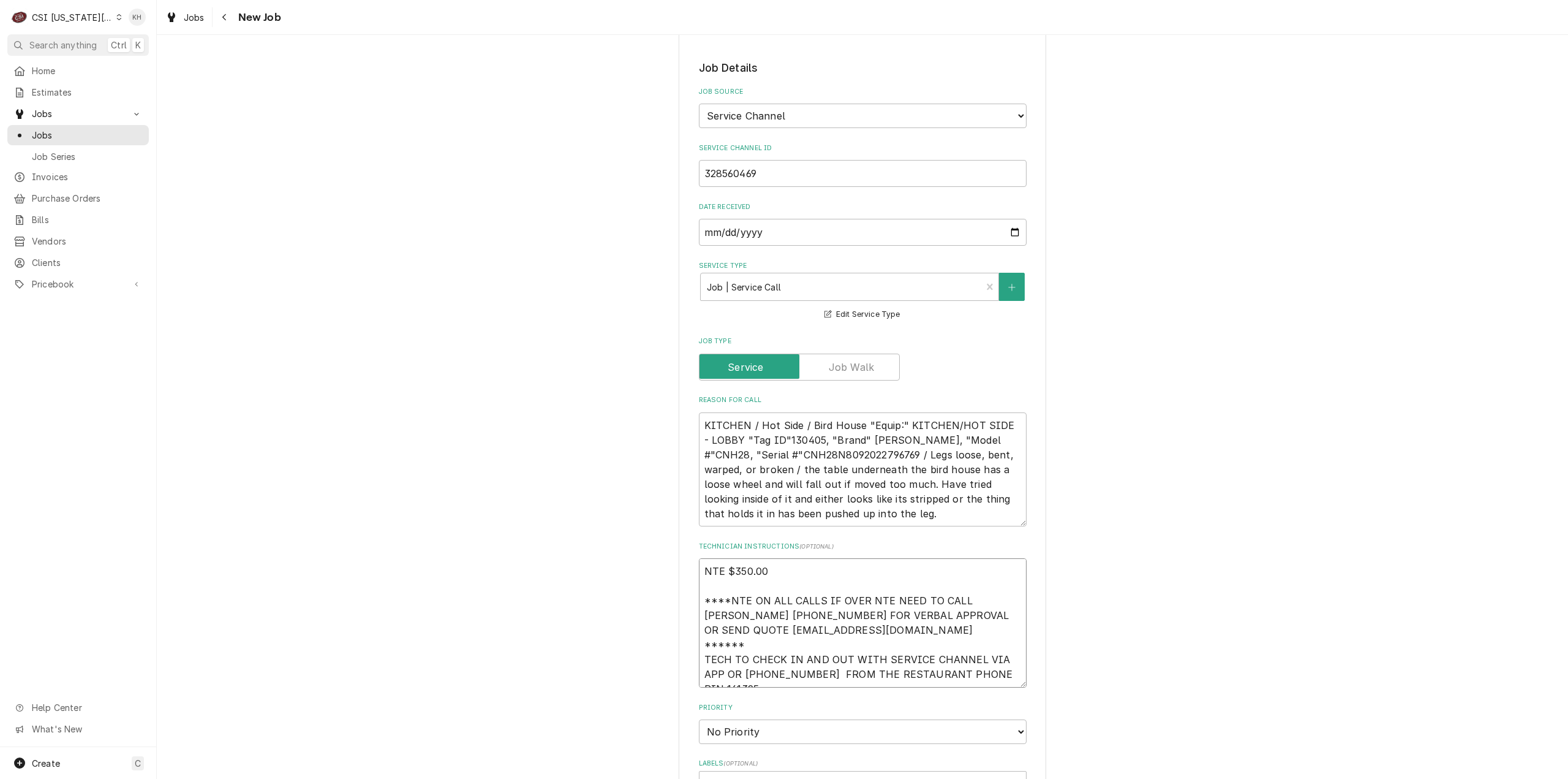
scroll to position [8, 0]
type textarea "x"
type textarea "NTE $350.00 ****NTE ON ALL CALLS IF OVER NTE NEED TO CALL JEFF COSTA 636-399-12…"
type textarea "x"
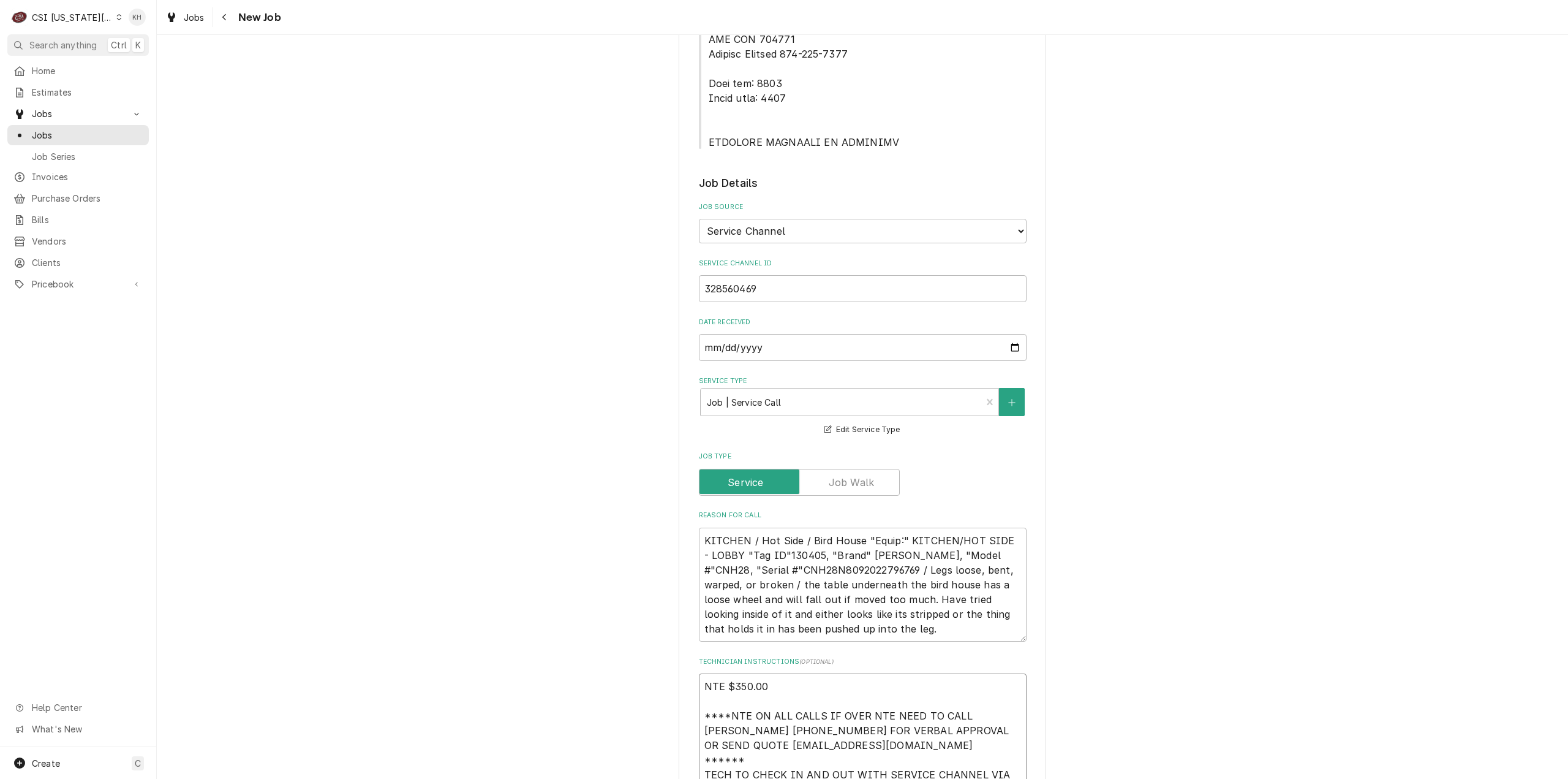
scroll to position [613, 0]
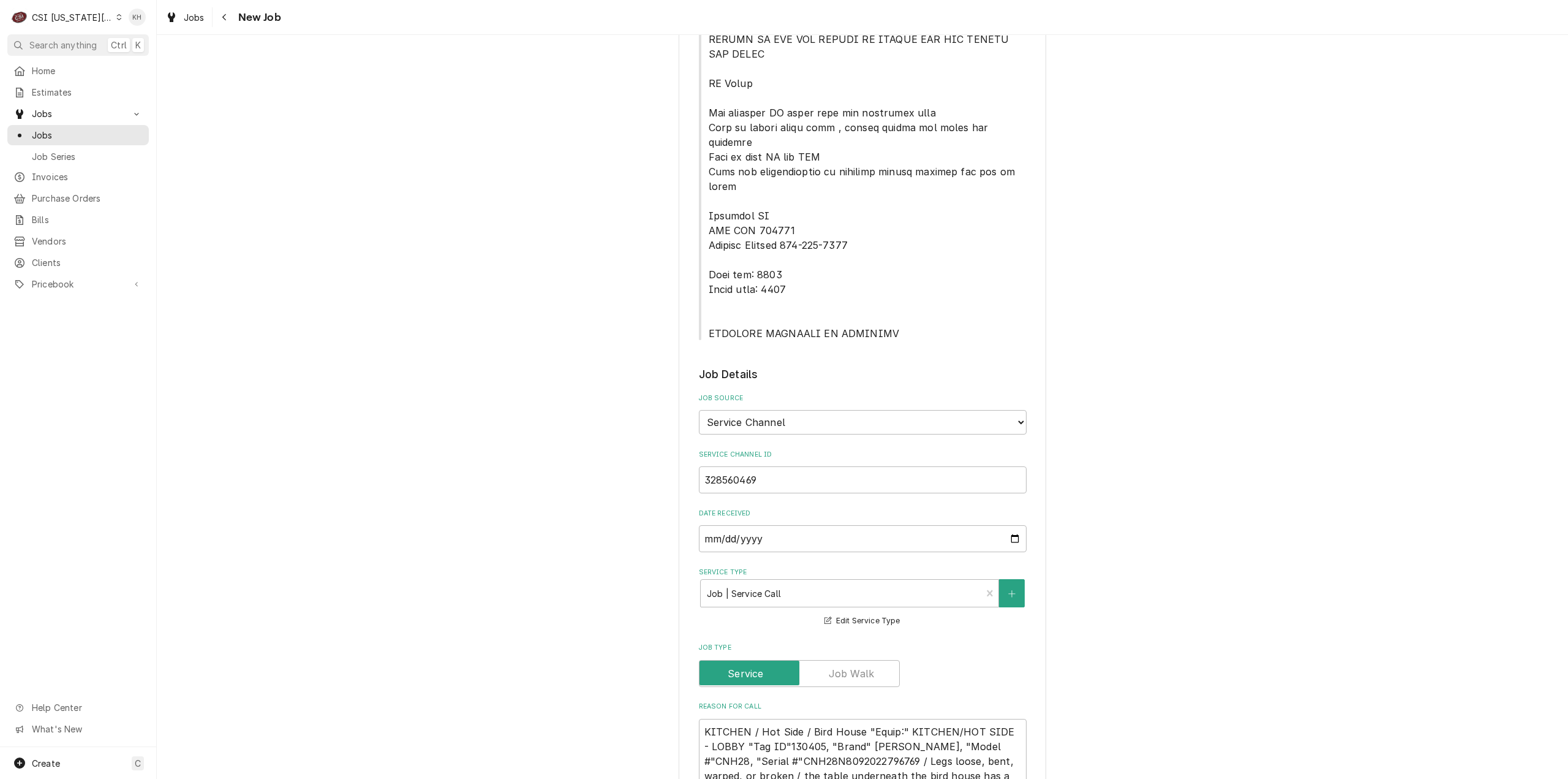
type textarea "NTE $350.00 ****NTE ON ALL CALLS IF OVER NTE NEED TO CALL JEFF COSTA 636-399-12…"
drag, startPoint x: 703, startPoint y: 218, endPoint x: 798, endPoint y: 239, distance: 97.3
click at [798, 239] on span "Service Location Notes" at bounding box center [862, 54] width 328 height 573
copy span "Lock box: 2784 Alarm code: 0358"
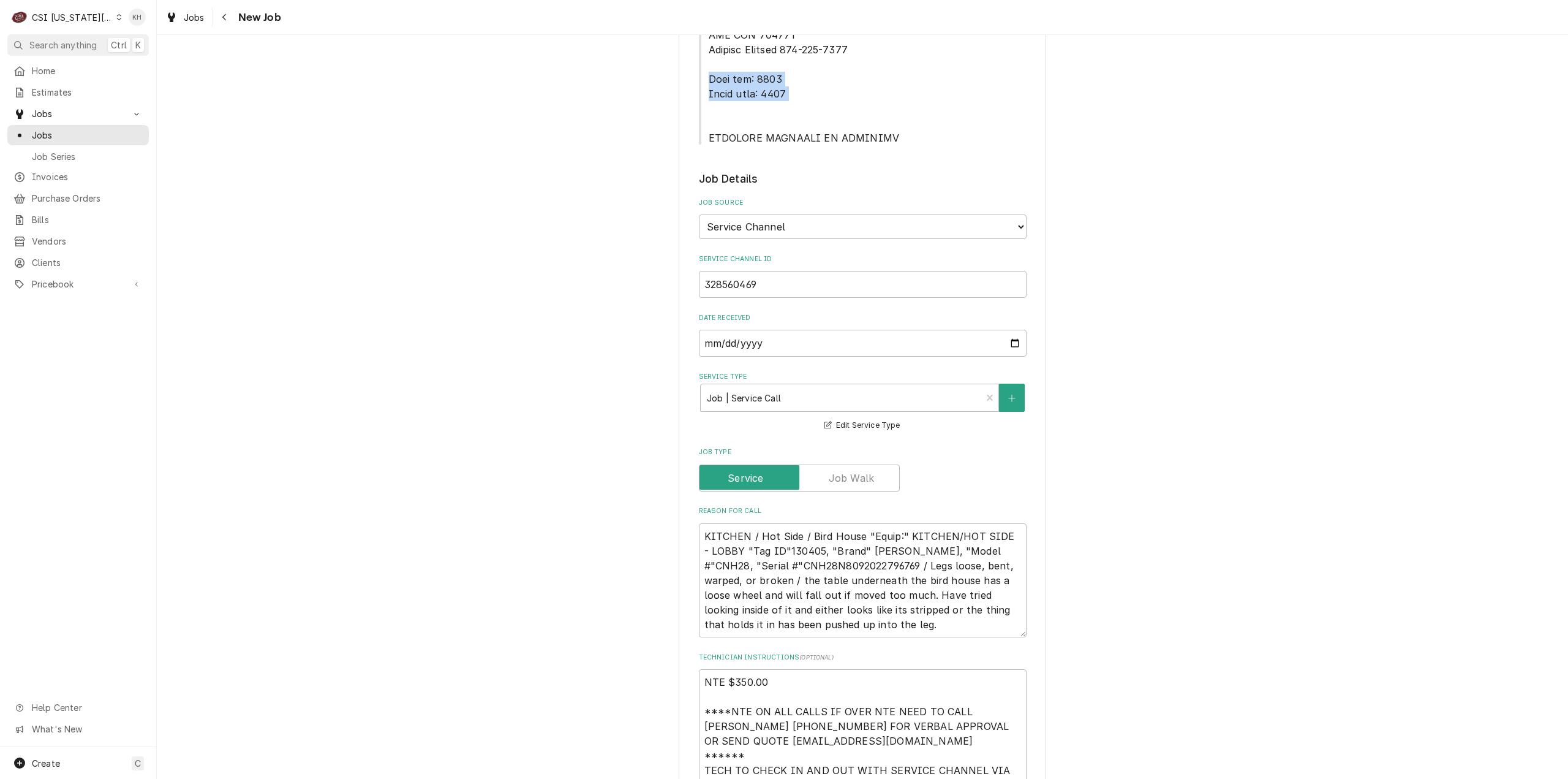
scroll to position [1042, 0]
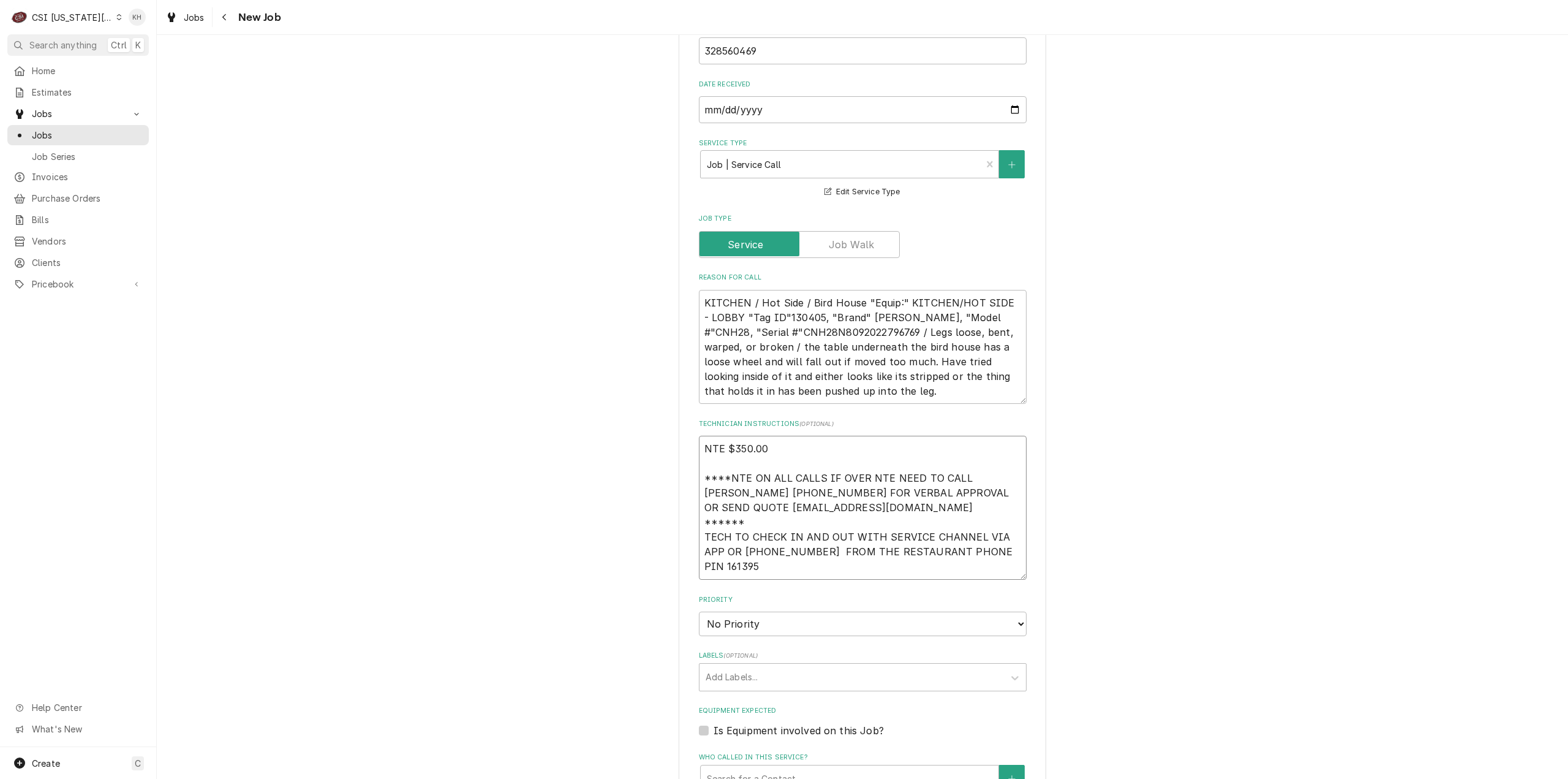
click at [722, 513] on textarea "NTE $350.00 ****NTE ON ALL CALLS IF OVER NTE NEED TO CALL JEFF COSTA 636-399-12…" at bounding box center [862, 508] width 328 height 144
paste textarea "Lock box: 2784 Alarm code: 0358"
type textarea "x"
type textarea "NTE $350.00 ****NTE ON ALL CALLS IF OVER NTE NEED TO CALL JEFF COSTA 636-399-12…"
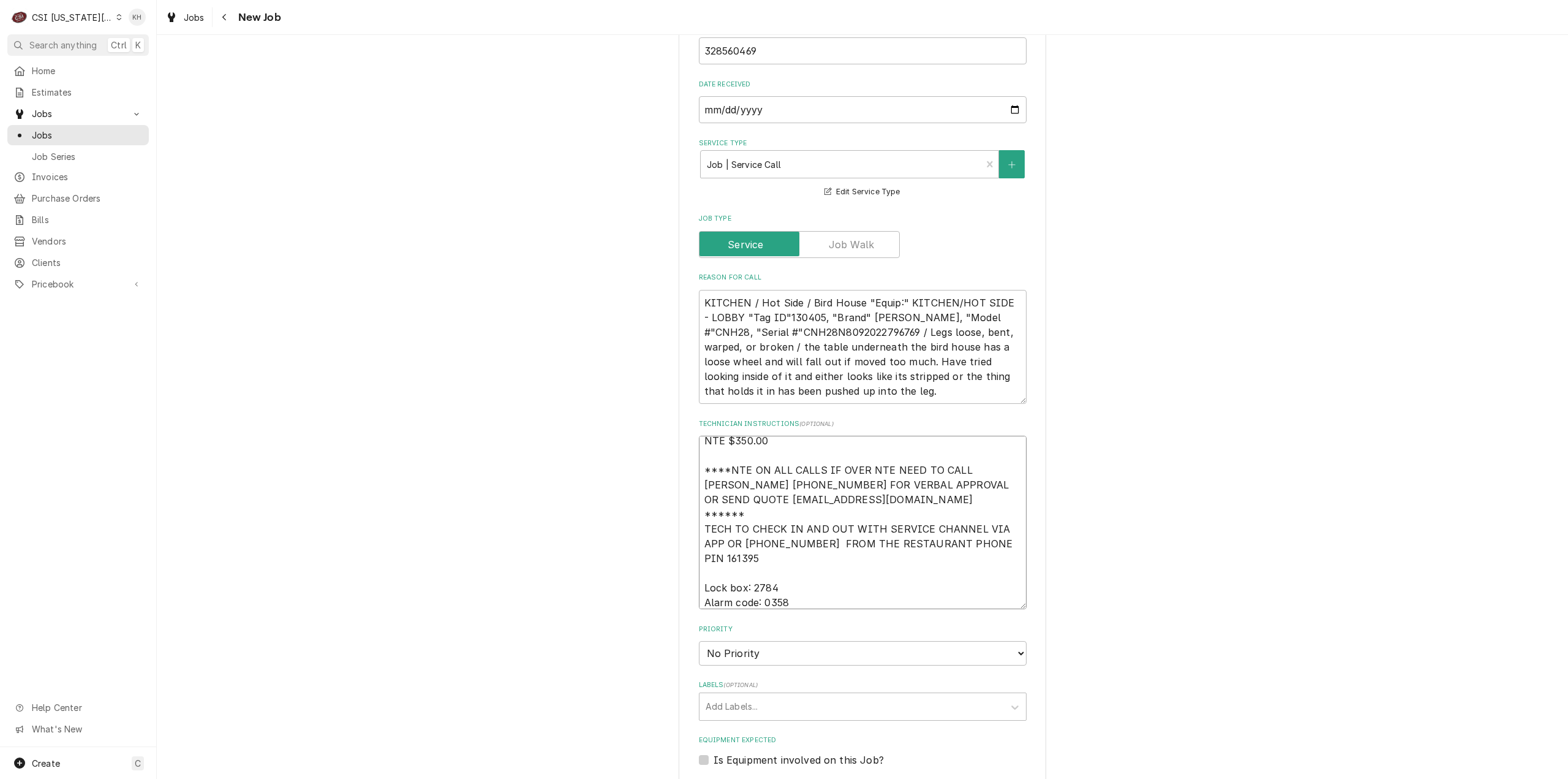
type textarea "x"
type textarea "NTE $350.00 ****NTE ON ALL CALLS IF OVER NTE NEED TO CALL JEFF COSTA 636-399-12…"
type textarea "x"
type textarea "NTE $350.00 ****NTE ON ALL CALLS IF OVER NTE NEED TO CALL JEFF COSTA 636-399-12…"
type textarea "x"
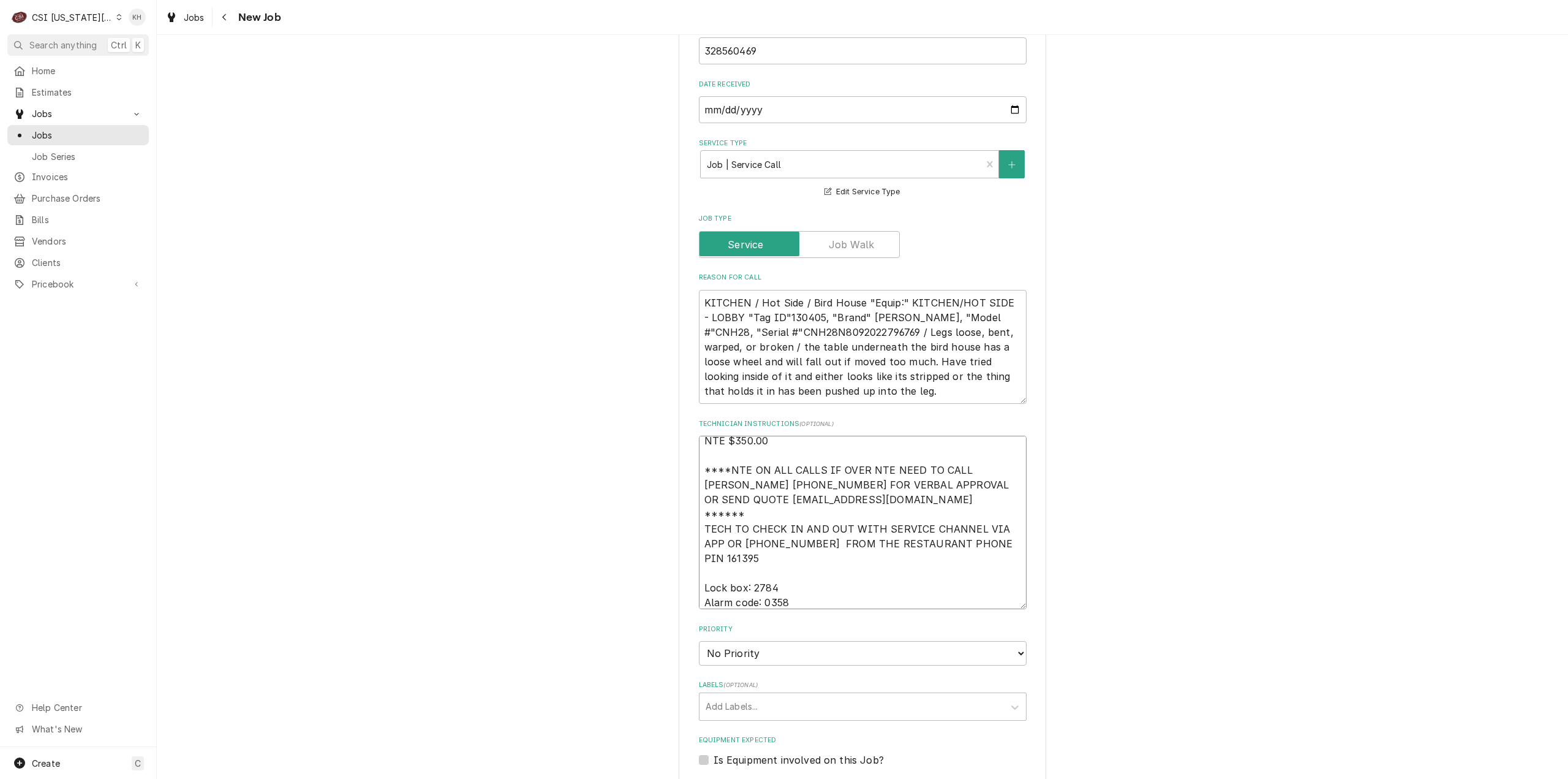
type textarea "NTE $350.00 ****NTE ON ALL CALLS IF OVER NTE NEED TO CALL JEFF COSTA 636-399-12…"
type textarea "x"
type textarea "NTE $350.00 ****NTE ON ALL CALLS IF OVER NTE NEED TO CALL JEFF COSTA 636-399-12…"
type textarea "x"
type textarea "NTE $350.00 ****NTE ON ALL CALLS IF OVER NTE NEED TO CALL JEFF COSTA 636-399-12…"
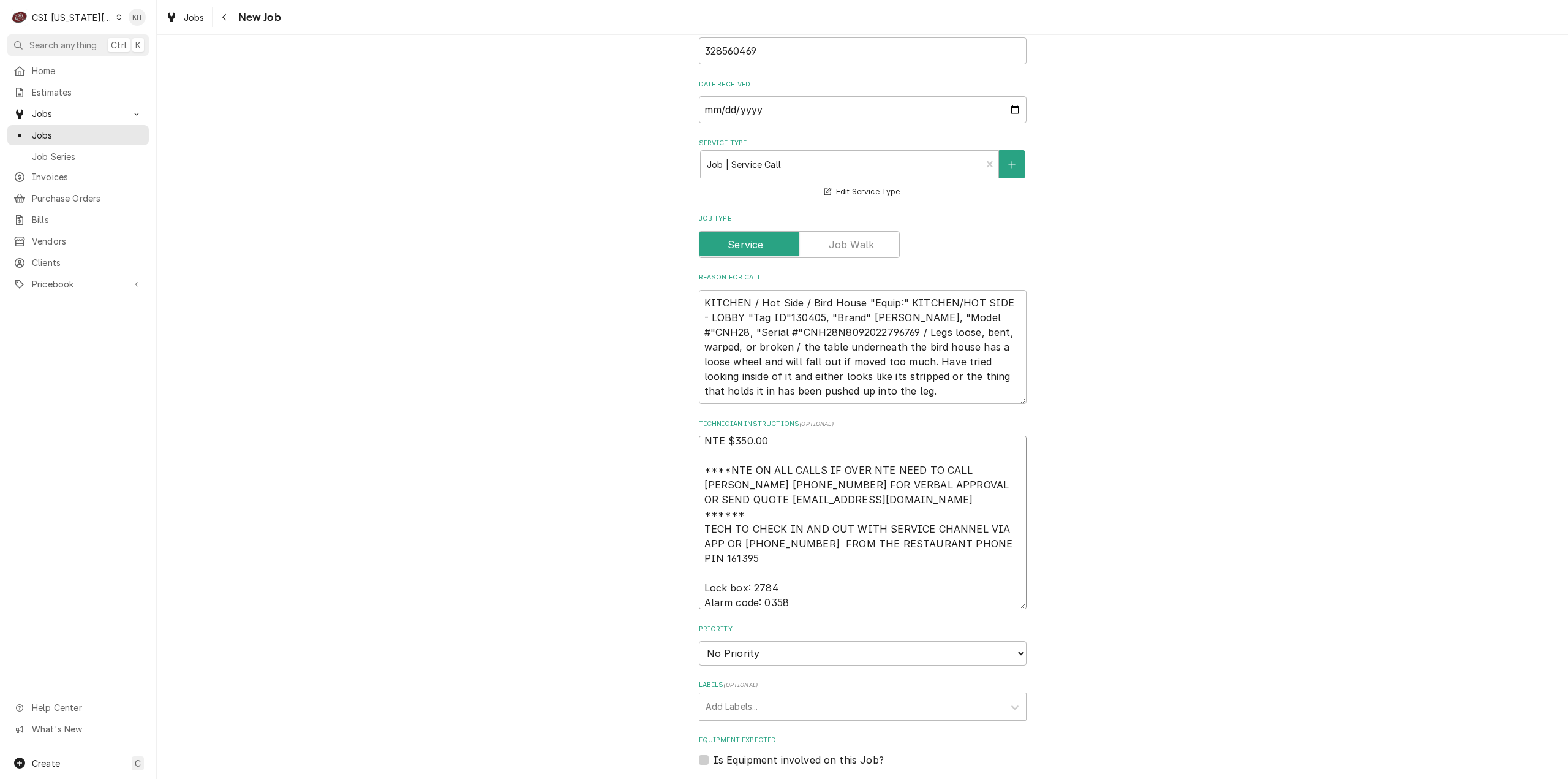
drag, startPoint x: 784, startPoint y: 544, endPoint x: 768, endPoint y: 551, distance: 17.5
click at [777, 543] on textarea "NTE $350.00 ****NTE ON ALL CALLS IF OVER NTE NEED TO CALL JEFF COSTA 636-399-12…" at bounding box center [862, 522] width 328 height 174
paste textarea "816-584-0502"
type textarea "x"
type textarea "NTE $350.00 ****NTE ON ALL CALLS IF OVER NTE NEED TO CALL JEFF COSTA 636-399-12…"
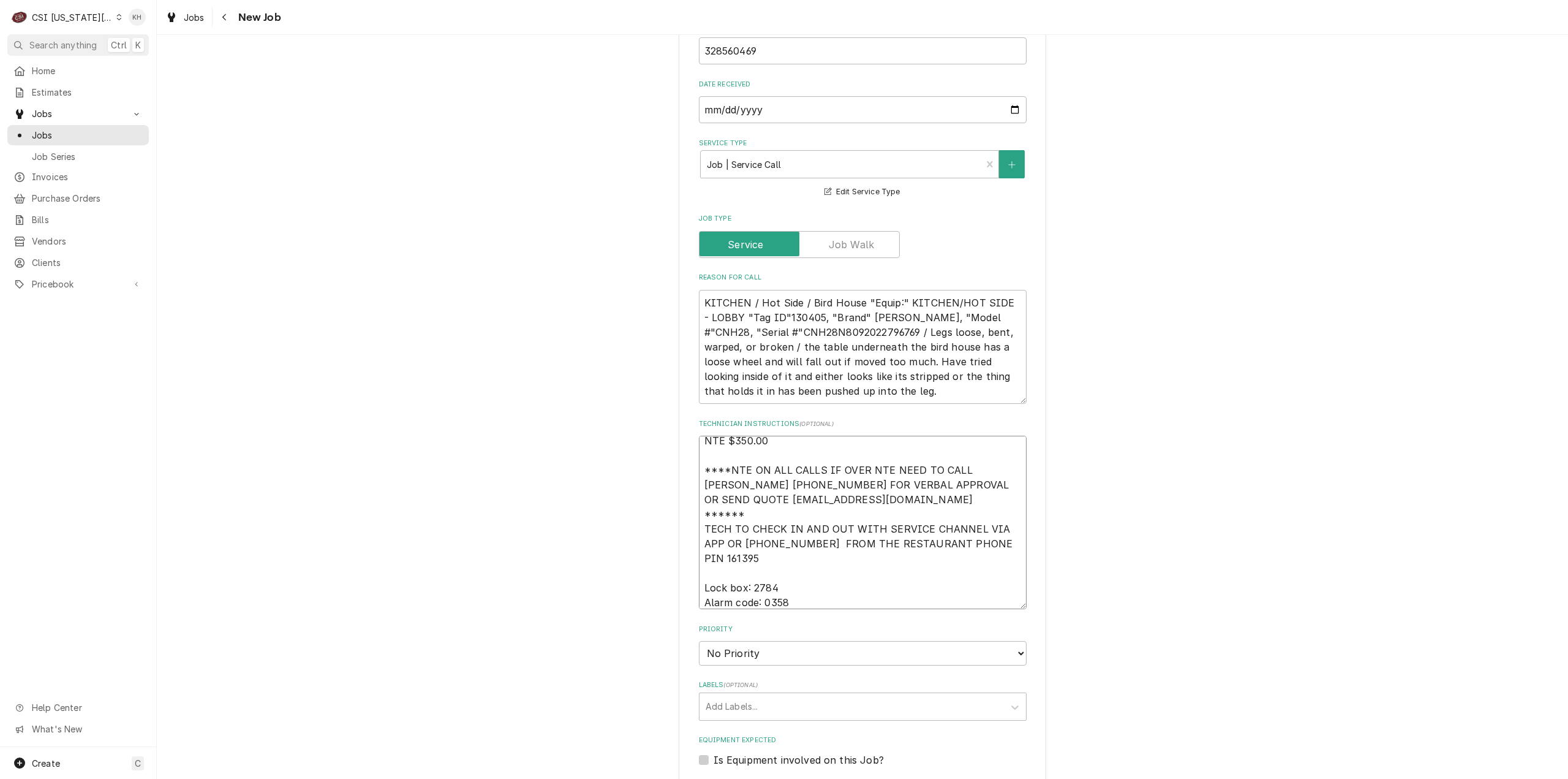
type textarea "x"
type textarea "NTE $350.00 ****NTE ON ALL CALLS IF OVER NTE NEED TO CALL JEFF COSTA 636-399-12…"
click at [813, 641] on select "No Priority Urgent High Medium Low" at bounding box center [862, 653] width 328 height 25
select select "4"
click at [699, 641] on select "No Priority Urgent High Medium Low" at bounding box center [862, 653] width 328 height 25
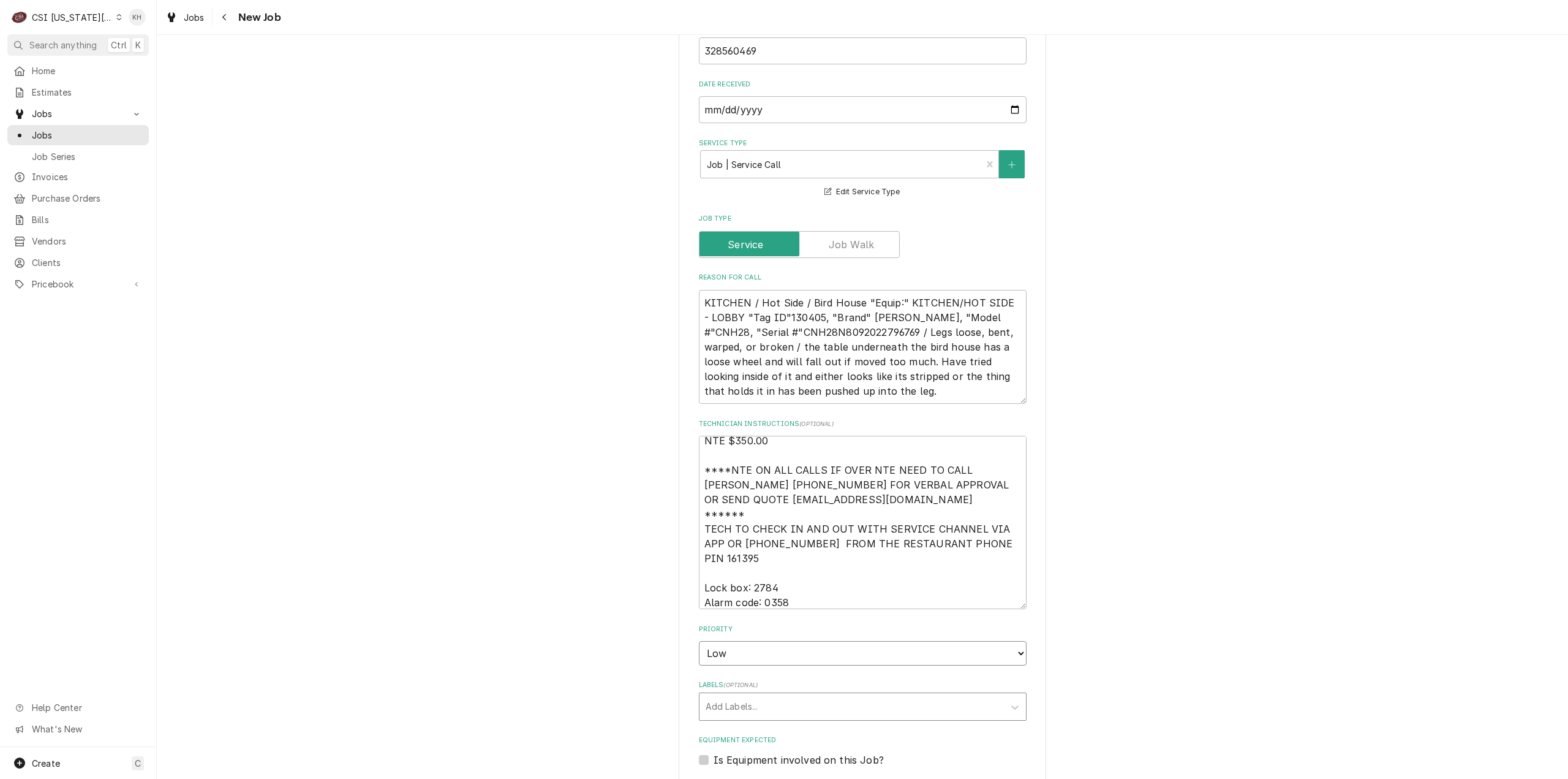
type textarea "x"
click at [801, 695] on div "Labels" at bounding box center [851, 706] width 292 height 22
type input "ref"
type textarea "x"
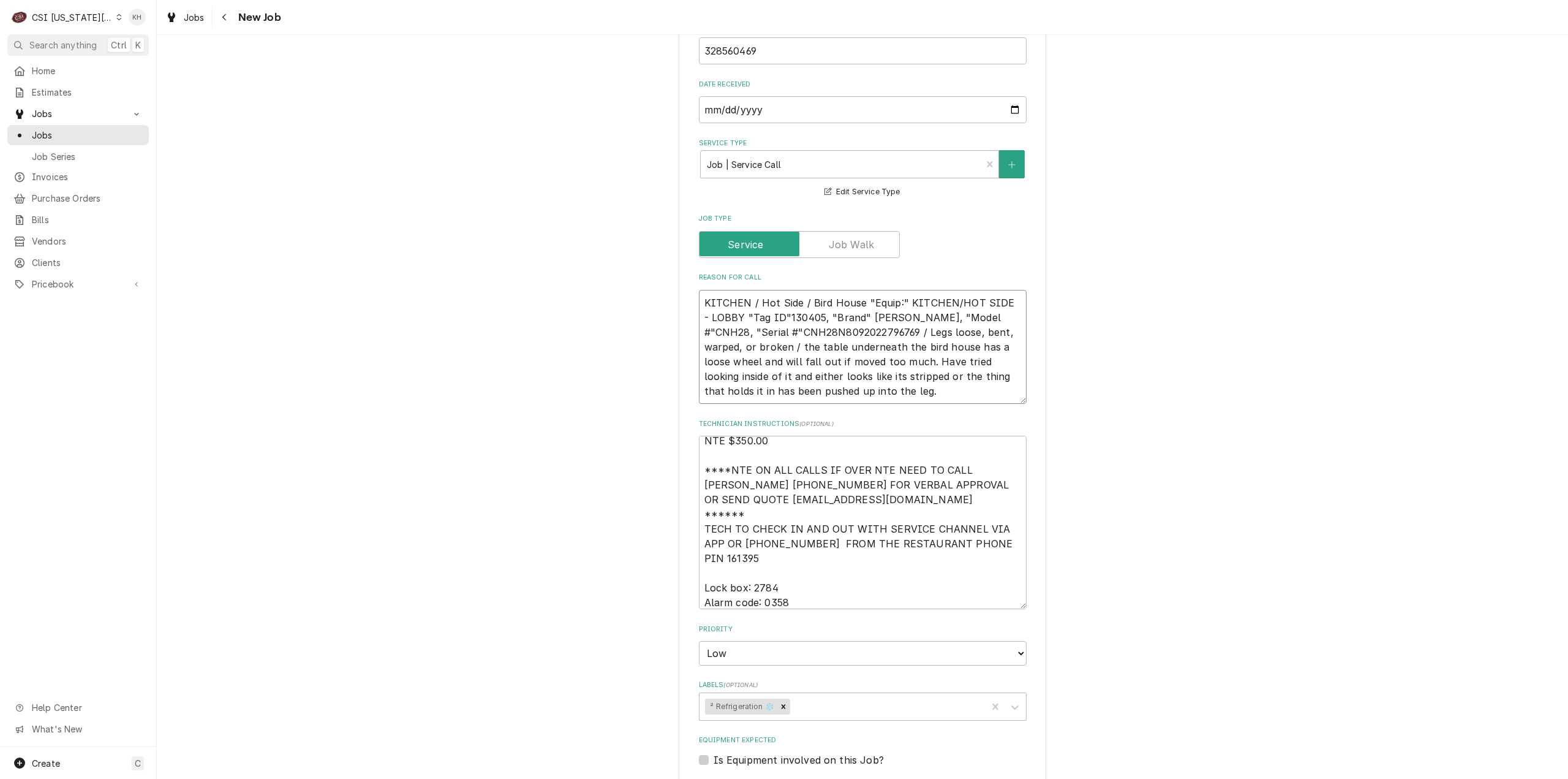
click at [876, 290] on textarea "KITCHEN / Hot Side / Bird House "Equip:" KITCHEN/HOT SIDE - LOBBY "Tag ID"13040…" at bounding box center [862, 347] width 328 height 114
click at [714, 752] on label "Is Equipment involved on this Job?" at bounding box center [799, 760] width 170 height 15
click at [714, 752] on input "Equipment Expected" at bounding box center [877, 766] width 328 height 27
checkbox input "true"
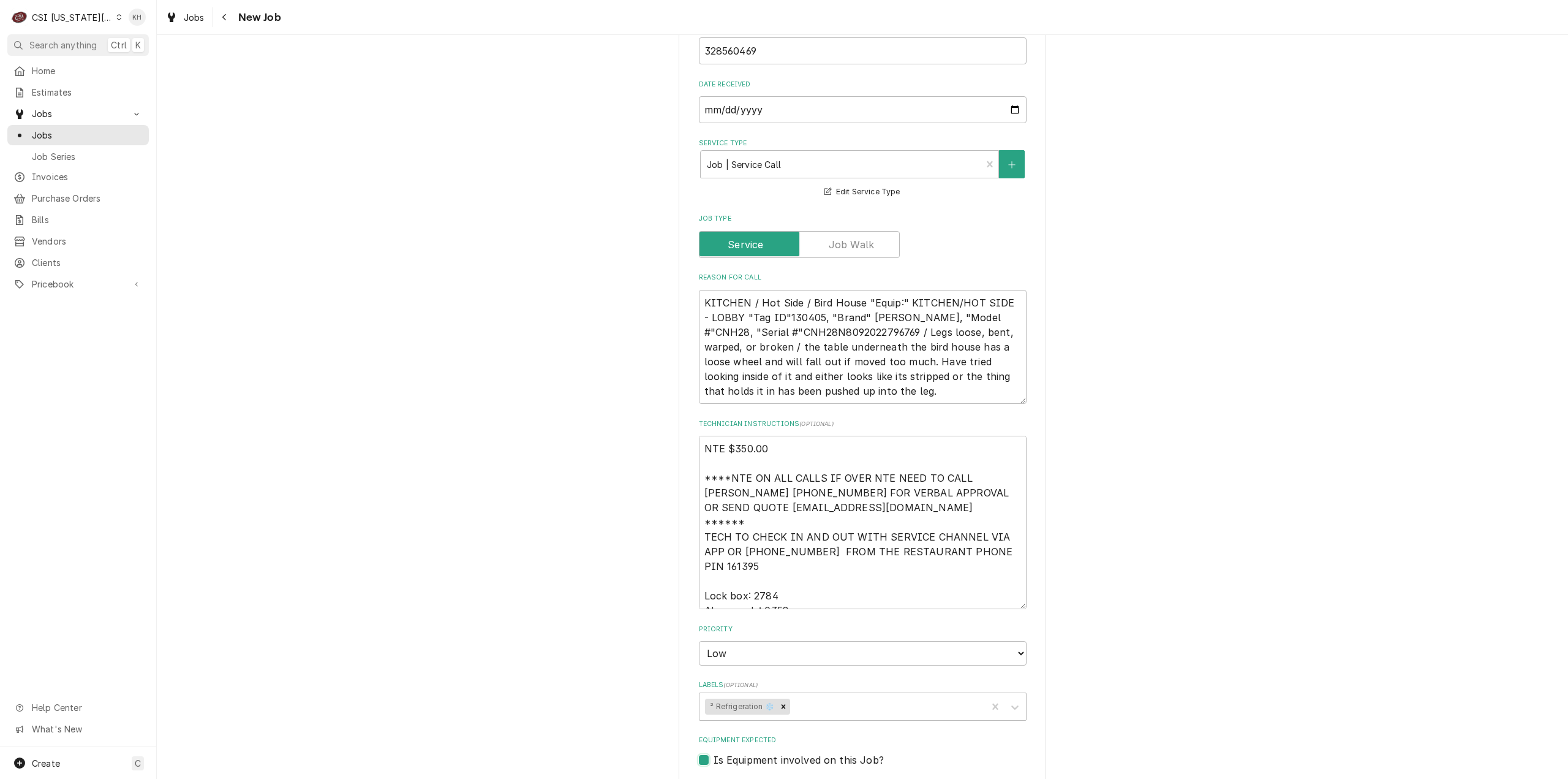
scroll to position [1287, 0]
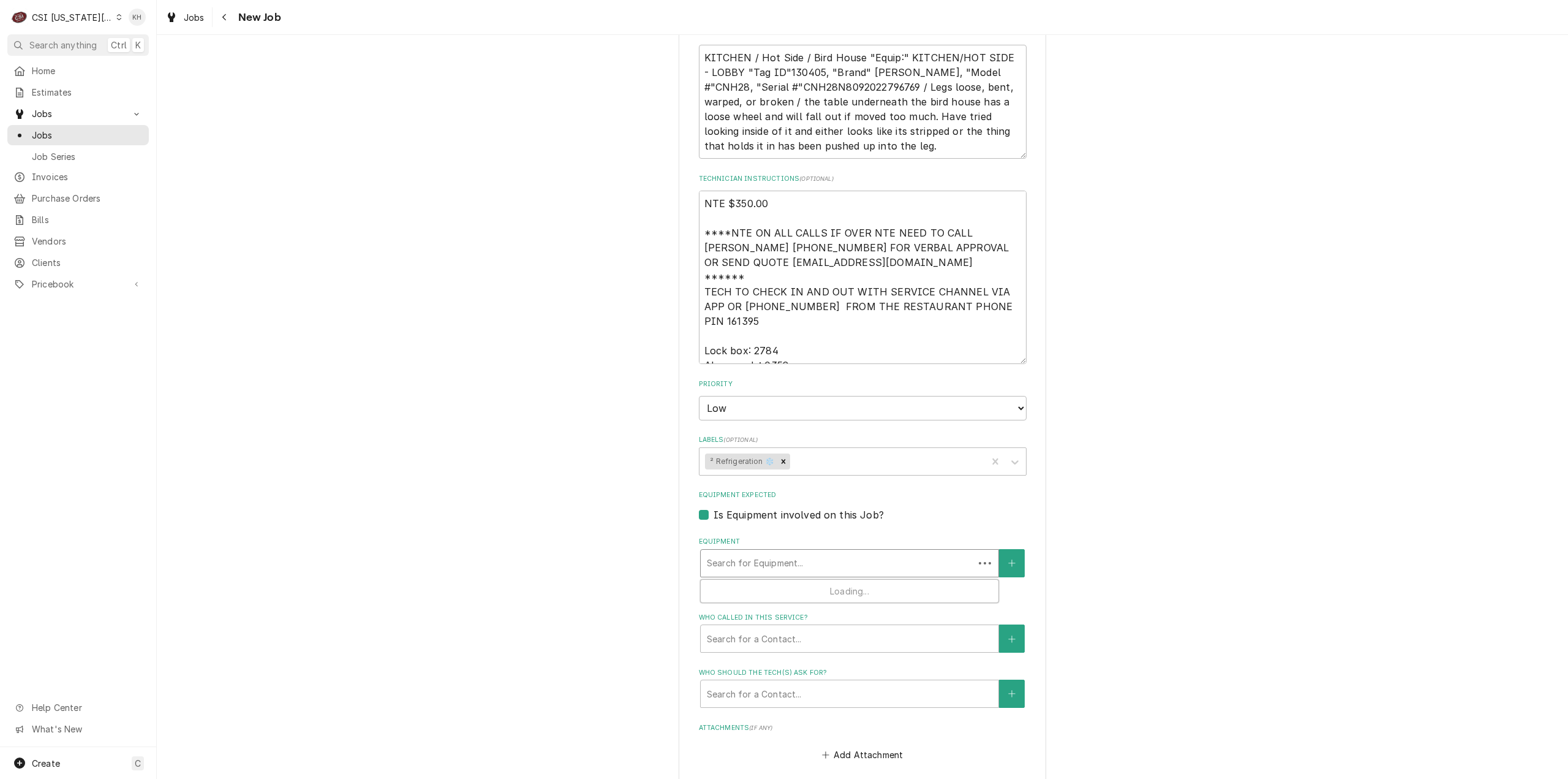
click at [791, 552] on div "Equipment" at bounding box center [837, 563] width 261 height 22
paste input "CNH28N8092022796769"
type textarea "x"
type input "CNH28N8092022796769"
type textarea "x"
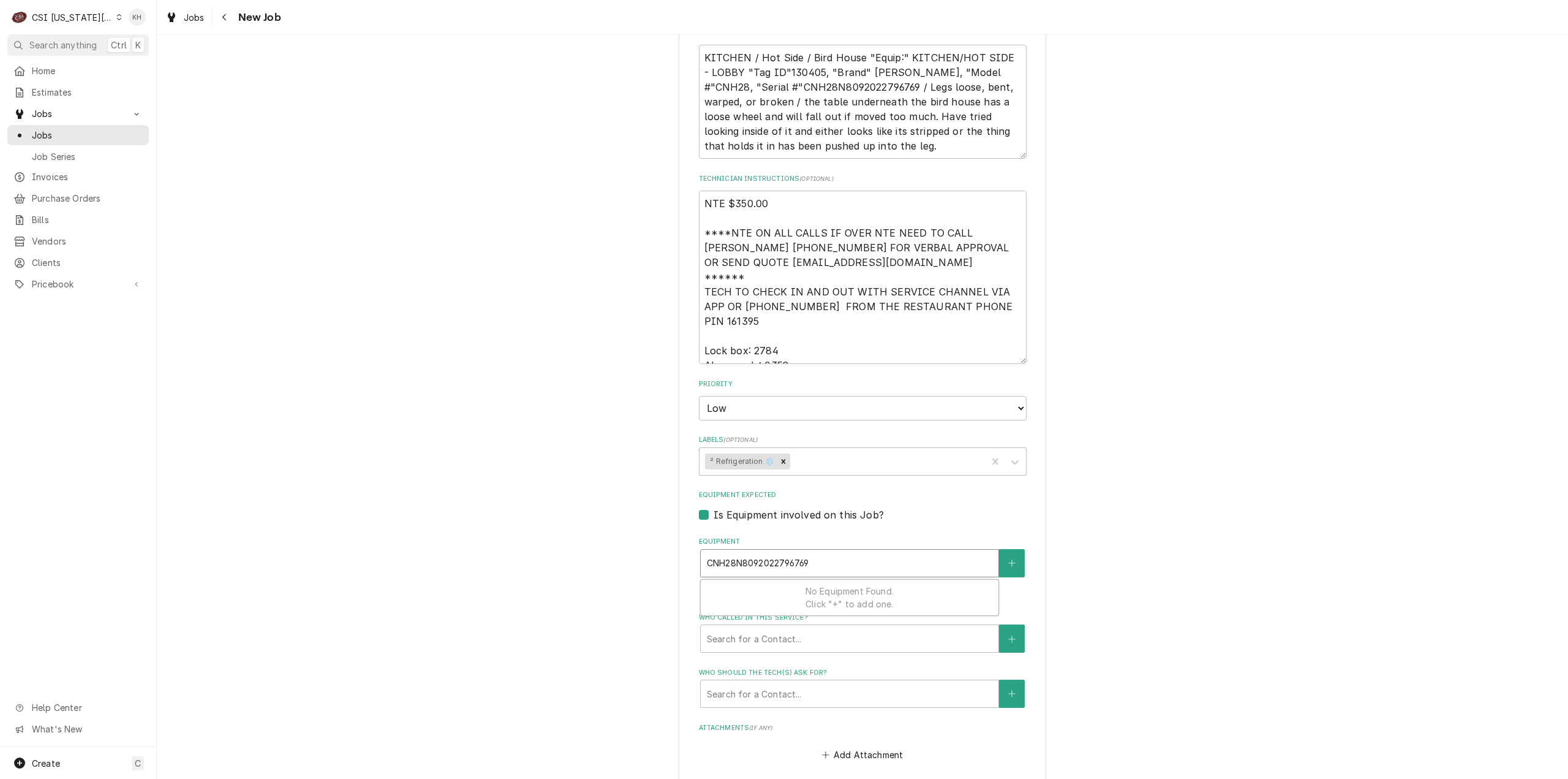
type input "CNH28N8092022796769"
drag, startPoint x: 818, startPoint y: 502, endPoint x: 735, endPoint y: 510, distance: 83.4
click at [735, 552] on div "Equipment" at bounding box center [849, 563] width 285 height 22
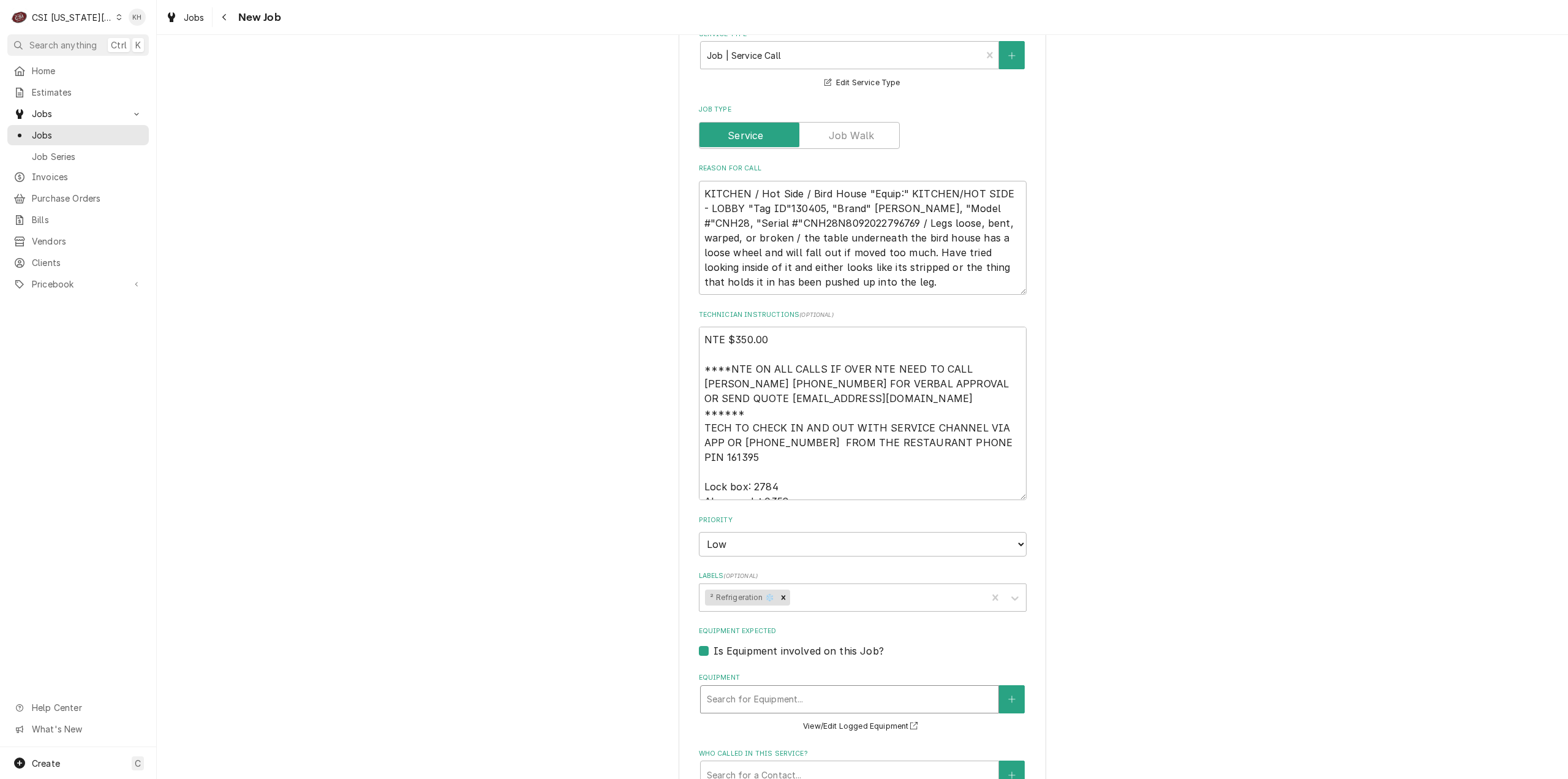
scroll to position [1164, 0]
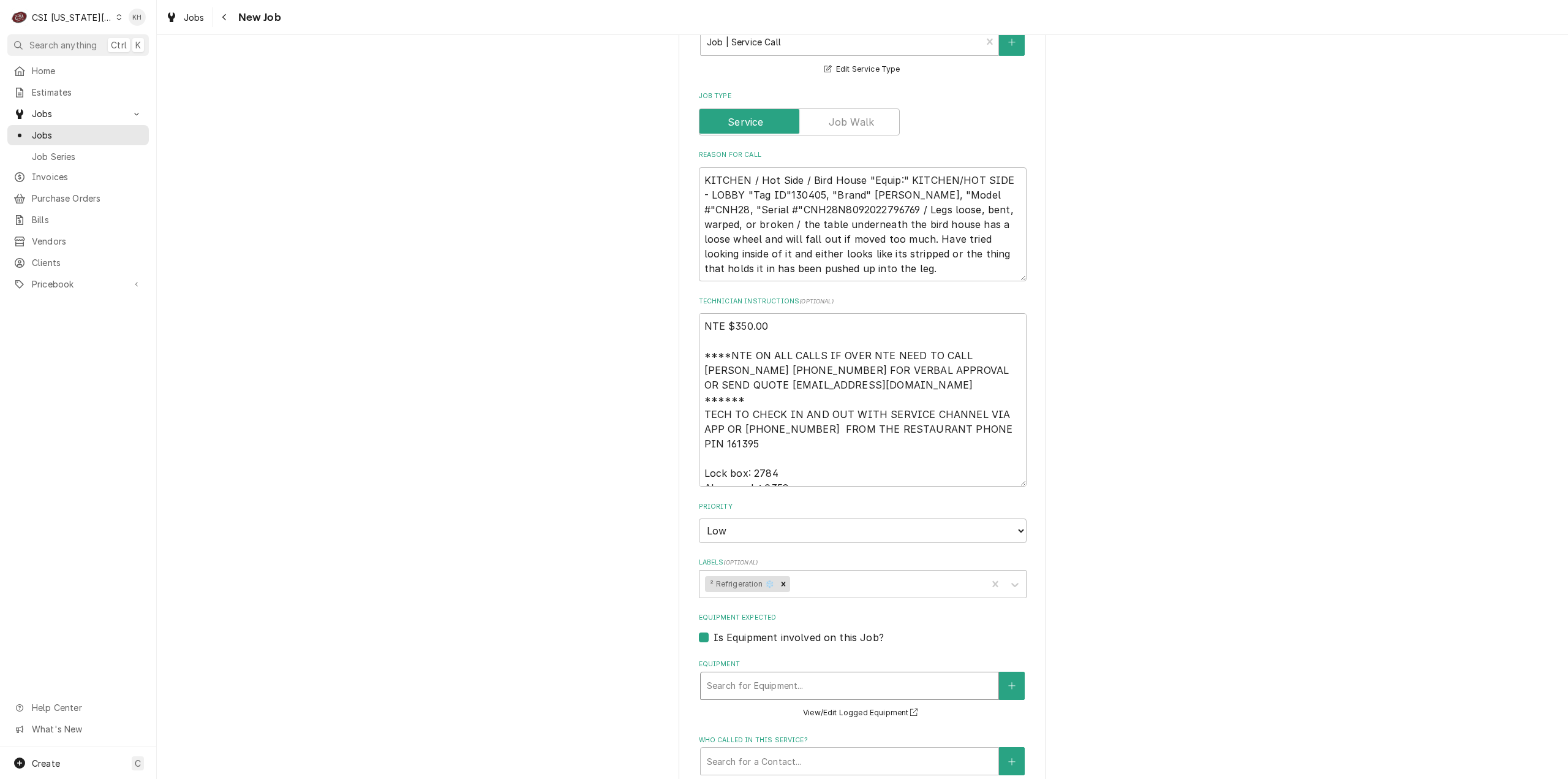
type textarea "x"
type input "C"
type textarea "x"
type input "CN"
type textarea "x"
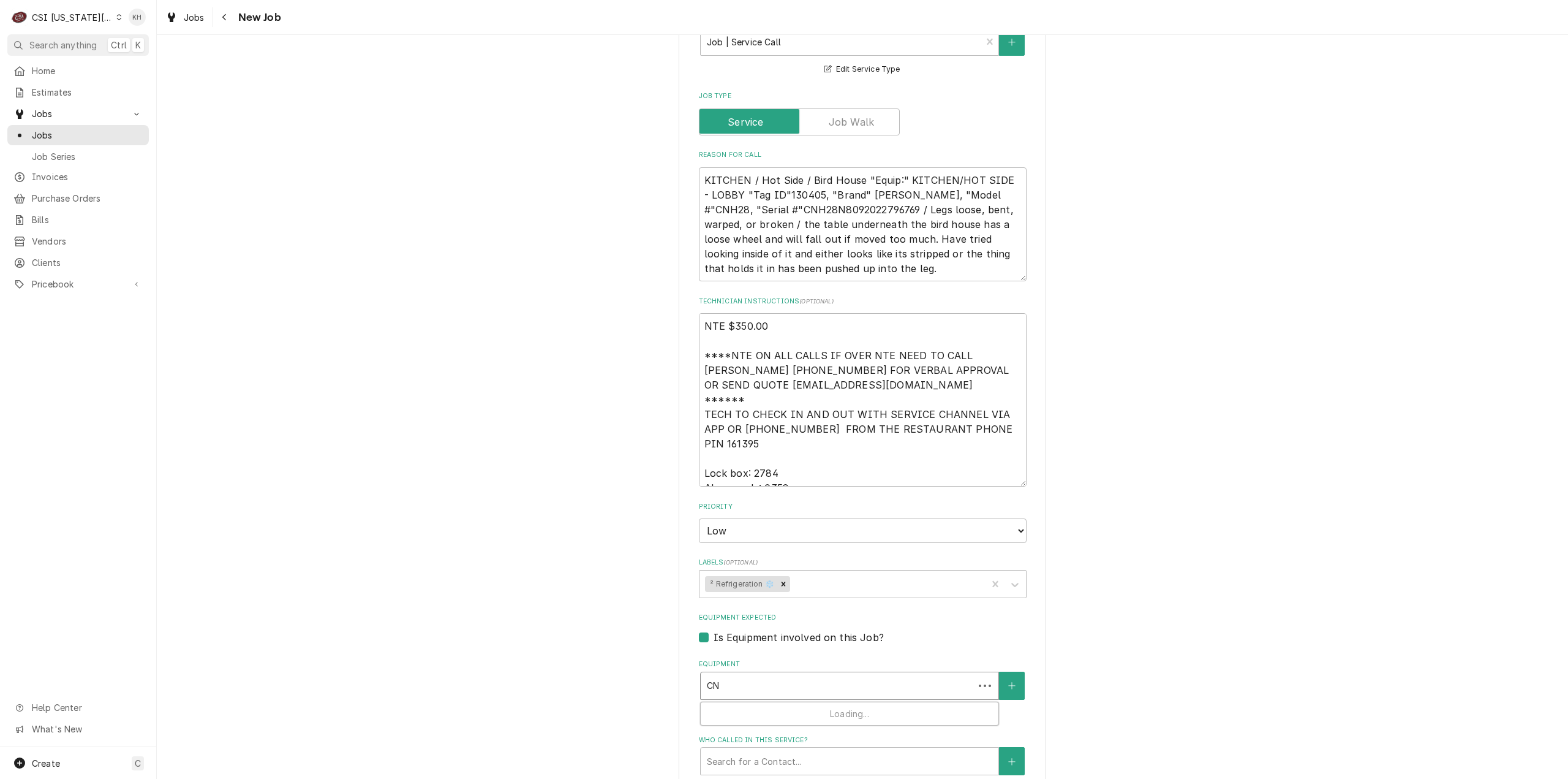
type input "CNH"
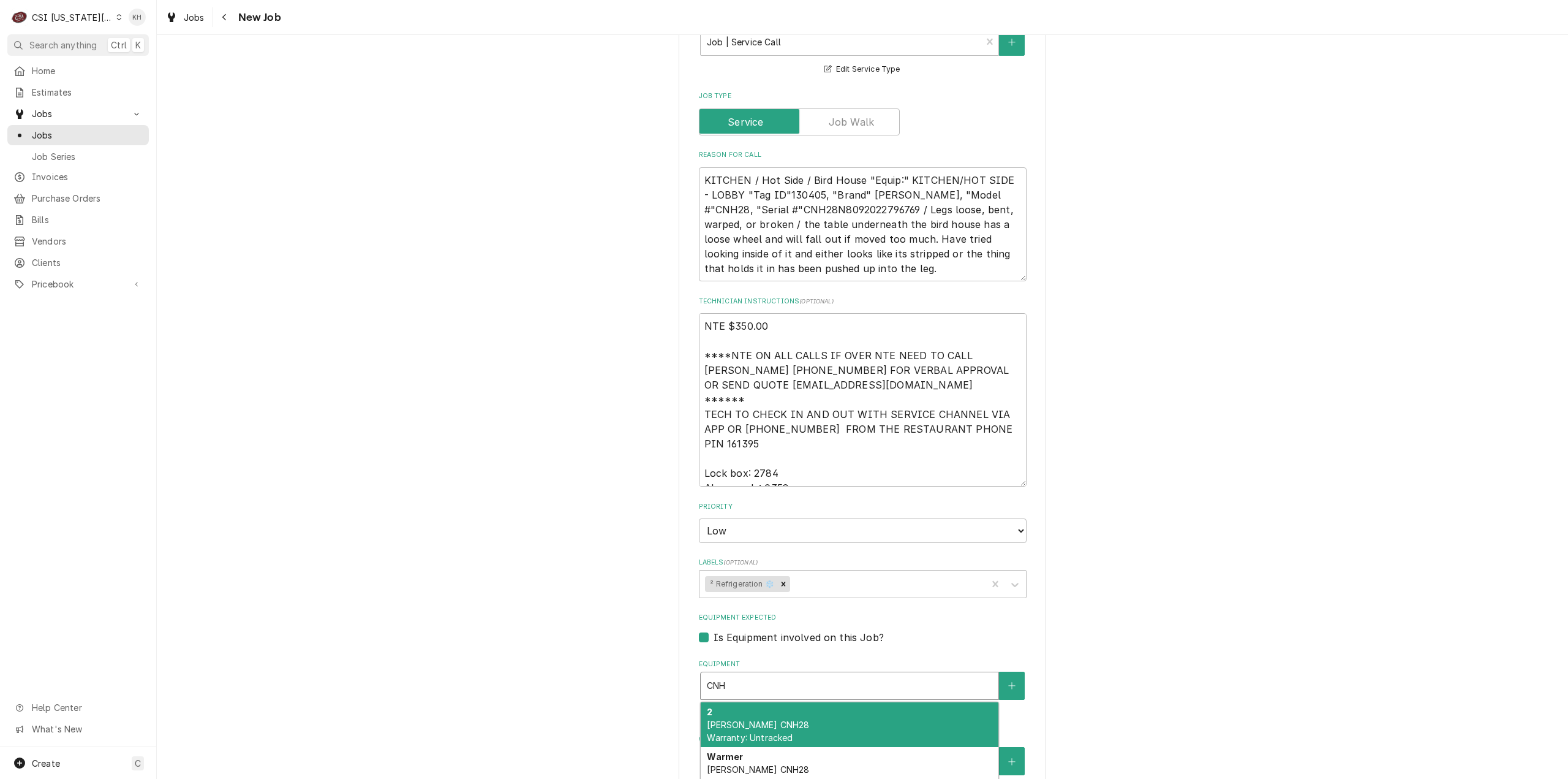
click at [822, 702] on div "2 Carter Hoffman CNH28 Warranty: Untracked" at bounding box center [850, 724] width 298 height 45
type textarea "x"
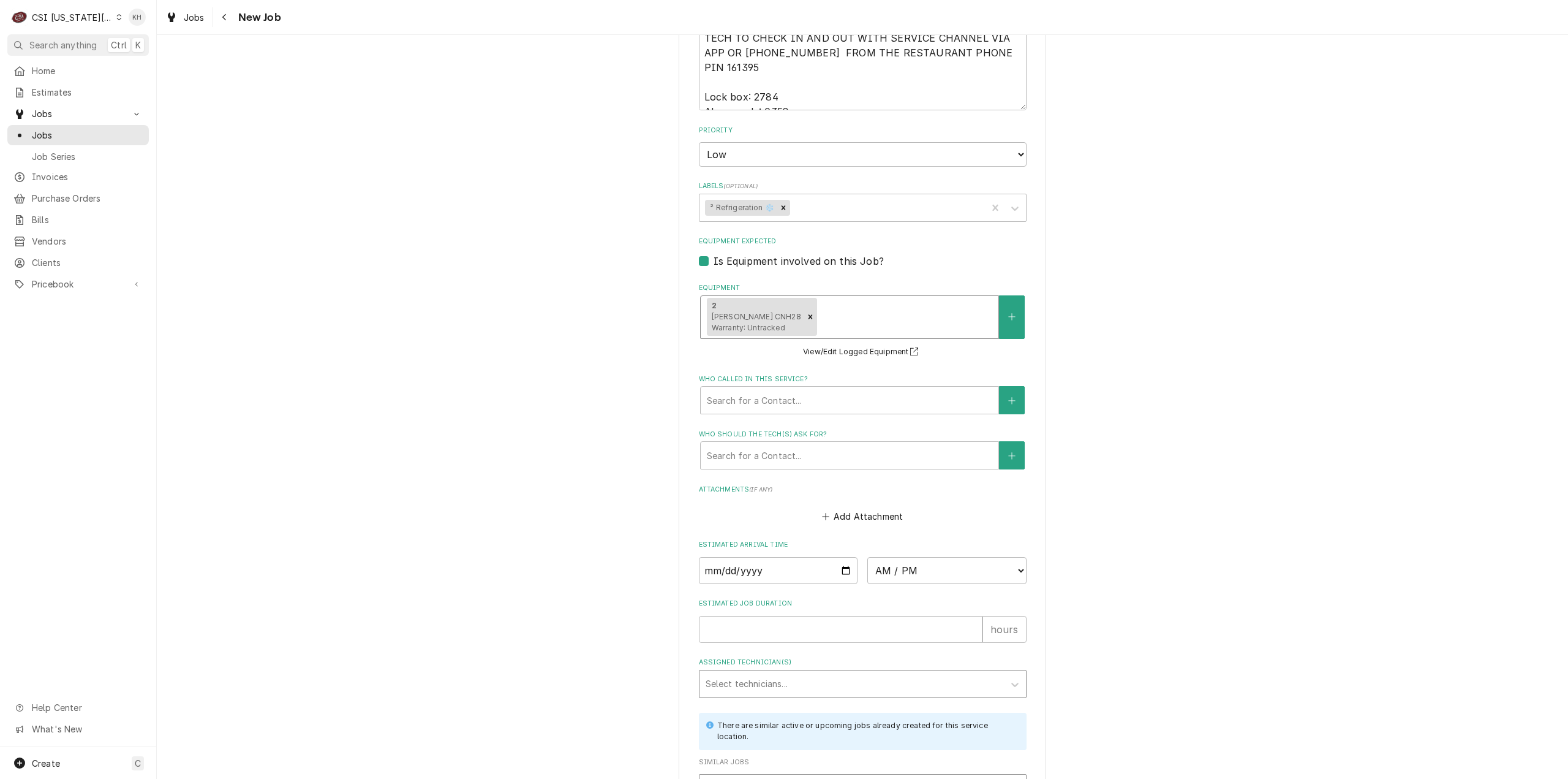
scroll to position [1593, 0]
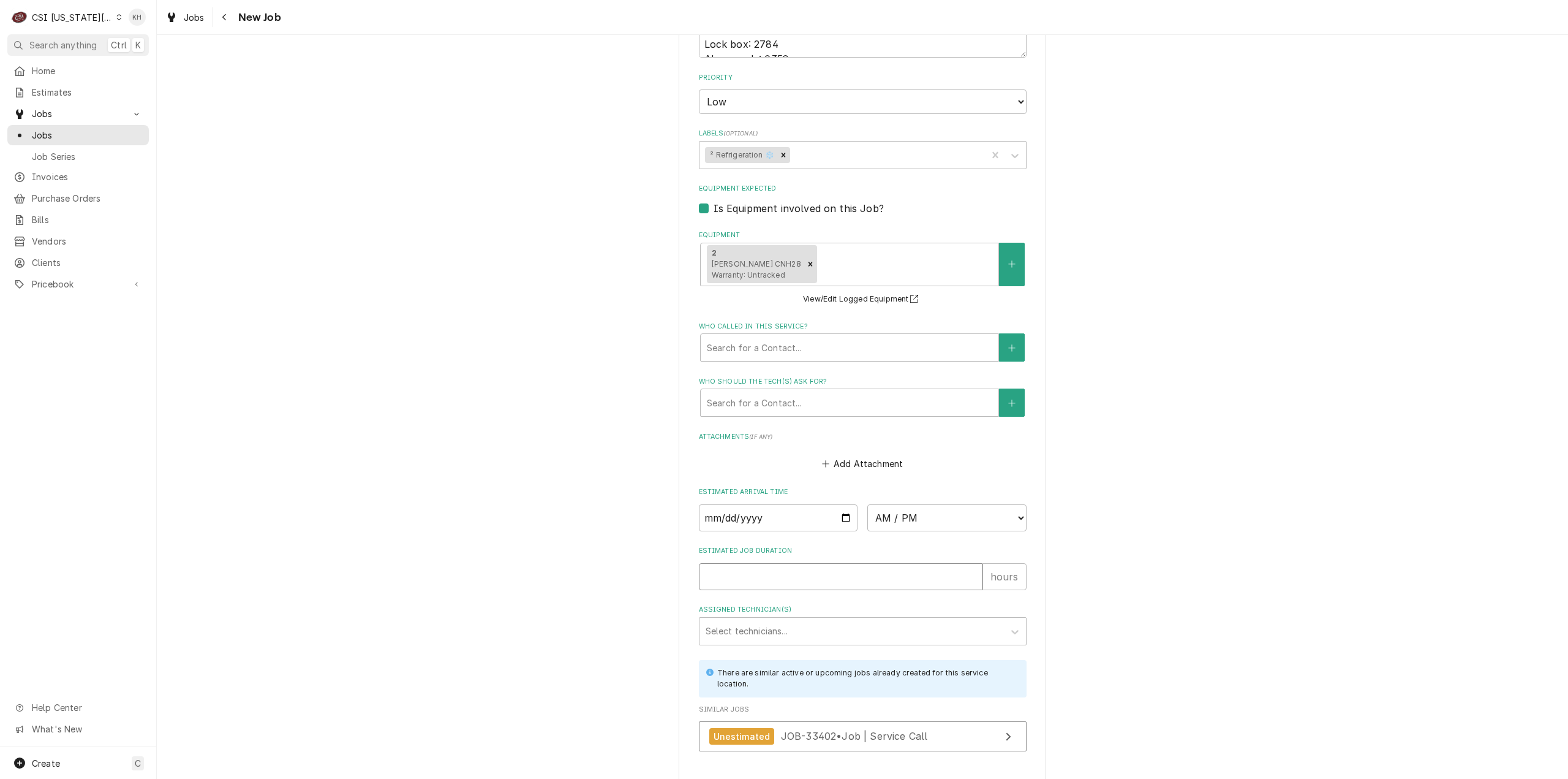
click at [766, 563] on input "Estimated Job Duration" at bounding box center [841, 576] width 283 height 27
type textarea "x"
type input "2"
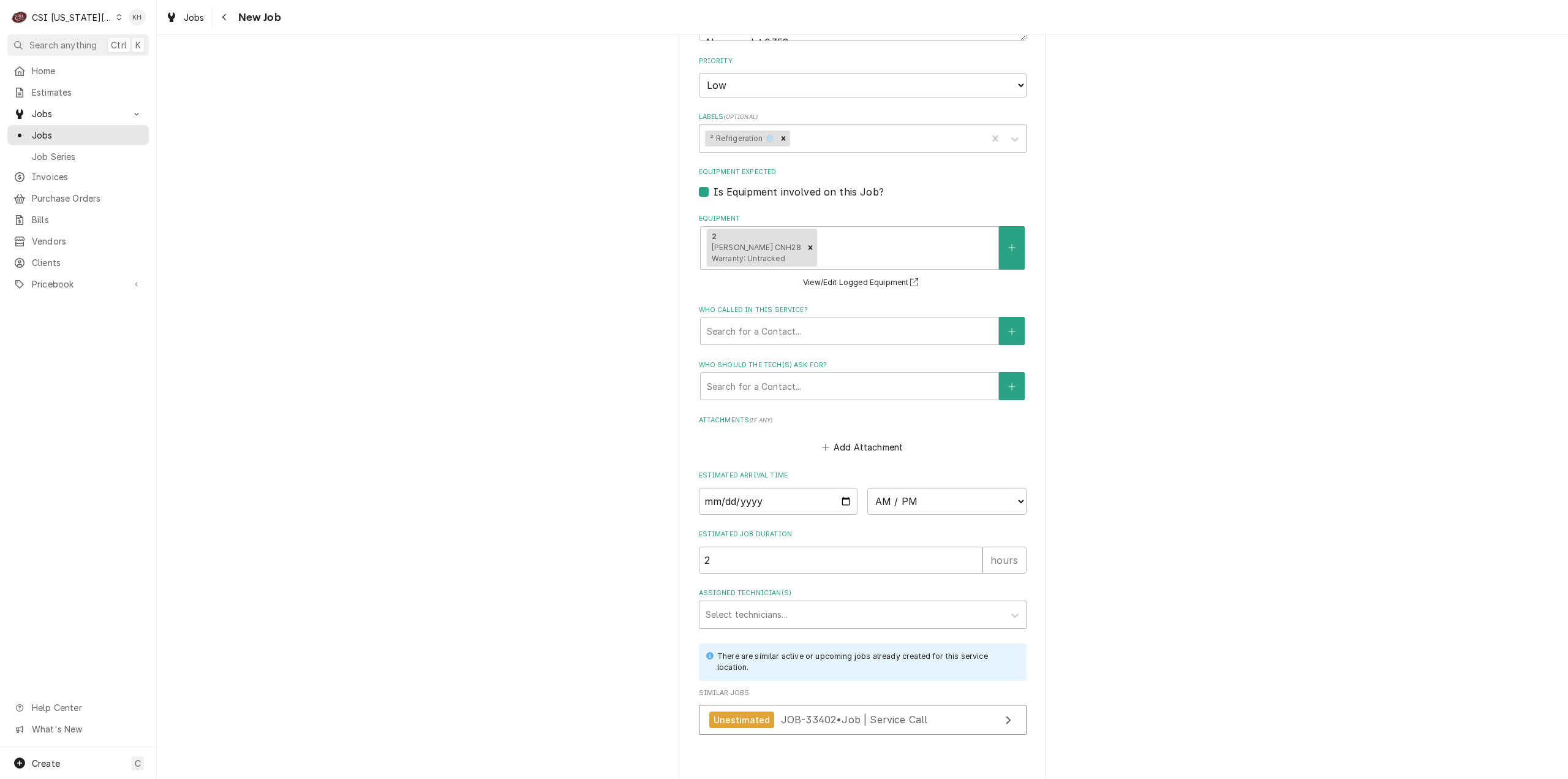
type textarea "x"
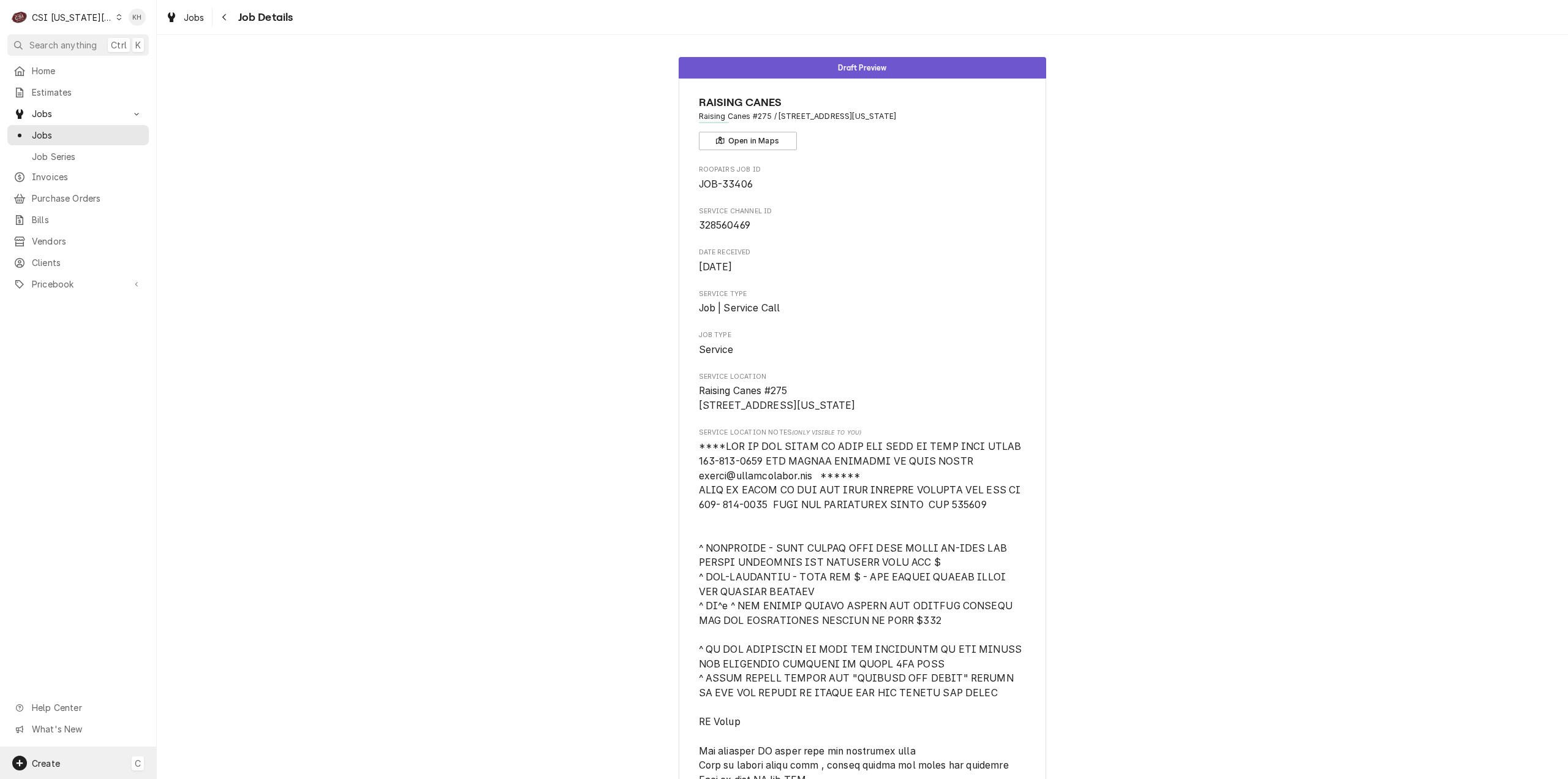
click at [72, 755] on div "Create C" at bounding box center [78, 763] width 156 height 32
click at [201, 655] on div "Job" at bounding box center [229, 657] width 82 height 13
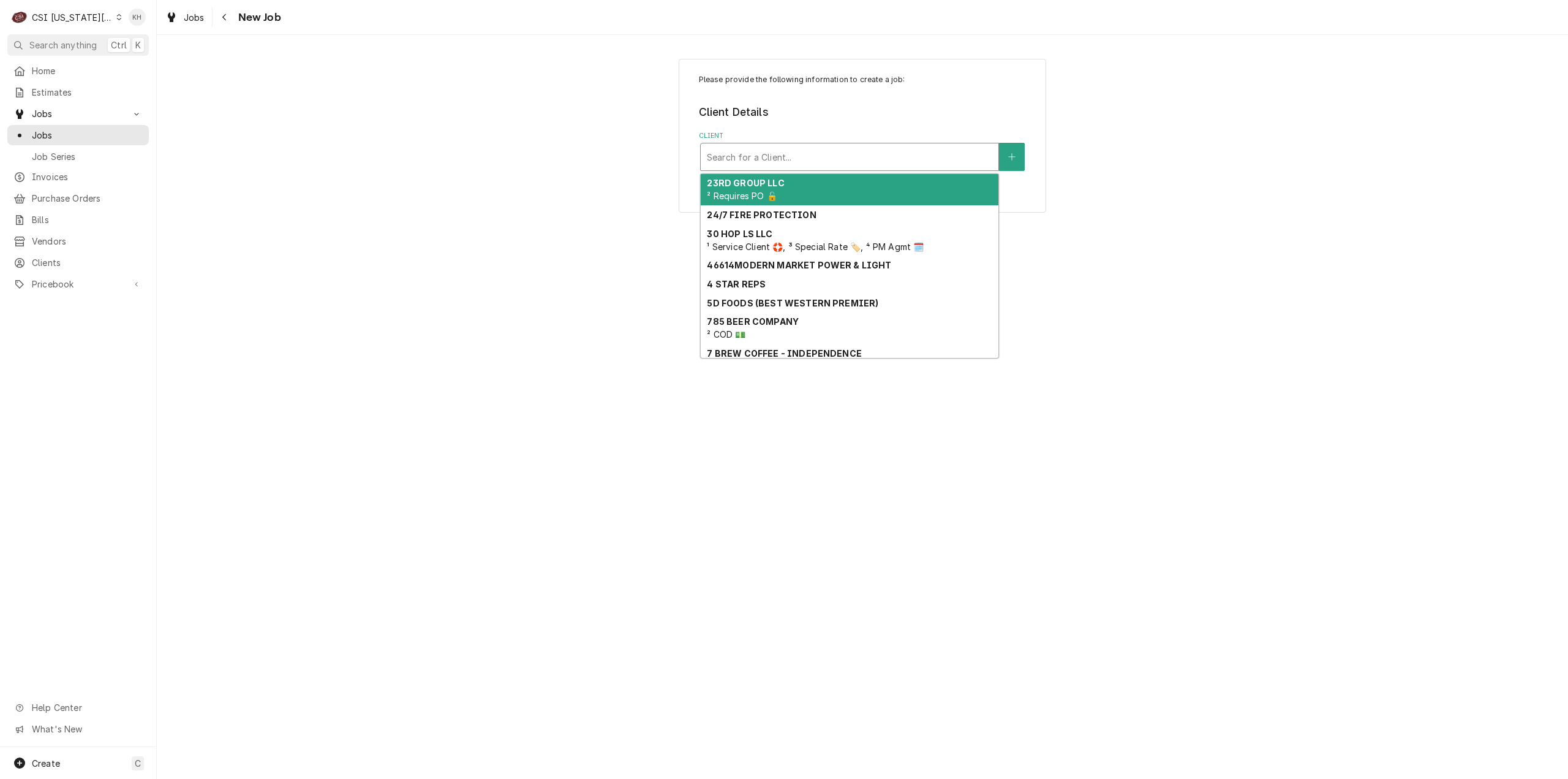
click at [850, 154] on div "Client" at bounding box center [849, 156] width 285 height 22
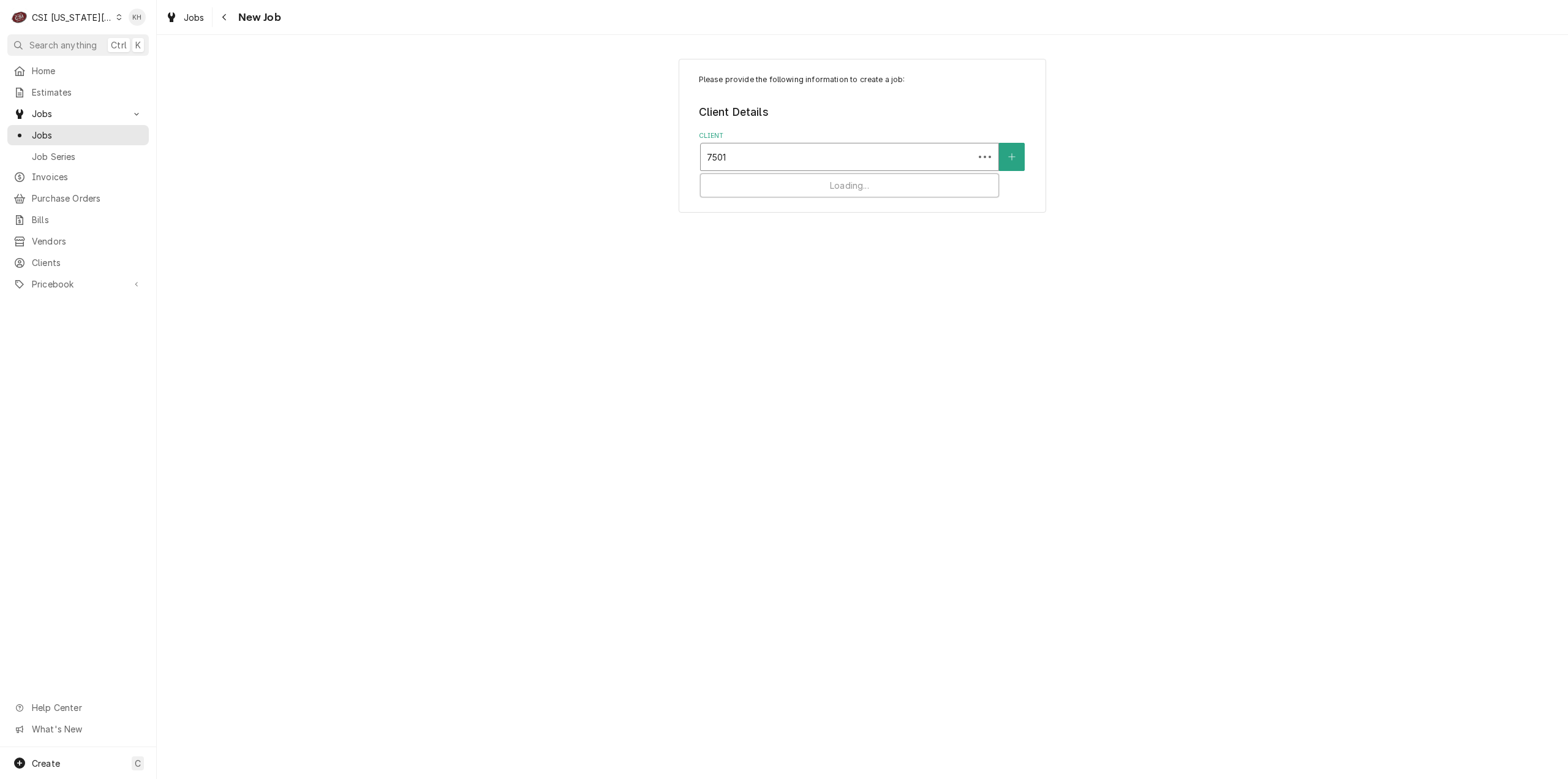
type input "7501 w"
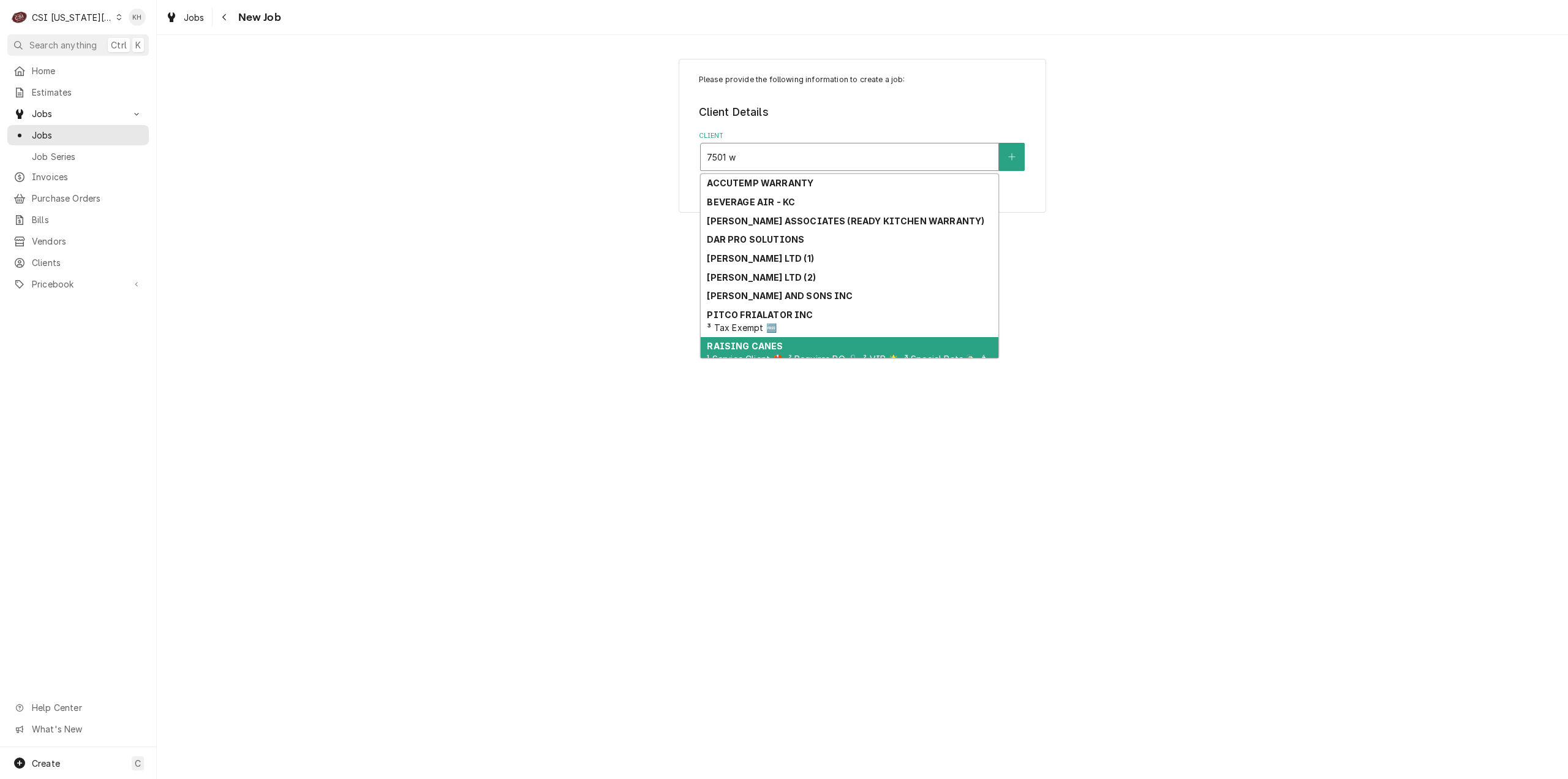
click at [835, 353] on div "RAISING CANES ¹ Service Client 🛟, ² Requires PO 🔓, ² VIP 🌟, ³ Special Rate 🏷️, …" at bounding box center [850, 359] width 298 height 45
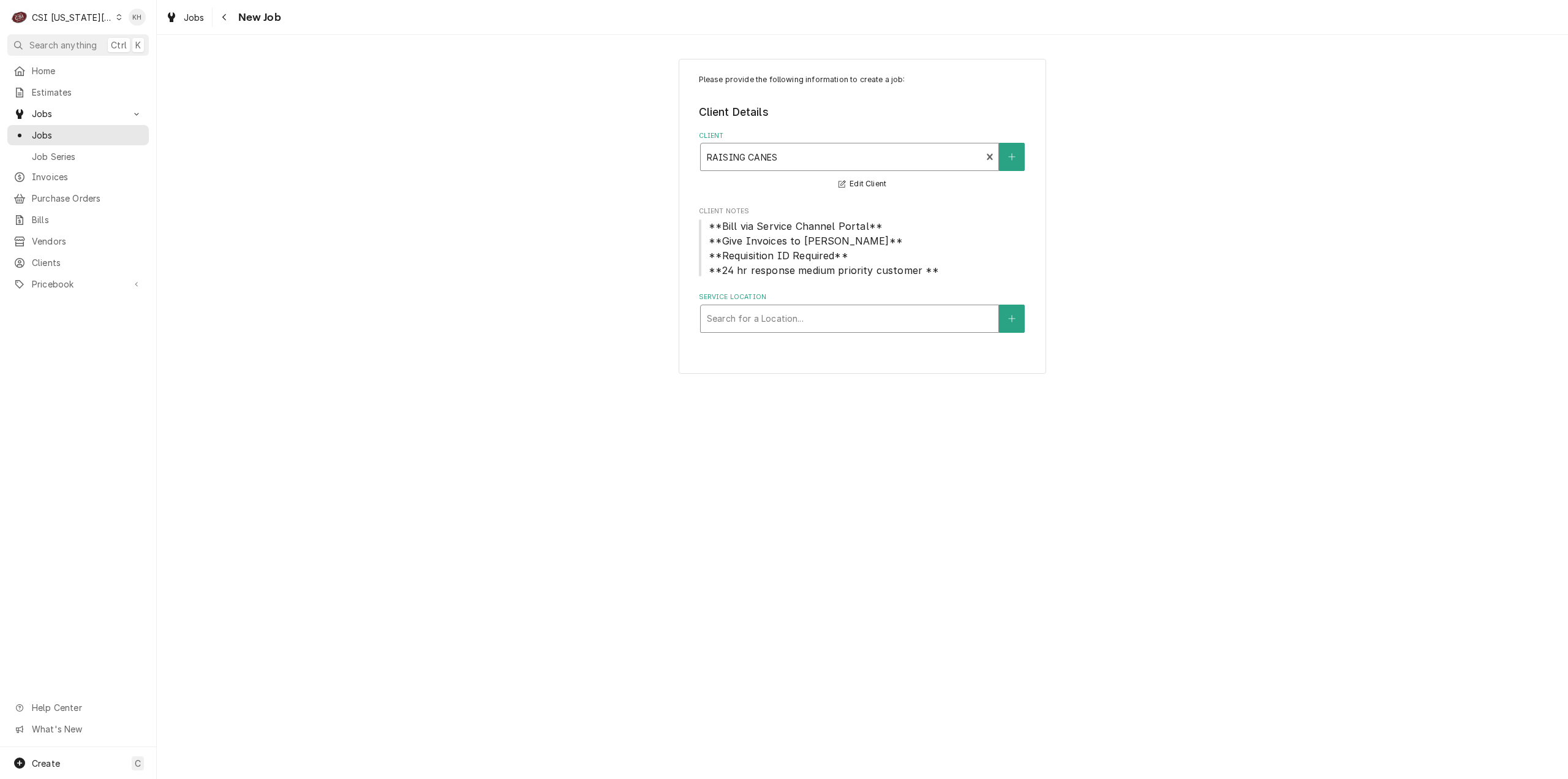
click at [843, 314] on div "Service Location" at bounding box center [849, 318] width 285 height 22
type input "7501"
click at [801, 354] on div "Raising Canes #221 / [STREET_ADDRESS]" at bounding box center [850, 345] width 298 height 19
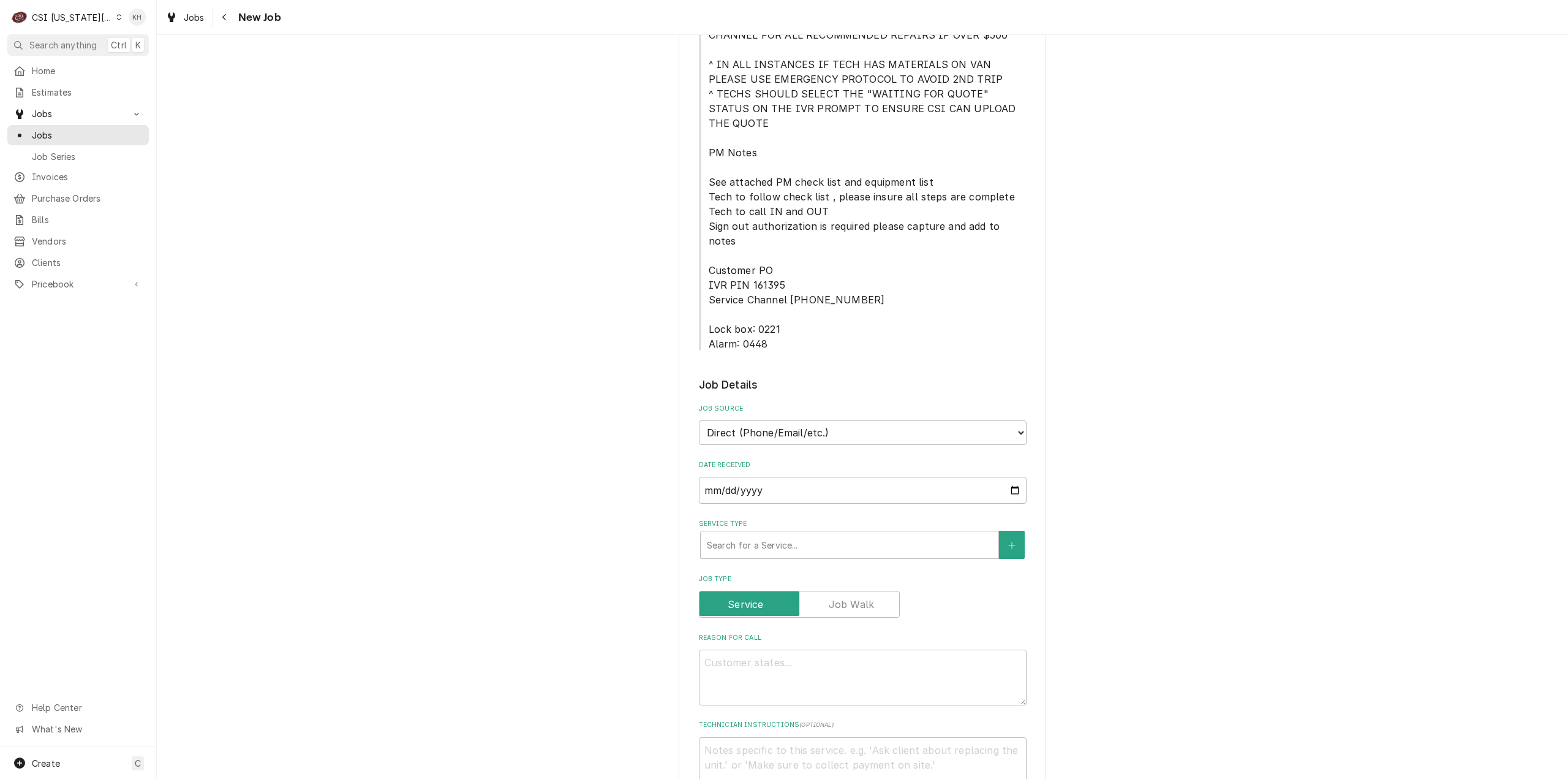
scroll to position [613, 0]
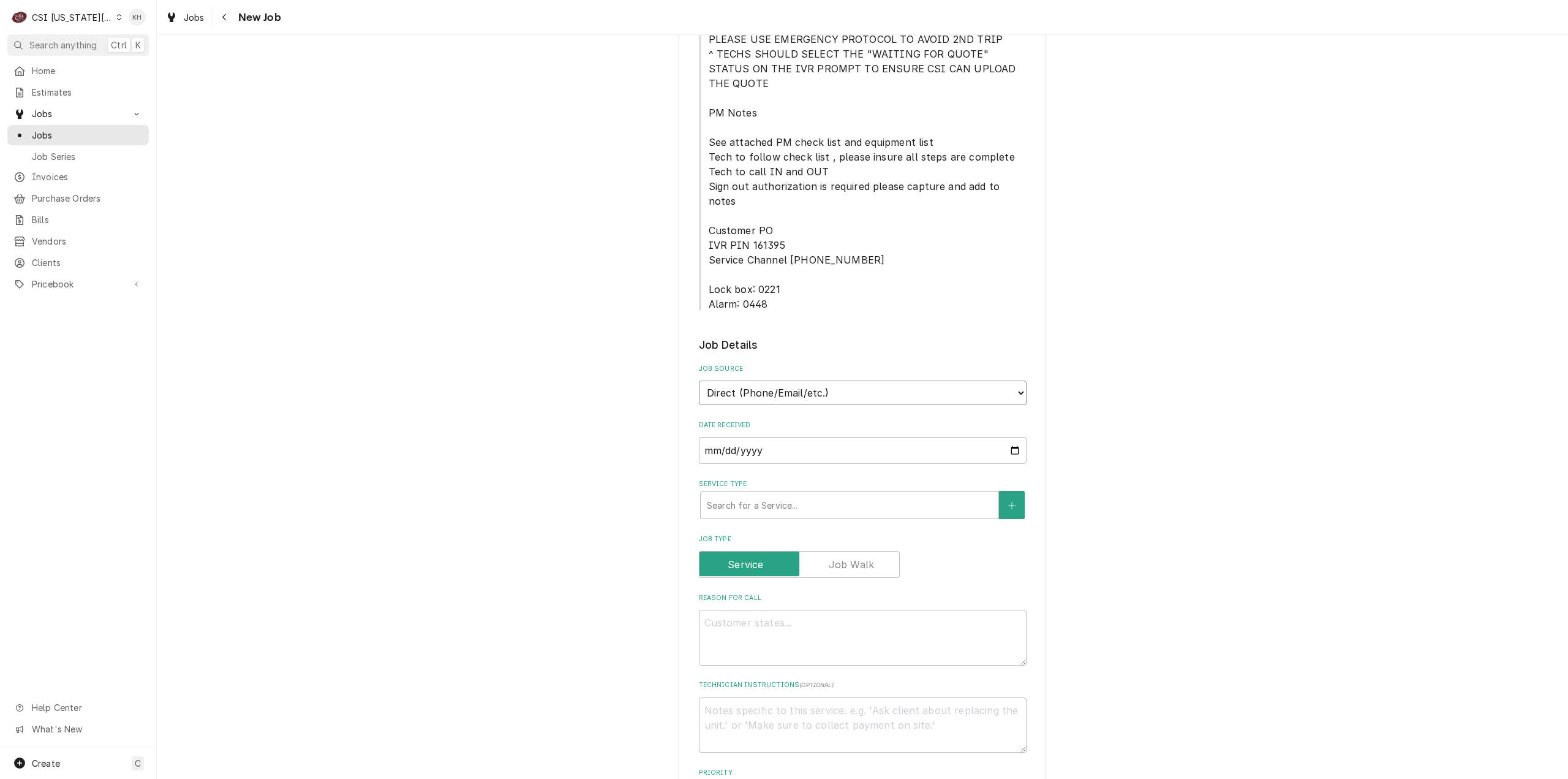
drag, startPoint x: 833, startPoint y: 319, endPoint x: 822, endPoint y: 330, distance: 15.6
click at [832, 381] on select "Direct (Phone/Email/etc.) Service Channel Corrigo Ecotrak Other" at bounding box center [862, 392] width 328 height 25
select select "1"
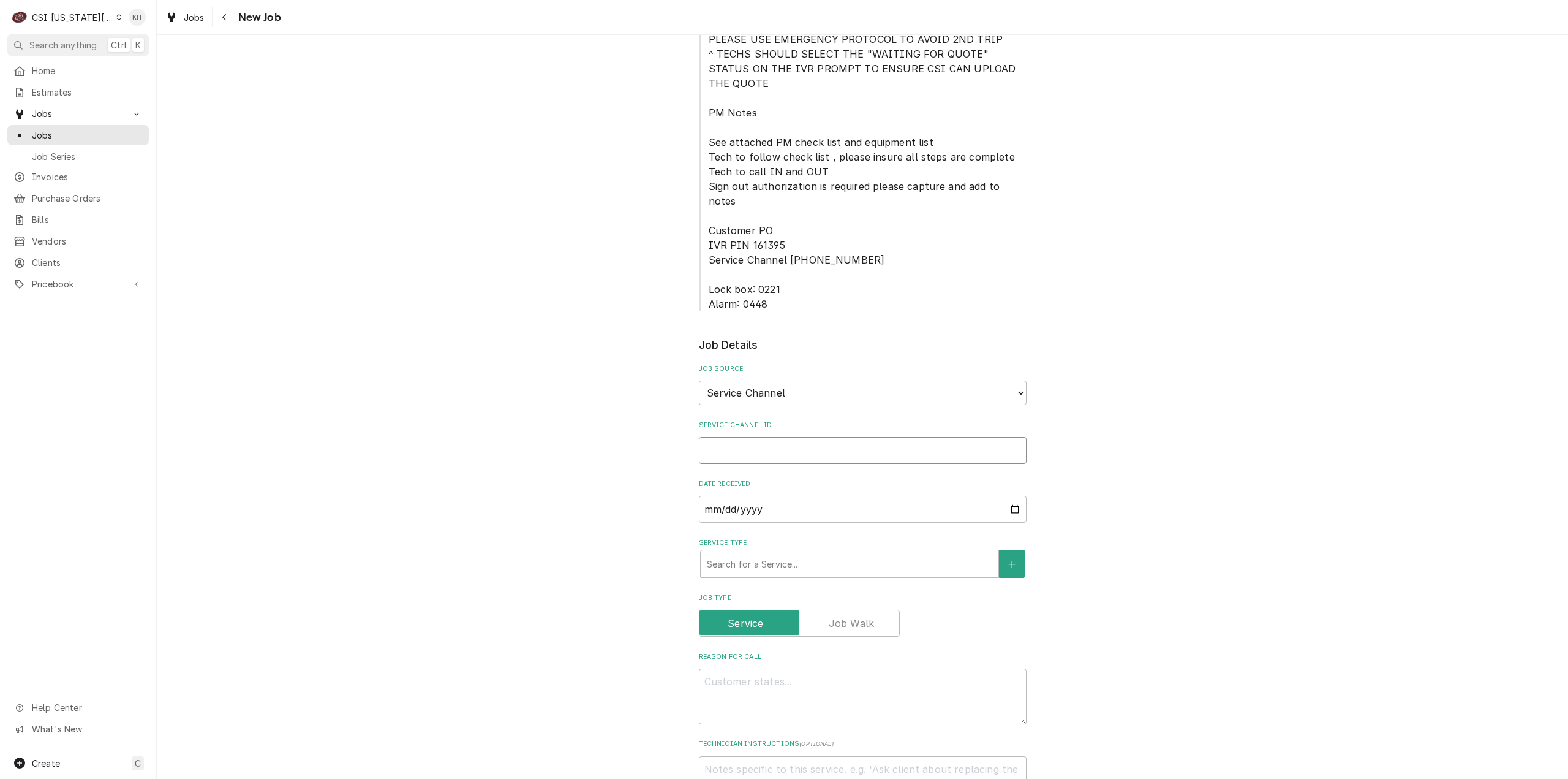
click at [801, 437] on input "Service Channel ID" at bounding box center [862, 450] width 328 height 27
paste input "328443256"
type textarea "x"
type input "328443256"
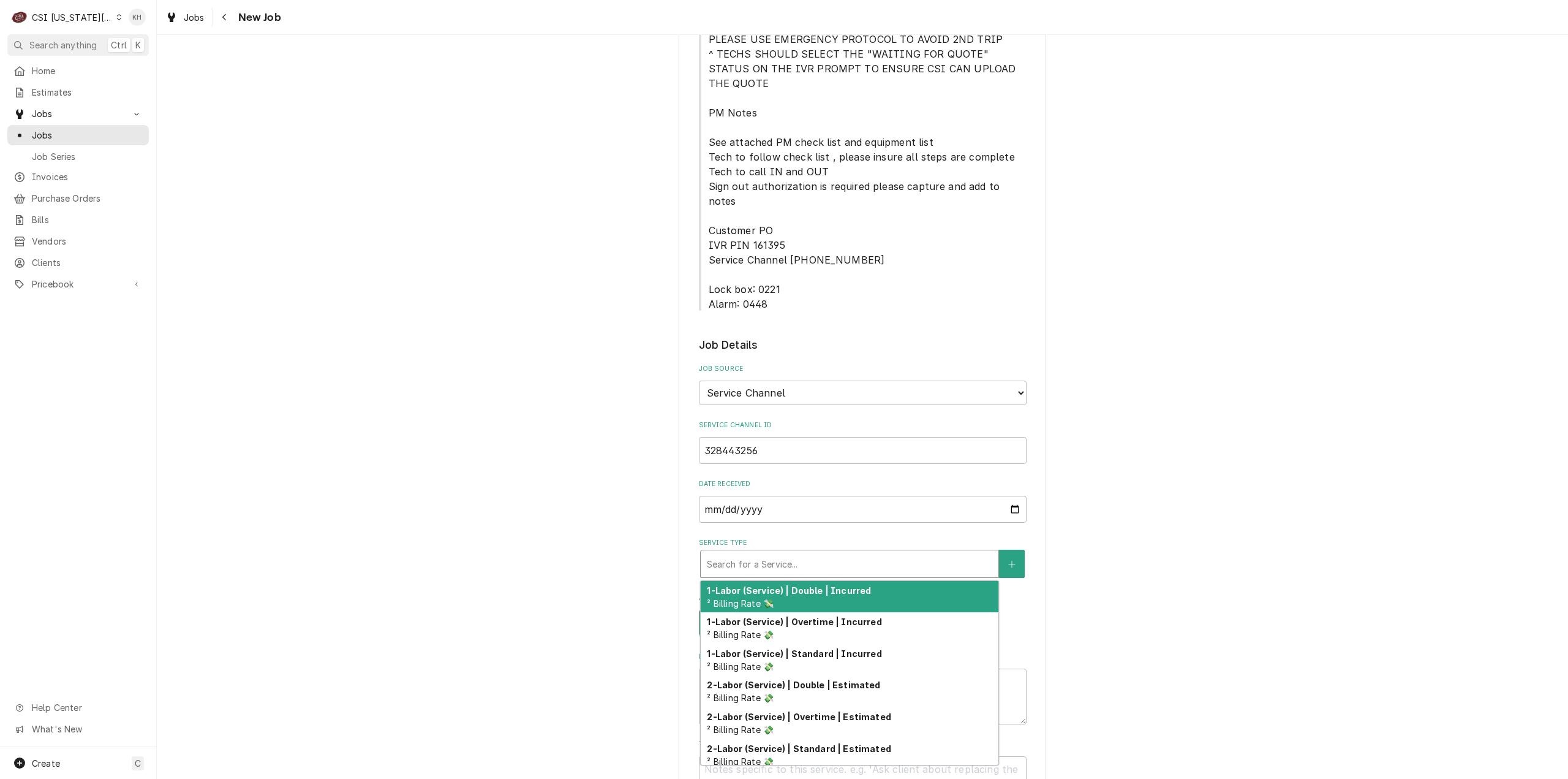
click at [769, 553] on div "Service Type" at bounding box center [849, 563] width 285 height 22
type textarea "x"
type input "s"
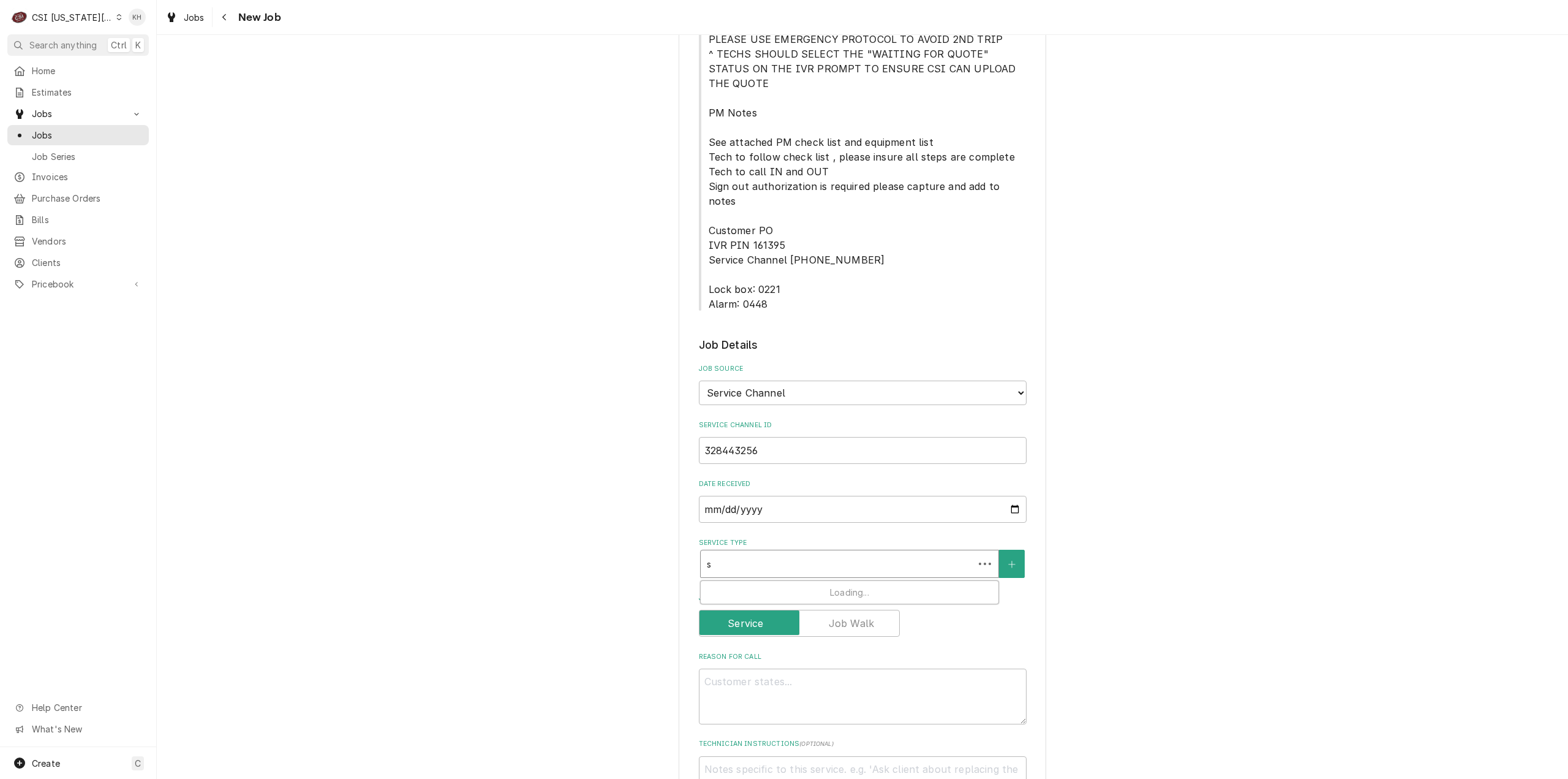
type textarea "x"
type input "se"
type textarea "x"
type input "ser"
type textarea "x"
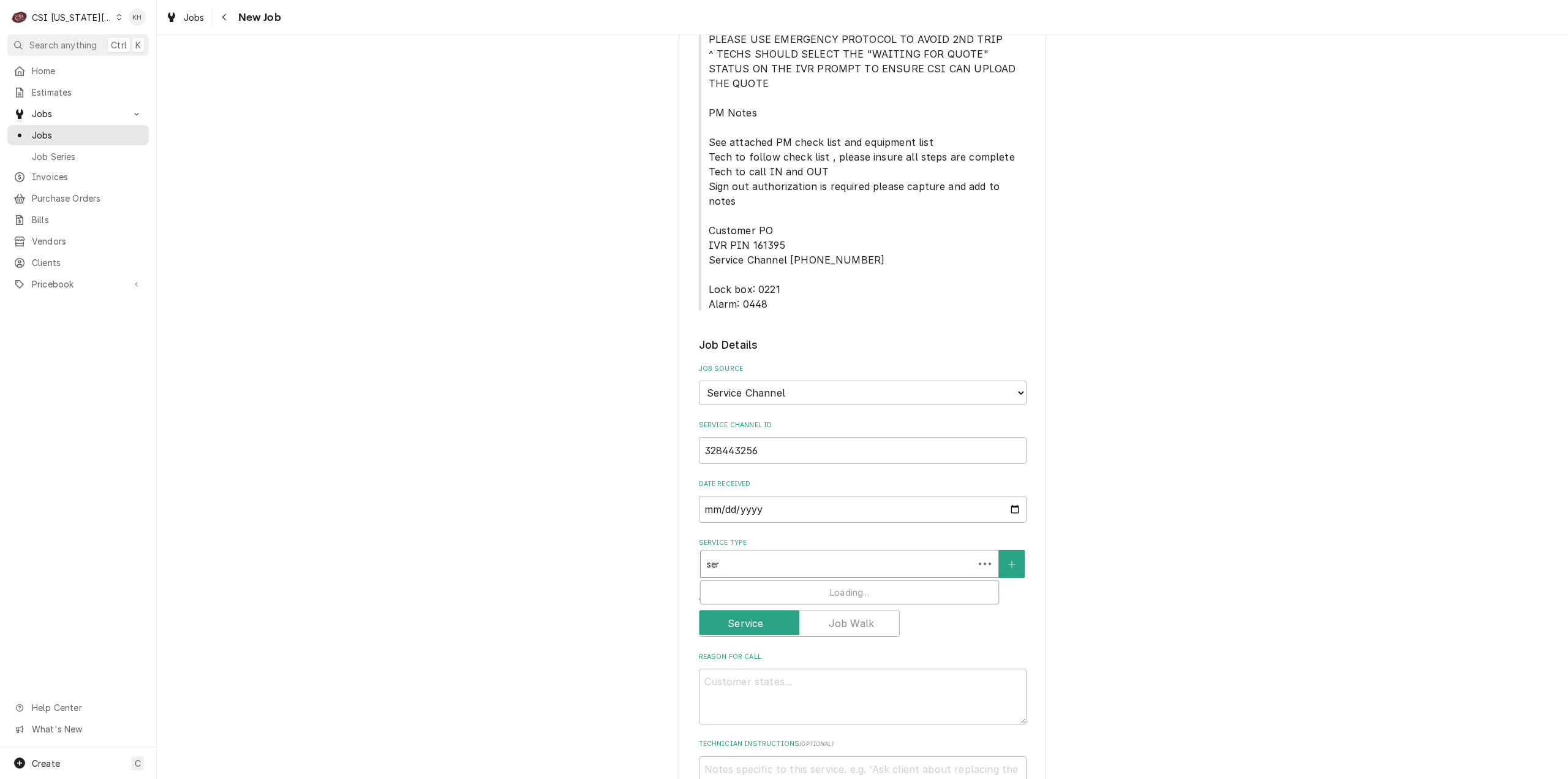
type input "serv"
type textarea "x"
type input "servi"
type textarea "x"
type input "servic"
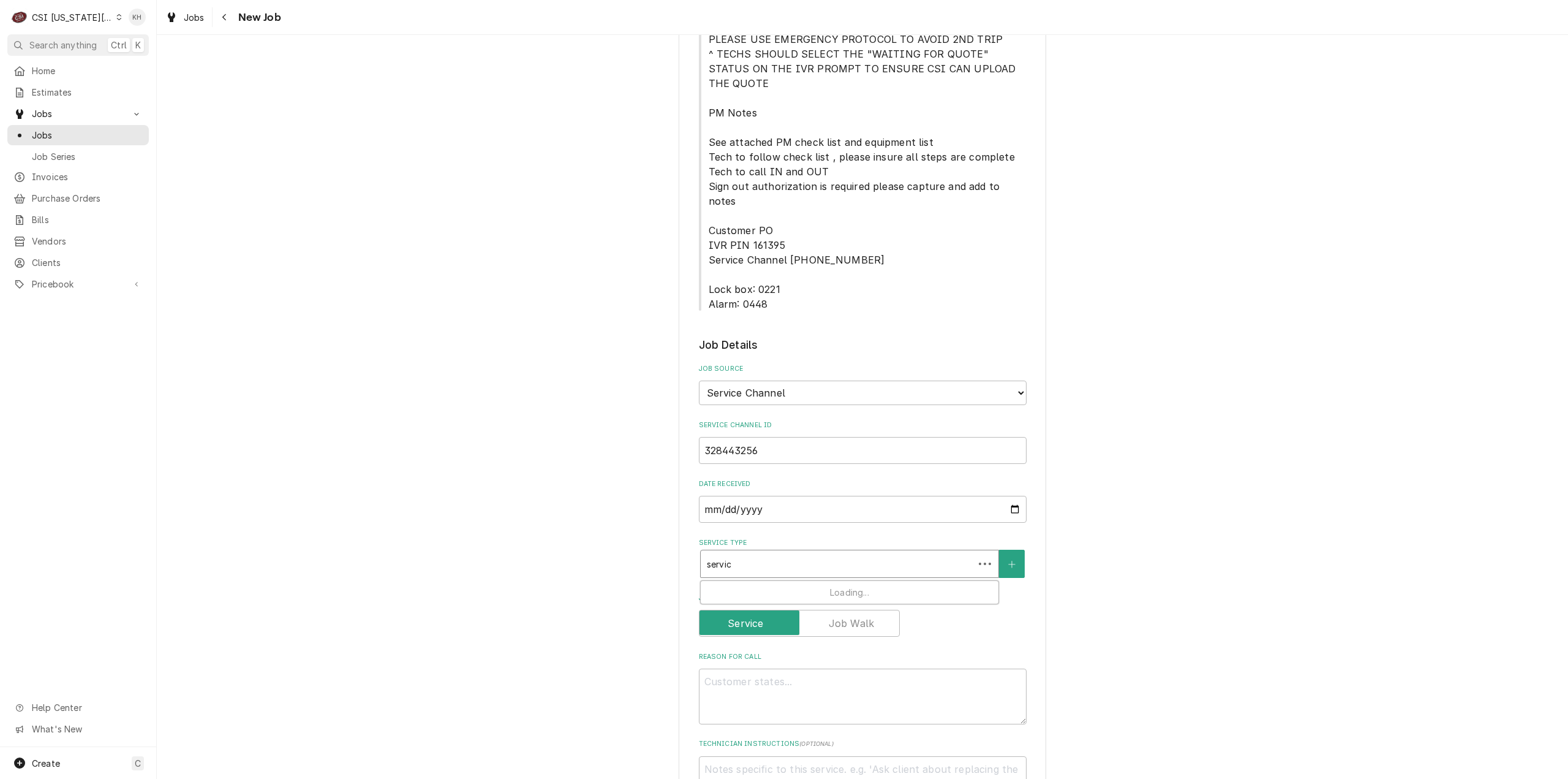
type textarea "x"
type input "service"
type textarea "x"
type input "service"
type textarea "x"
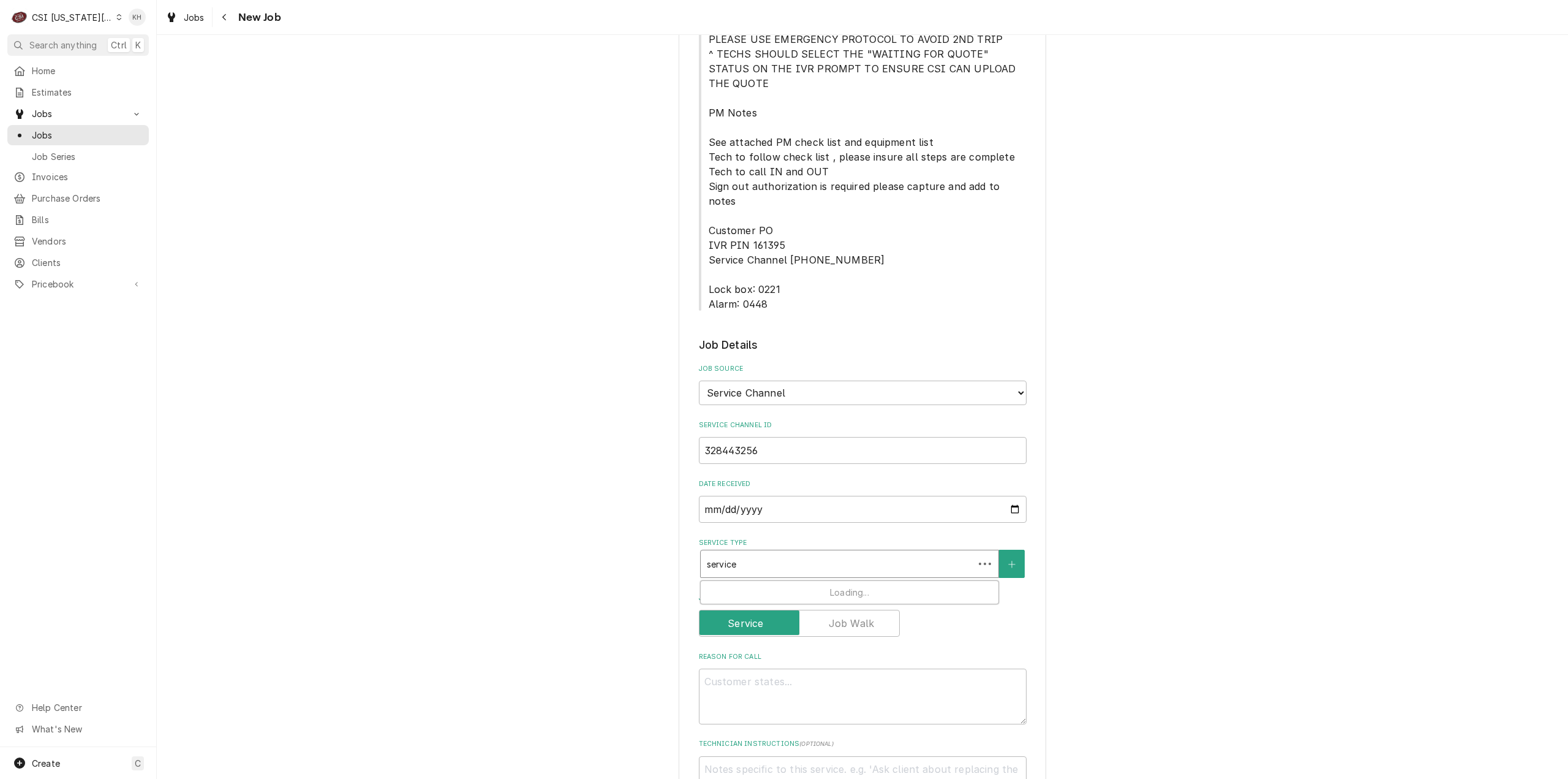
type input "service c"
type textarea "x"
type input "service ca"
type textarea "x"
type input "service cal"
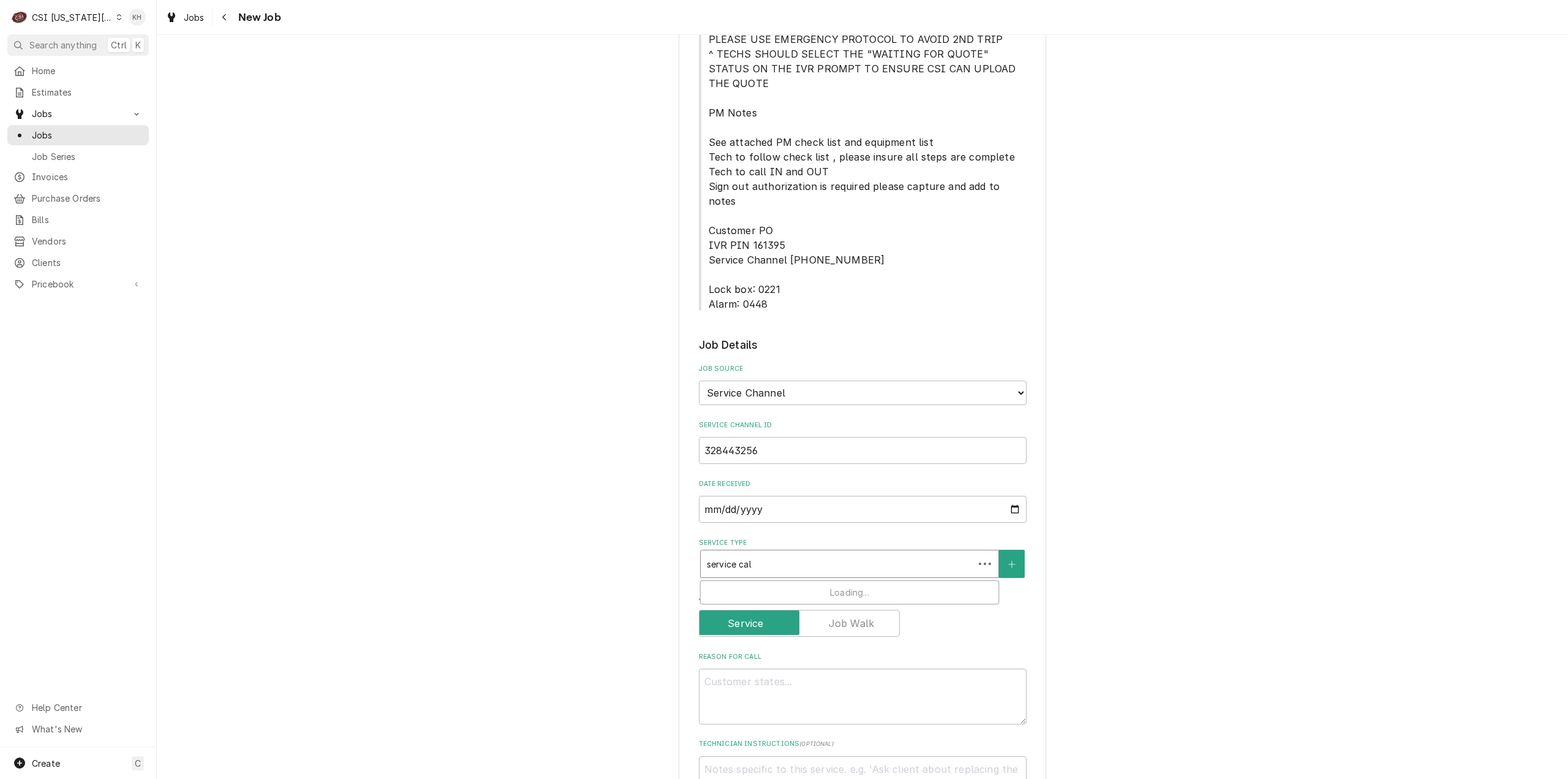
type textarea "x"
type input "service call"
click at [779, 581] on div "Job | Service Call ¹ Service Type 🛠️" at bounding box center [850, 597] width 298 height 32
type textarea "x"
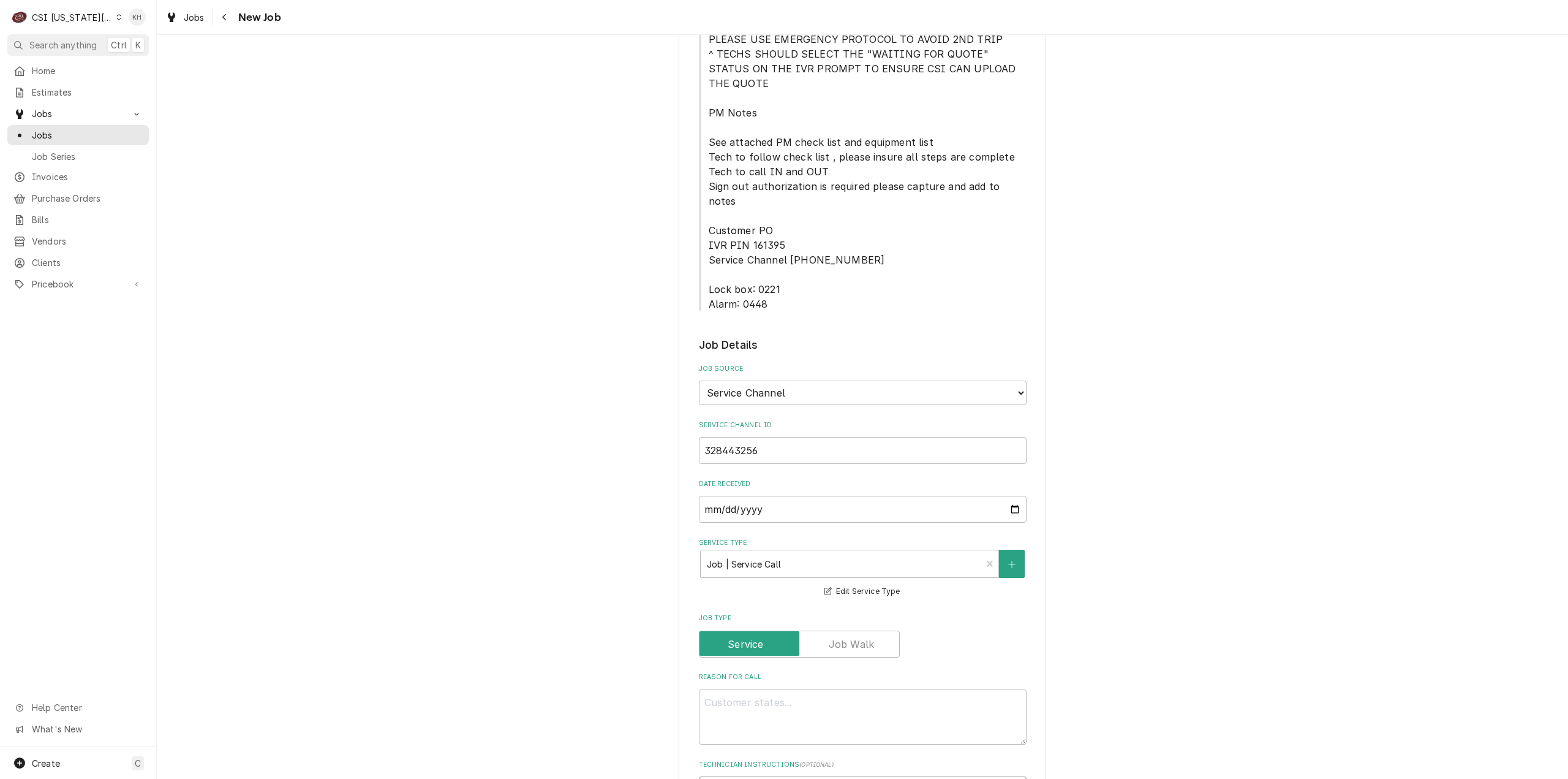
type textarea "N"
type textarea "x"
type textarea "NT"
type textarea "x"
type textarea "NTE"
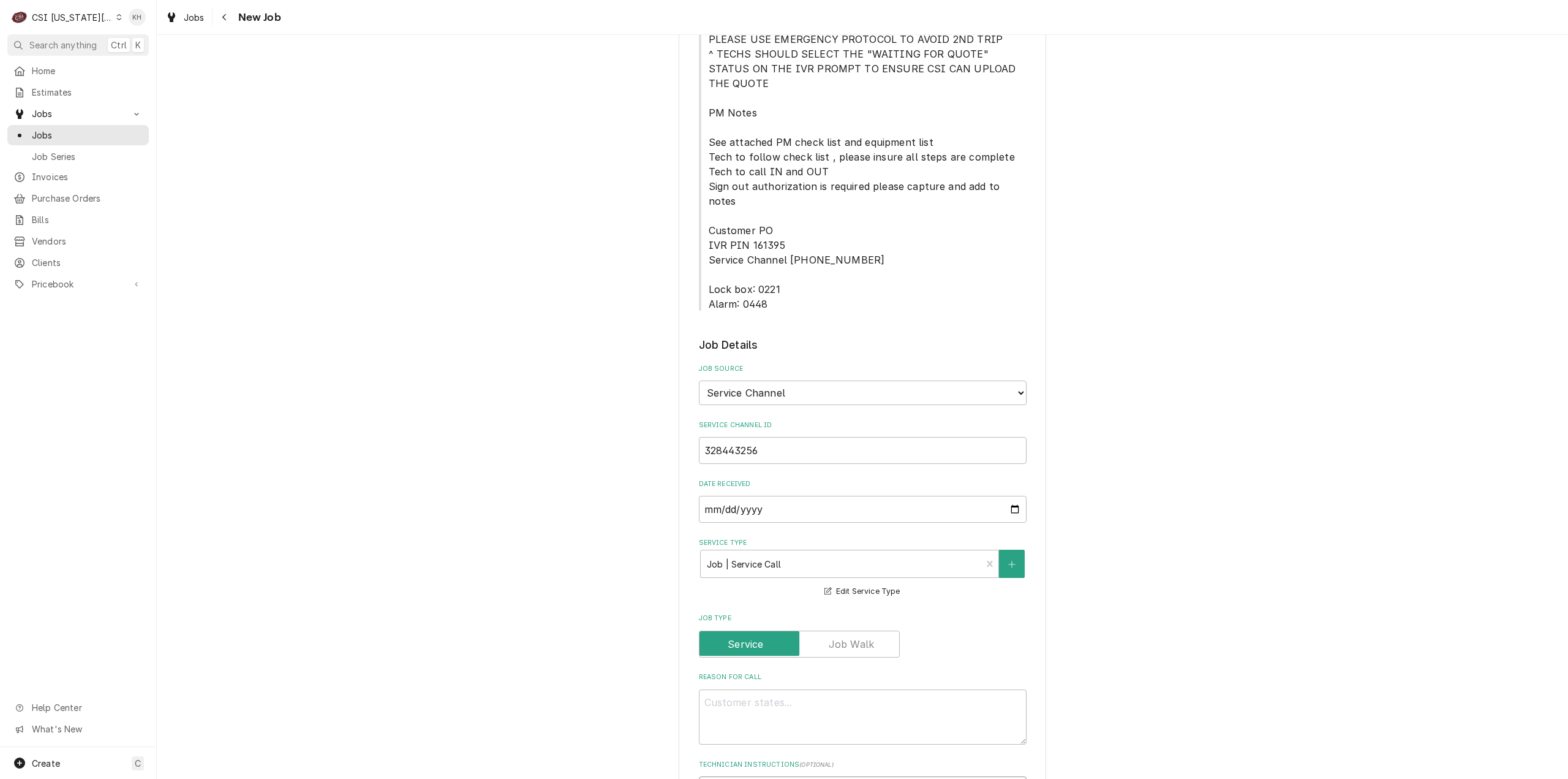
type textarea "x"
type textarea "NTE"
type textarea "x"
type textarea "NTE $"
type textarea "x"
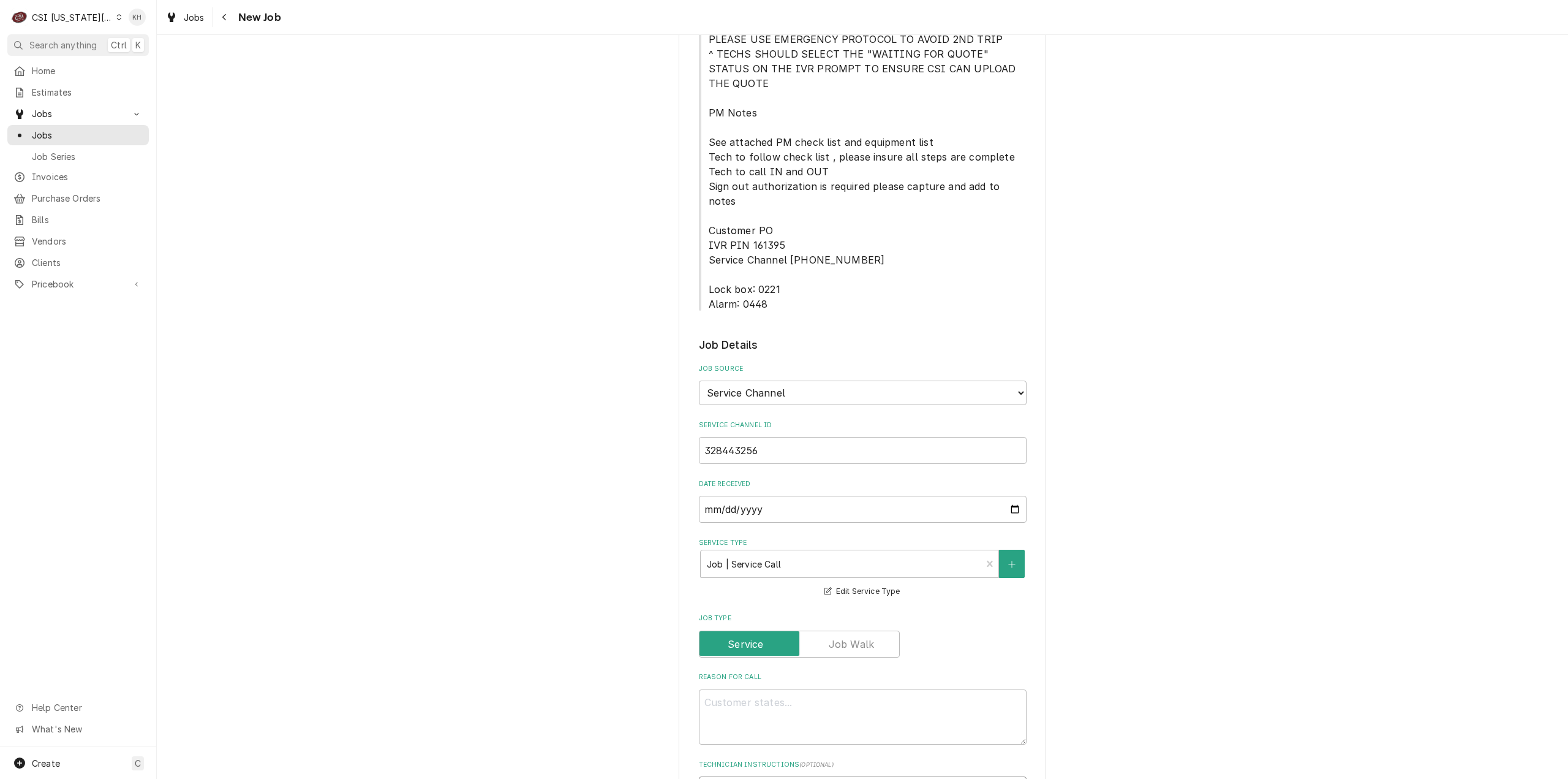
type textarea "NTE $4"
type textarea "x"
type textarea "NTE $40"
type textarea "x"
type textarea "NTE $400"
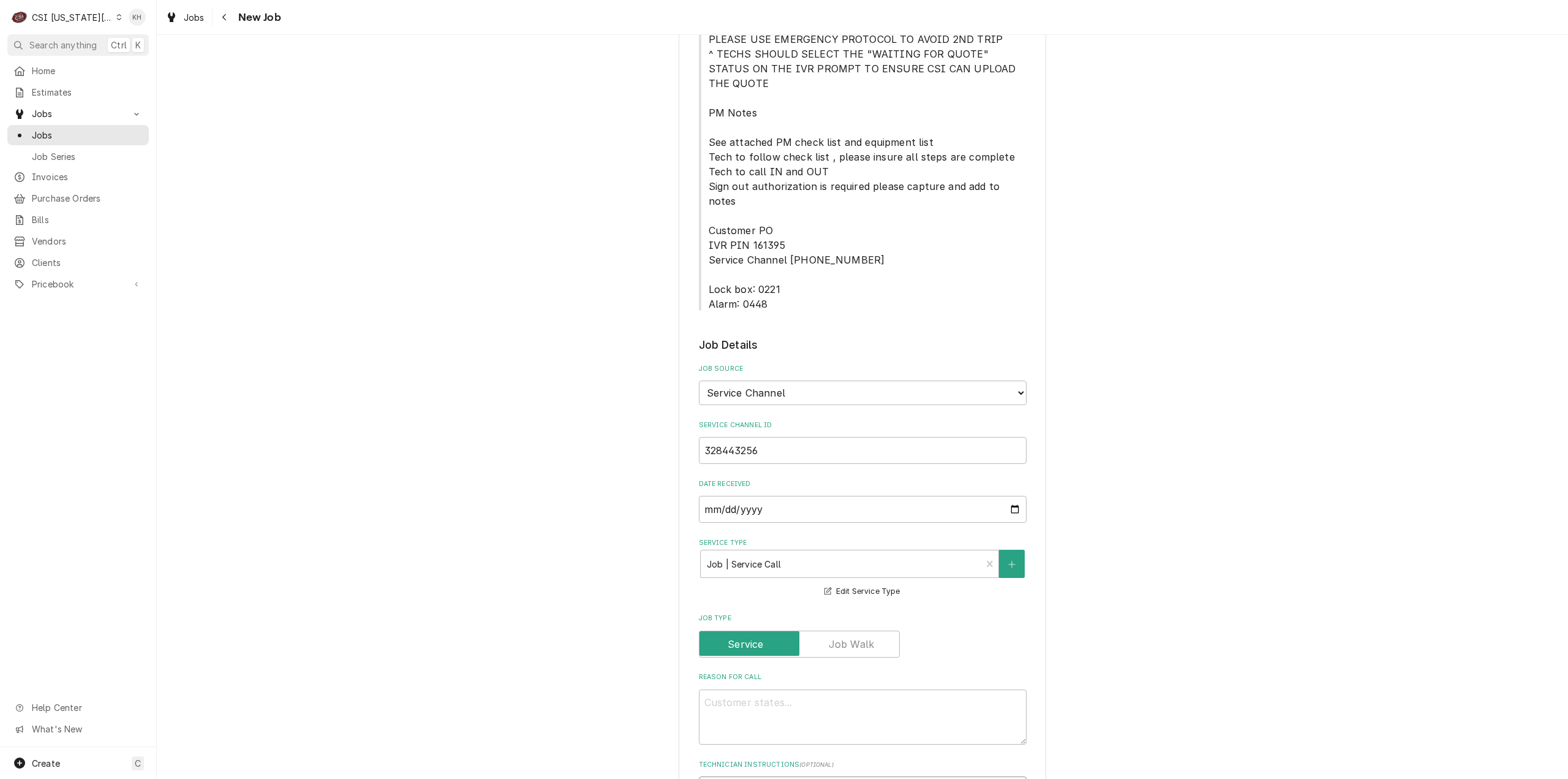
type textarea "x"
type textarea "NTE $400."
type textarea "x"
type textarea "NTE $400.0"
type textarea "x"
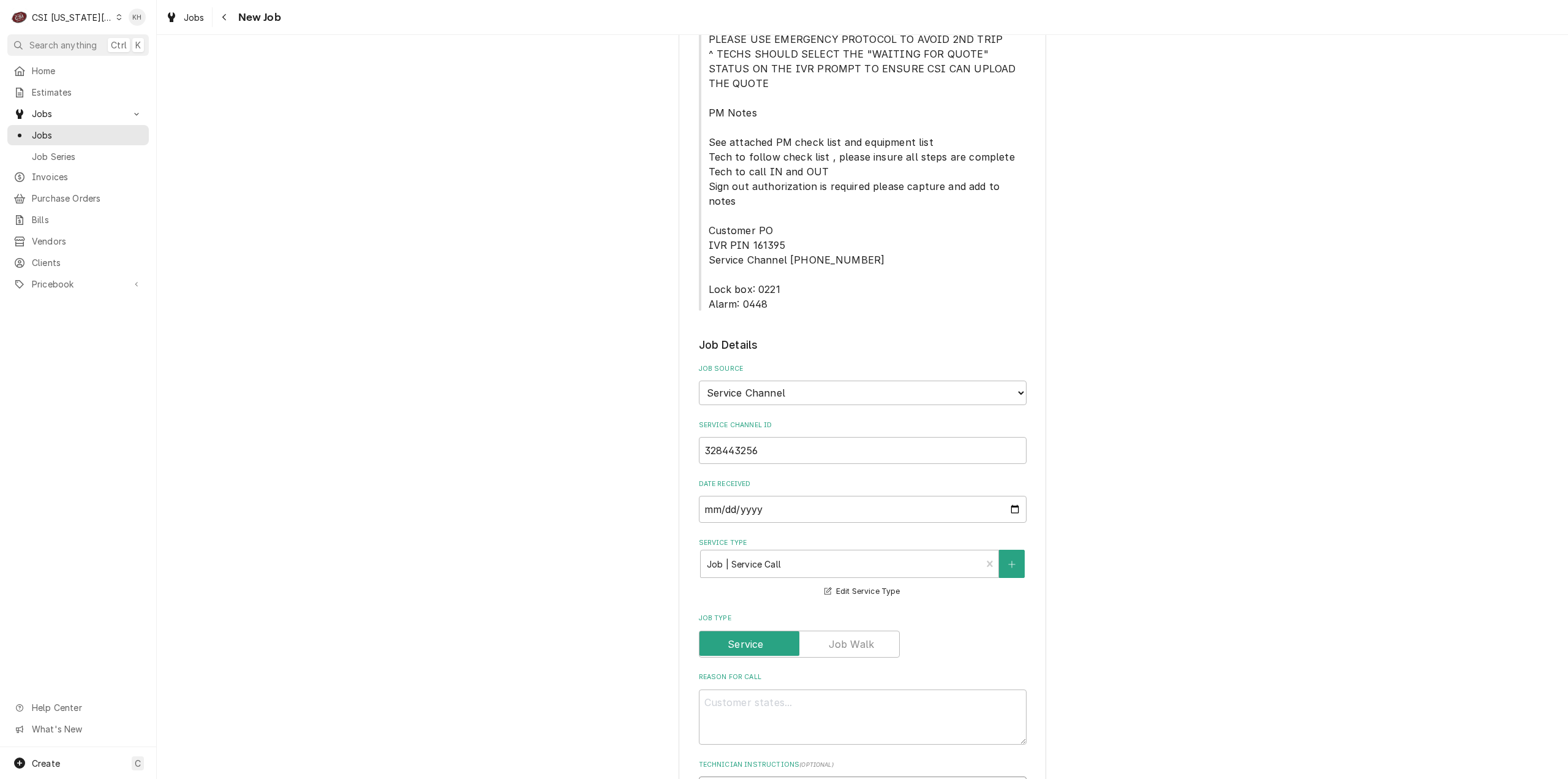
type textarea "NTE $400.00"
type textarea "x"
type textarea "NTE $400.00"
drag, startPoint x: 934, startPoint y: 622, endPoint x: 911, endPoint y: 624, distance: 23.1
click at [911, 689] on textarea "Reason For Call" at bounding box center [862, 717] width 328 height 56
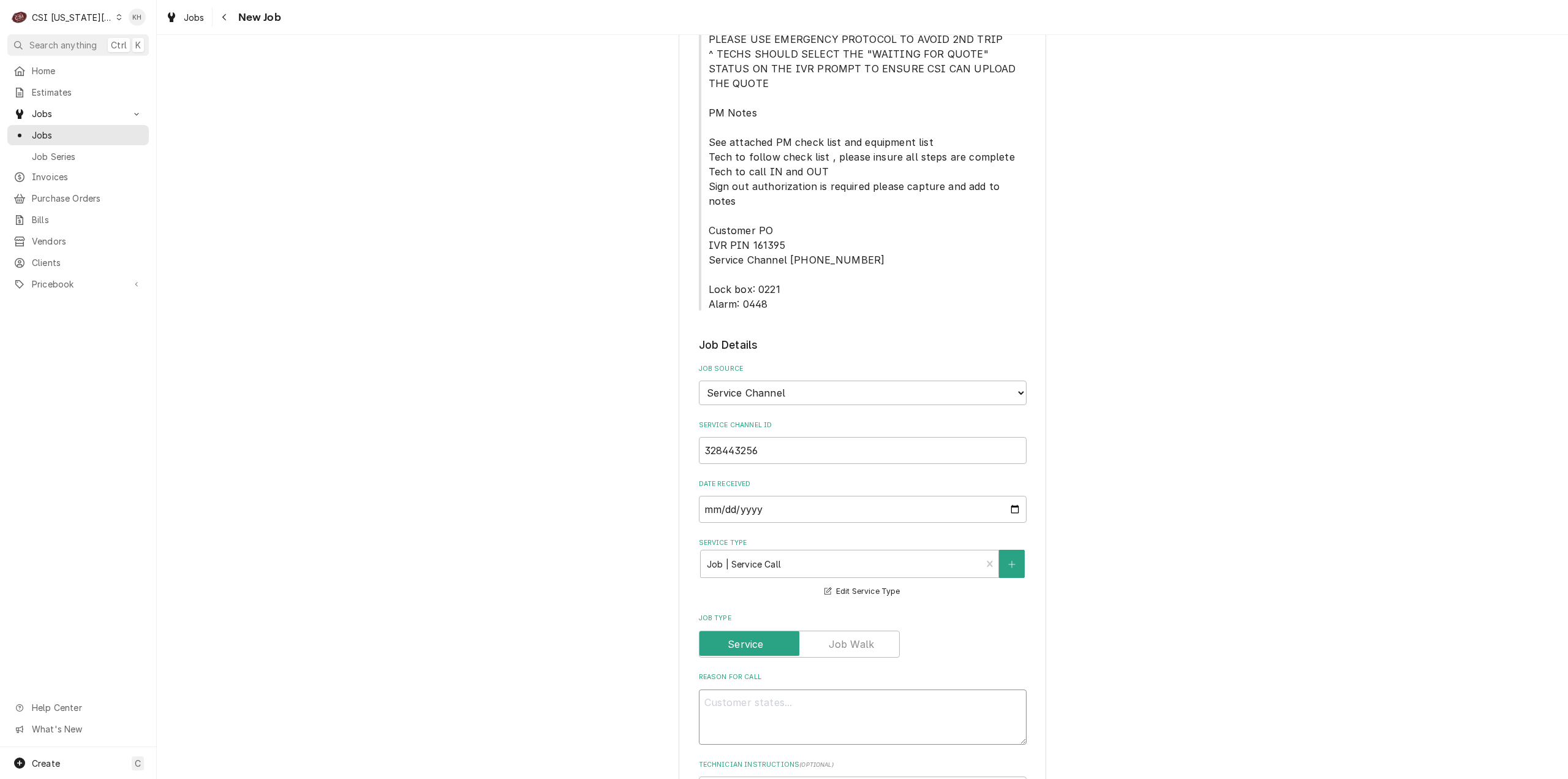
paste textarea "Description Multiple Requests- 1. Supply and replace worn out casters and equip…"
type textarea "x"
type textarea "Description Multiple Requests- 1. Supply and replace worn out casters and equip…"
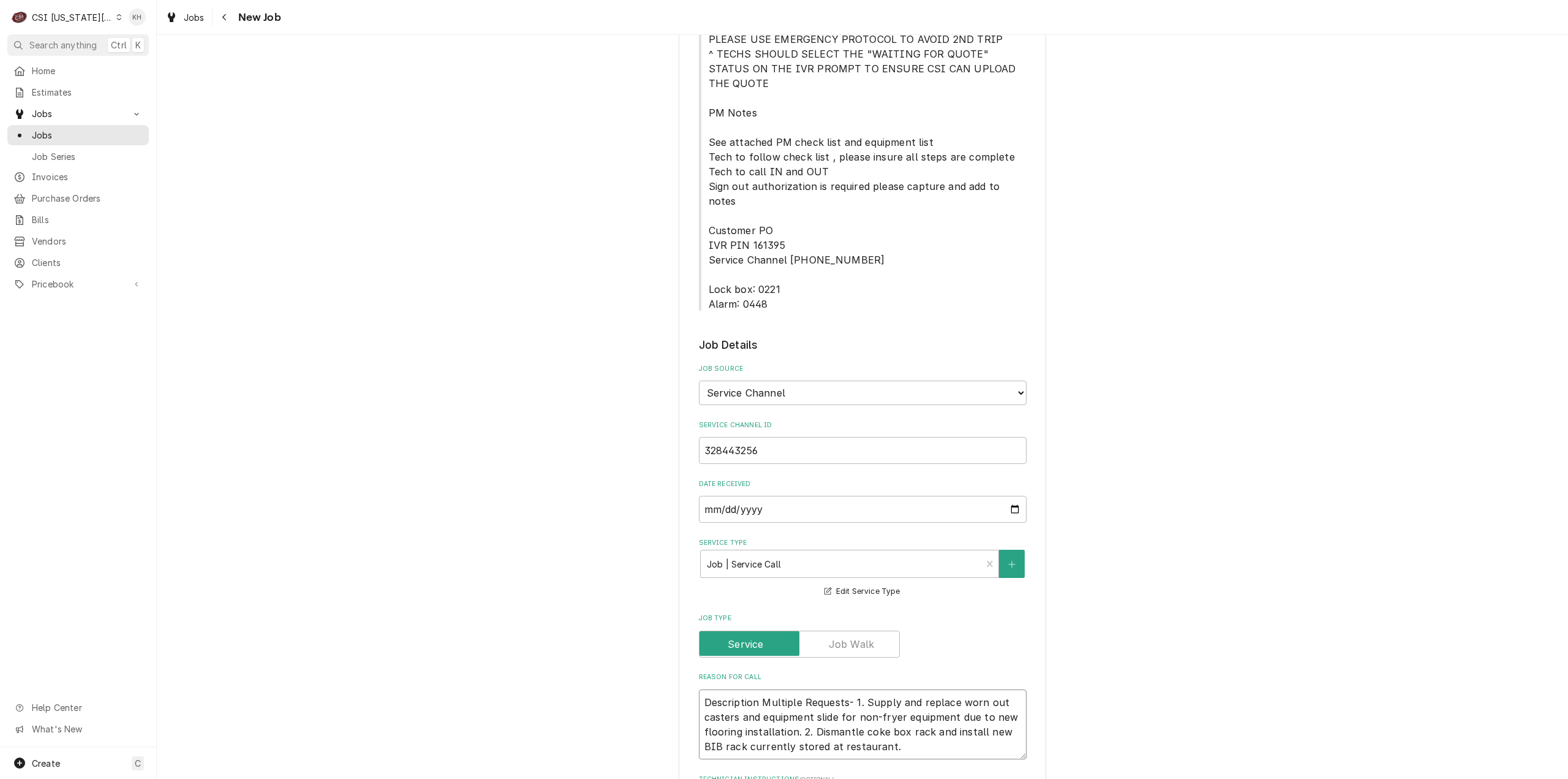
drag, startPoint x: 759, startPoint y: 631, endPoint x: 664, endPoint y: 633, distance: 95.0
click at [664, 633] on div "Please provide the following information to create a job: Client Details Client…" at bounding box center [862, 516] width 1411 height 2162
type textarea "x"
type textarea "Multiple Requests- 1. Supply and replace worn out casters and equipment slide f…"
type textarea "x"
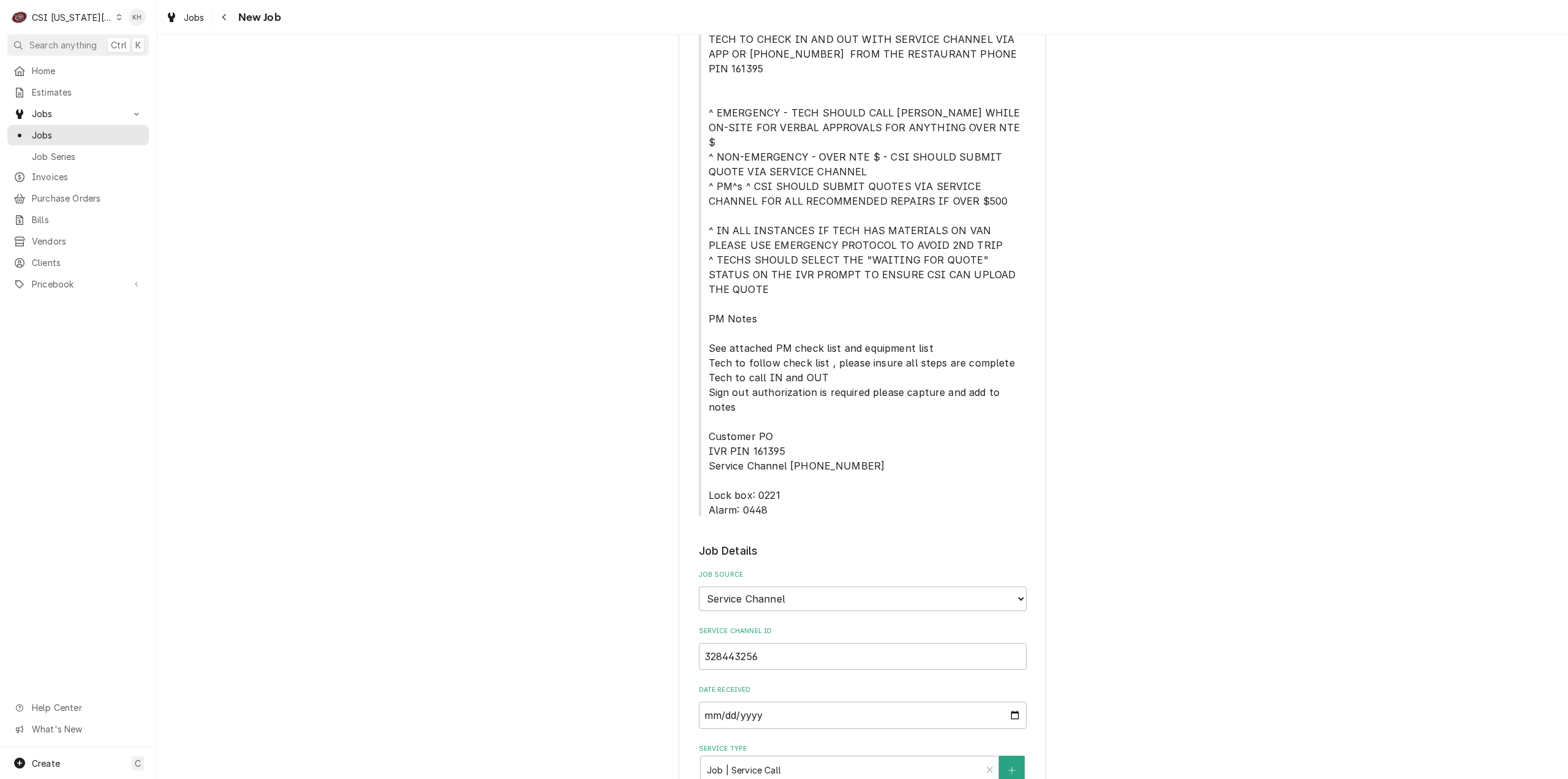
scroll to position [245, 0]
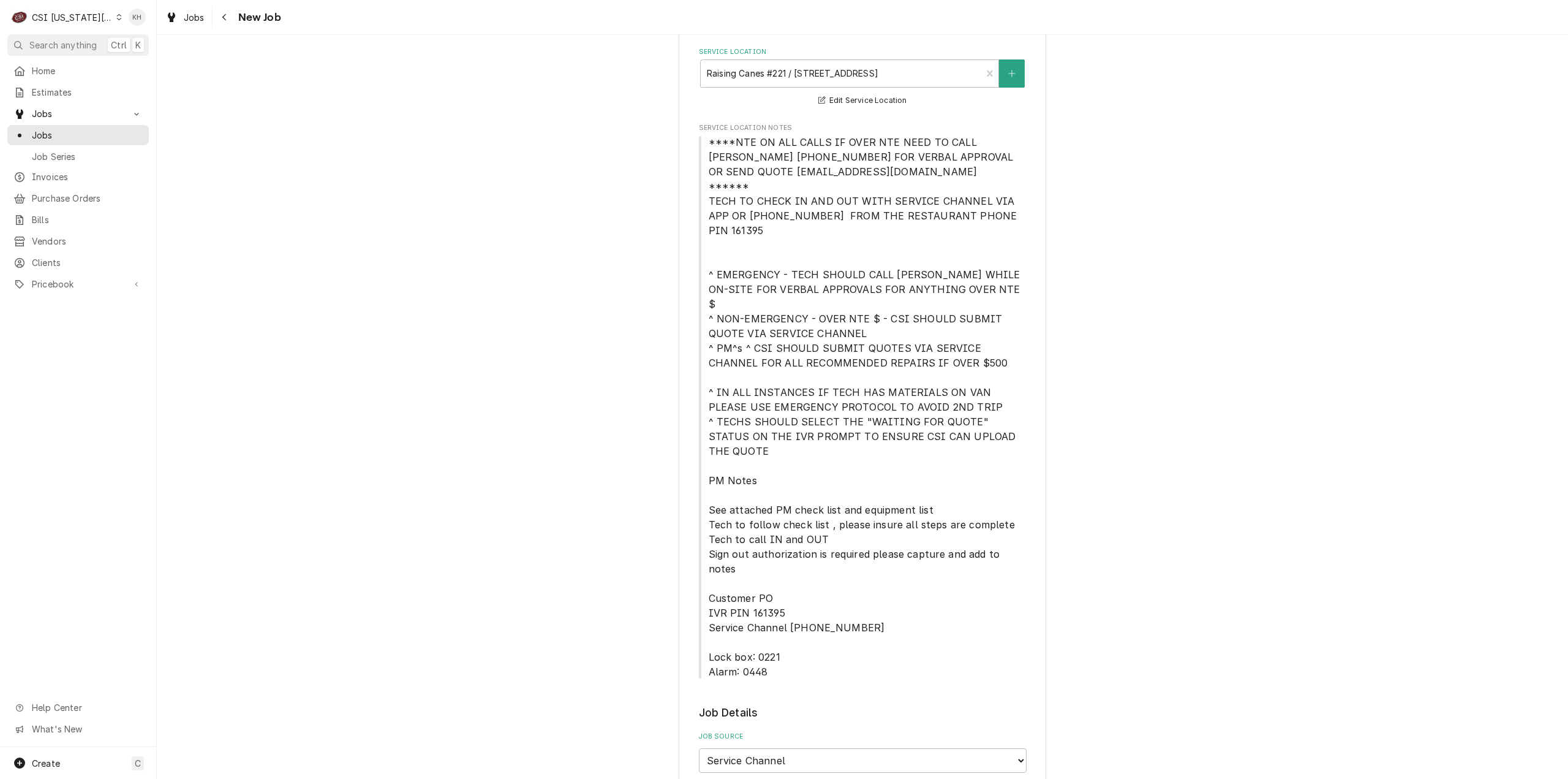
type textarea "Multiple Requests- 1. Supply and replace worn out casters and equipment slide f…"
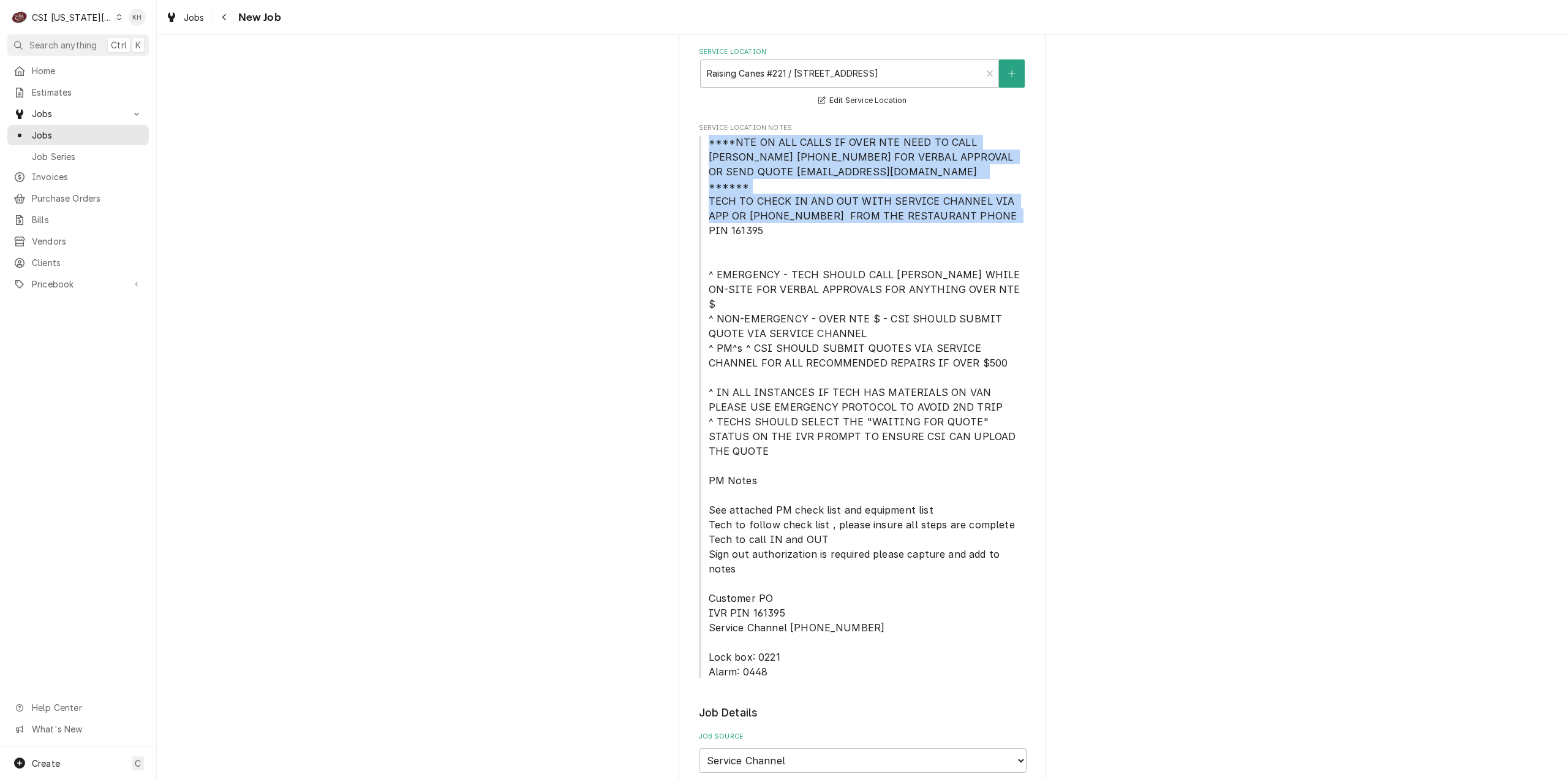
drag, startPoint x: 703, startPoint y: 141, endPoint x: 1013, endPoint y: 213, distance: 318.3
click at [1013, 213] on span "****NTE ON ALL CALLS IF OVER NTE NEED TO CALL JEFF COSTA 636-399-1299 FOR VERBA…" at bounding box center [862, 407] width 328 height 544
copy span "****NTE ON ALL CALLS IF OVER NTE NEED TO CALL JEFF COSTA 636-399-1299 FOR VERBA…"
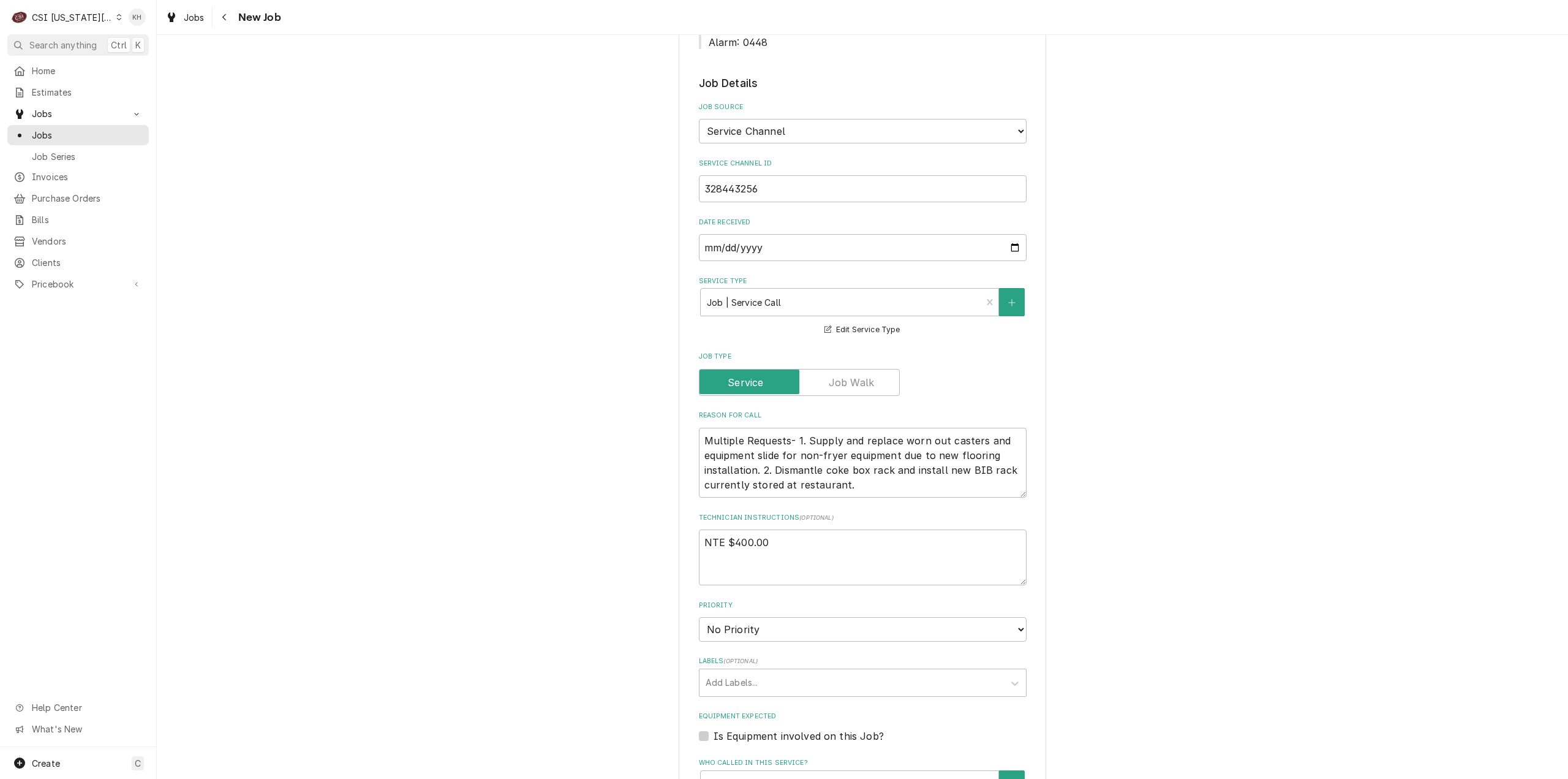
scroll to position [1042, 0]
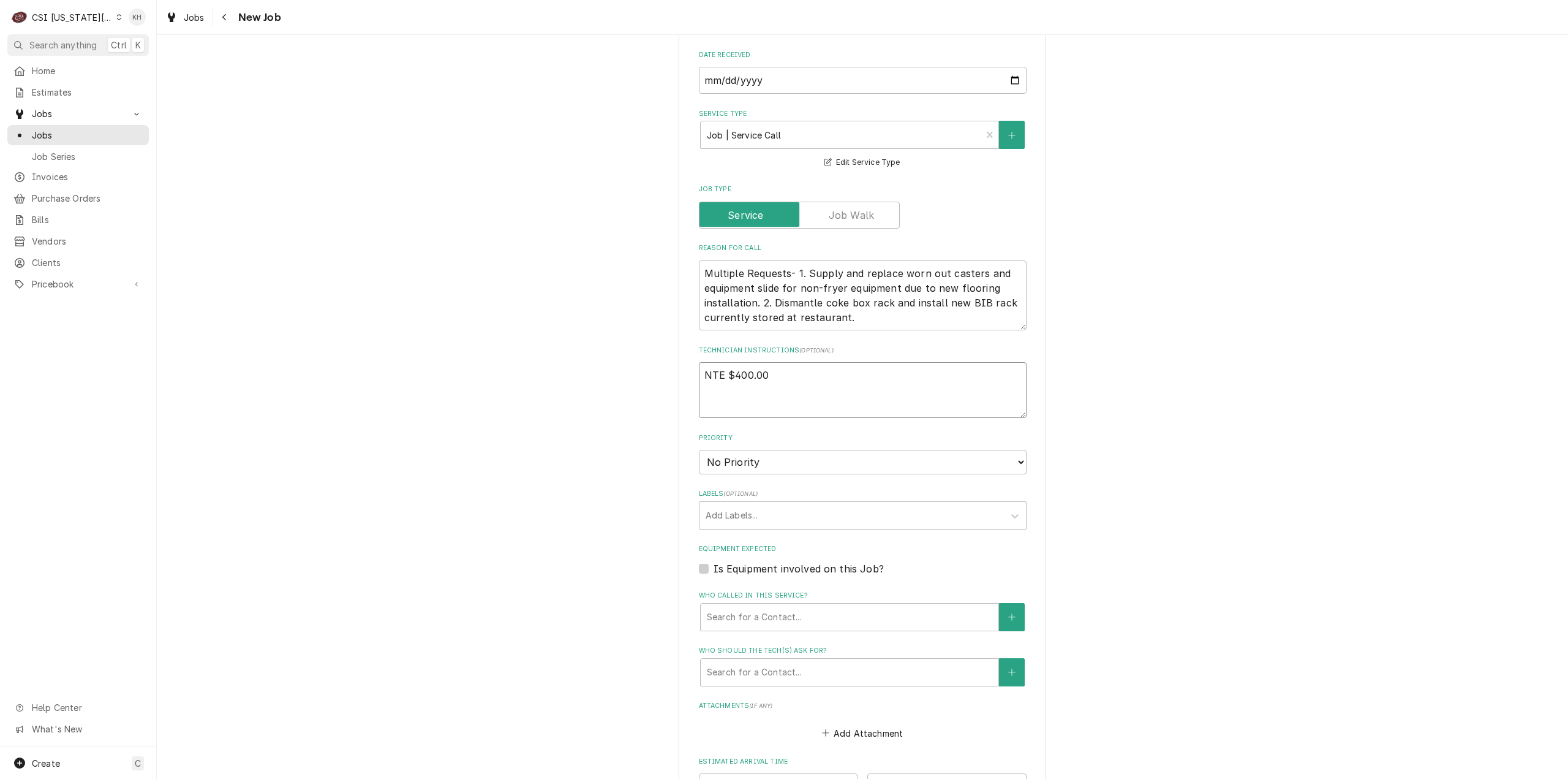
click at [720, 362] on textarea "NTE $400.00" at bounding box center [862, 390] width 328 height 56
click at [784, 362] on textarea "NTE $400.00" at bounding box center [862, 390] width 328 height 56
type textarea "x"
type textarea "NTE $400.00"
type textarea "x"
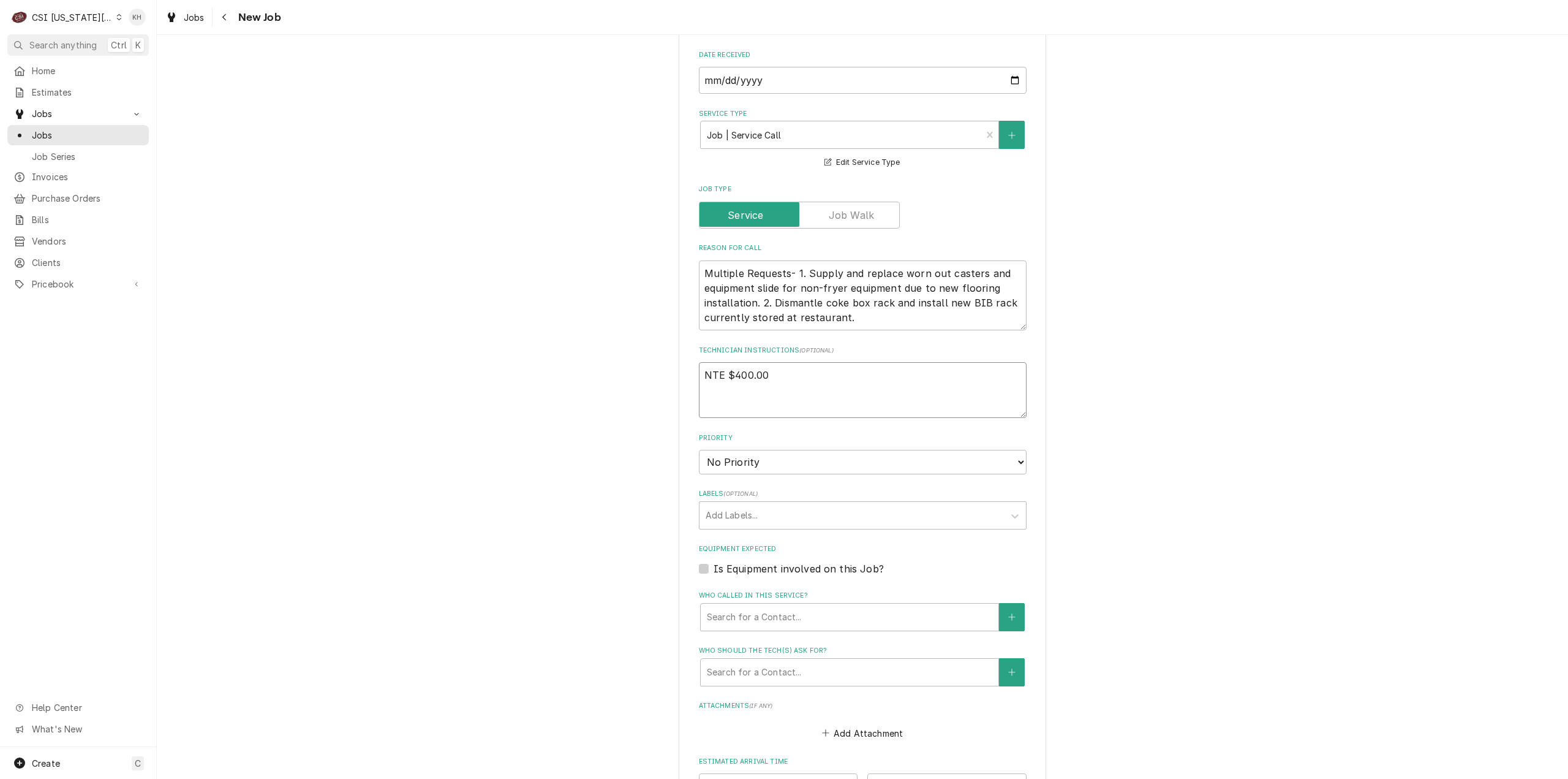
type textarea "NTE $400.00"
paste textarea "****NTE ON ALL CALLS IF OVER NTE NEED TO CALL JEFF COSTA 636-399-1299 FOR VERBA…"
type textarea "x"
type textarea "NTE $400.00 ****NTE ON ALL CALLS IF OVER NTE NEED TO CALL JEFF COSTA 636-399-12…"
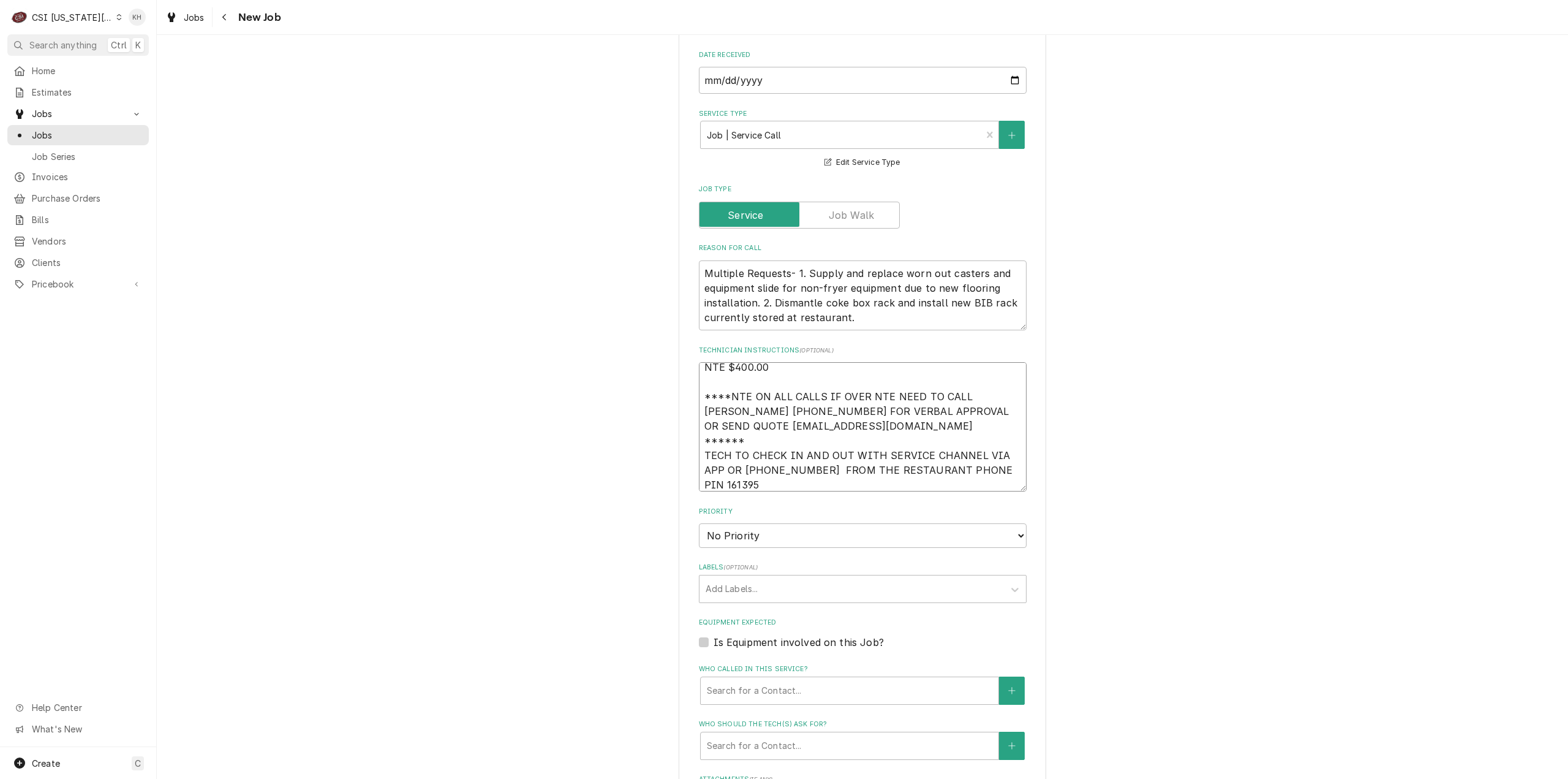
type textarea "x"
type textarea "NTE $400.00 ****NTE ON ALL CALLS IF OVER NTE NEED TO CALL JEFF COSTA 636-399-12…"
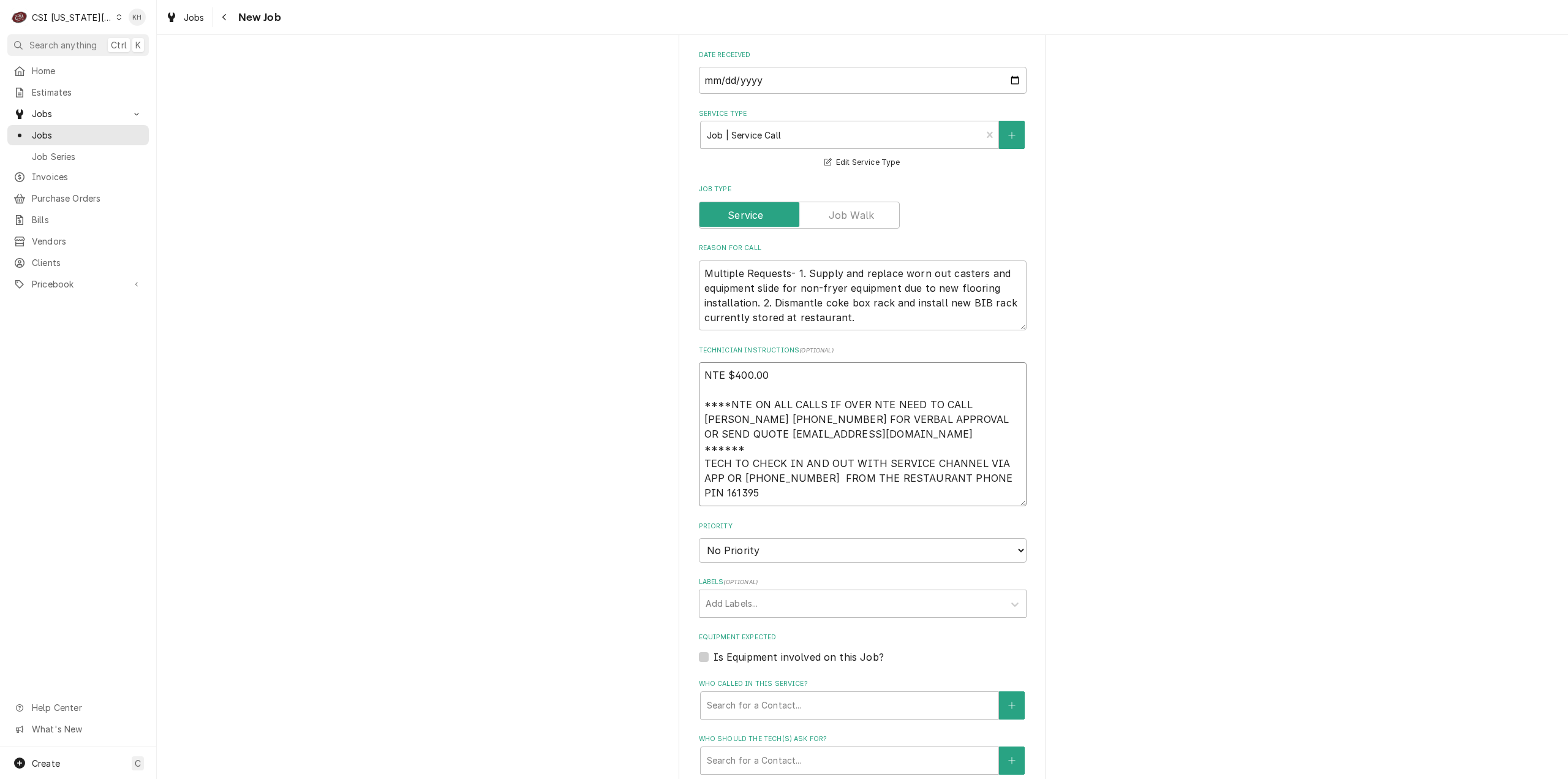
type textarea "x"
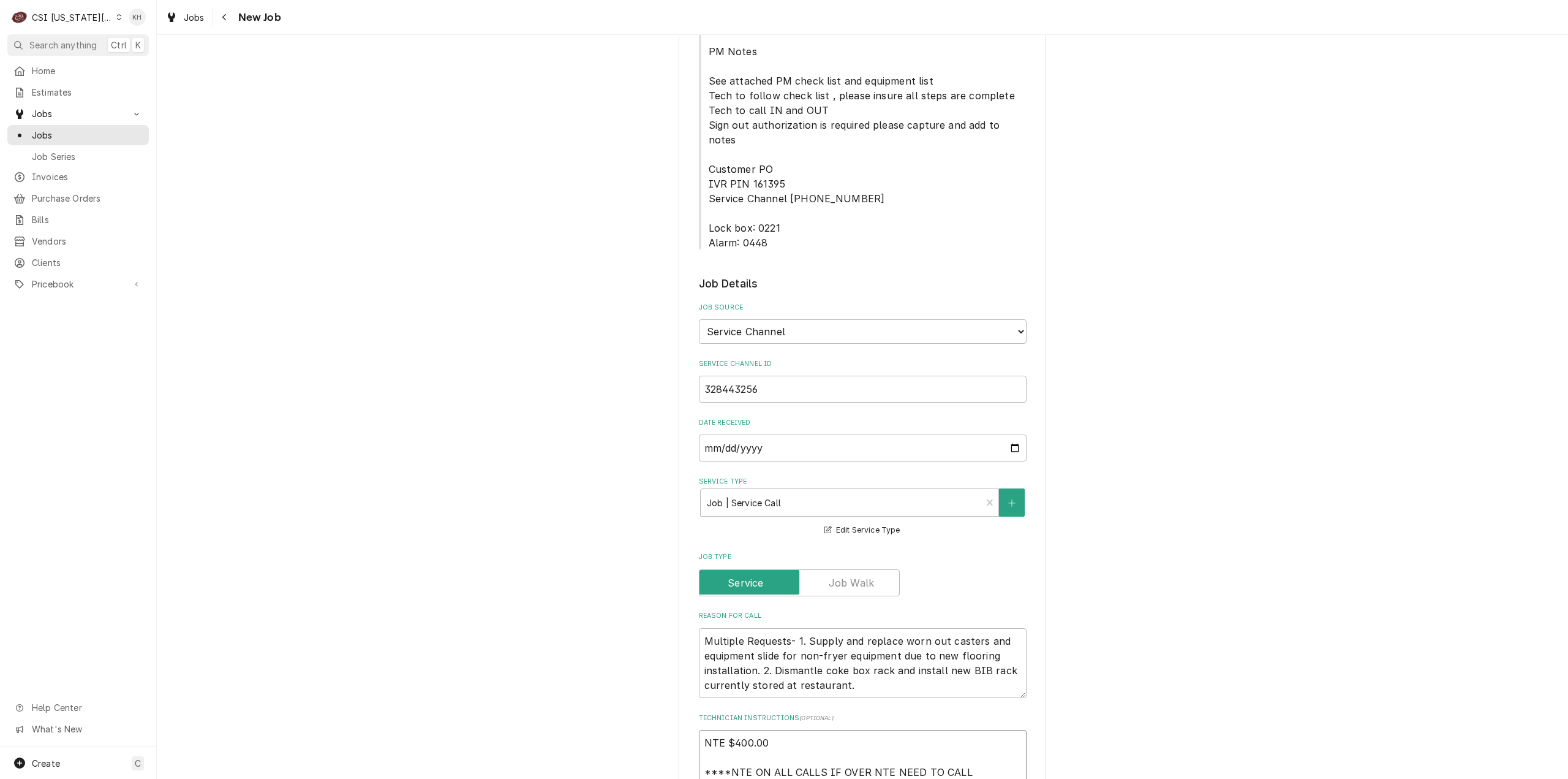
scroll to position [674, 0]
type textarea "NTE $400.00 ****NTE ON ALL CALLS IF OVER NTE NEED TO CALL JEFF COSTA 636-399-12…"
drag, startPoint x: 702, startPoint y: 155, endPoint x: 763, endPoint y: 178, distance: 65.2
click at [763, 178] on div "Please provide the following information to create a job: Client Details Client…" at bounding box center [862, 459] width 328 height 2118
copy span "Lock box: 0221 Alarm: 0448"
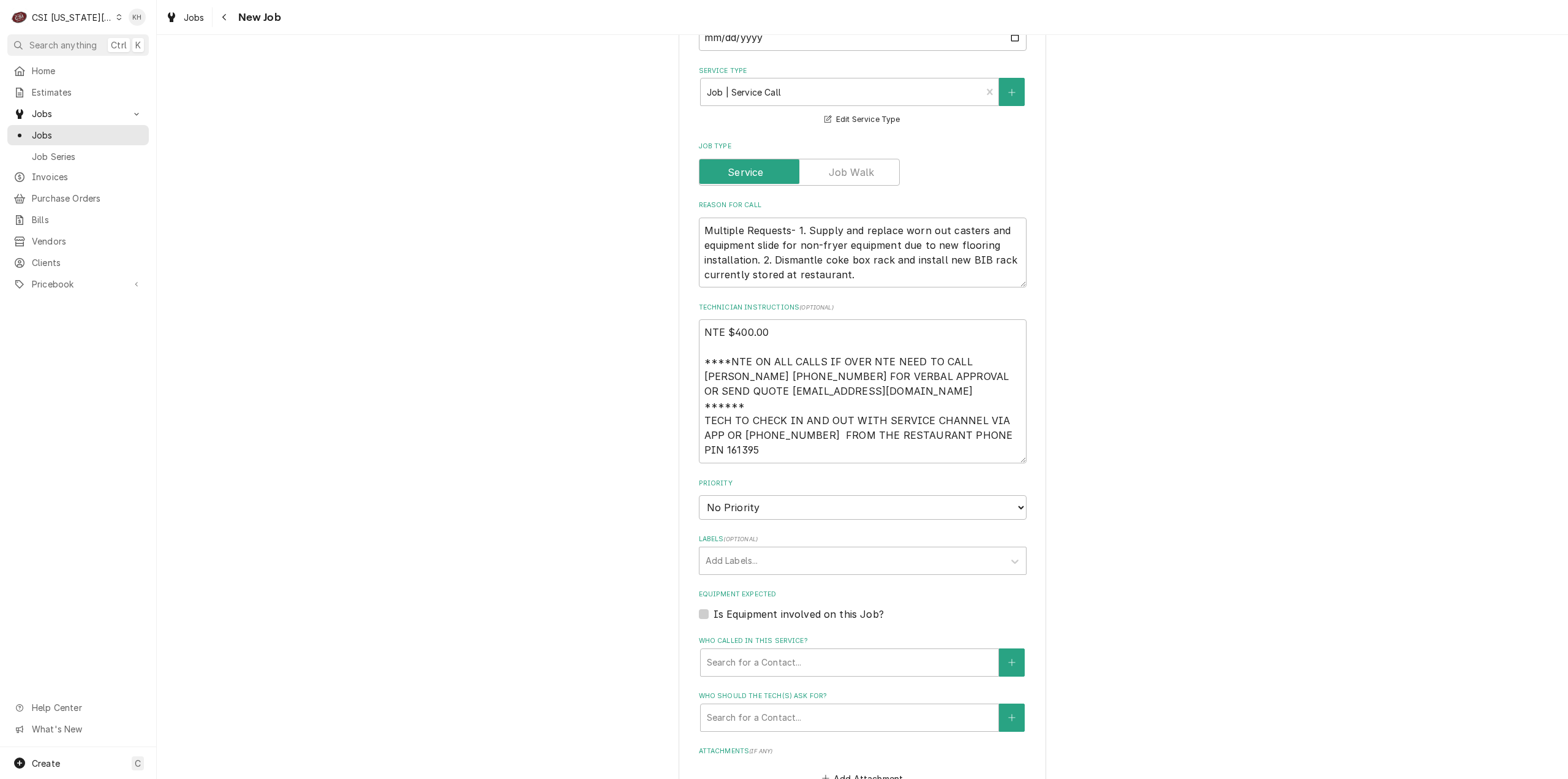
scroll to position [1103, 0]
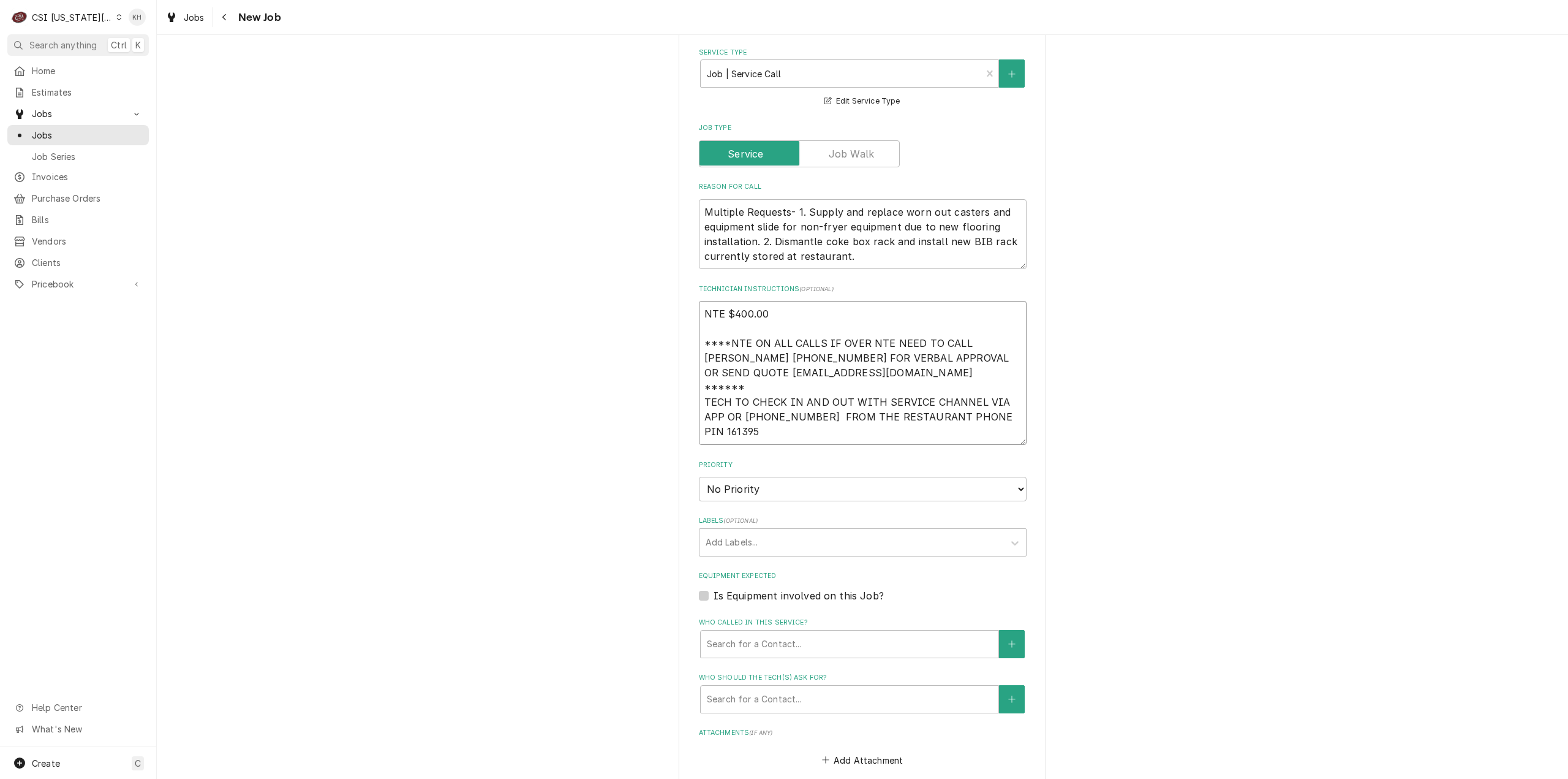
click at [739, 361] on textarea "NTE $400.00 ****NTE ON ALL CALLS IF OVER NTE NEED TO CALL JEFF COSTA 636-399-12…" at bounding box center [862, 373] width 328 height 144
paste textarea "Lock box: 0221 Alarm: 0448"
type textarea "x"
type textarea "NTE $400.00 ****NTE ON ALL CALLS IF OVER NTE NEED TO CALL JEFF COSTA 636-399-12…"
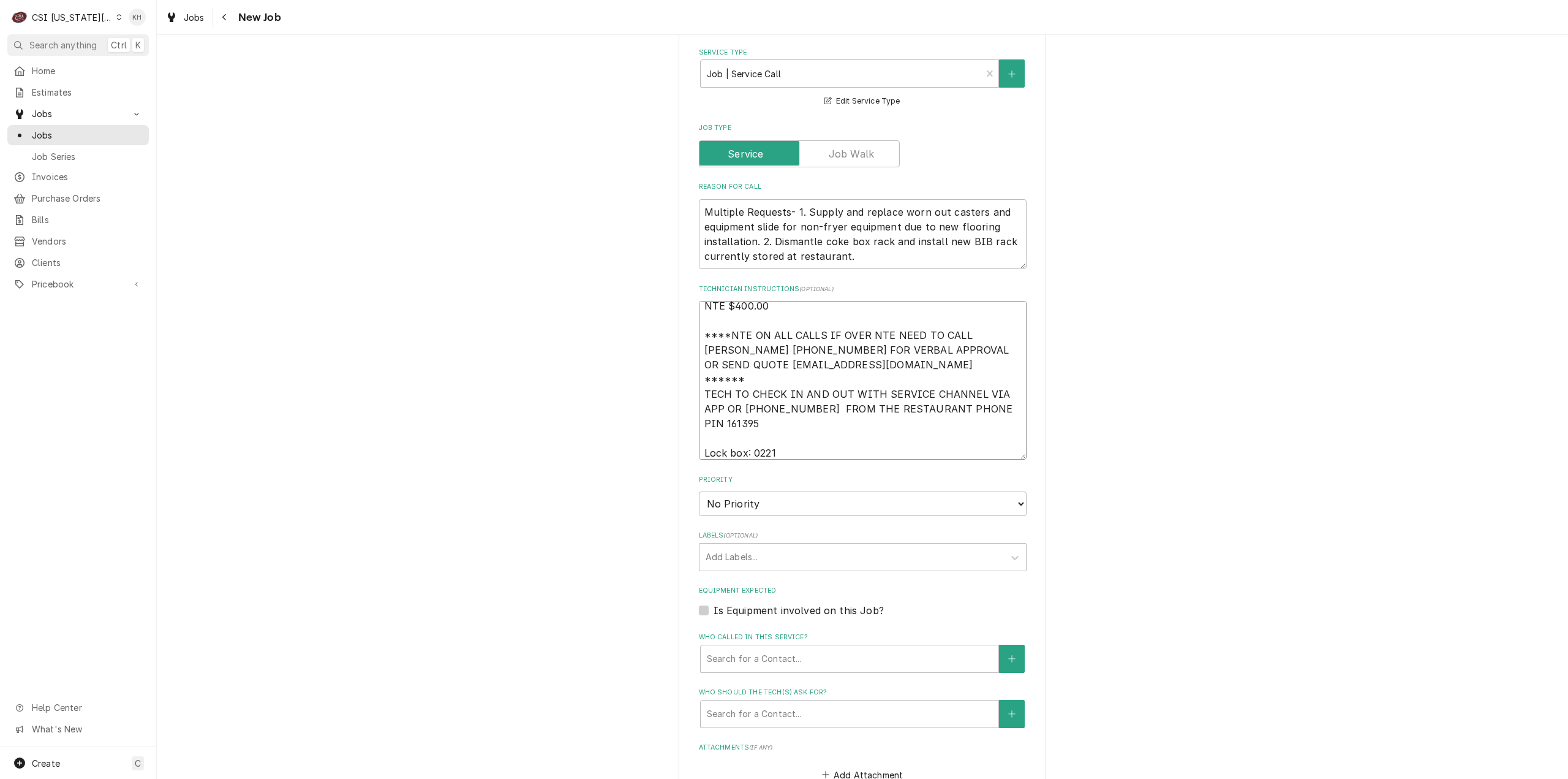
type textarea "x"
type textarea "NTE $400.00 ****NTE ON ALL CALLS IF OVER NTE NEED TO CALL JEFF COSTA 636-399-12…"
type textarea "x"
type textarea "NTE $400.00 ****NTE ON ALL CALLS IF OVER NTE NEED TO CALL JEFF COSTA 636-399-12…"
type textarea "x"
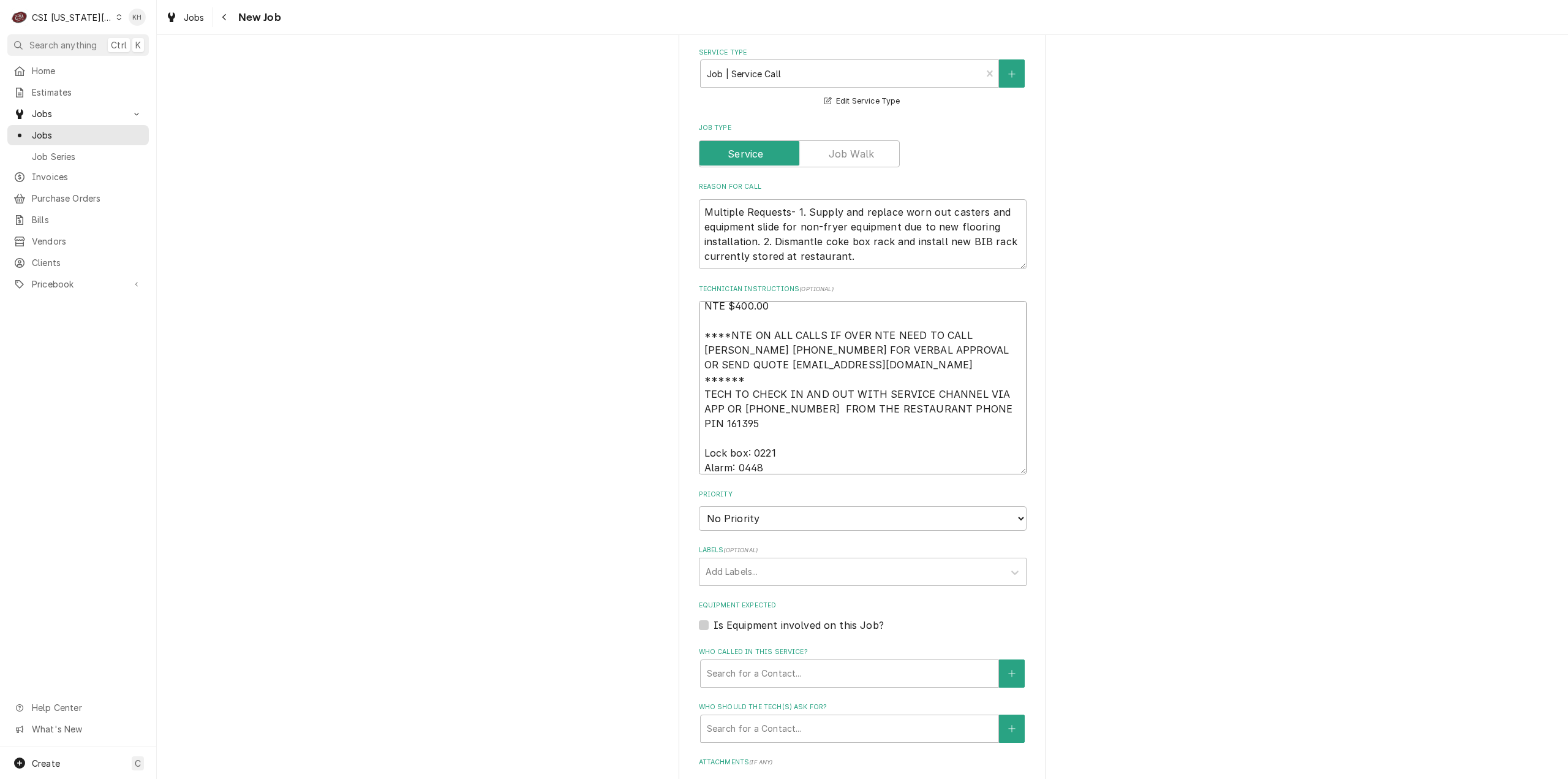
type textarea "NTE $400.00 ****NTE ON ALL CALLS IF OVER NTE NEED TO CALL JEFF COSTA 636-399-12…"
type textarea "x"
type textarea "NTE $400.00 ****NTE ON ALL CALLS IF OVER NTE NEED TO CALL JEFF COSTA 636-399-12…"
type textarea "x"
type textarea "NTE $400.00 ****NTE ON ALL CALLS IF OVER NTE NEED TO CALL JEFF COSTA 636-399-12…"
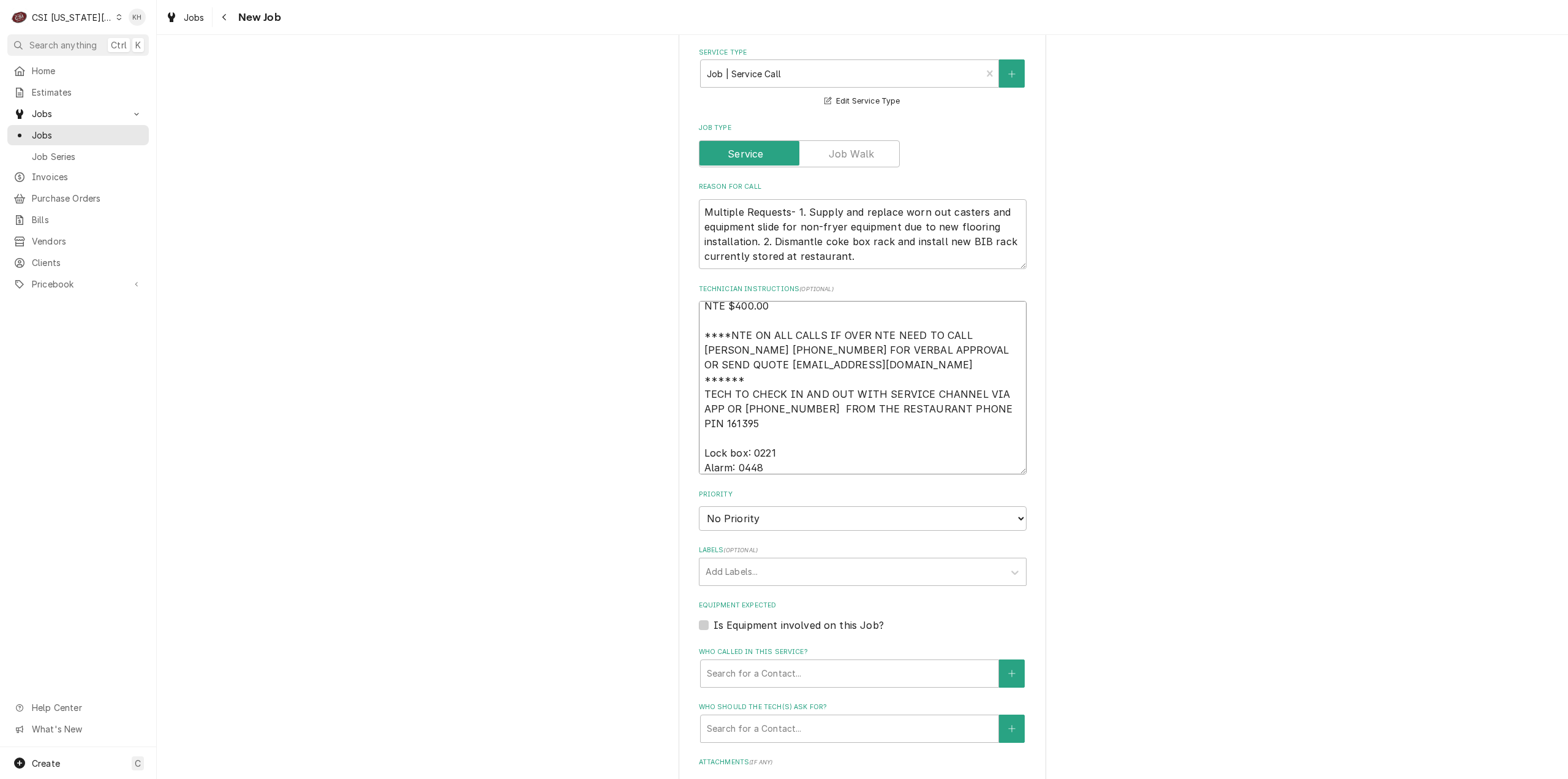
type textarea "x"
type textarea "NTE $400.00 ****NTE ON ALL CALLS IF OVER NTE NEED TO CALL JEFF COSTA 636-399-12…"
click at [761, 396] on textarea "NTE $400.00 ****NTE ON ALL CALLS IF OVER NTE NEED TO CALL JEFF COSTA 636-399-12…" at bounding box center [862, 387] width 328 height 174
paste textarea "913-239-0449"
type textarea "x"
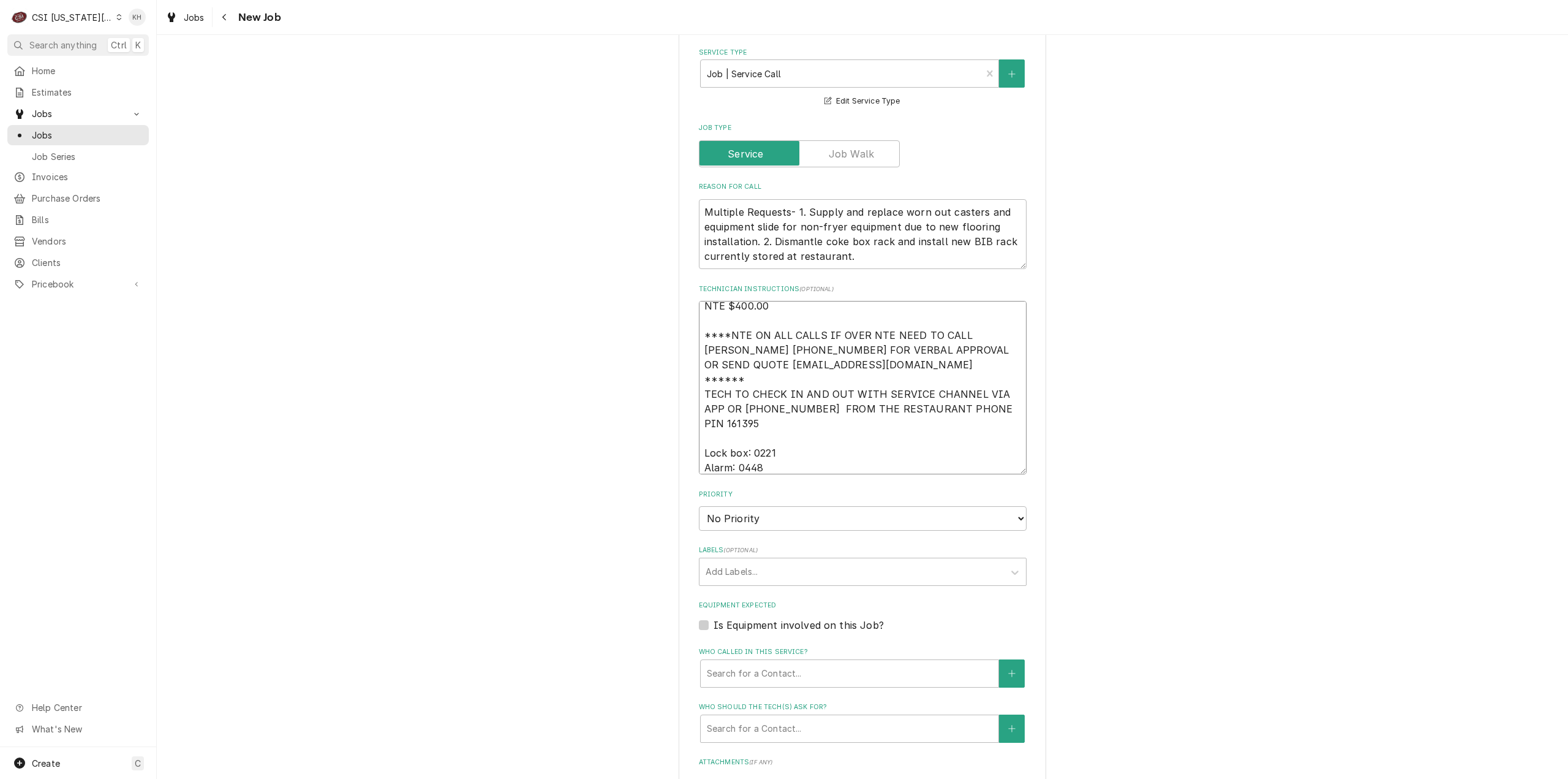
type textarea "NTE $400.00 ****NTE ON ALL CALLS IF OVER NTE NEED TO CALL JEFF COSTA 636-399-12…"
type textarea "x"
type textarea "NTE $400.00 ****NTE ON ALL CALLS IF OVER NTE NEED TO CALL JEFF COSTA 636-399-12…"
drag, startPoint x: 788, startPoint y: 442, endPoint x: 794, endPoint y: 452, distance: 11.7
click at [794, 506] on select "No Priority Urgent High Medium Low" at bounding box center [862, 518] width 328 height 25
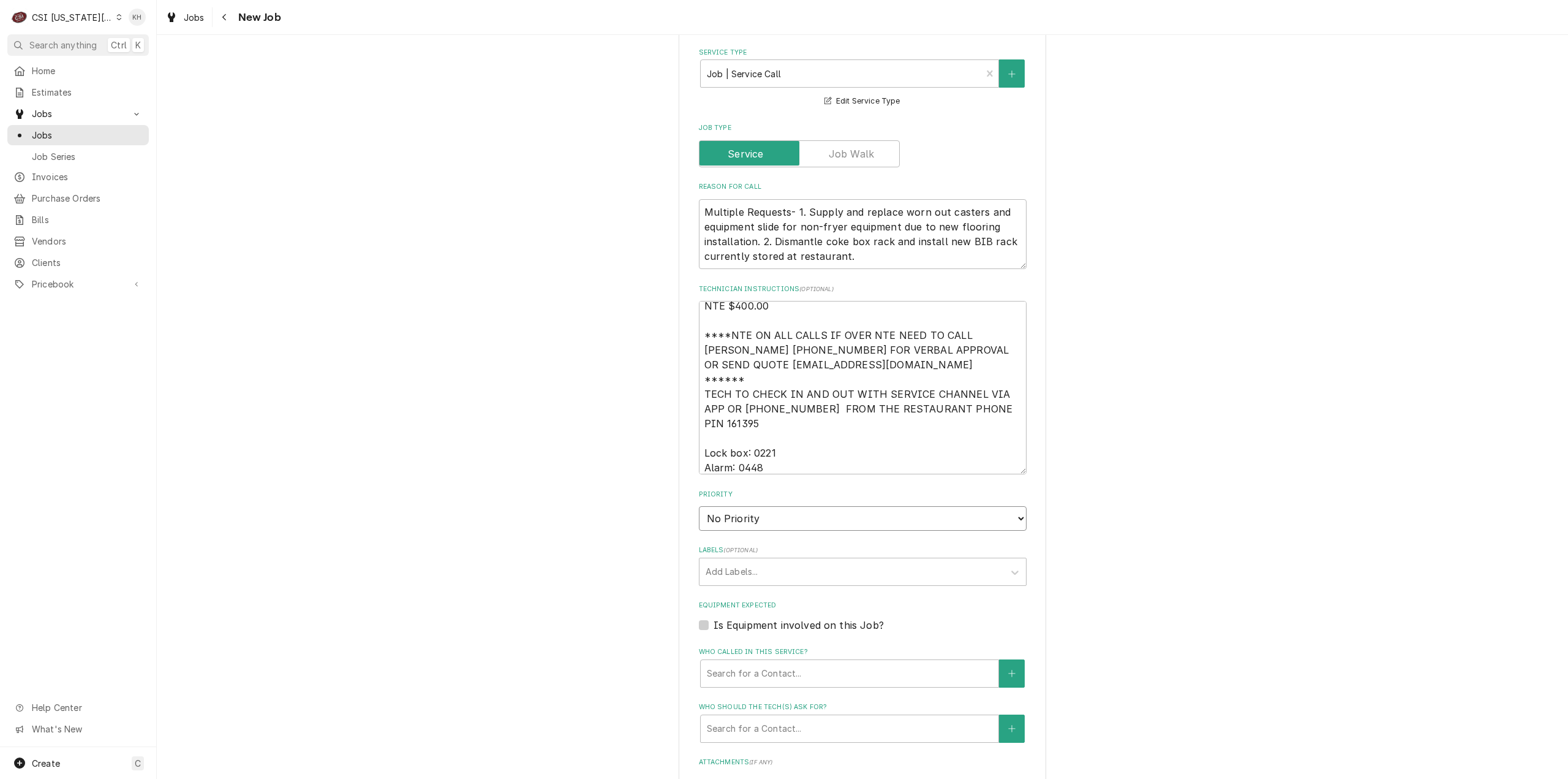
select select "4"
click at [699, 506] on select "No Priority Urgent High Medium Low" at bounding box center [862, 518] width 328 height 25
type textarea "x"
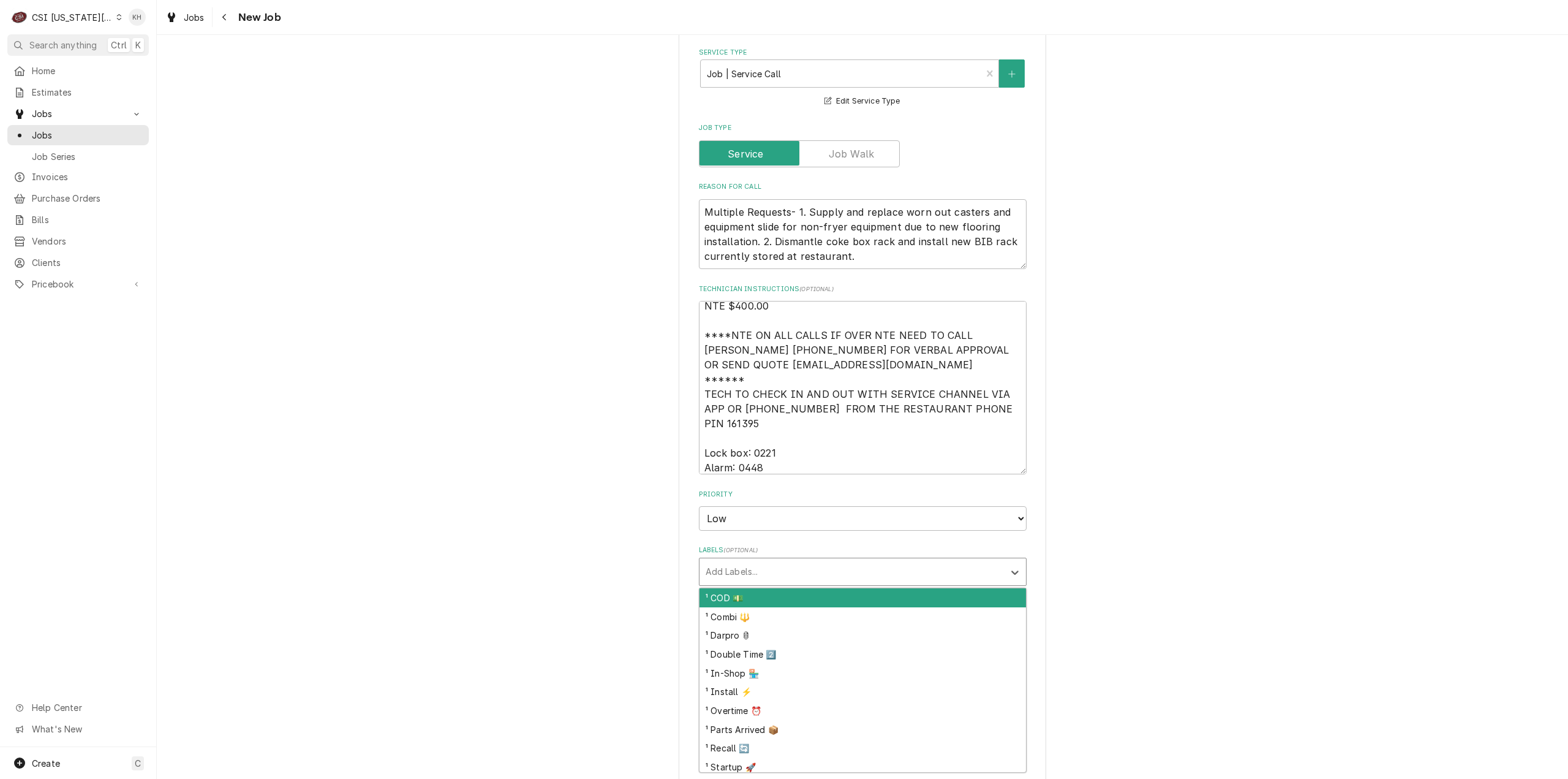
click at [803, 561] on div "Labels" at bounding box center [851, 571] width 292 height 22
type input "cook"
type textarea "x"
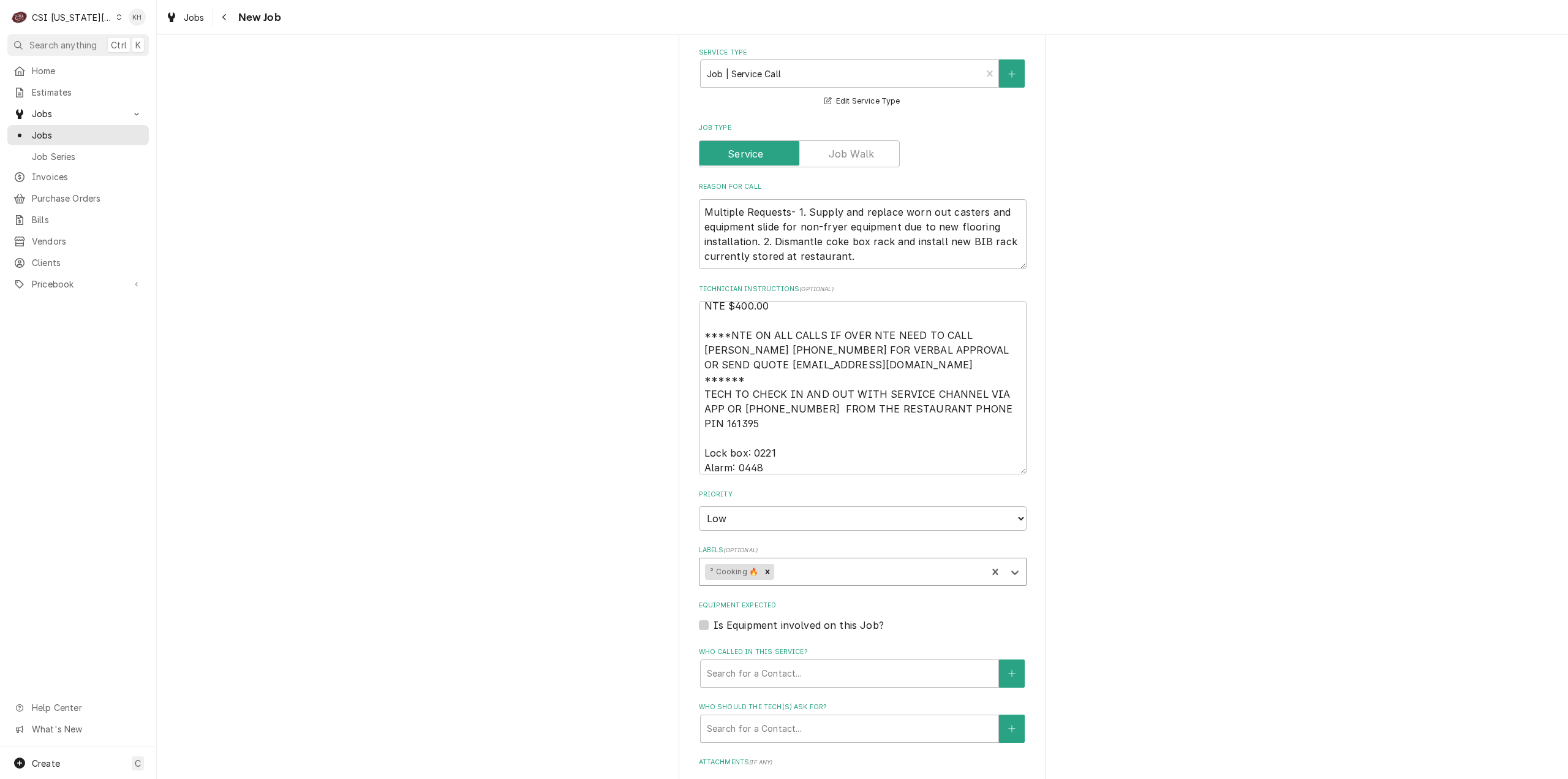
type textarea "x"
type input "be"
type textarea "x"
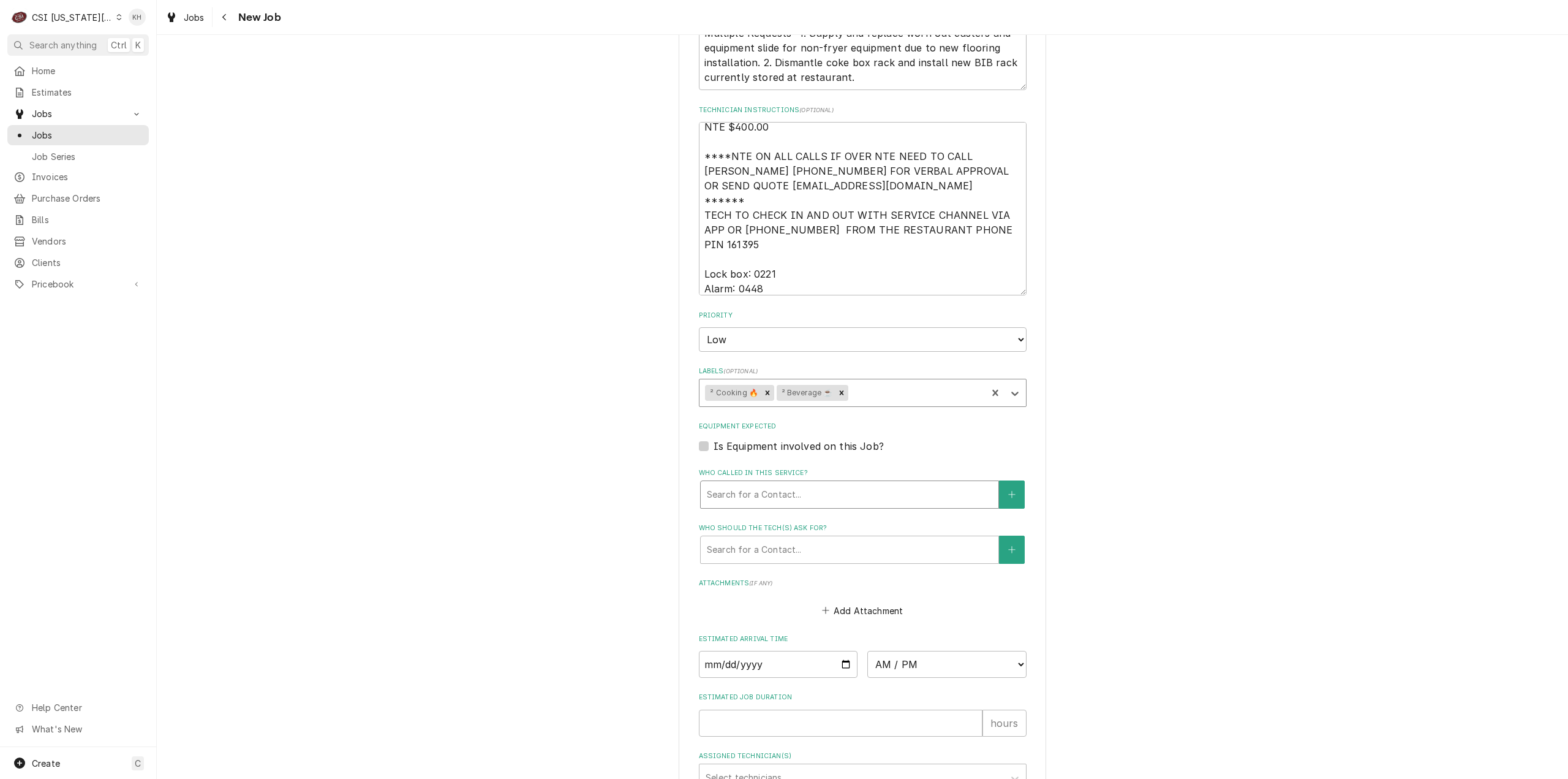
scroll to position [1287, 0]
click at [753, 704] on input "Estimated Job Duration" at bounding box center [841, 718] width 283 height 27
type textarea "x"
type input "2"
type textarea "x"
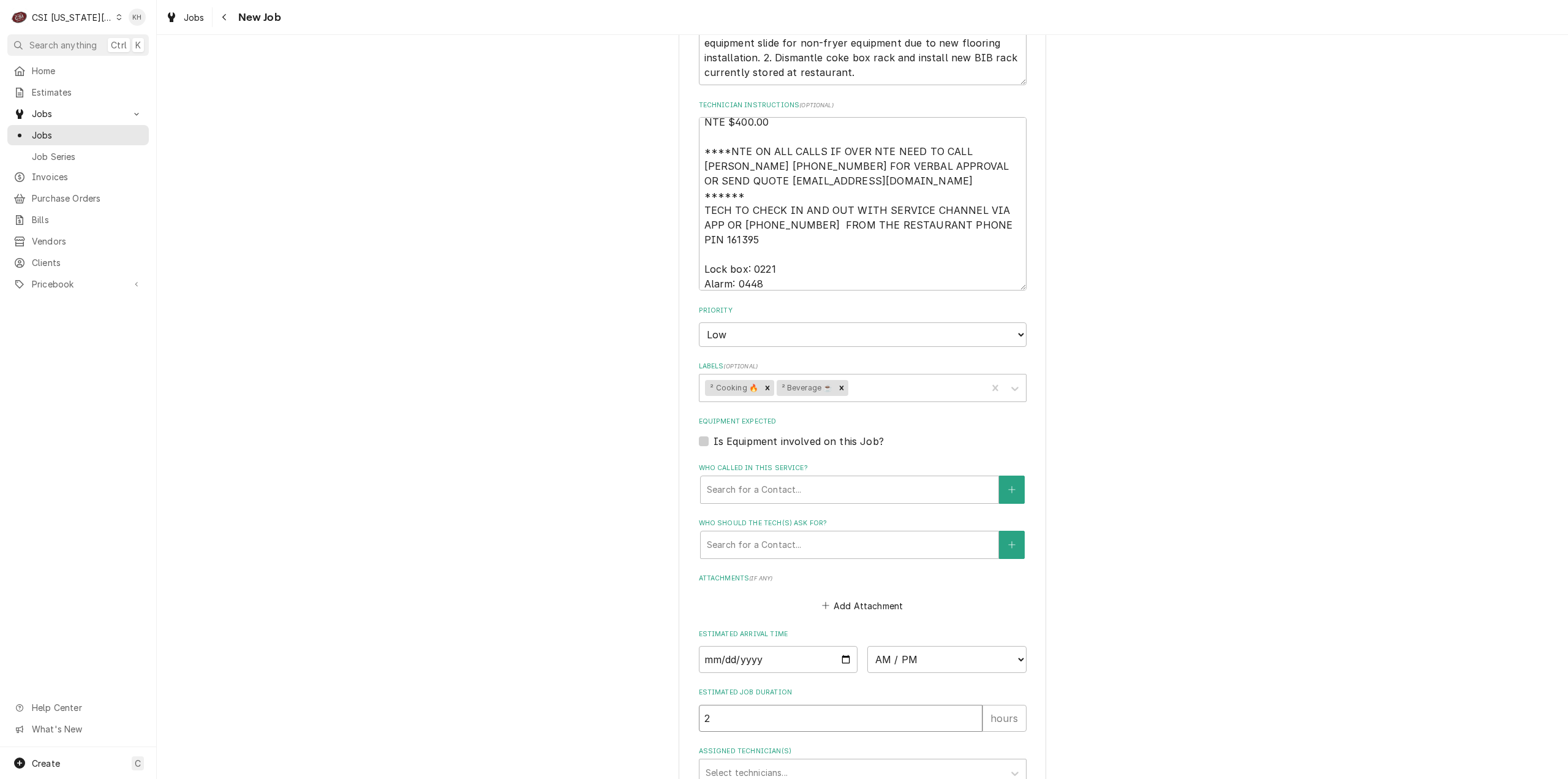
type input "2"
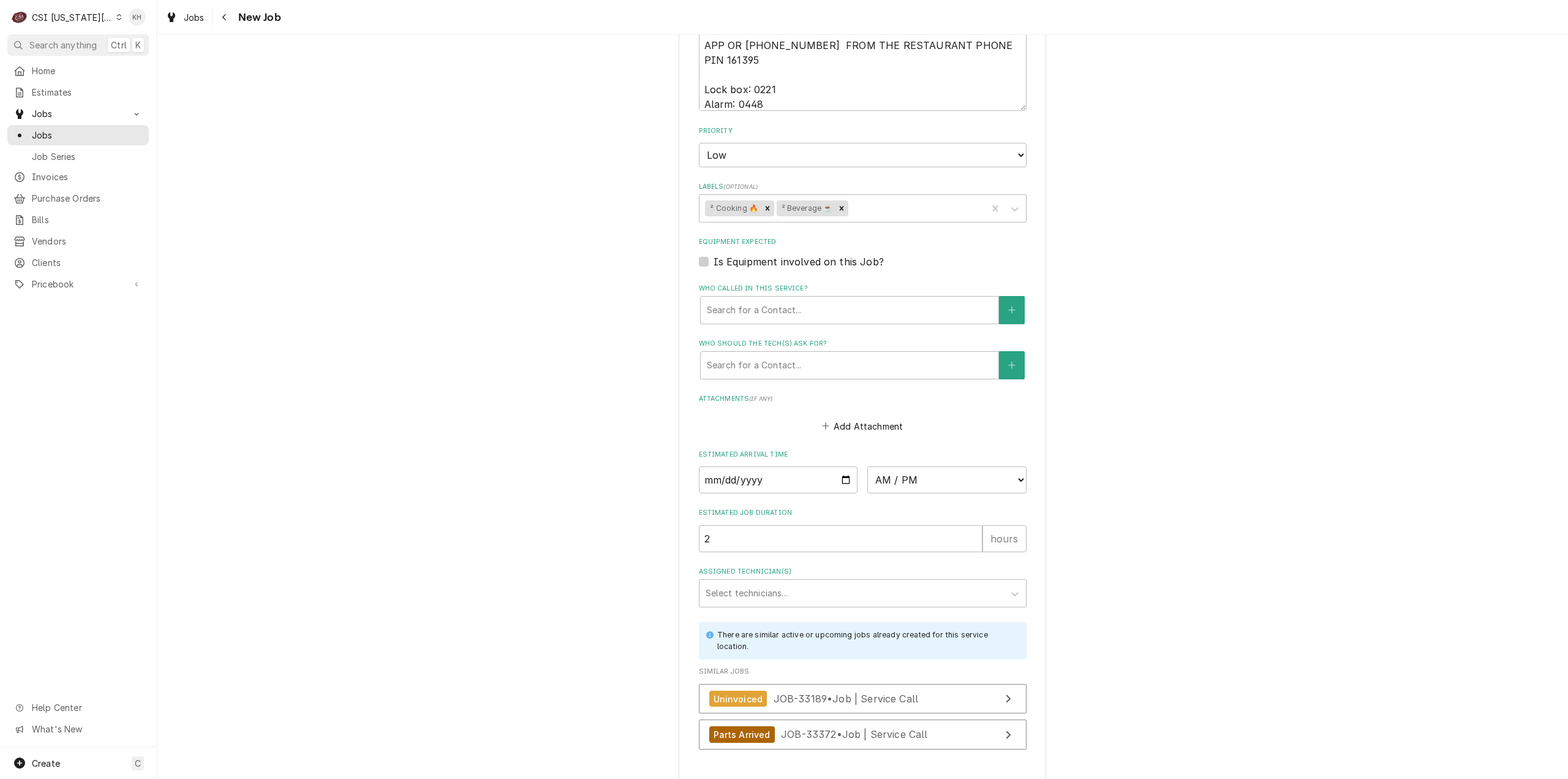
type textarea "x"
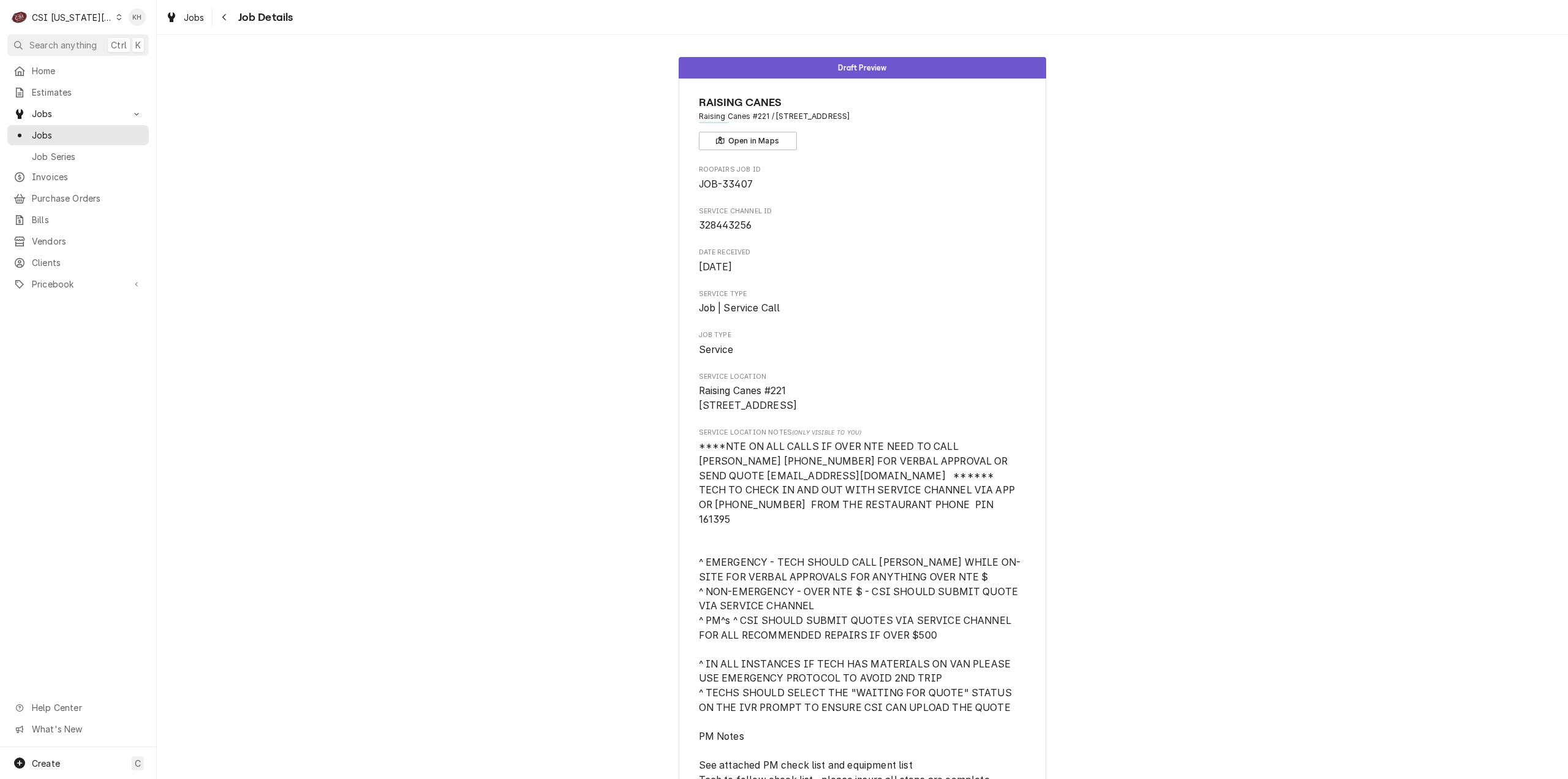
click at [77, 16] on div "CSI [US_STATE][GEOGRAPHIC_DATA]" at bounding box center [72, 17] width 81 height 13
click at [175, 59] on div "CSI St. [PERSON_NAME]" at bounding box center [210, 67] width 186 height 15
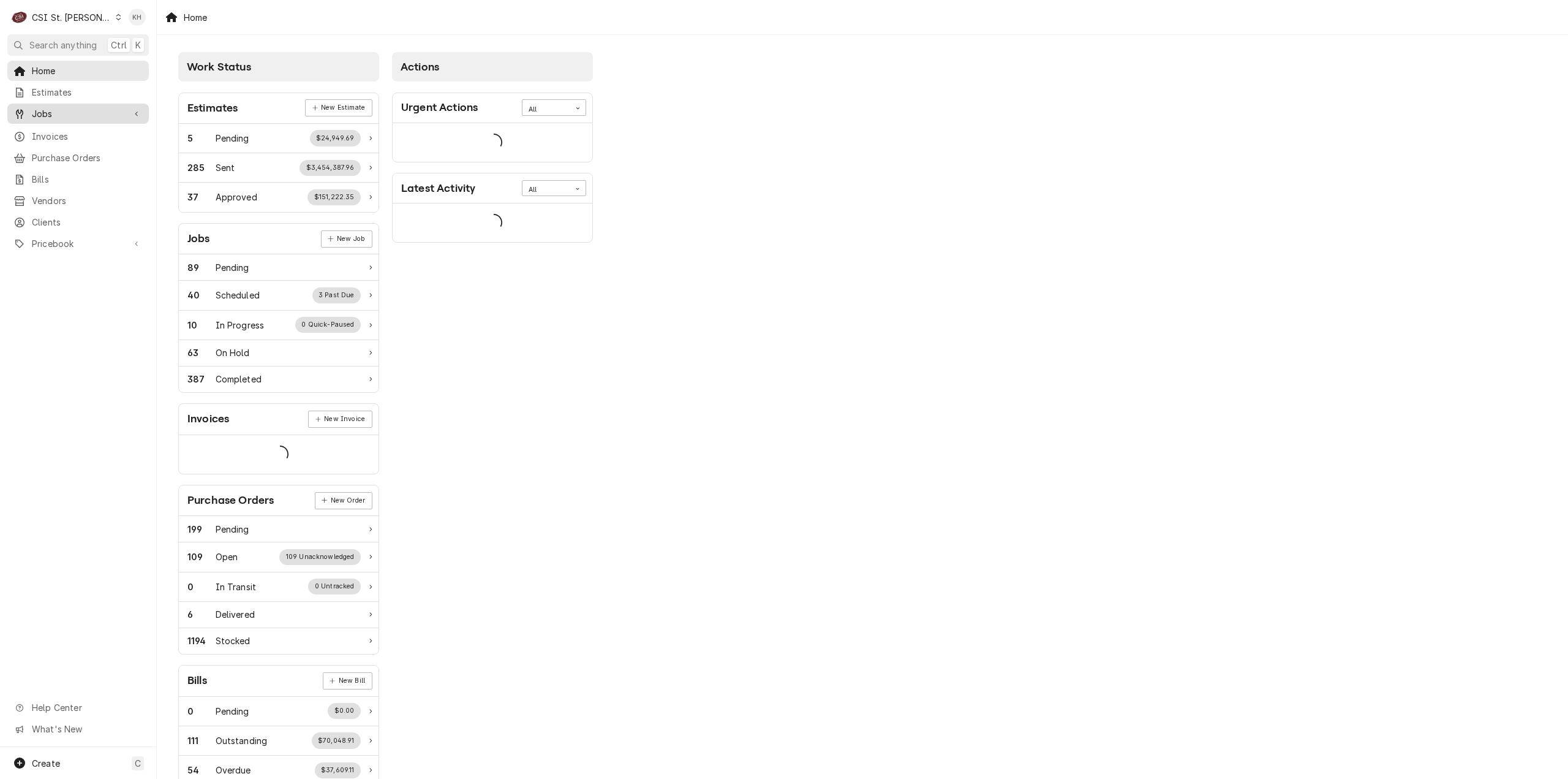
click at [120, 114] on span "Jobs" at bounding box center [78, 113] width 92 height 13
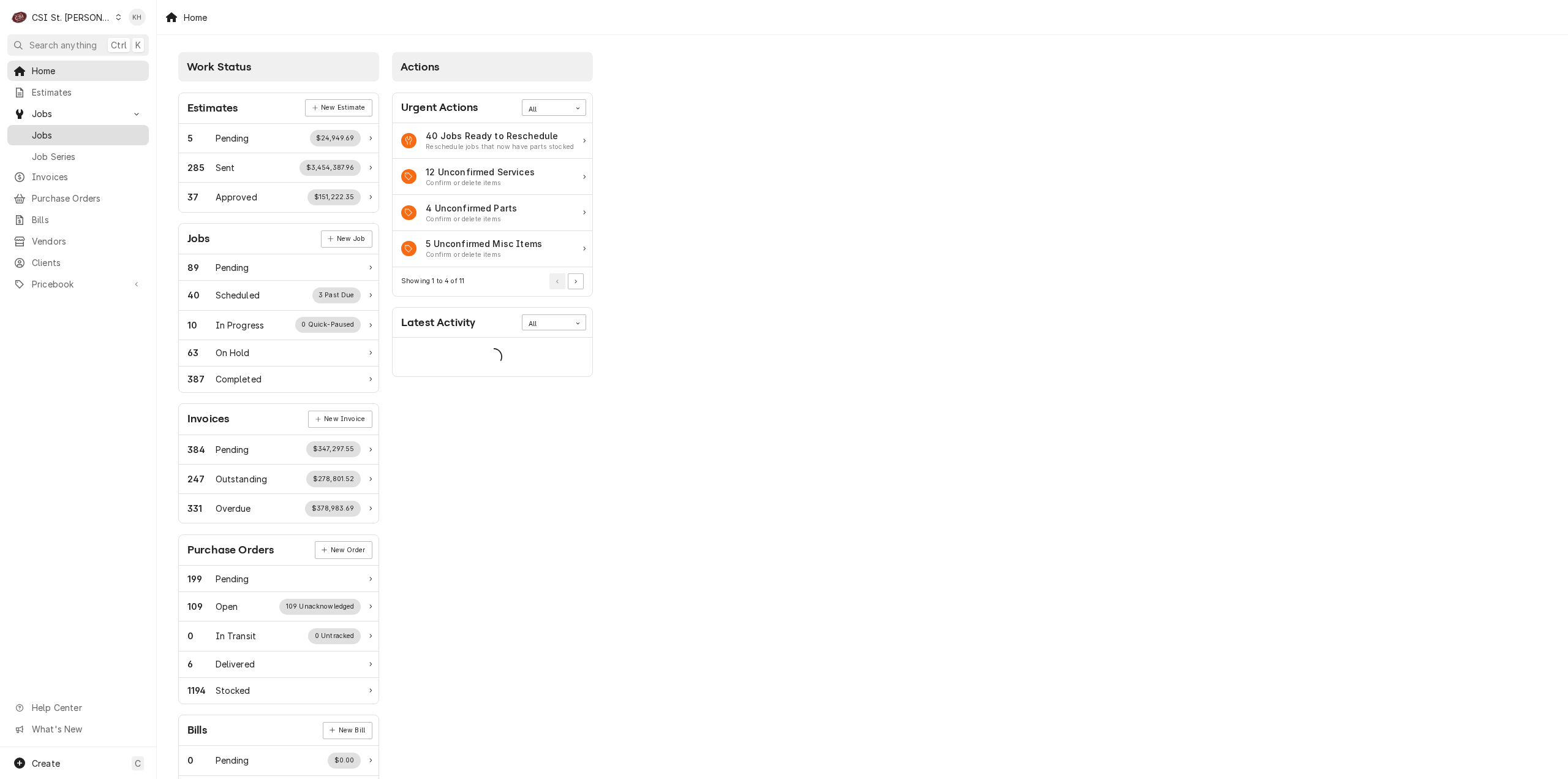
click at [109, 128] on span "Jobs" at bounding box center [87, 134] width 111 height 13
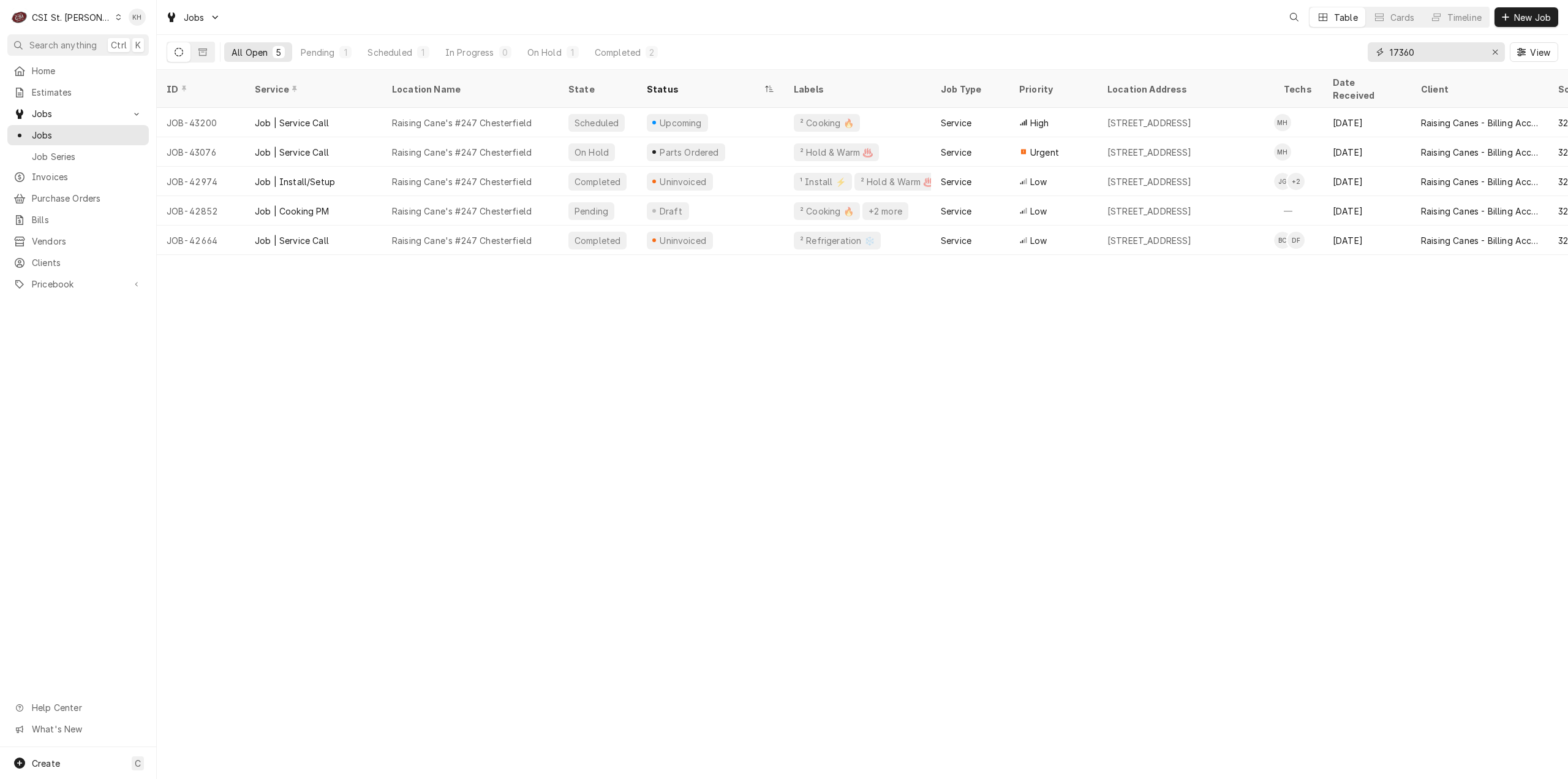
click at [1459, 56] on input "17360" at bounding box center [1436, 52] width 92 height 19
click at [55, 45] on span "Search anything" at bounding box center [63, 45] width 67 height 13
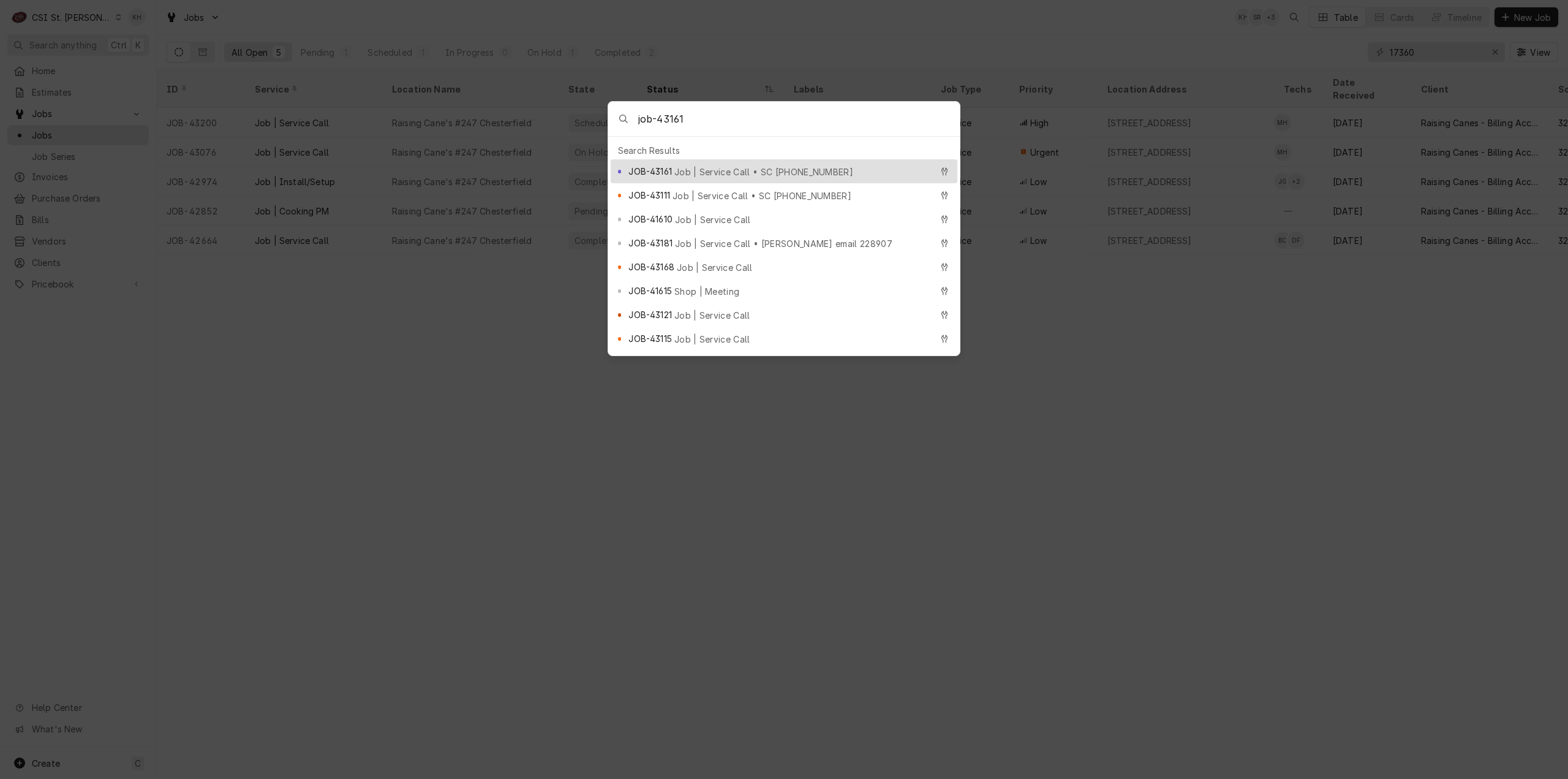
type input "job-43161"
click at [748, 166] on span "Job | Service Call • SC [PHONE_NUMBER]" at bounding box center [763, 172] width 179 height 13
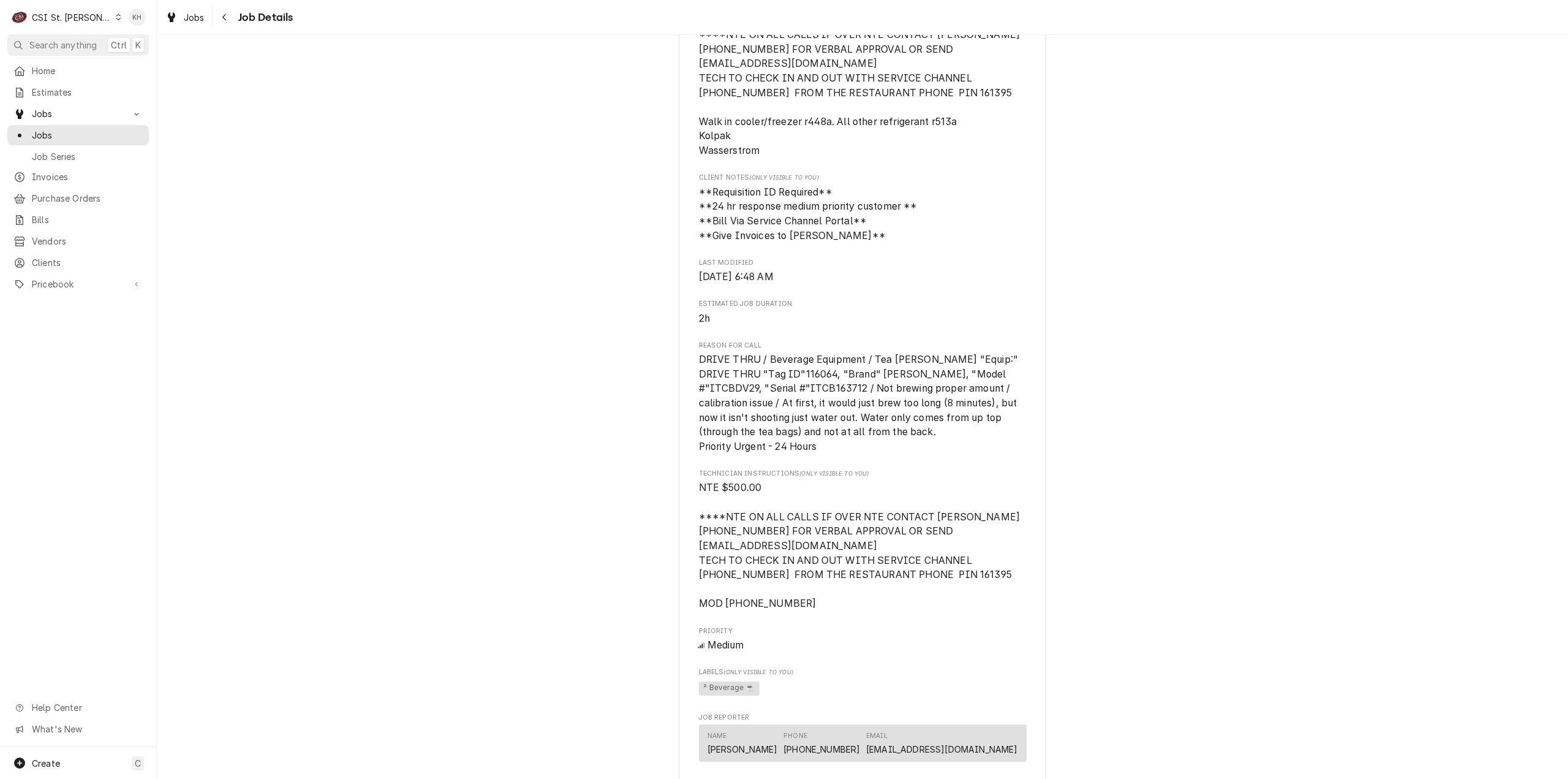
scroll to position [429, 0]
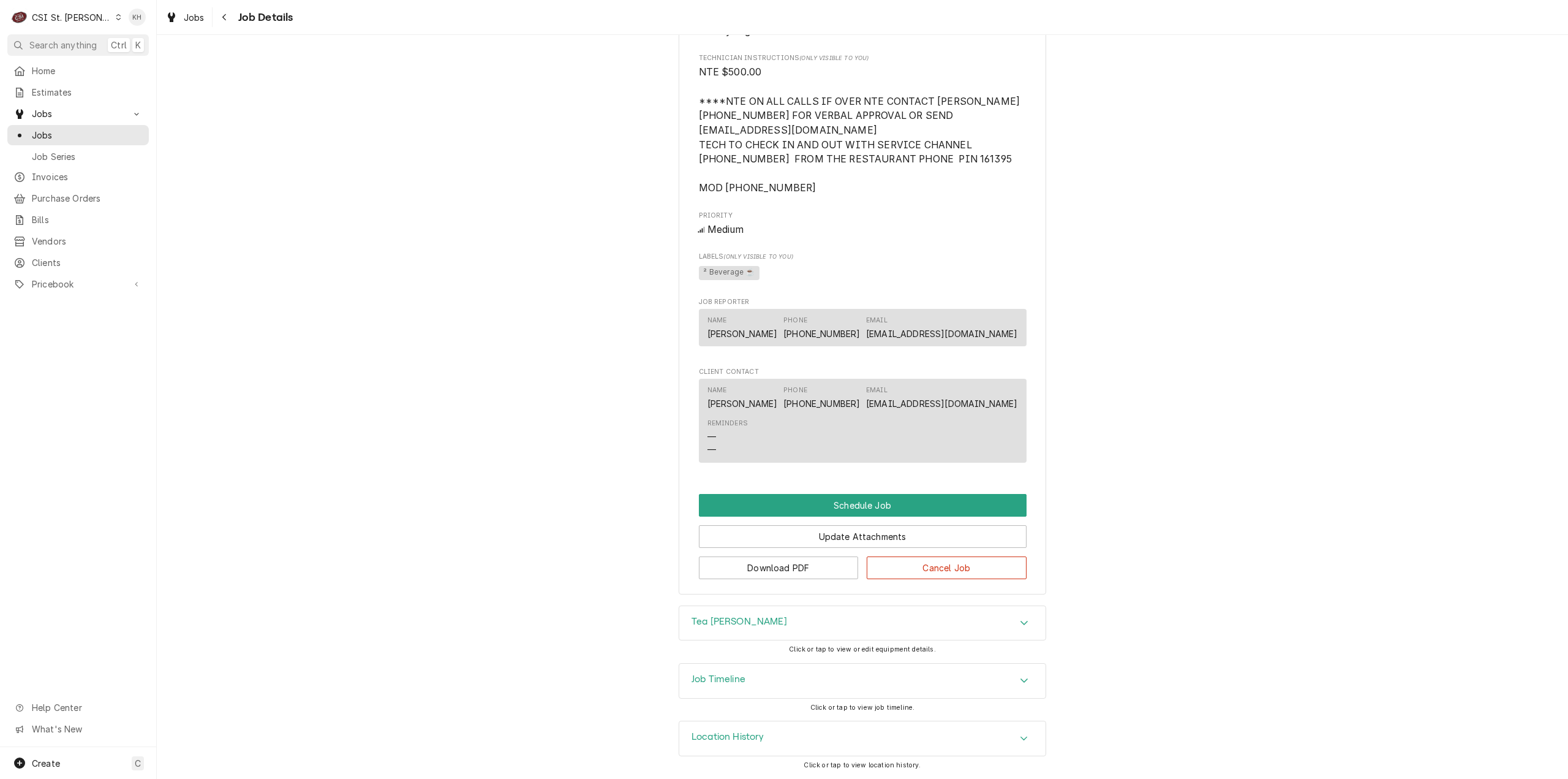
click at [710, 677] on h3 "Job Timeline" at bounding box center [718, 679] width 54 height 11
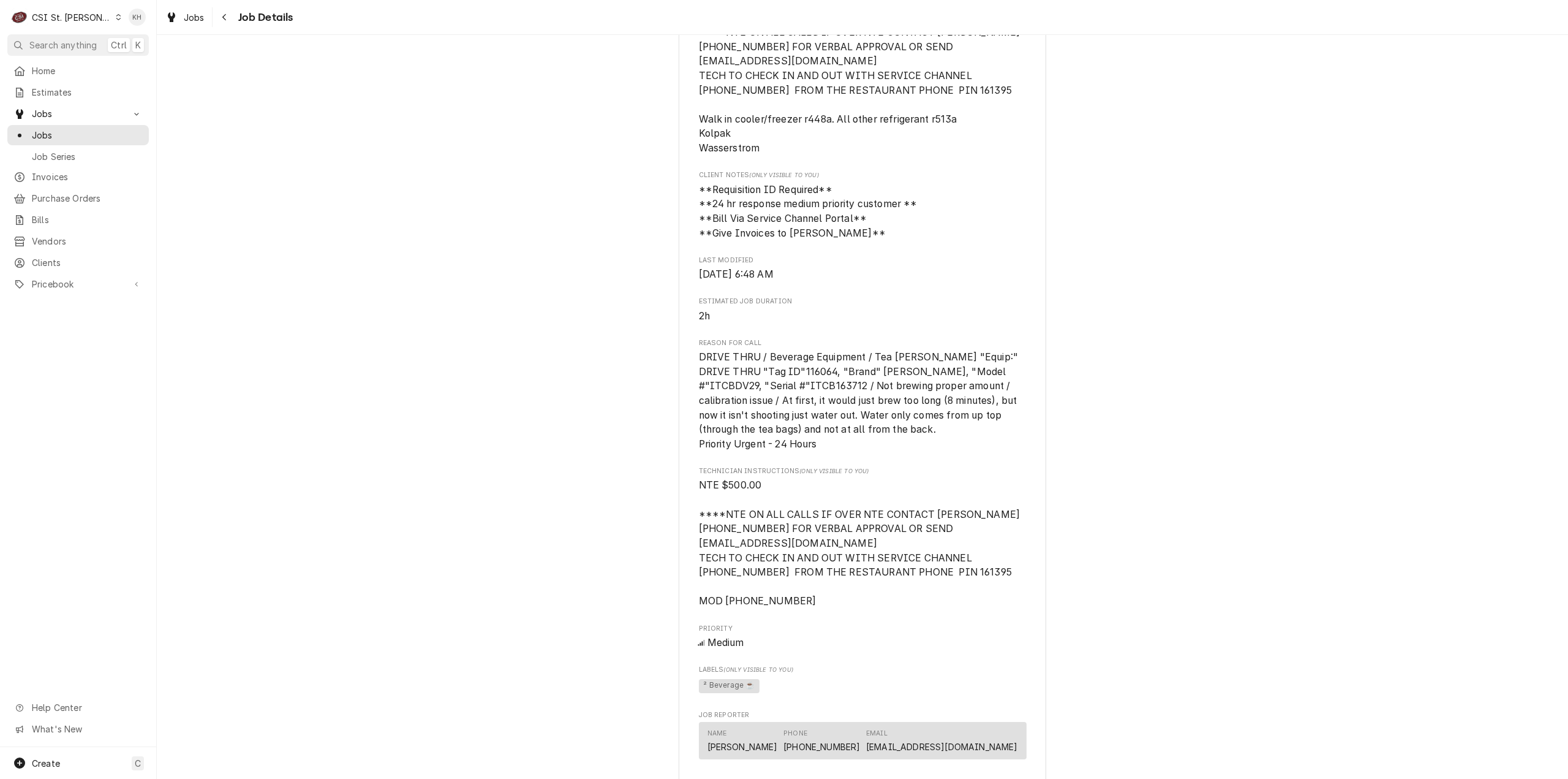
scroll to position [490, 0]
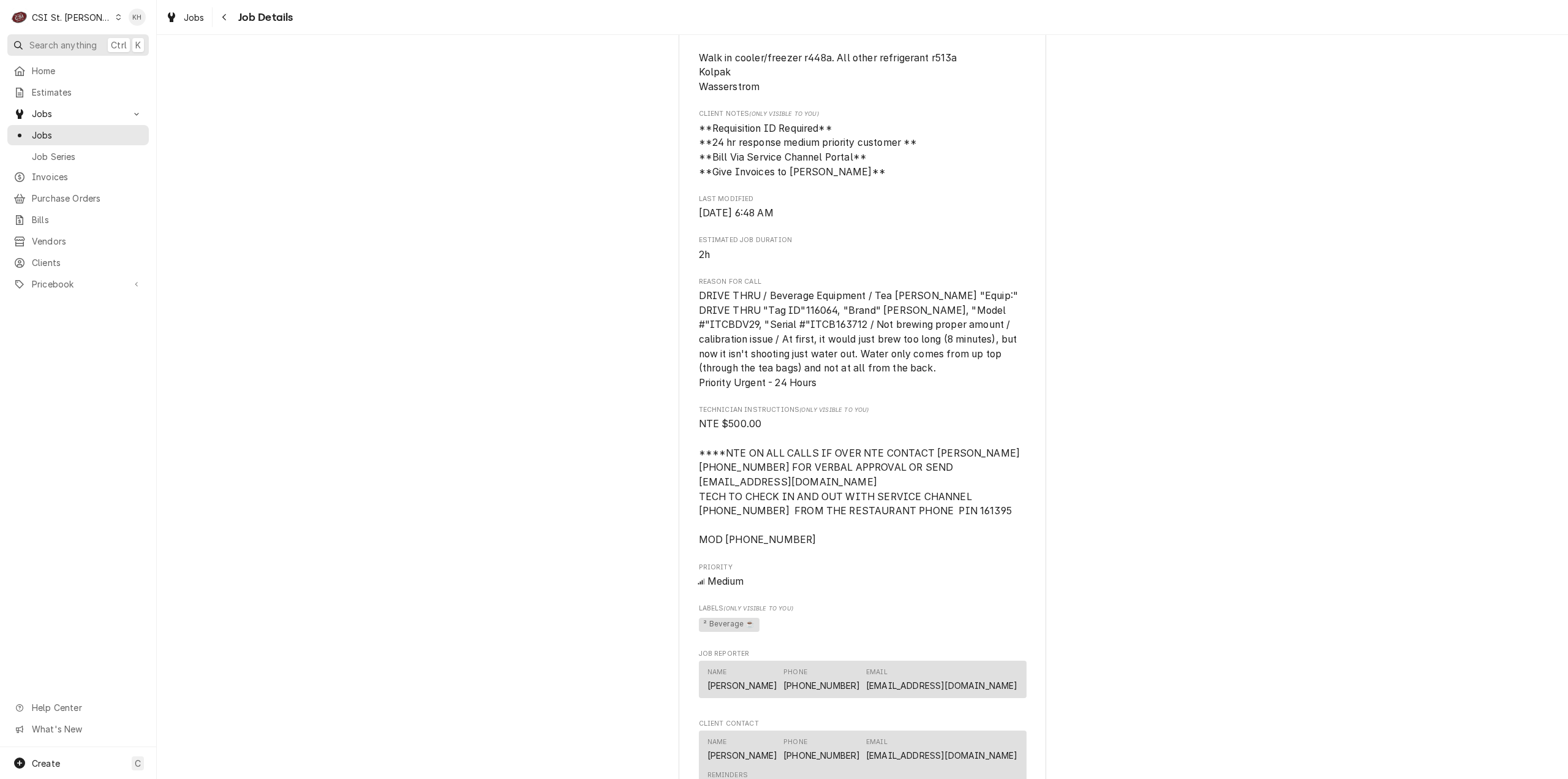
click at [70, 36] on button "Search anything Ctrl K" at bounding box center [78, 45] width 142 height 21
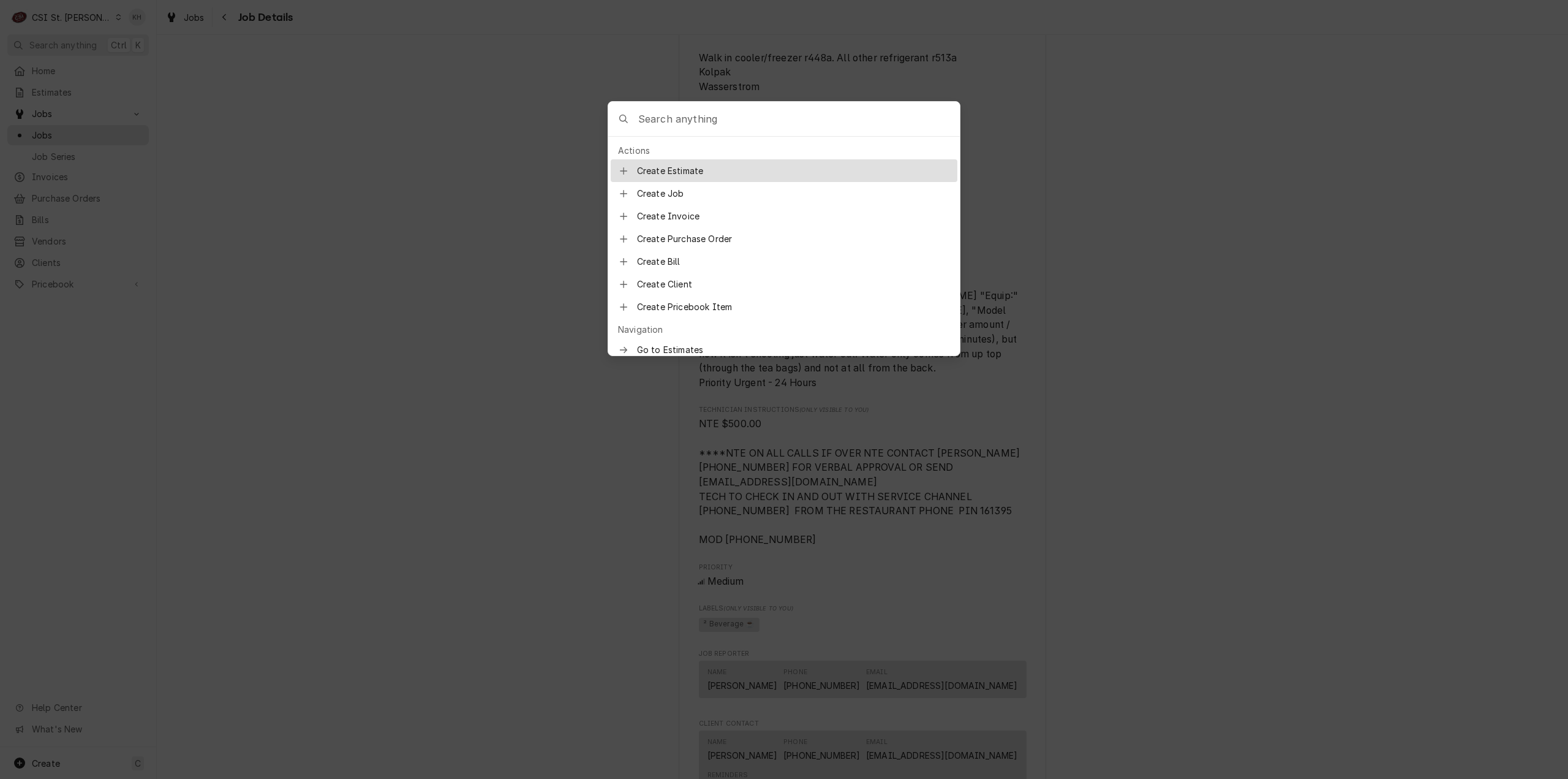
type input "o"
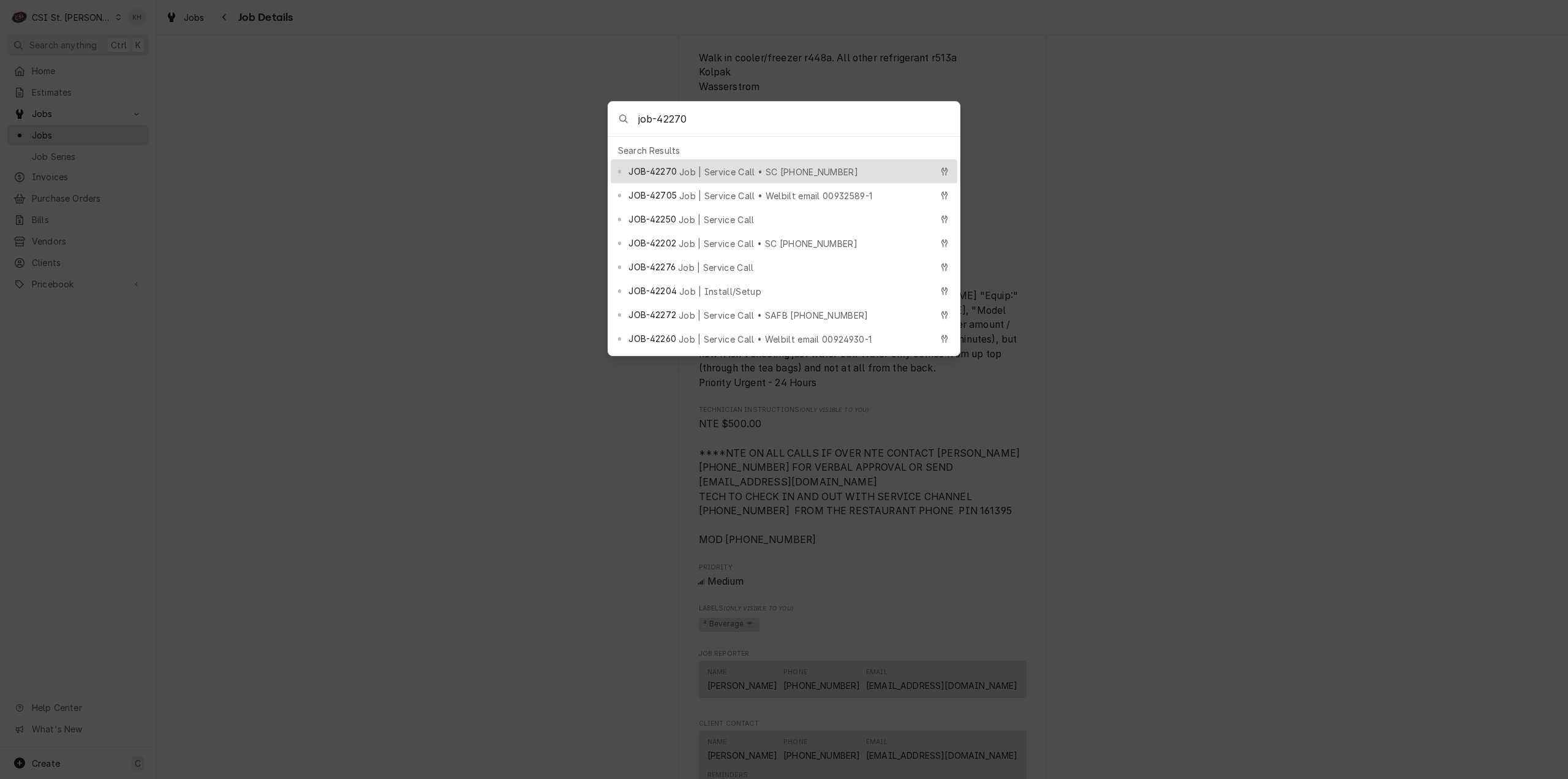
type input "job-42270"
click at [710, 174] on div "JOB-42270 Job | Service Call • SC [PHONE_NUMBER]" at bounding box center [783, 171] width 346 height 24
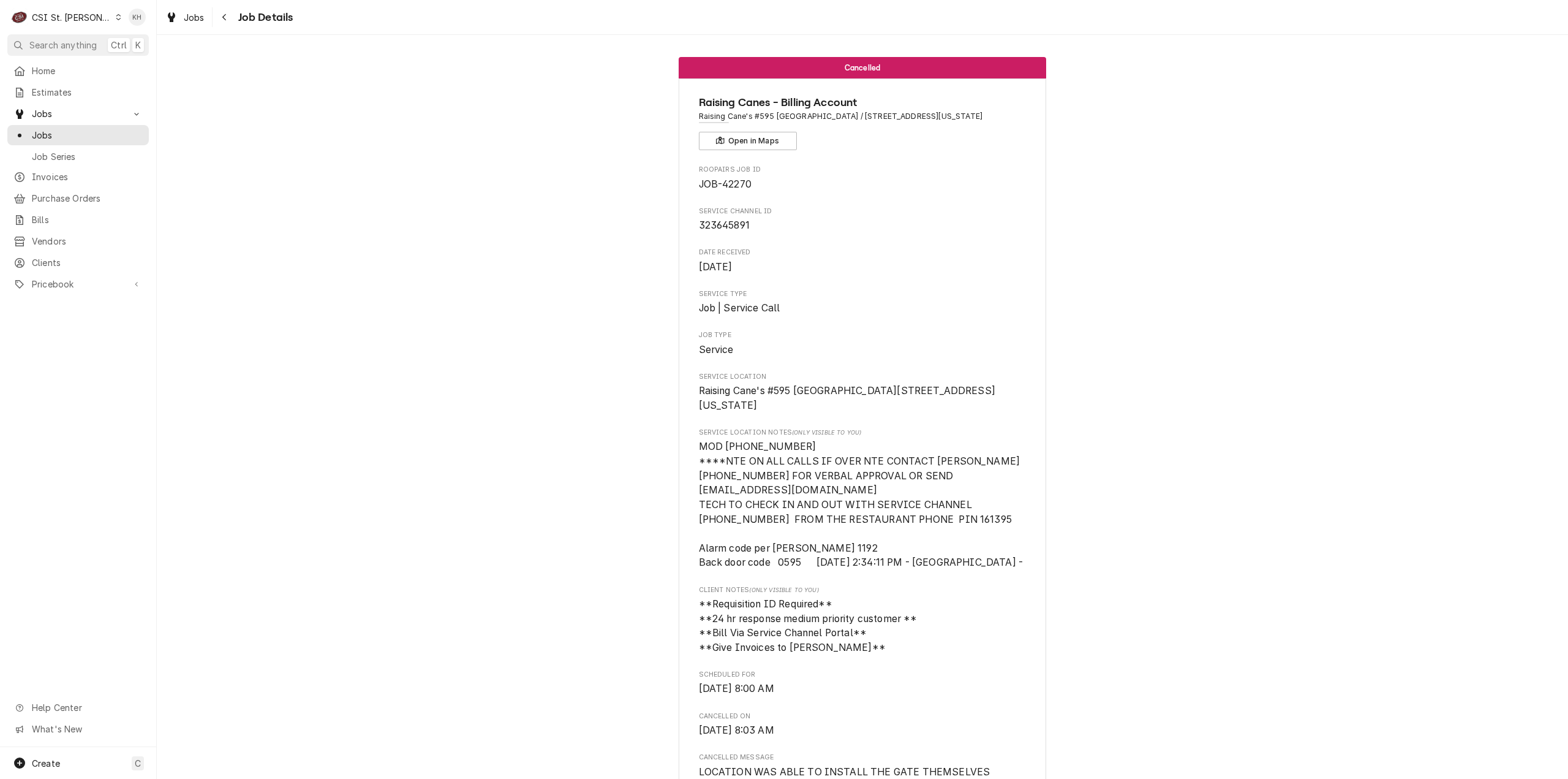
click at [74, 15] on div "CSI St. [PERSON_NAME]" at bounding box center [72, 17] width 80 height 13
click at [137, 29] on div "CSI [US_STATE][GEOGRAPHIC_DATA]" at bounding box center [188, 24] width 162 height 13
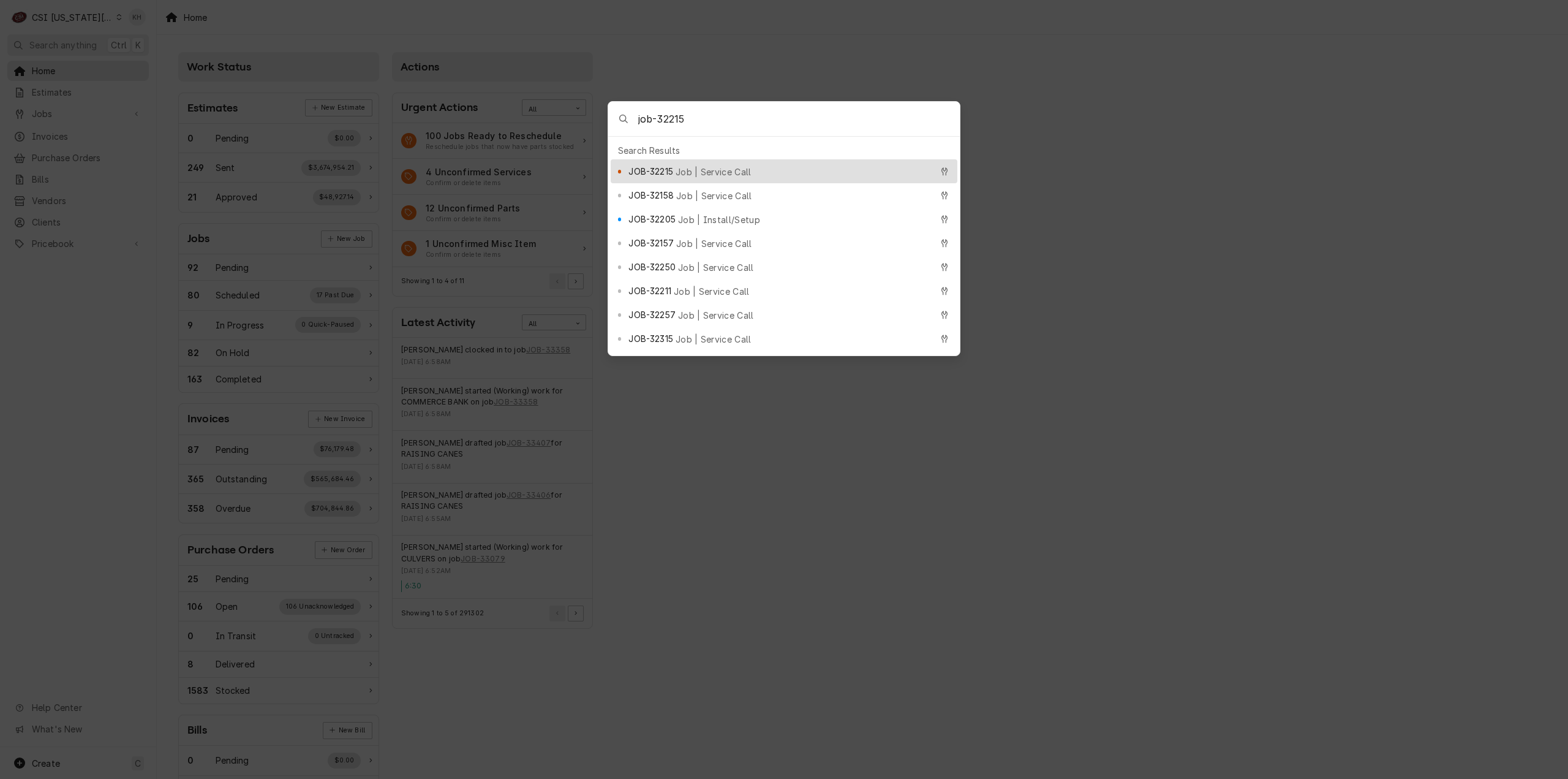
type input "job-32215"
click at [665, 165] on span "JOB-32215" at bounding box center [650, 171] width 44 height 13
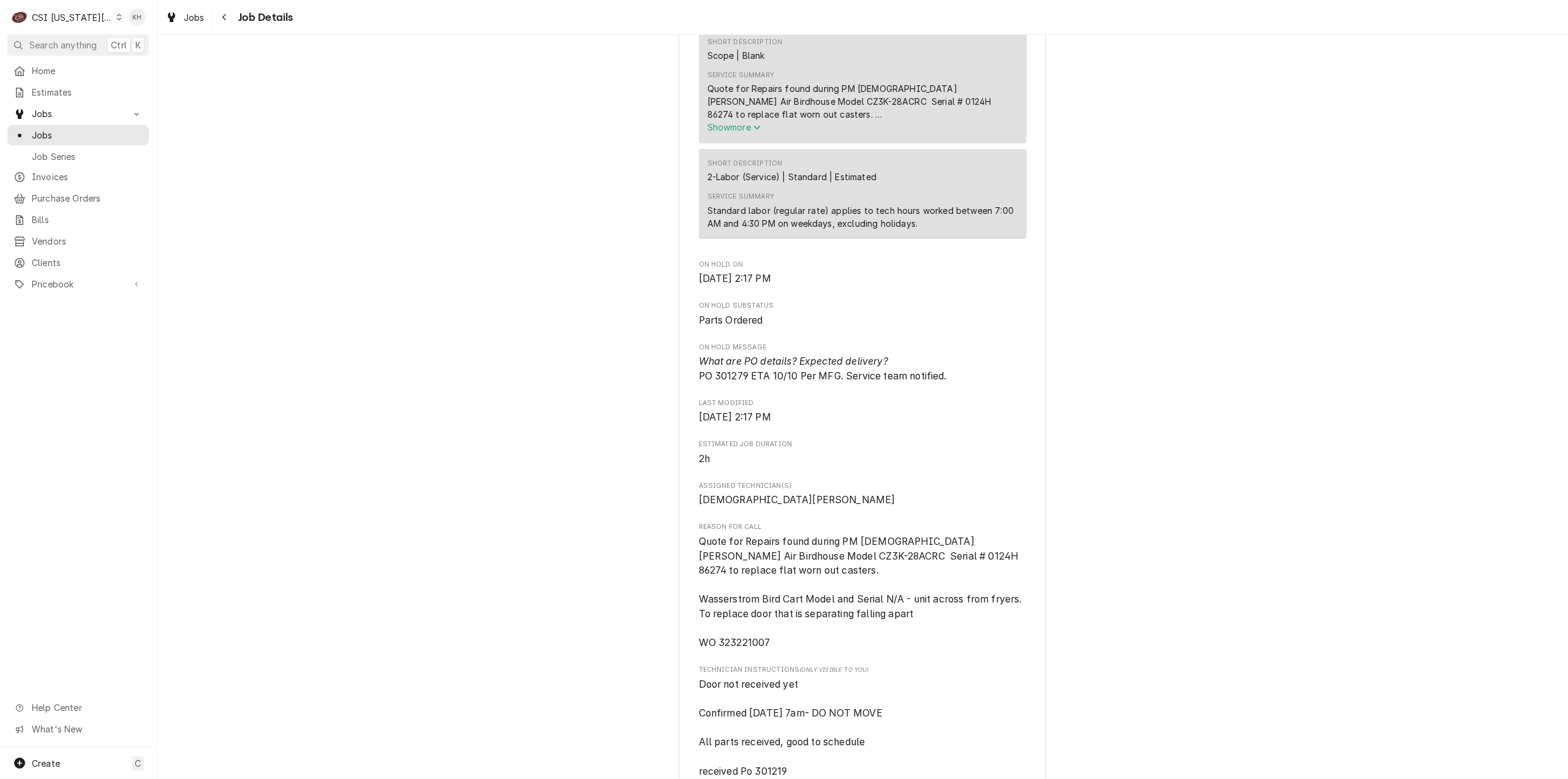
scroll to position [1103, 0]
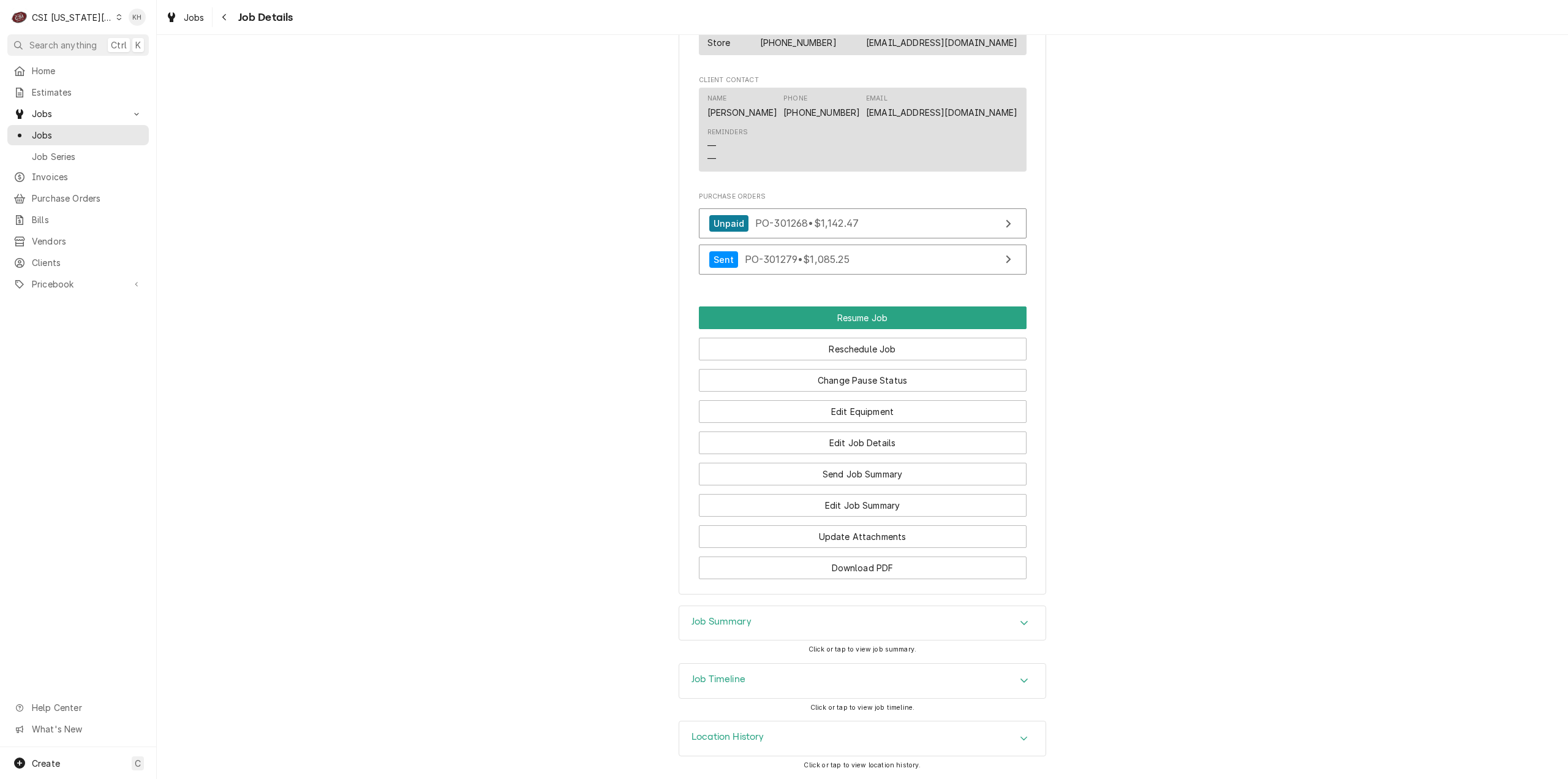
click at [780, 694] on div "Job Timeline" at bounding box center [862, 681] width 366 height 35
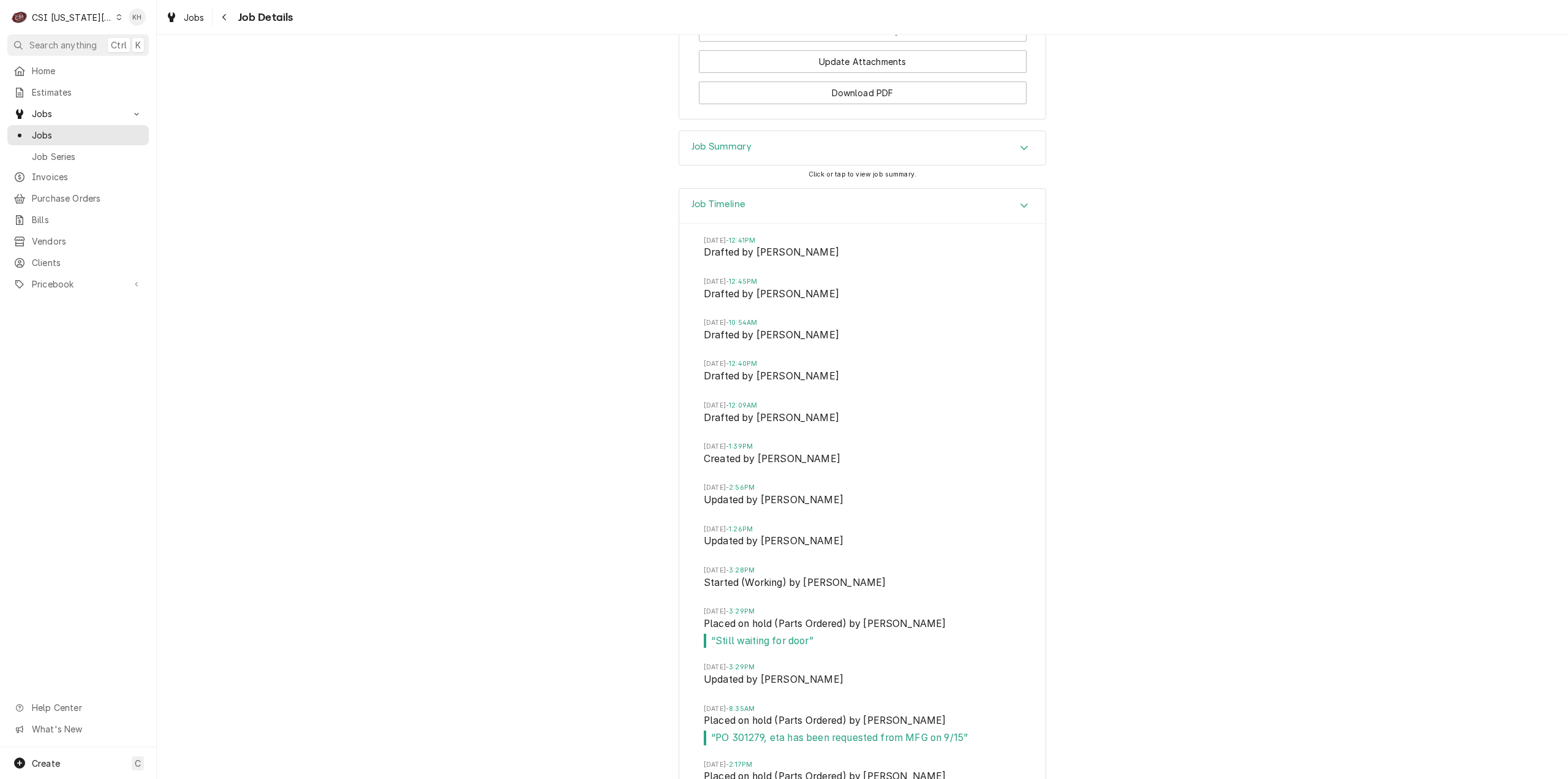
scroll to position [2756, 0]
